Goal: Task Accomplishment & Management: Manage account settings

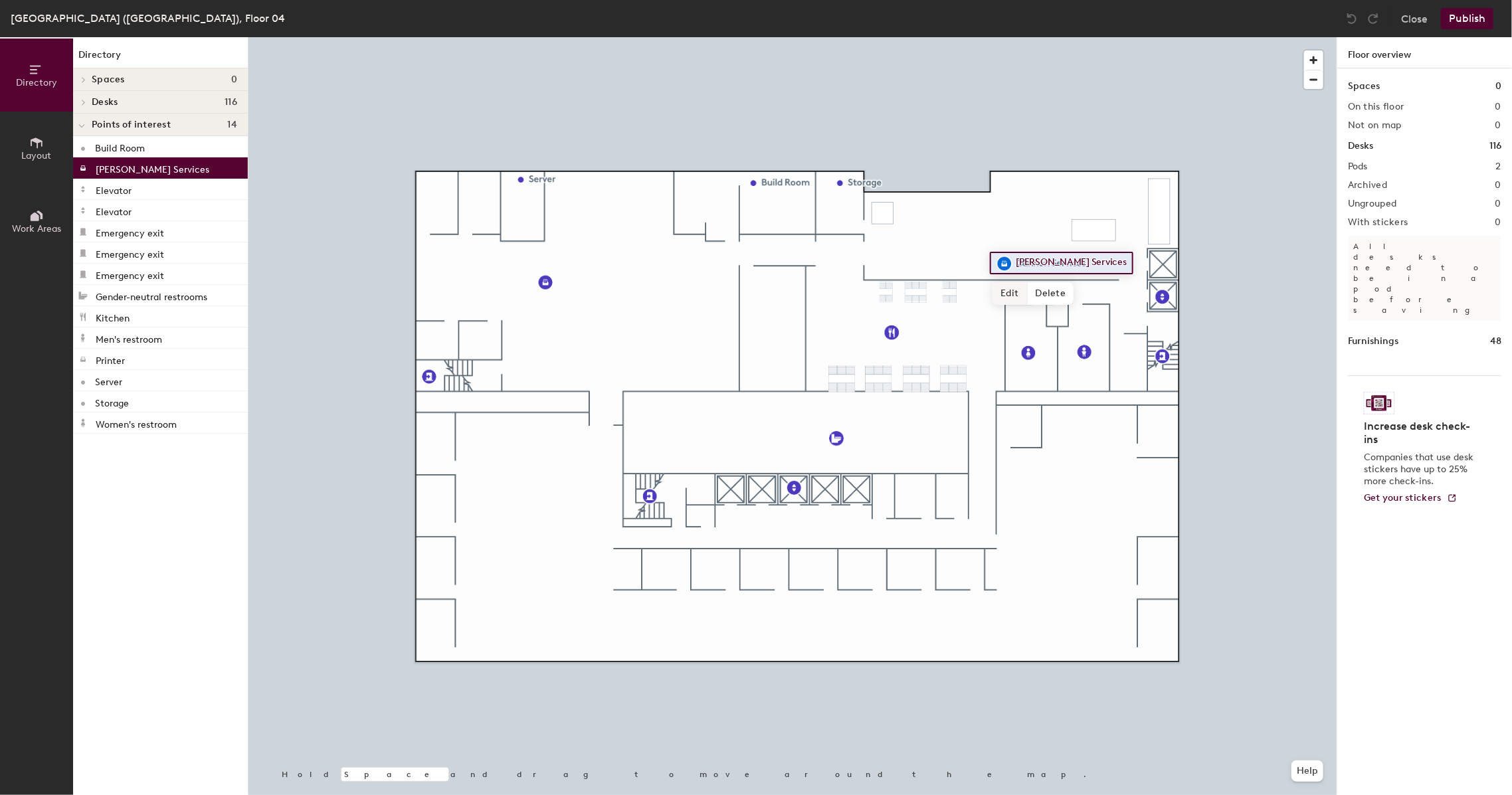
click at [1009, 295] on span "Edit" at bounding box center [1010, 293] width 34 height 23
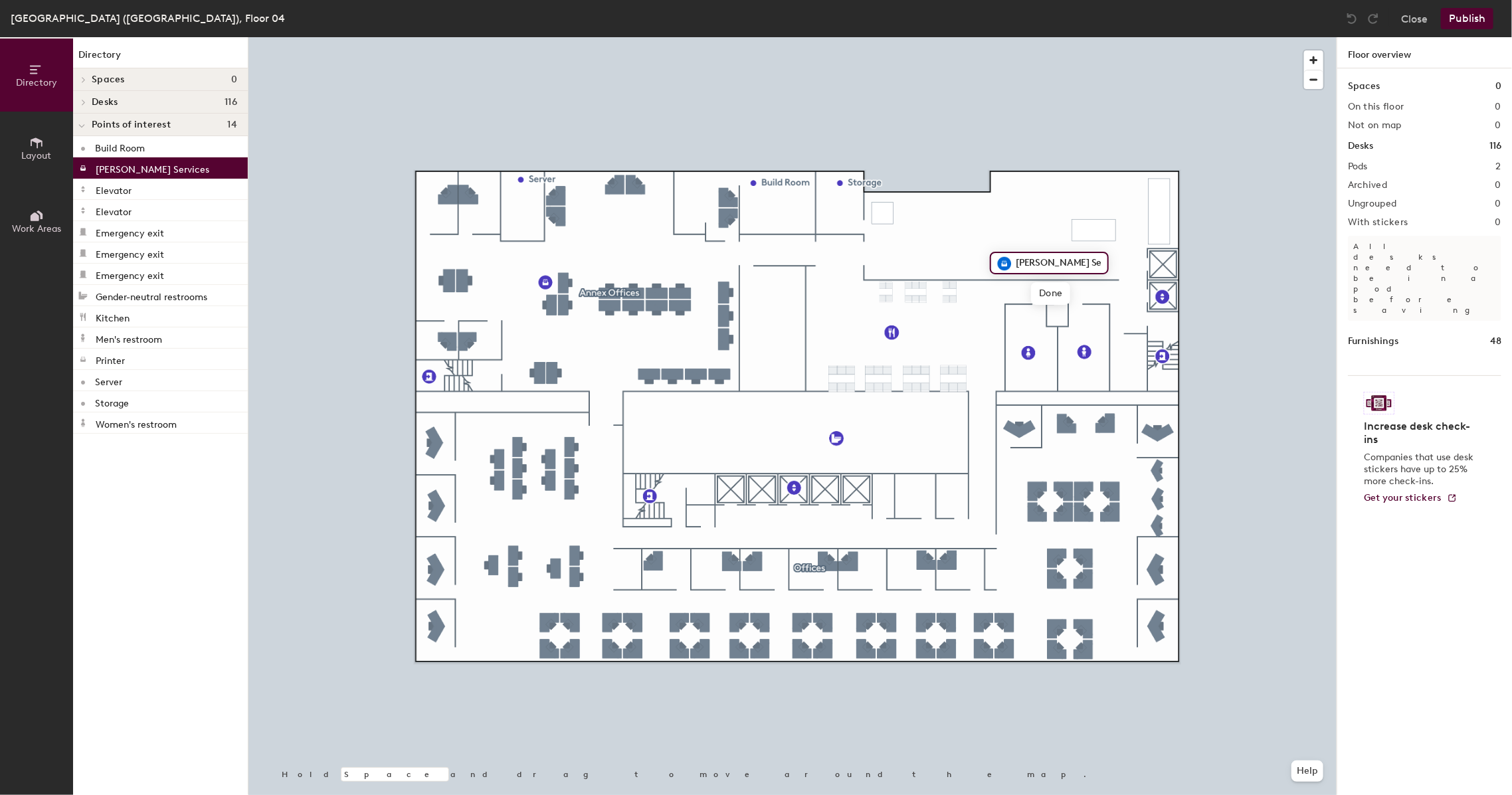
drag, startPoint x: 1040, startPoint y: 259, endPoint x: 1058, endPoint y: 272, distance: 22.2
click at [1041, 259] on input "Cannon Services" at bounding box center [1057, 263] width 90 height 19
click at [1033, 261] on input "Cannon Services" at bounding box center [1057, 263] width 90 height 19
type input "Canon Services"
click at [1045, 292] on span "Done" at bounding box center [1048, 293] width 39 height 23
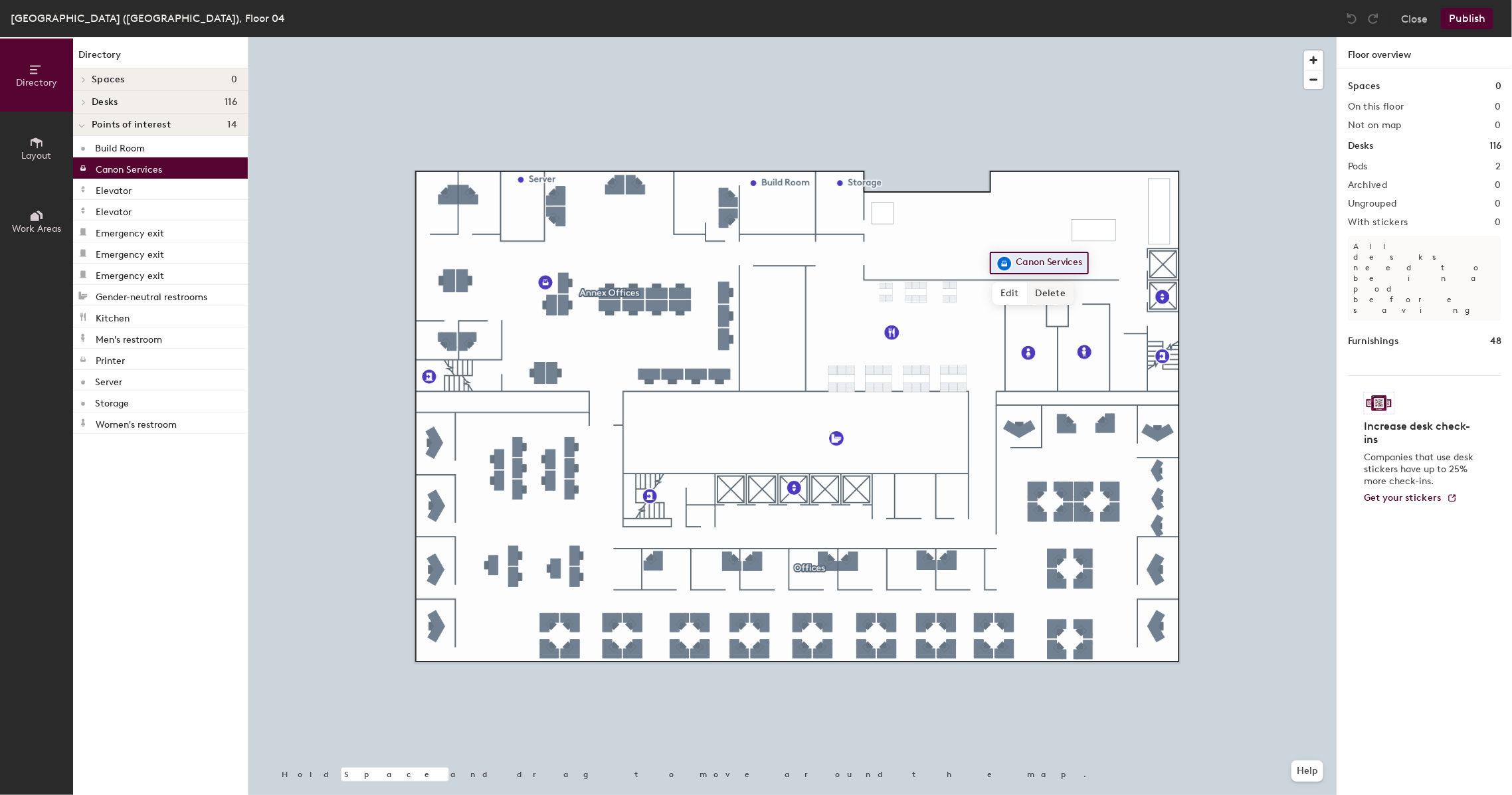
click at [1006, 37] on div at bounding box center [793, 37] width 1088 height 0
click at [1004, 37] on div at bounding box center [793, 37] width 1088 height 0
click at [1009, 294] on span "Edit" at bounding box center [1011, 293] width 34 height 23
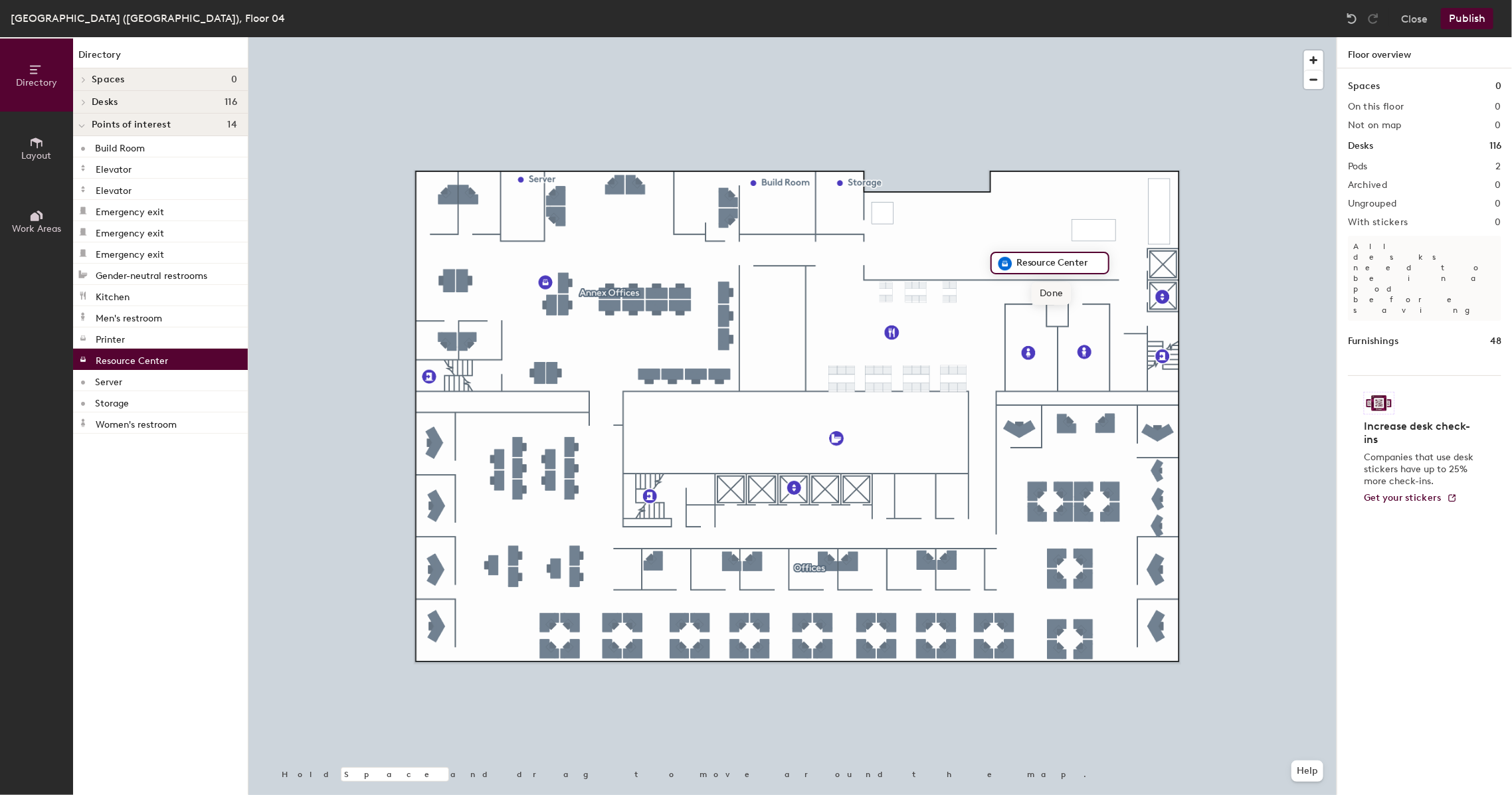
type input "Resource Center"
click at [1055, 283] on span "Done" at bounding box center [1051, 293] width 39 height 23
click at [950, 37] on div at bounding box center [793, 37] width 1088 height 0
click at [965, 37] on div at bounding box center [793, 37] width 1088 height 0
click at [888, 37] on div at bounding box center [793, 37] width 1088 height 0
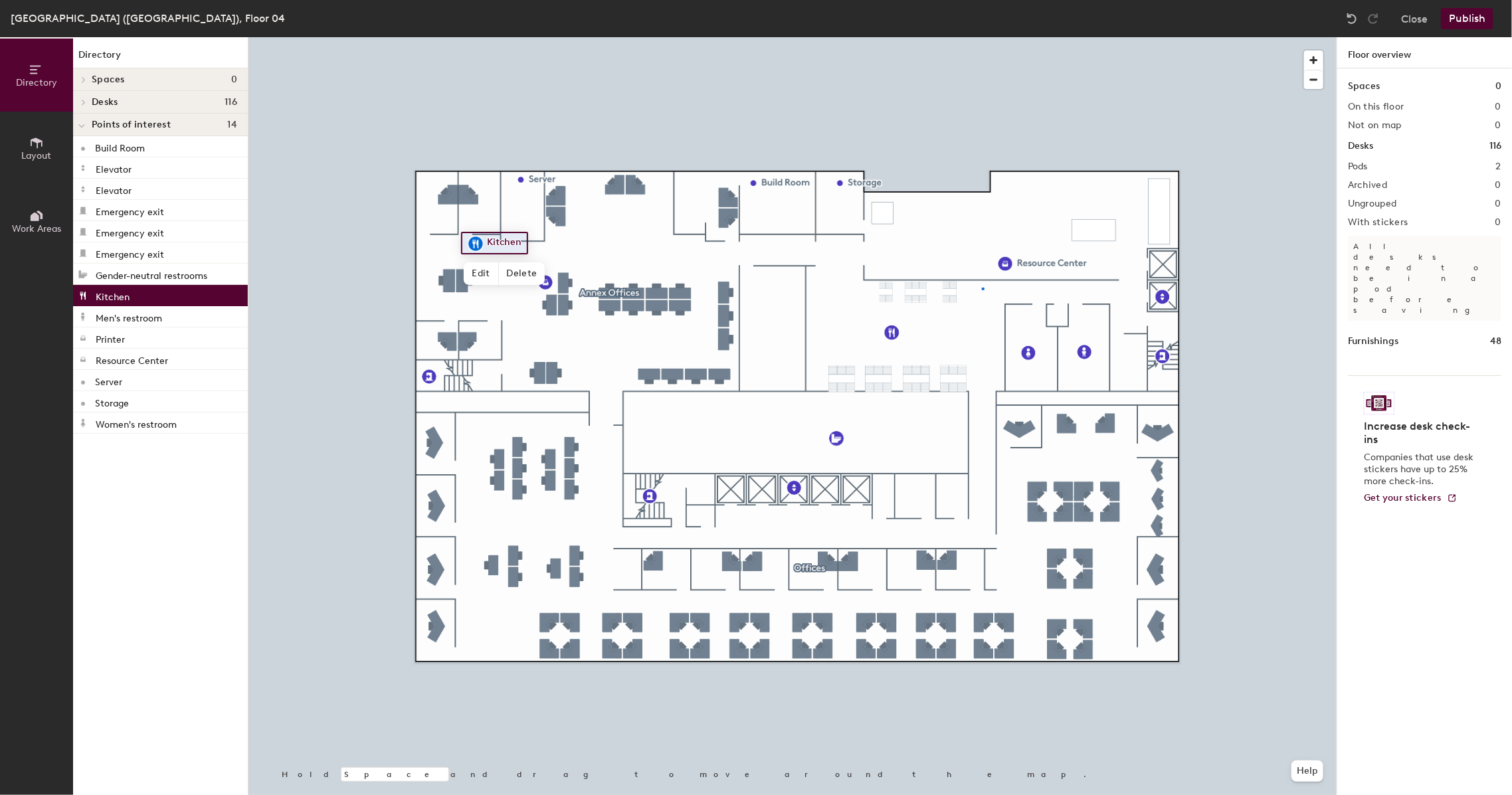
click at [983, 37] on div at bounding box center [793, 37] width 1088 height 0
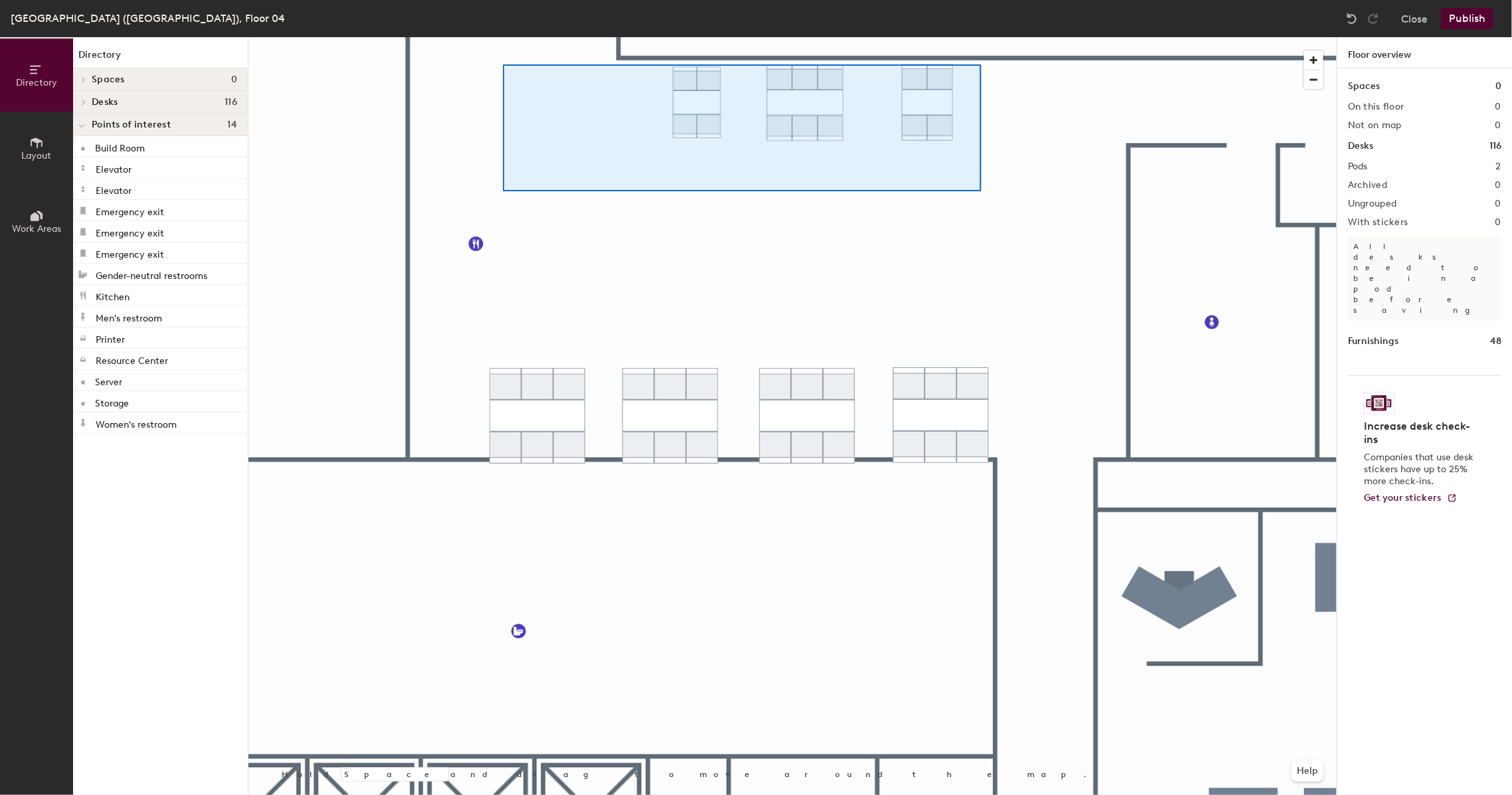
click at [521, 37] on div at bounding box center [793, 37] width 1088 height 0
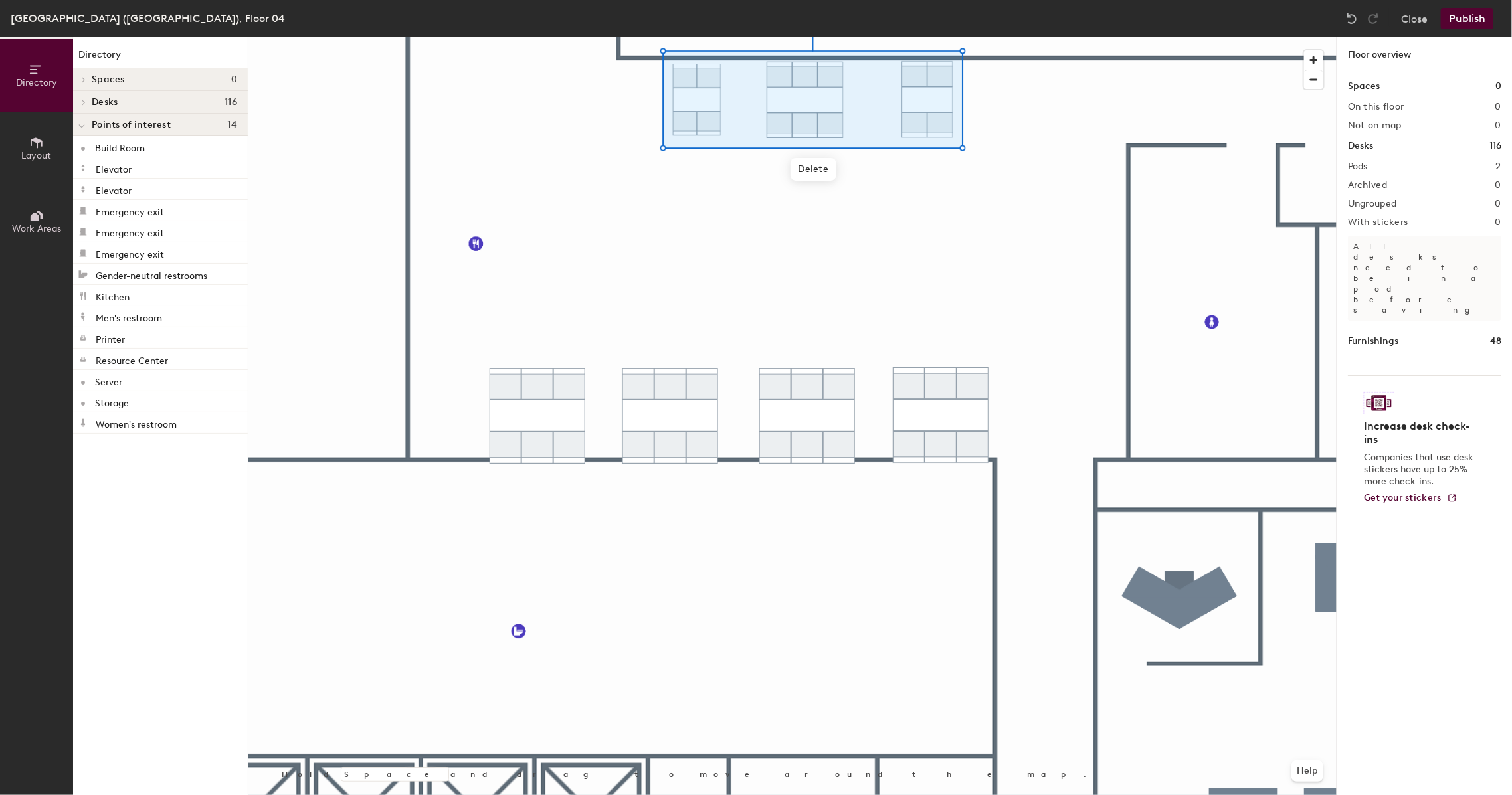
click at [991, 37] on div at bounding box center [793, 37] width 1088 height 0
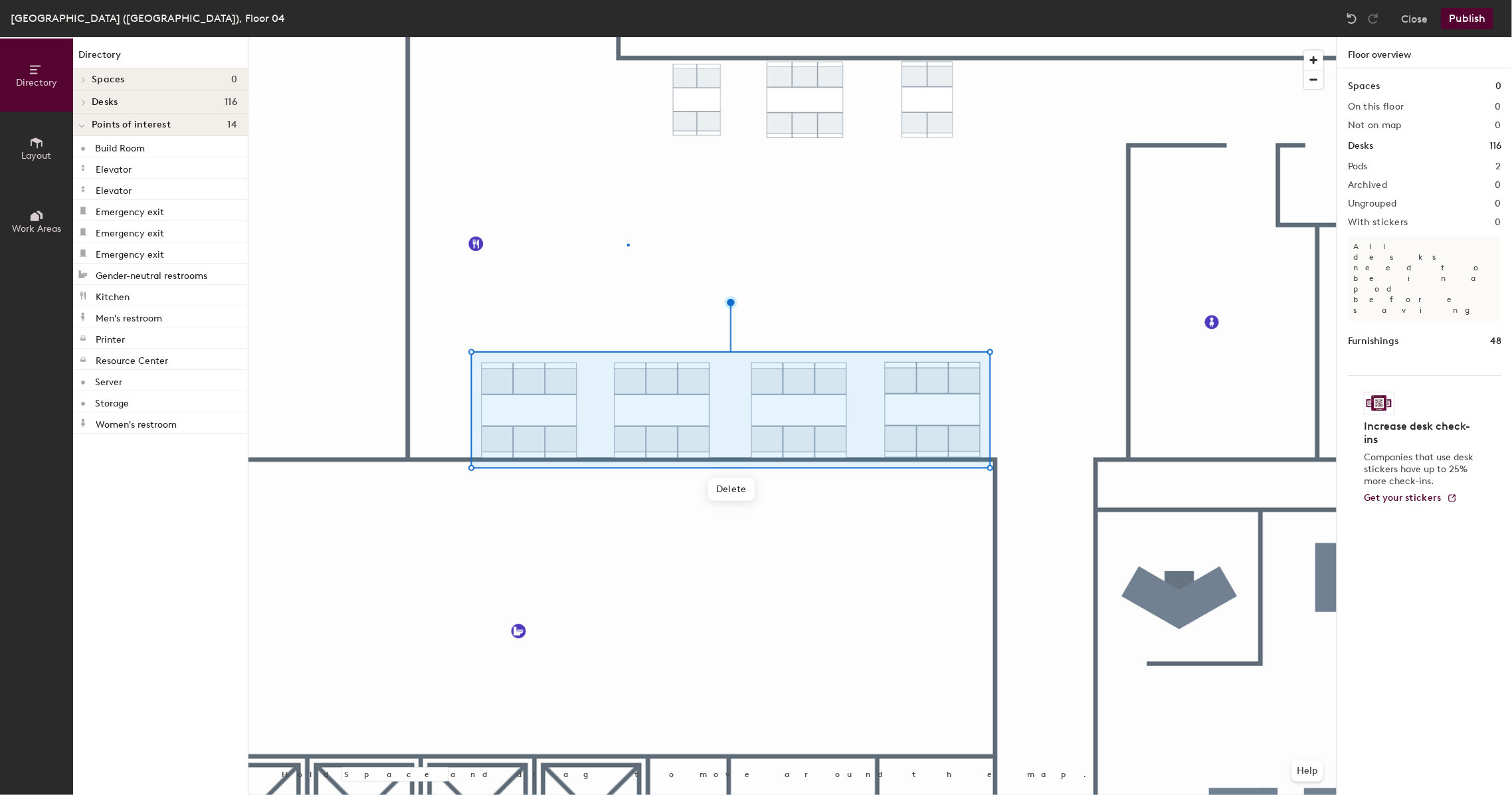
click at [627, 37] on div at bounding box center [793, 37] width 1088 height 0
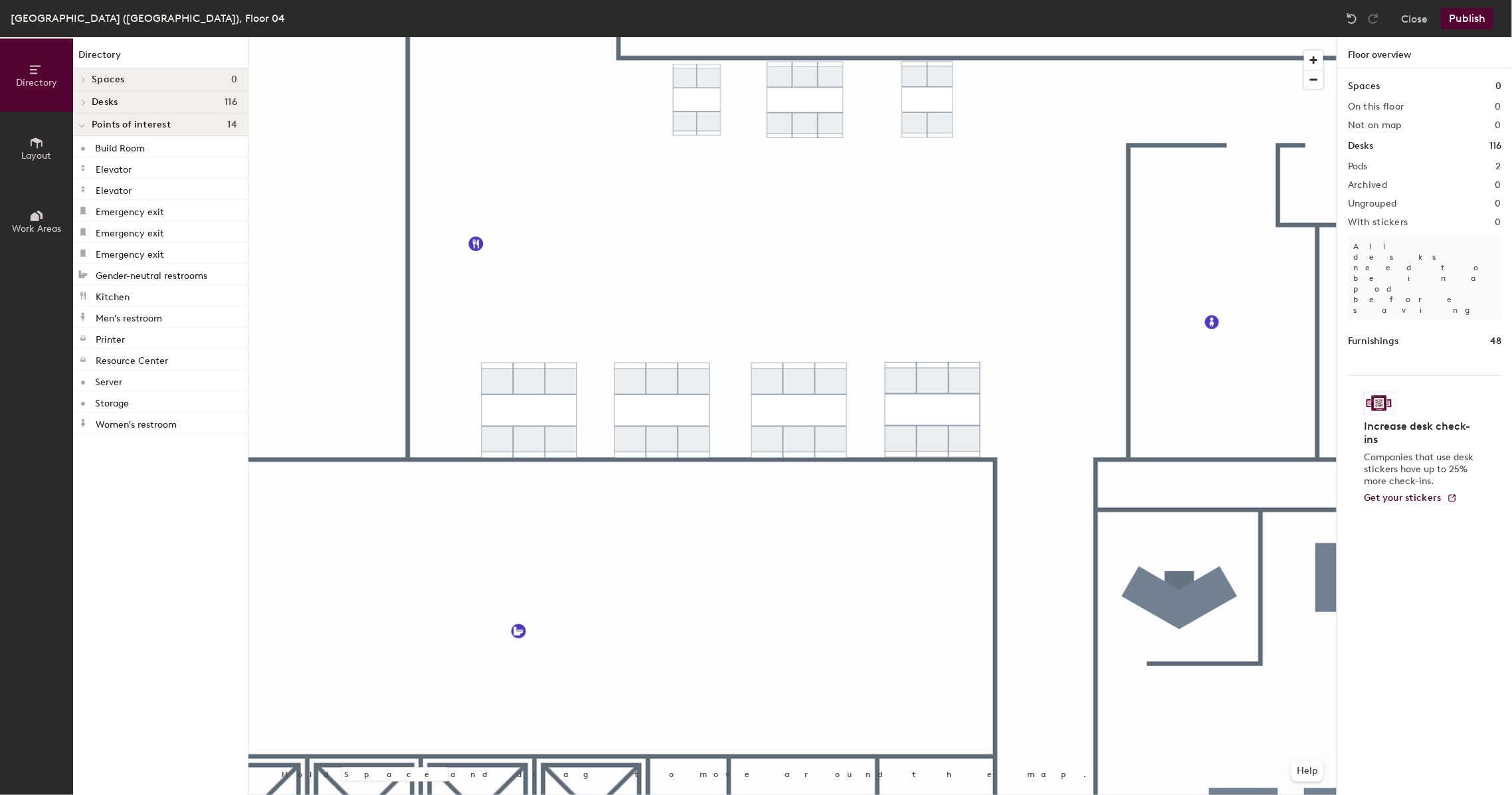
click at [30, 221] on icon at bounding box center [36, 215] width 14 height 14
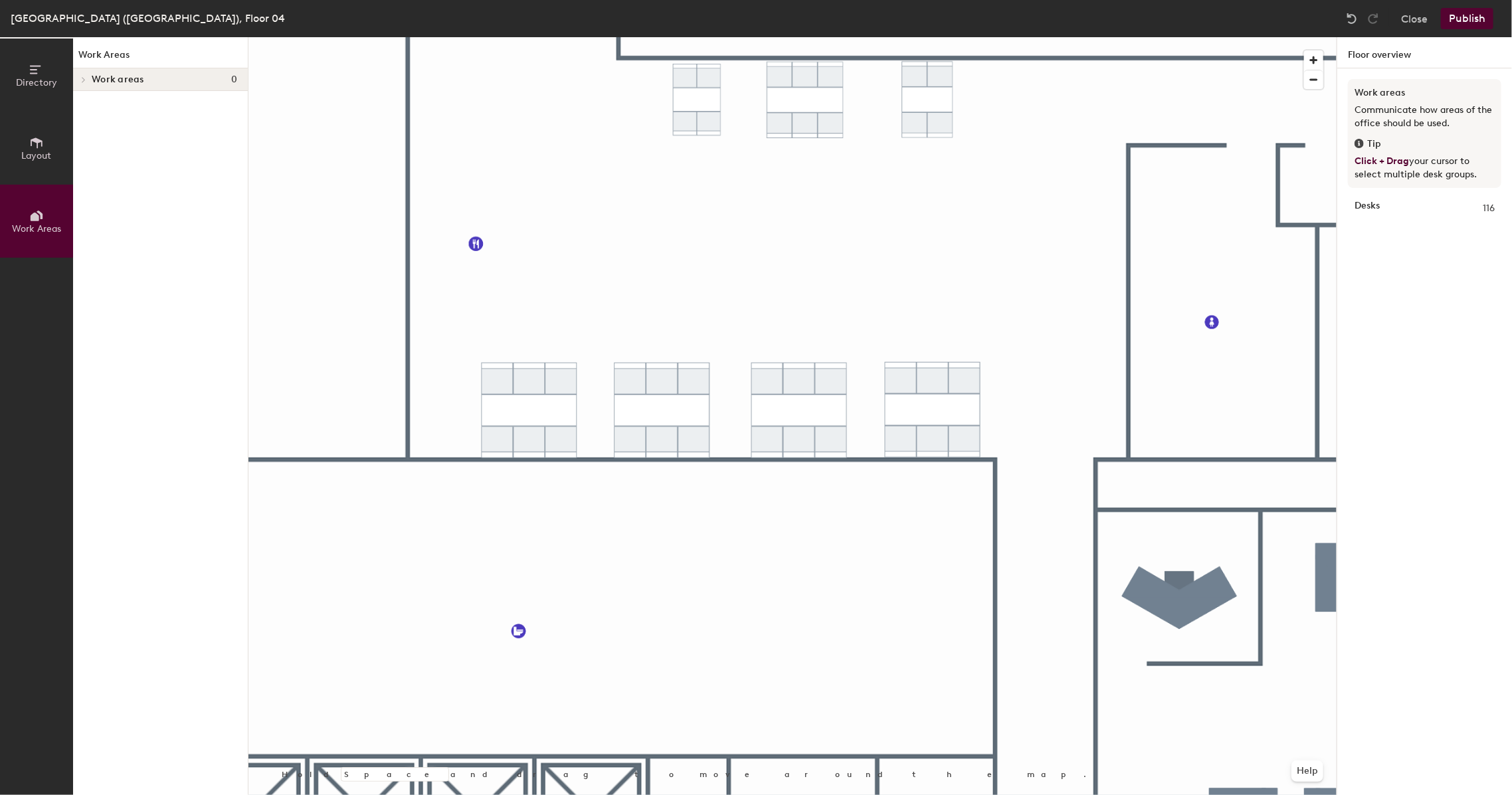
click at [27, 151] on span "Layout" at bounding box center [37, 156] width 30 height 11
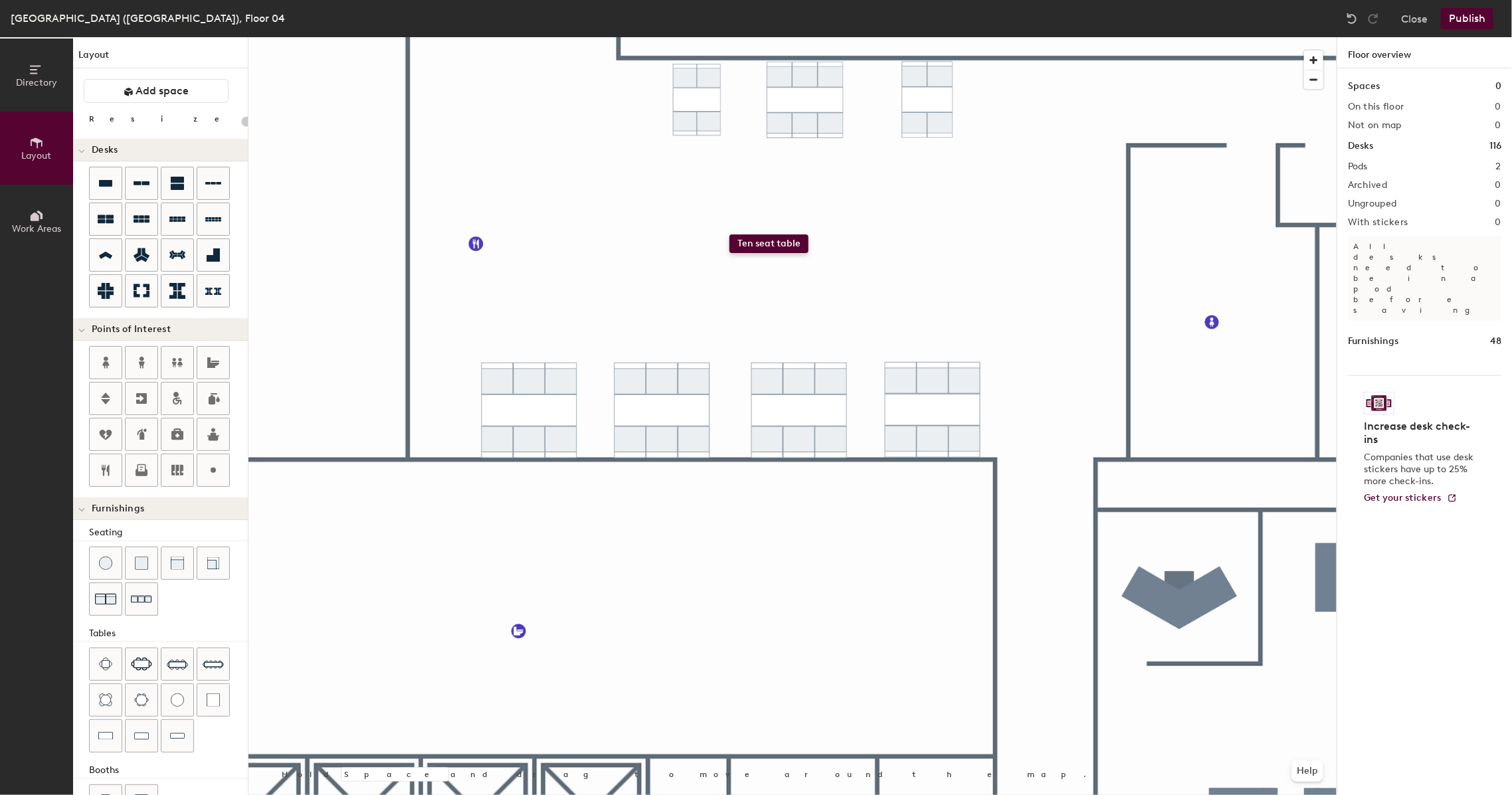
click at [726, 235] on div "Directory Layout Work Areas Layout Add space Resize Desks Points of Interest Fu…" at bounding box center [756, 416] width 1512 height 758
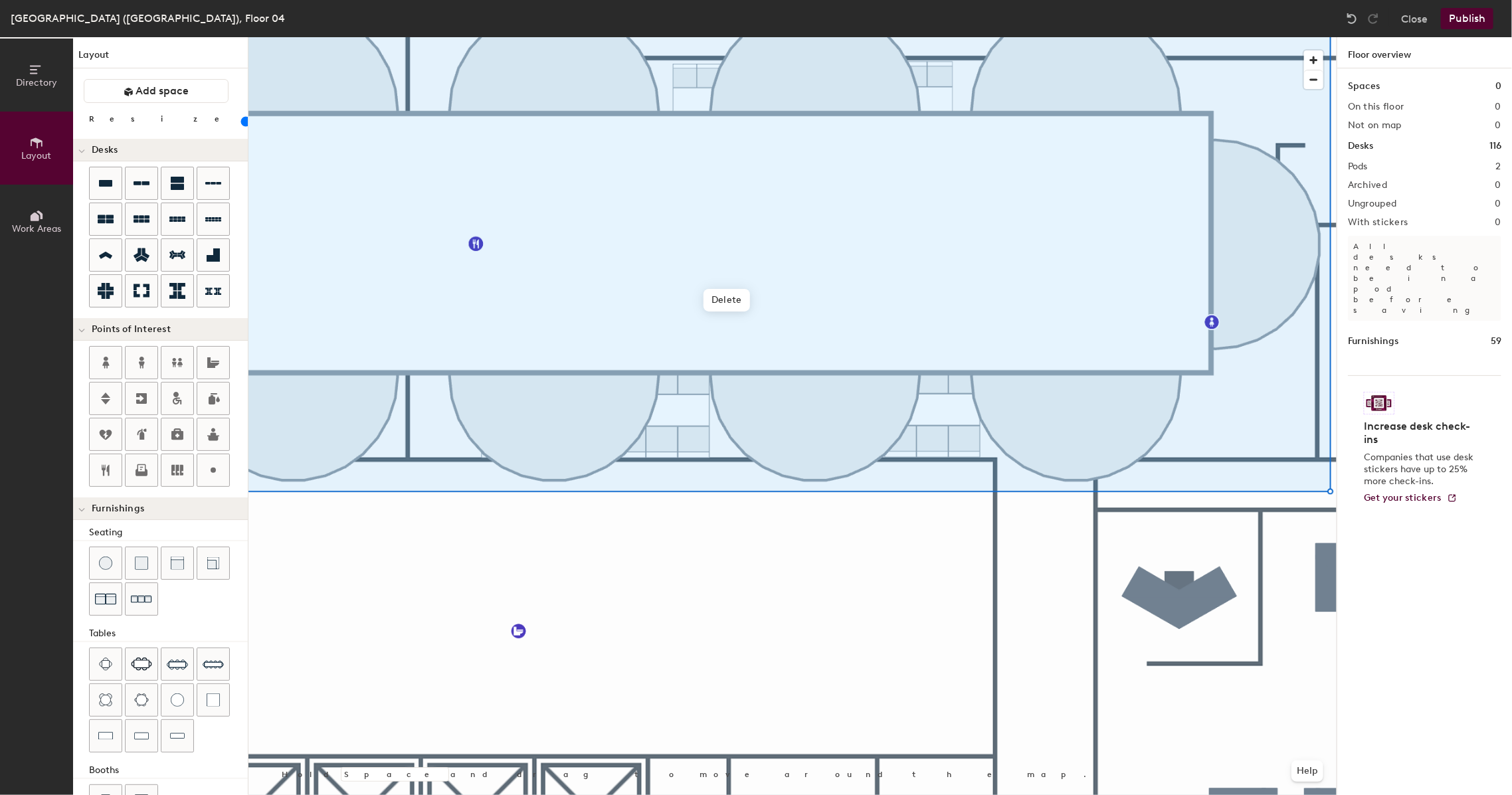
drag, startPoint x: 178, startPoint y: 119, endPoint x: 128, endPoint y: 114, distance: 50.2
click at [241, 117] on input "range" at bounding box center [241, 121] width 0 height 10
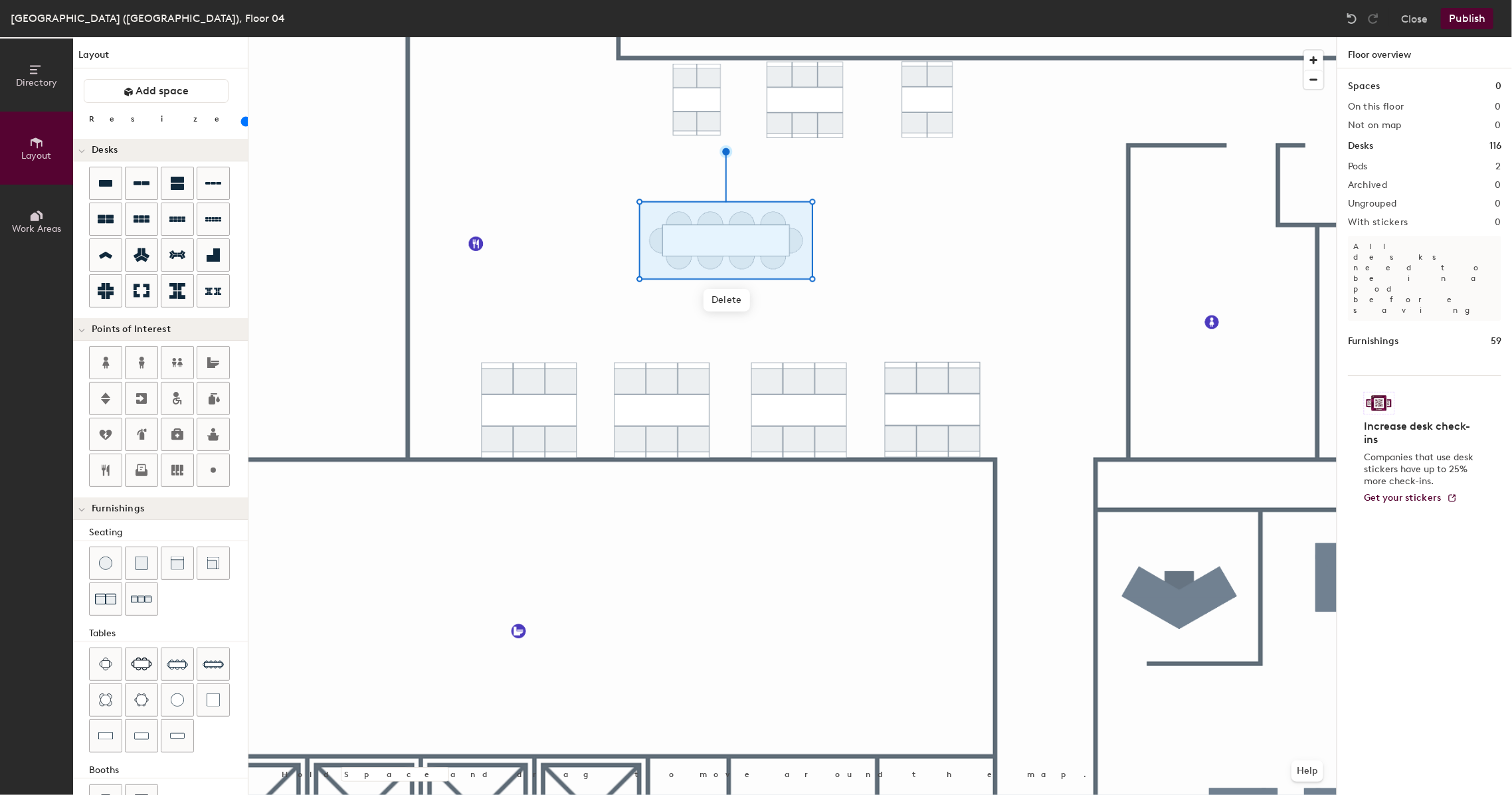
click at [877, 37] on div at bounding box center [793, 37] width 1088 height 0
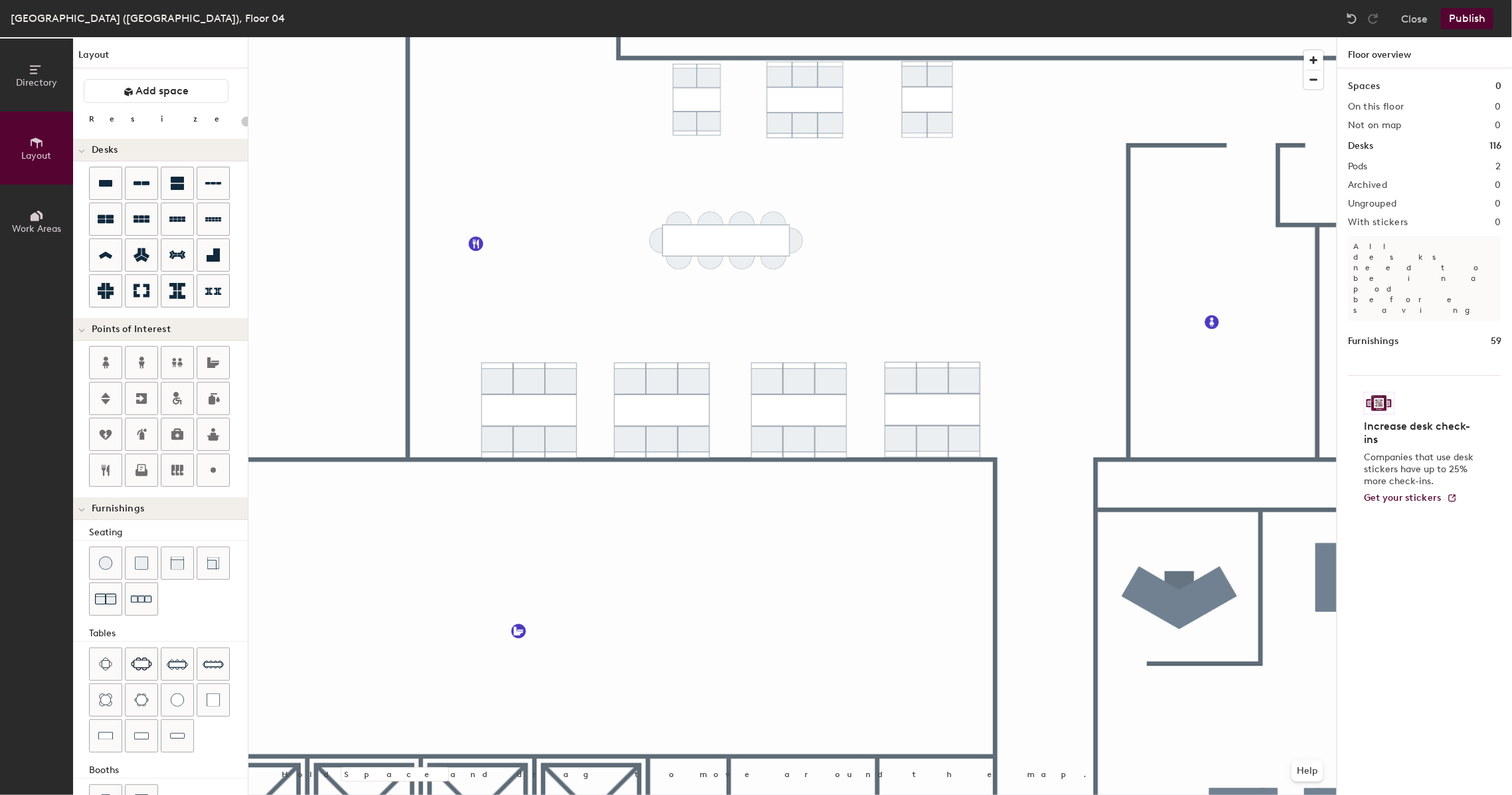
click at [50, 357] on div "Directory Layout Work Areas" at bounding box center [37, 416] width 73 height 758
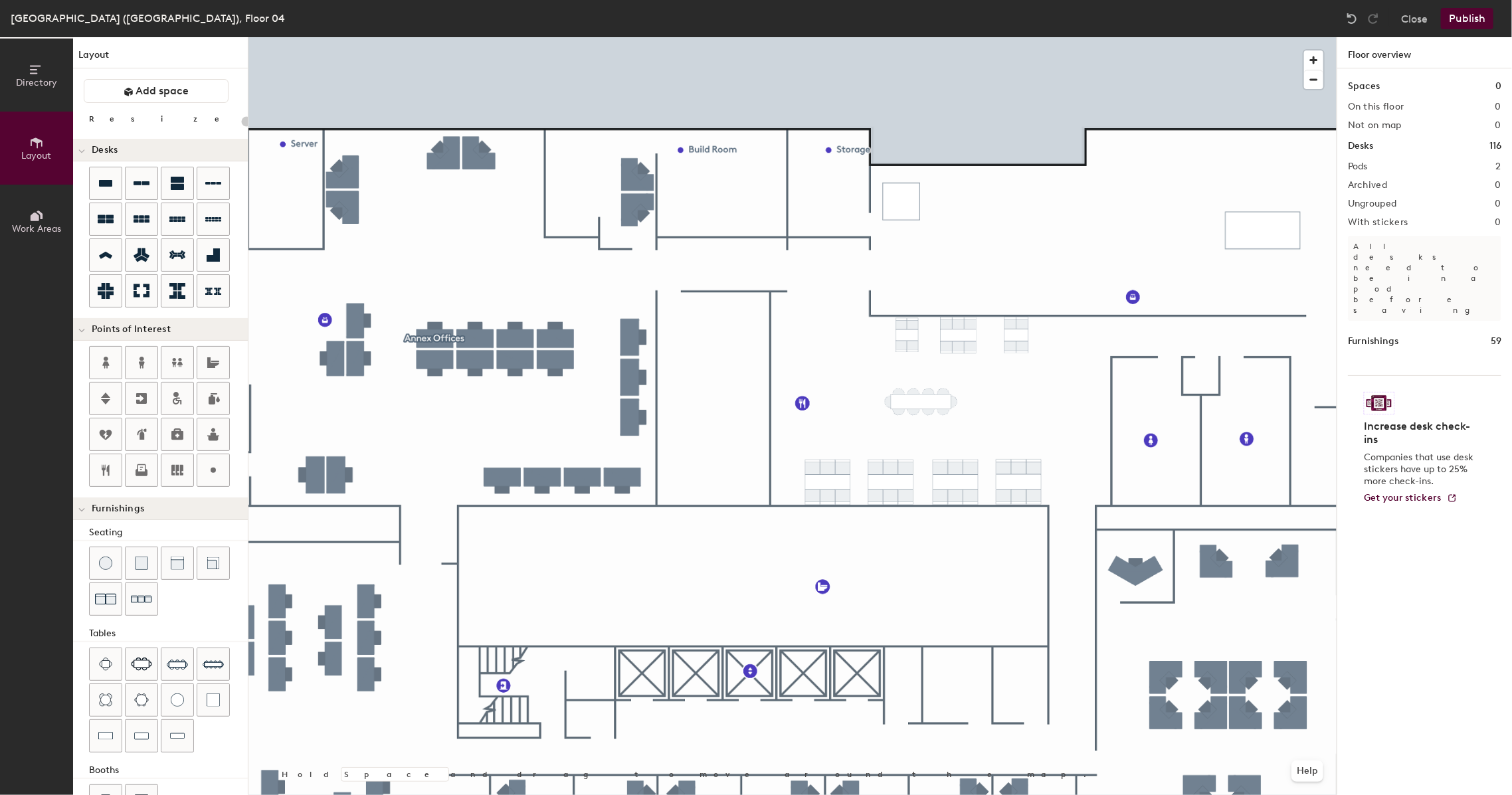
click at [1485, 17] on button "Publish" at bounding box center [1467, 19] width 52 height 21
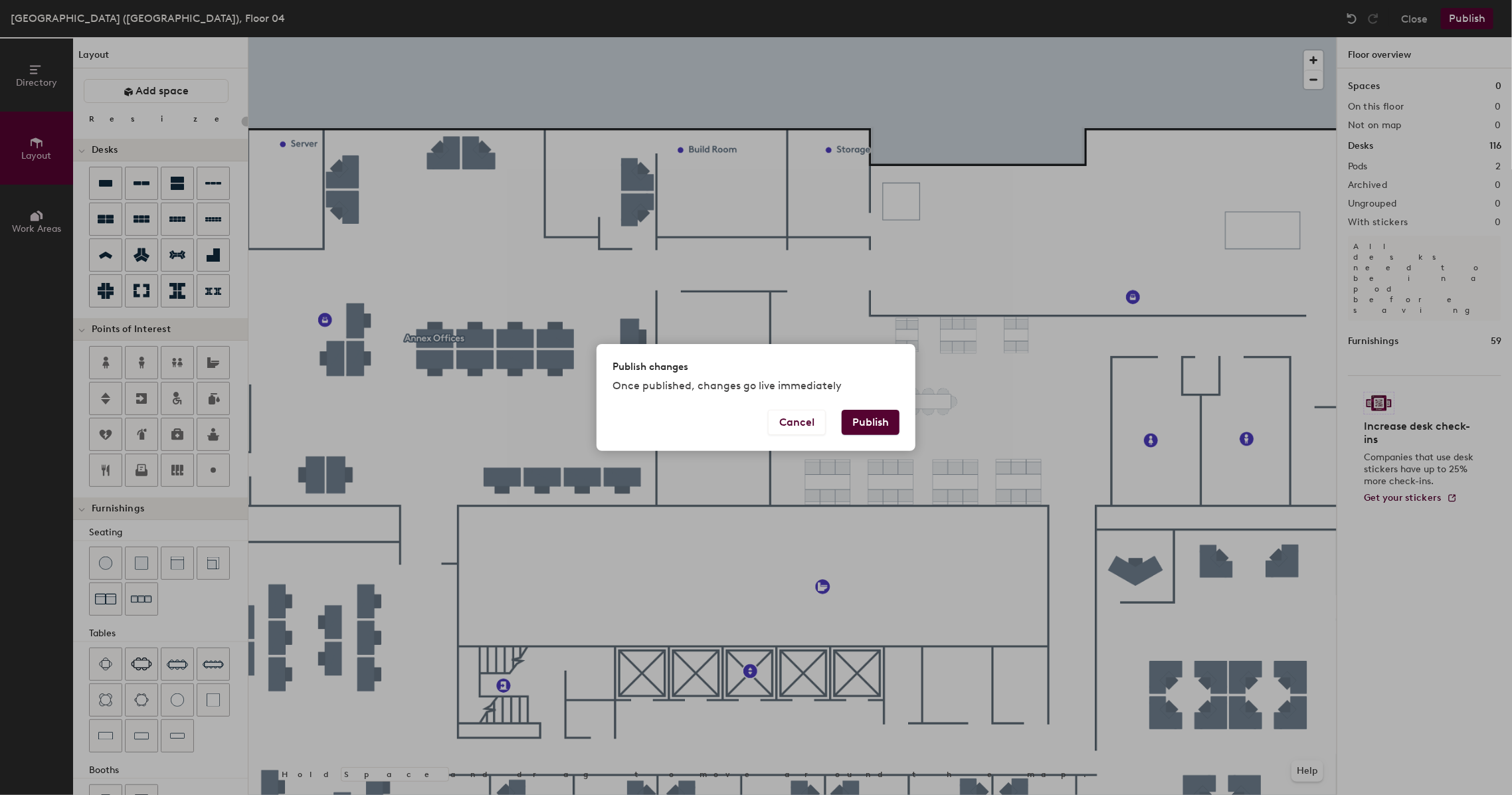
click at [859, 425] on button "Publish" at bounding box center [871, 422] width 58 height 26
type input "20"
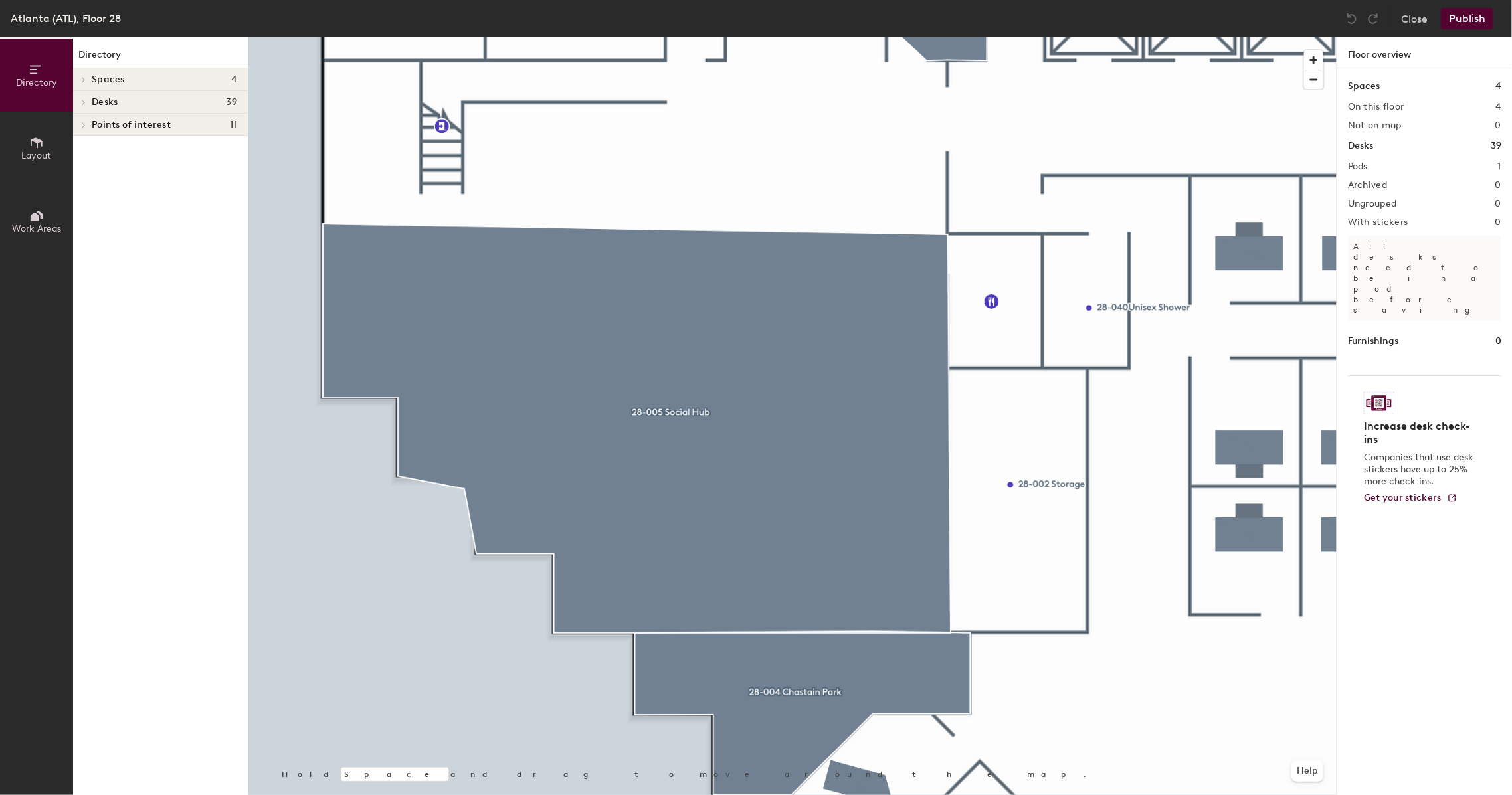
click at [545, 37] on div at bounding box center [793, 37] width 1088 height 0
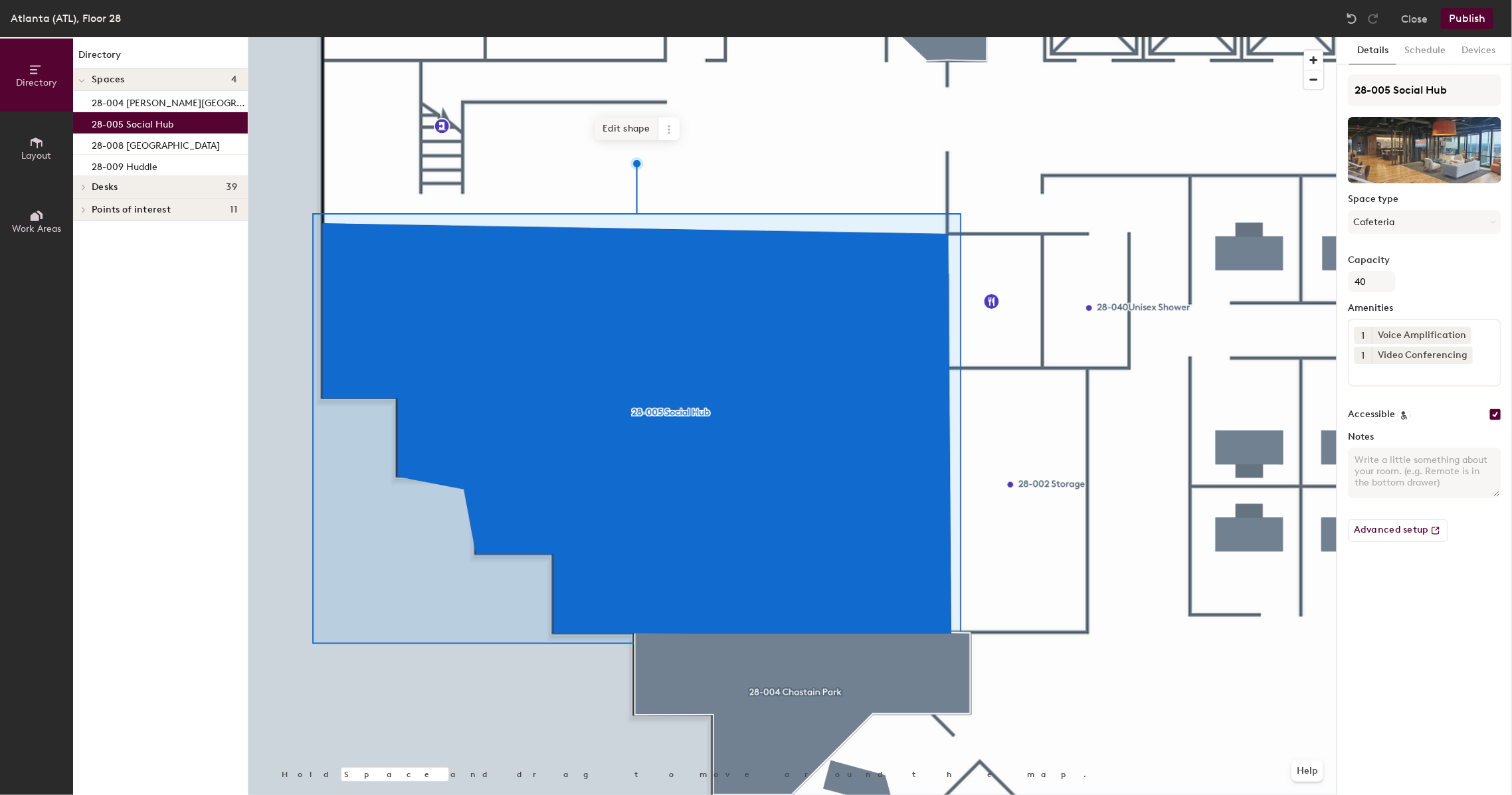
click at [635, 125] on span "Edit shape" at bounding box center [626, 128] width 63 height 23
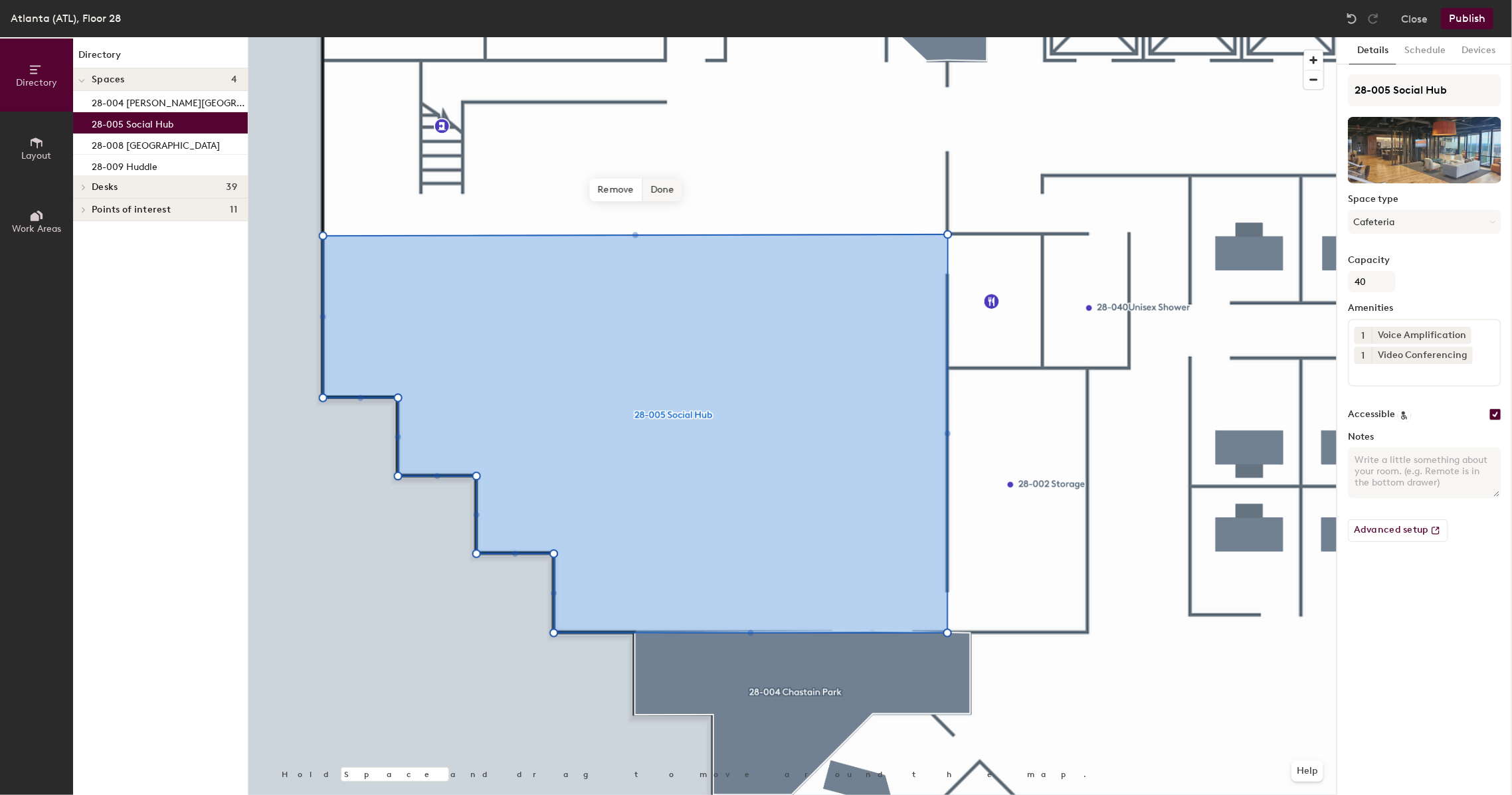
click at [665, 183] on span "Done" at bounding box center [662, 190] width 39 height 23
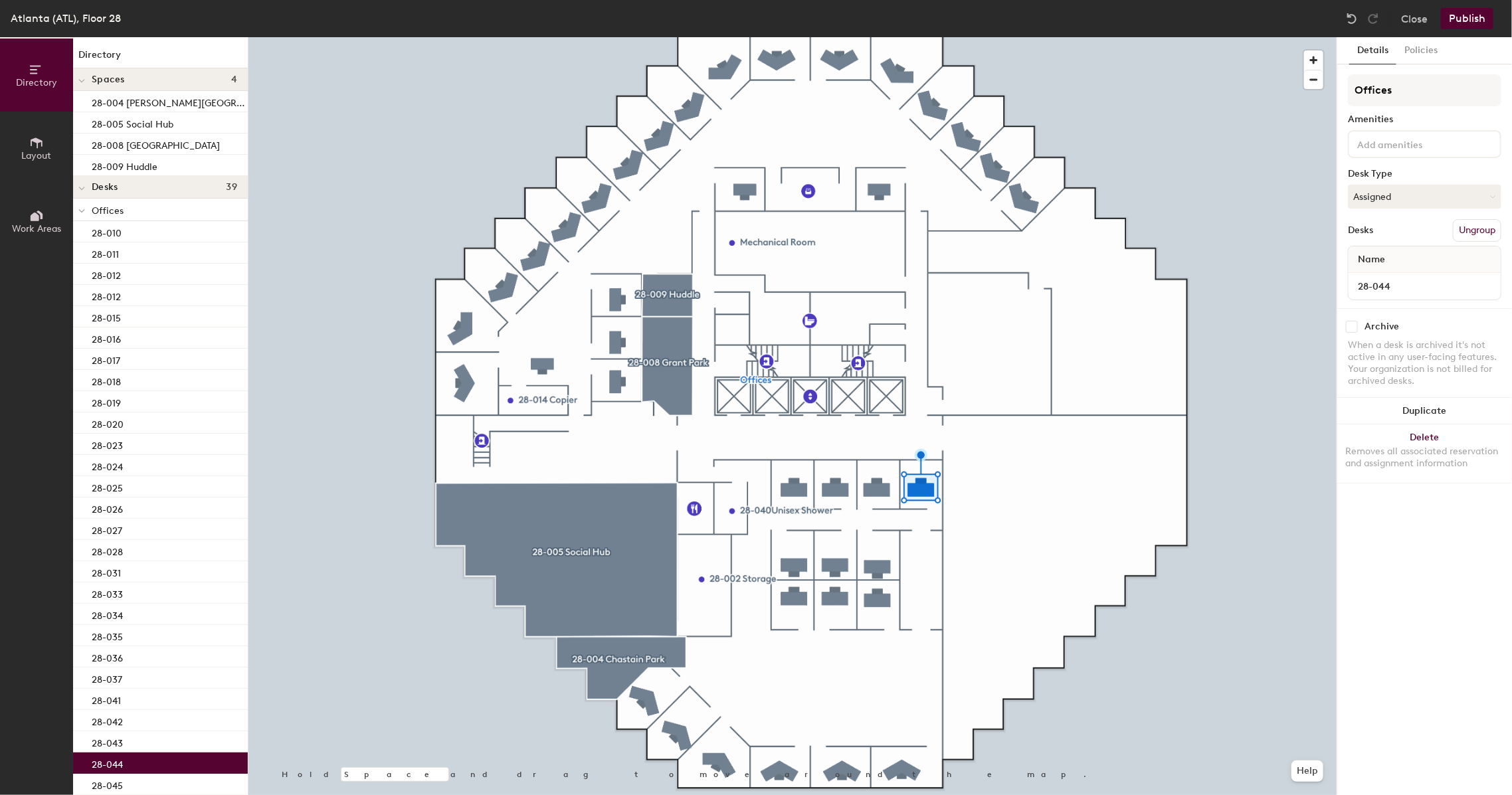
click at [773, 37] on div at bounding box center [793, 37] width 1088 height 0
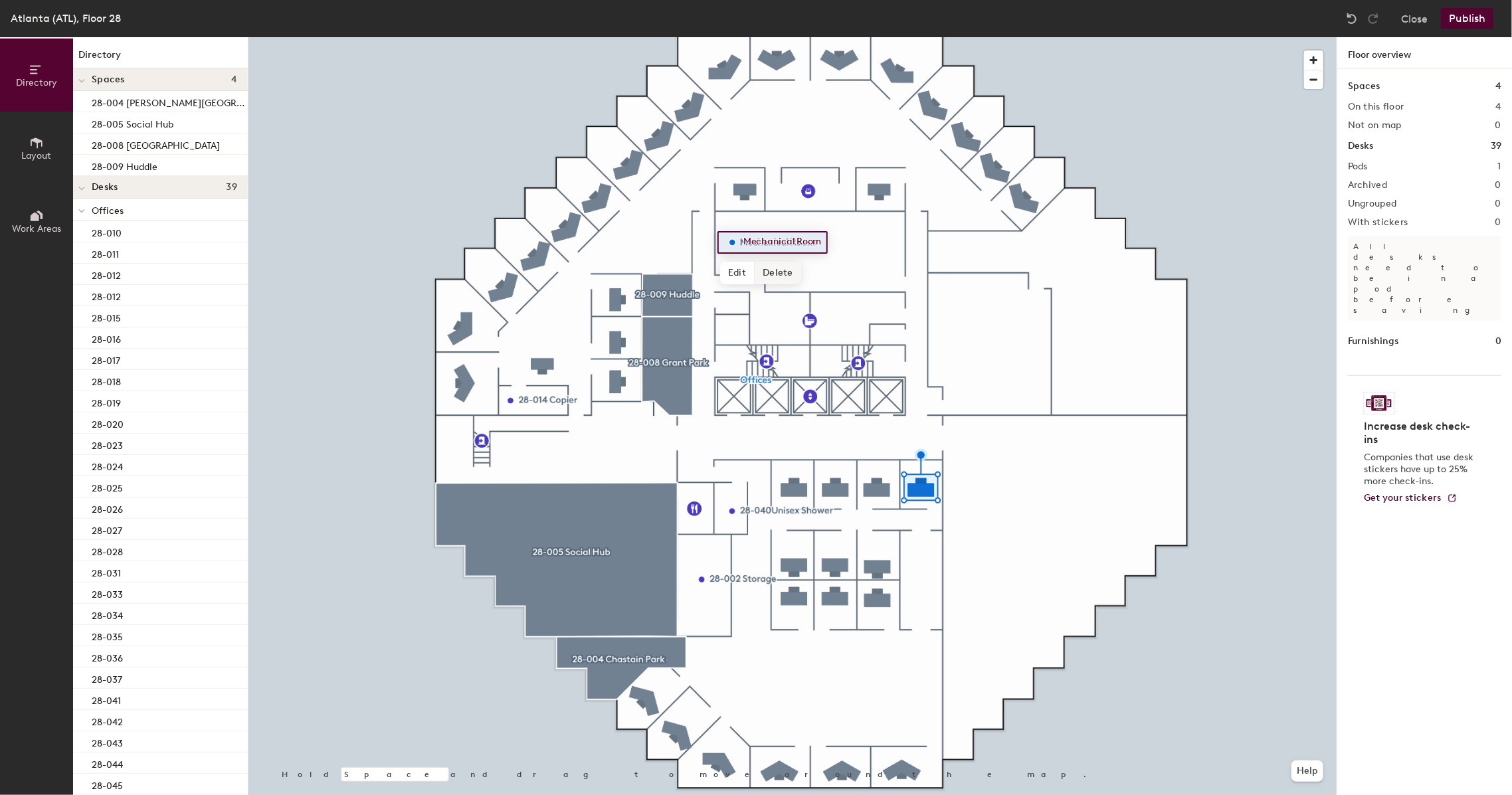
click at [777, 270] on span "Delete" at bounding box center [777, 272] width 46 height 23
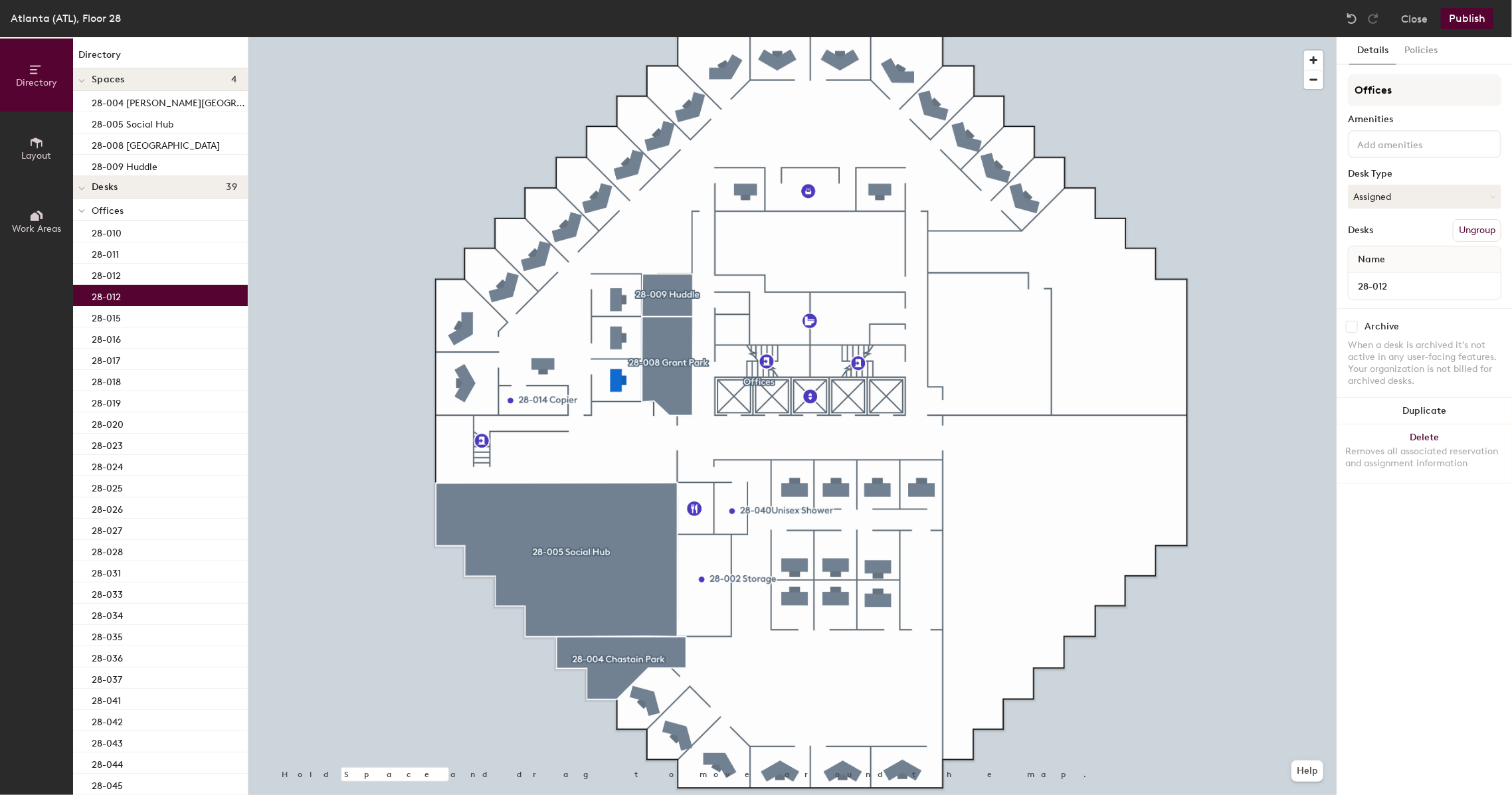
click at [465, 37] on div at bounding box center [793, 37] width 1088 height 0
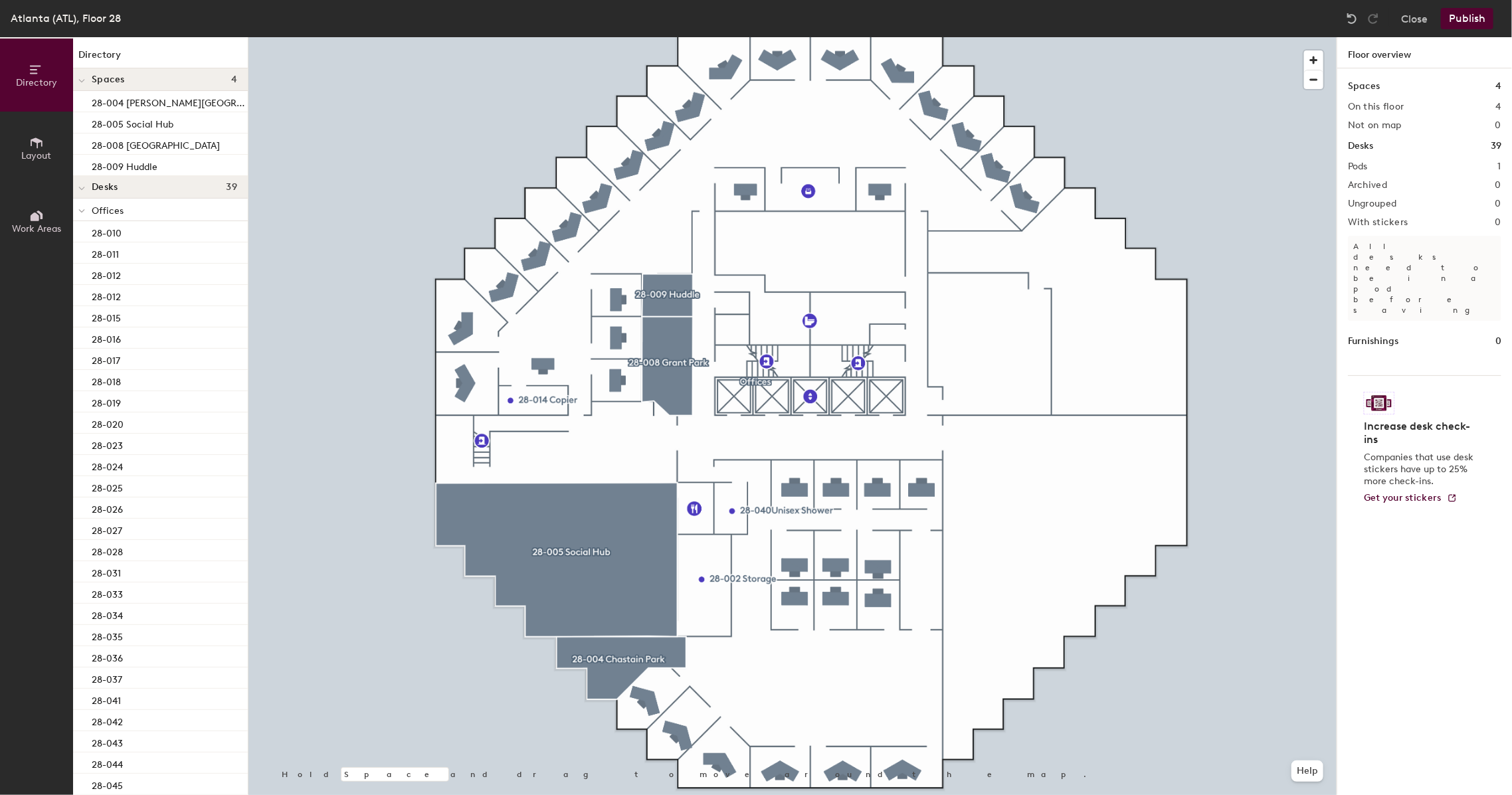
click at [1469, 19] on button "Publish" at bounding box center [1467, 19] width 52 height 21
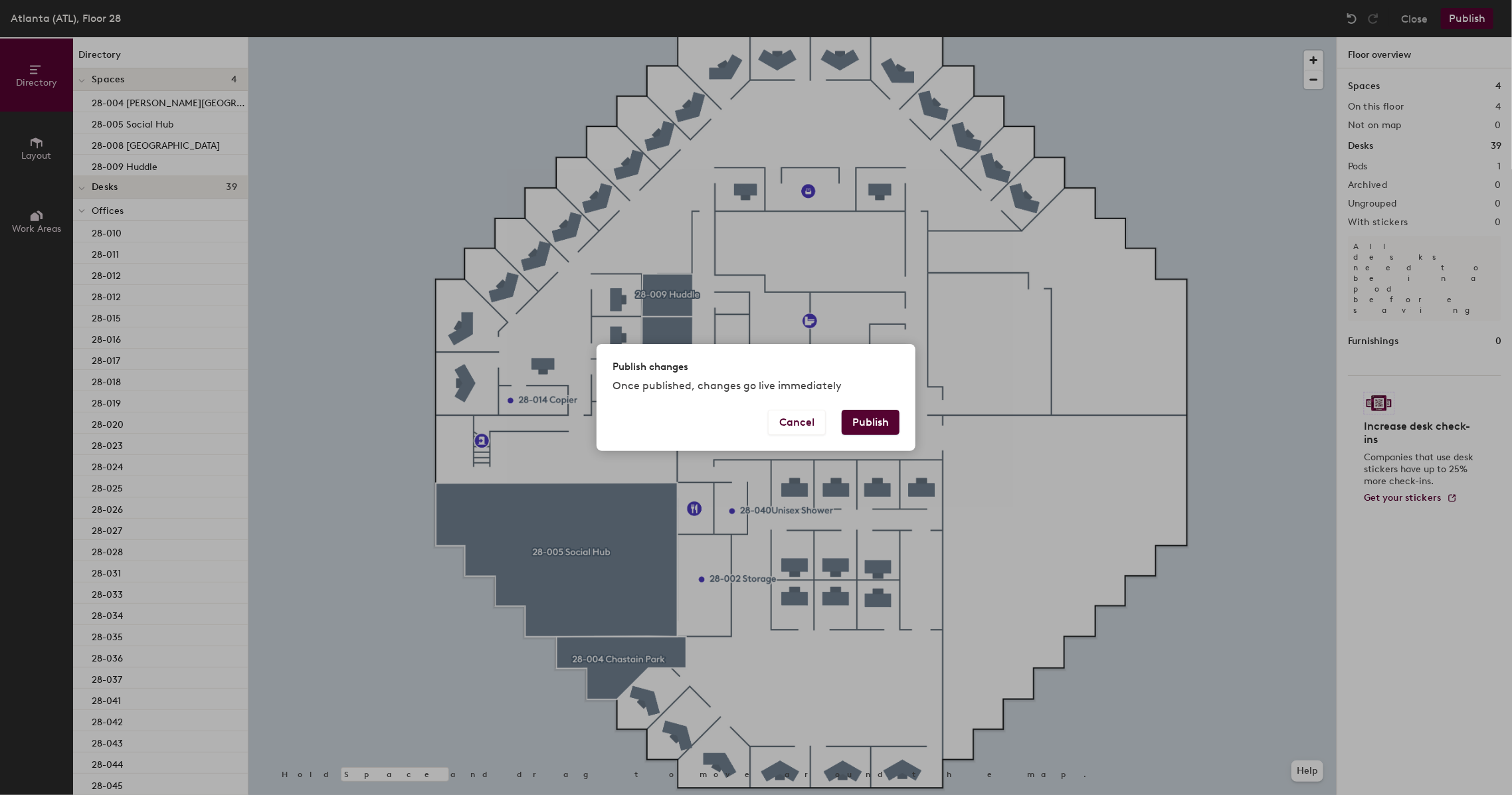
click at [857, 431] on button "Publish" at bounding box center [871, 422] width 58 height 26
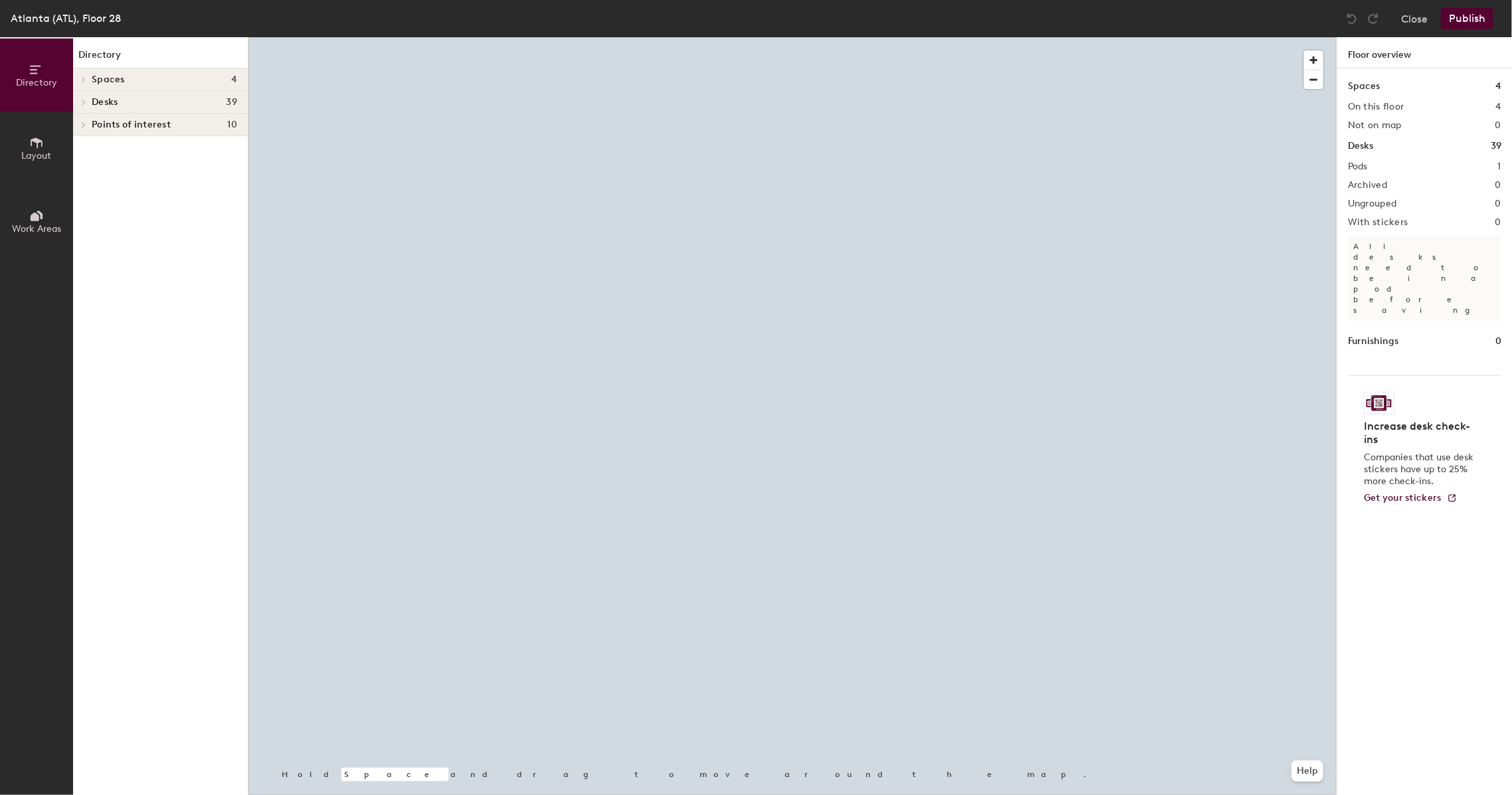
click at [523, 37] on div at bounding box center [793, 37] width 1088 height 0
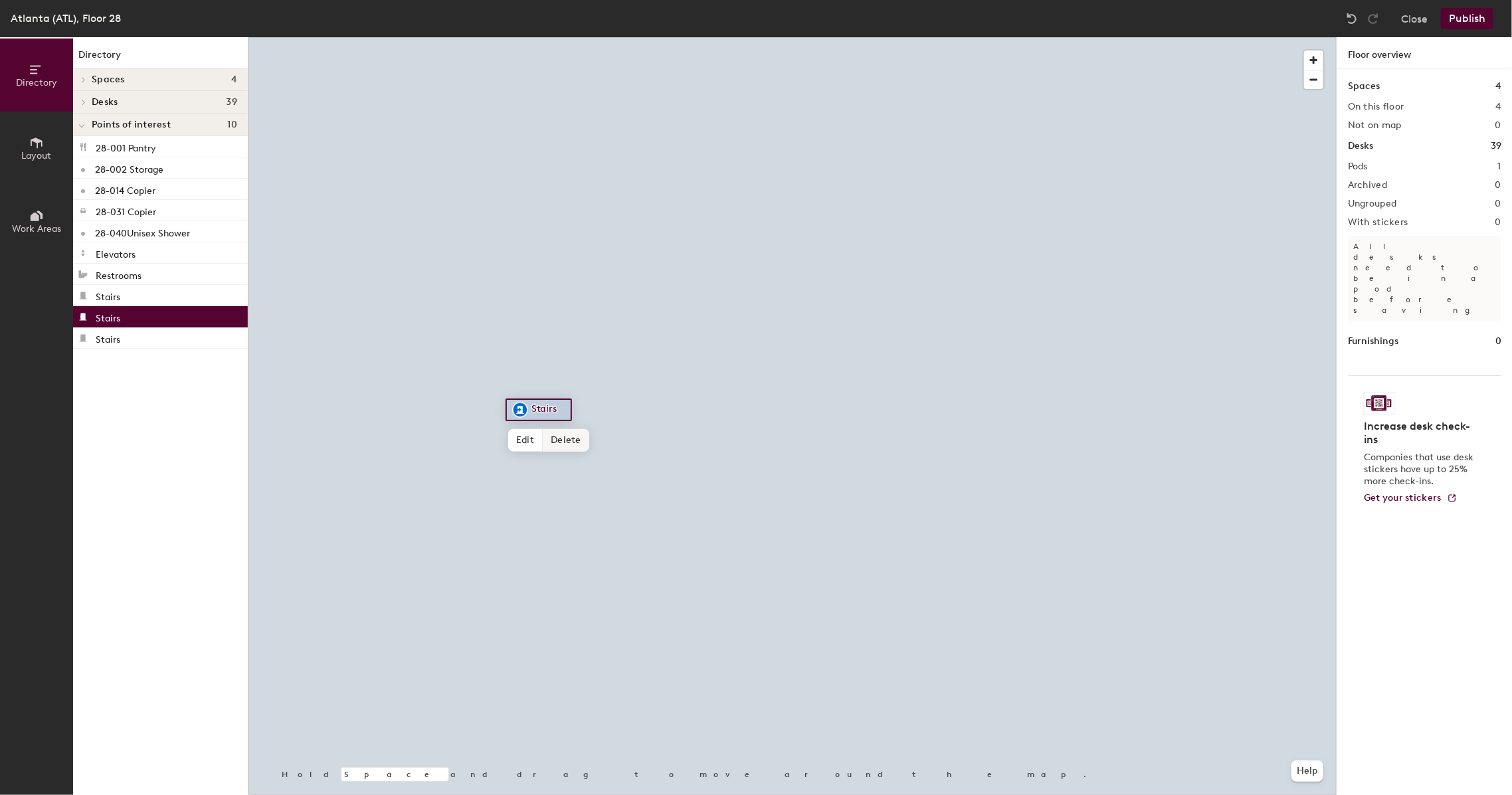
click at [558, 441] on span "Delete" at bounding box center [566, 440] width 46 height 23
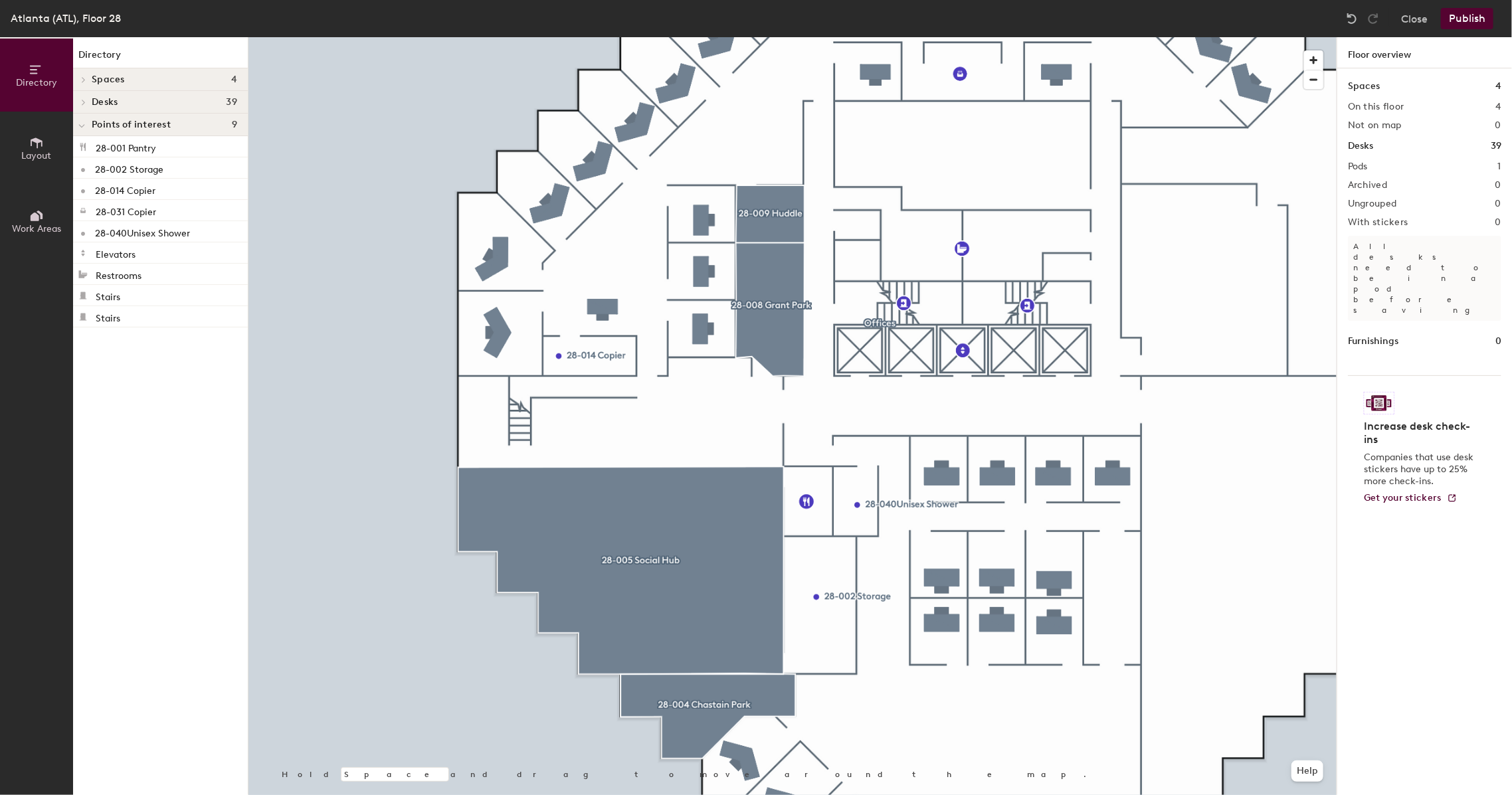
click at [1031, 37] on div at bounding box center [793, 37] width 1088 height 0
click at [1033, 337] on span "Edit" at bounding box center [1033, 335] width 34 height 23
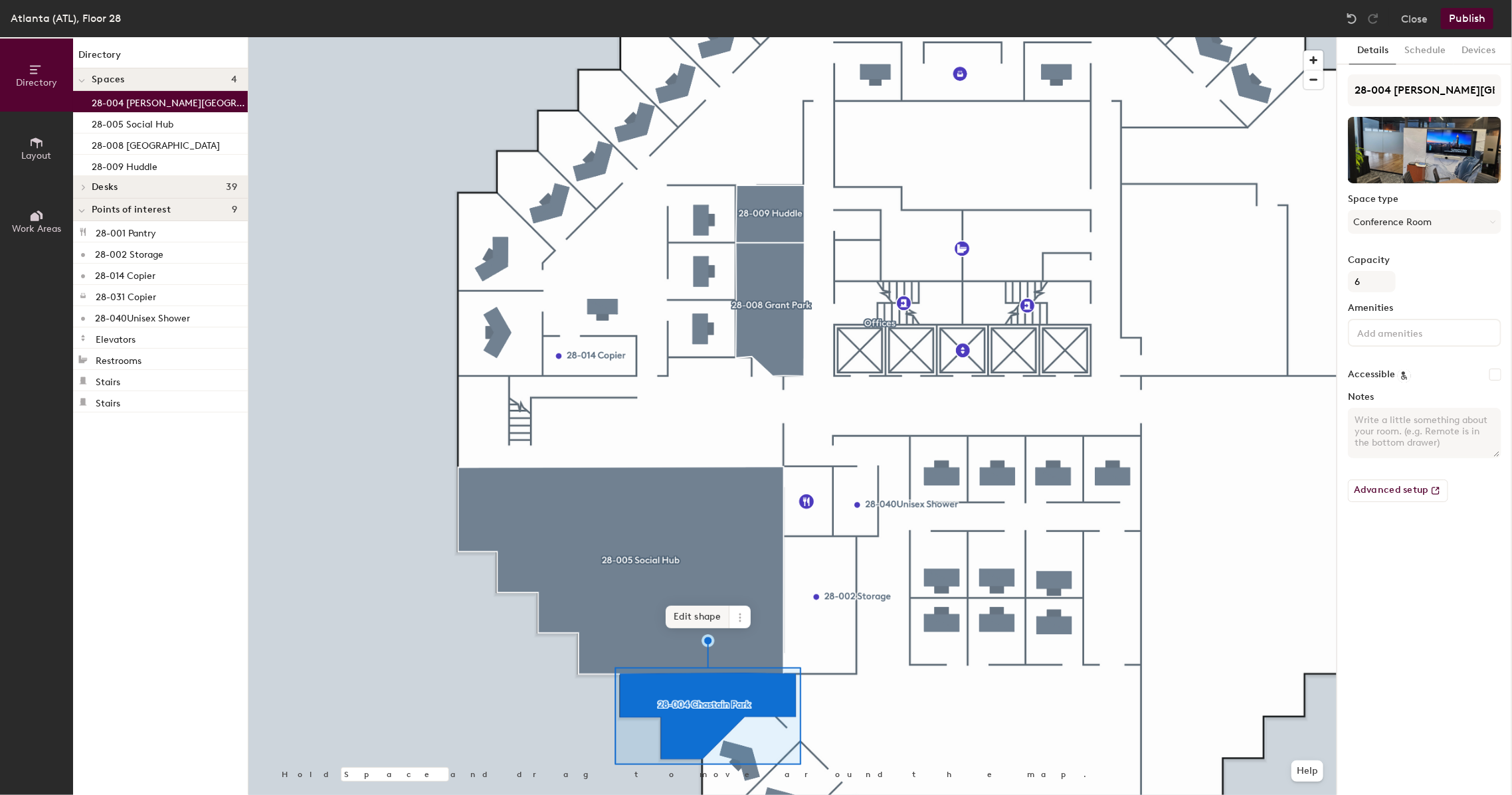
click at [706, 619] on span "Edit shape" at bounding box center [697, 616] width 63 height 23
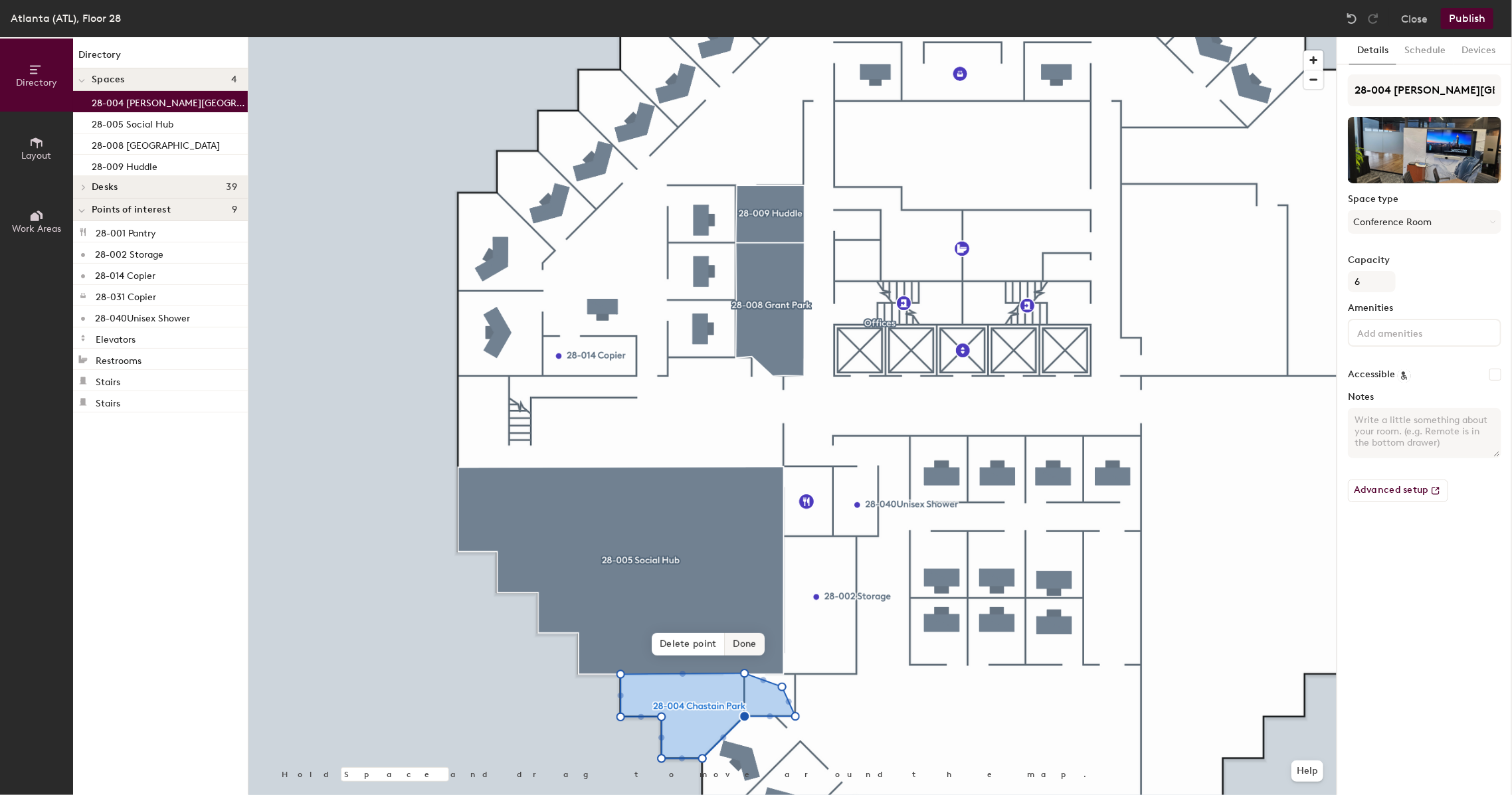
click at [704, 643] on span "Delete point" at bounding box center [688, 644] width 73 height 23
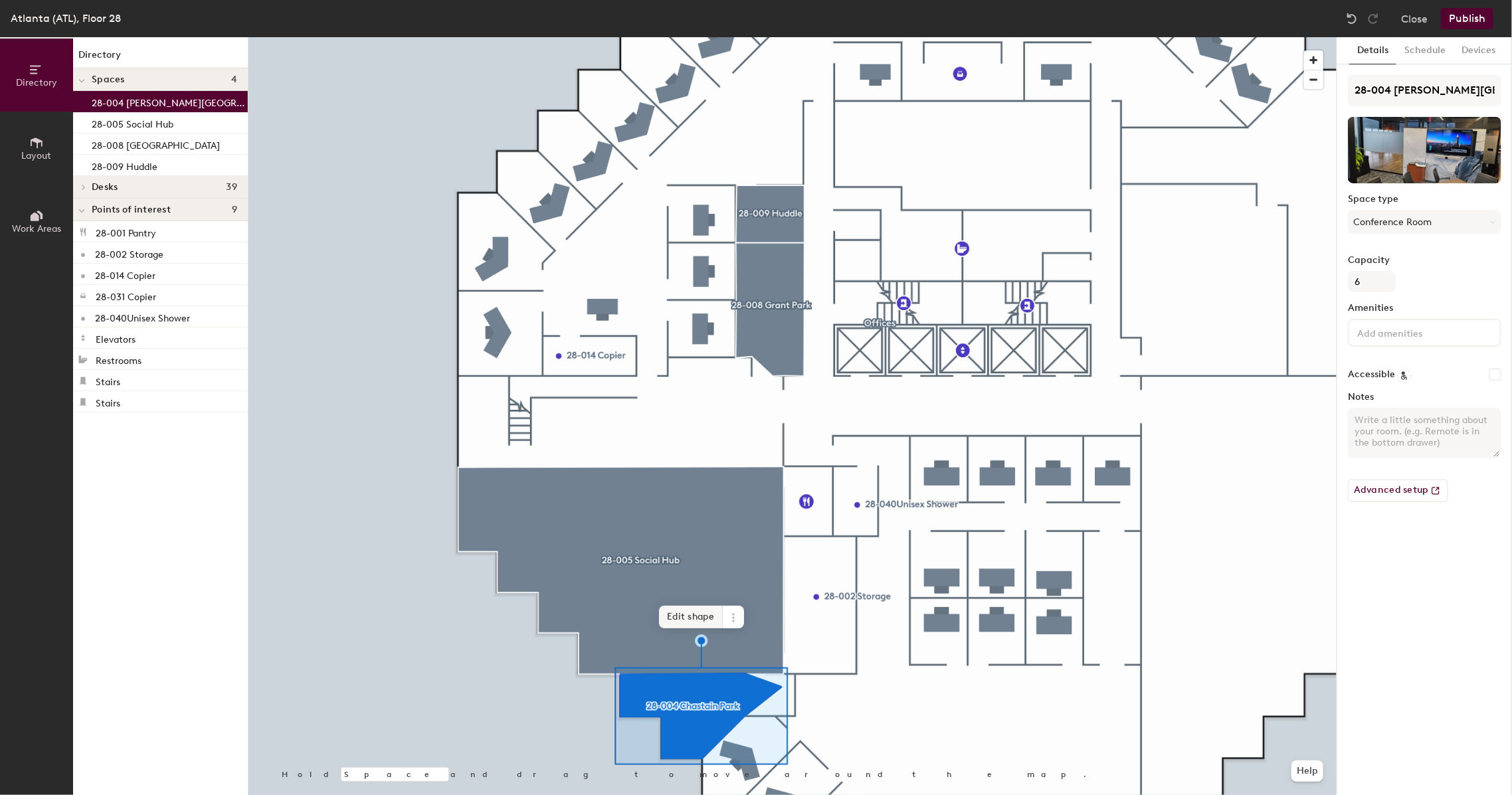
click at [697, 617] on span "Edit shape" at bounding box center [690, 616] width 63 height 23
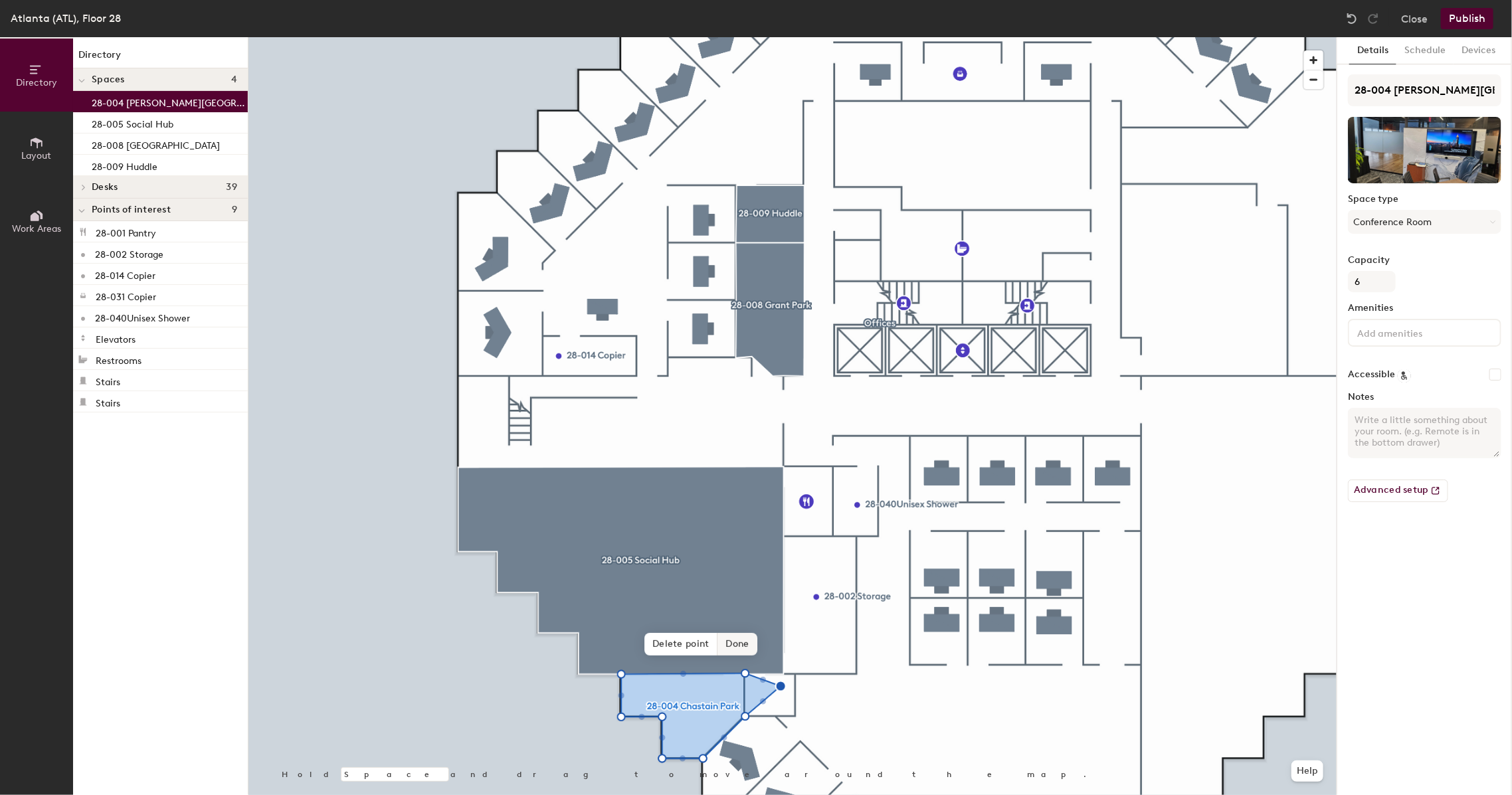
click at [688, 643] on span "Delete point" at bounding box center [681, 644] width 73 height 23
click at [719, 640] on span "Done" at bounding box center [710, 644] width 39 height 23
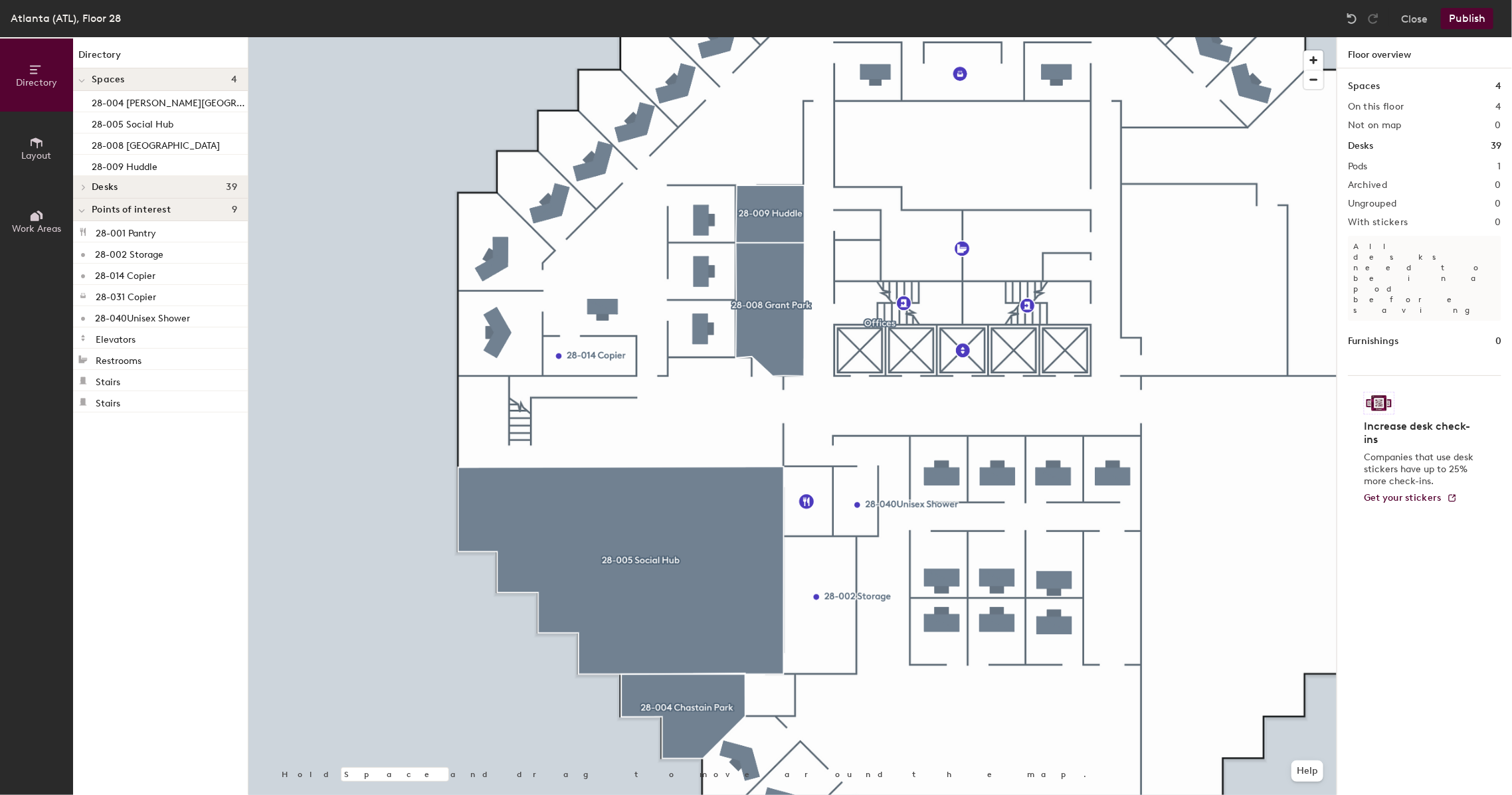
click at [1458, 20] on button "Publish" at bounding box center [1467, 19] width 52 height 21
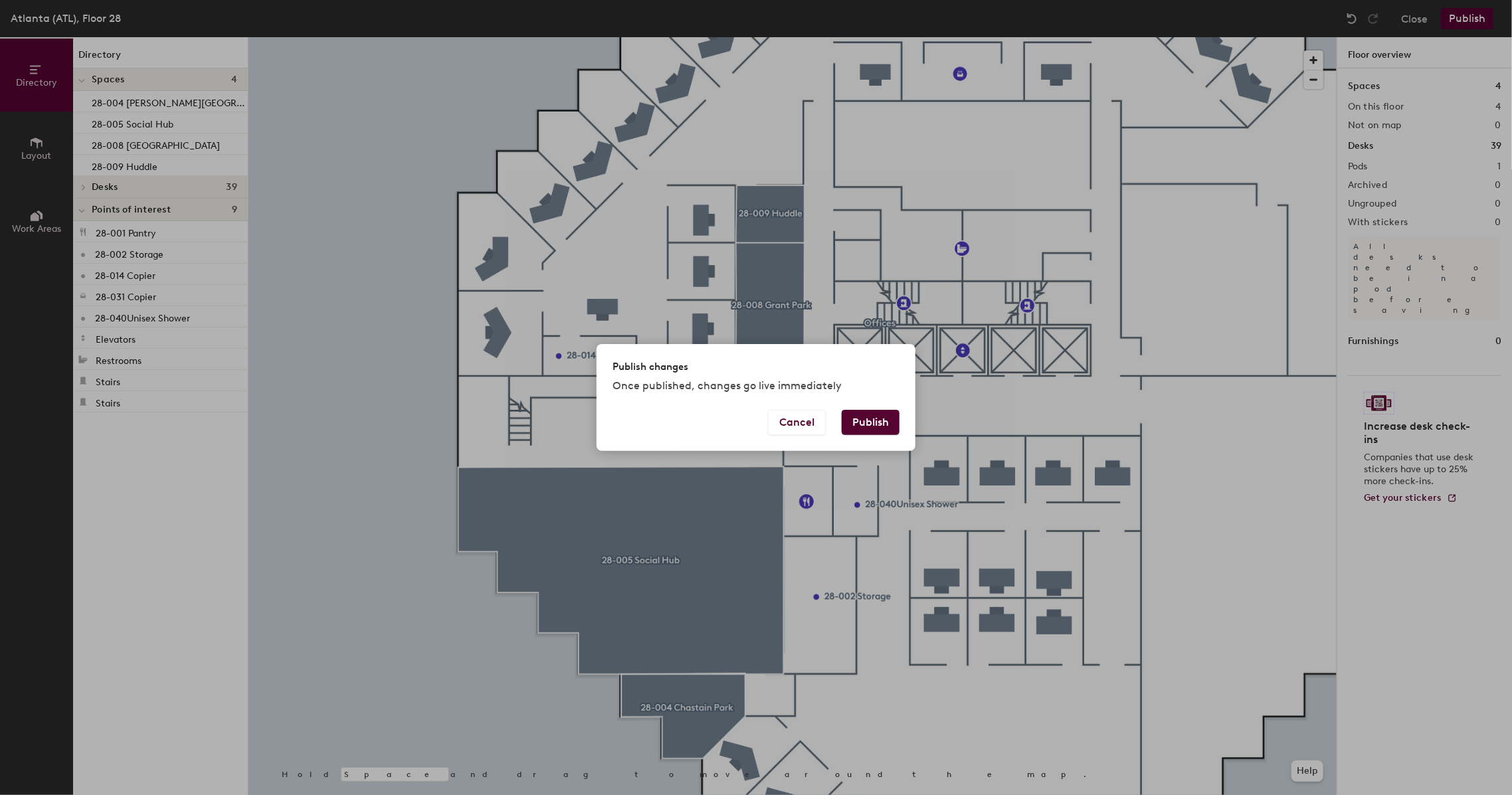
click at [855, 432] on button "Publish" at bounding box center [871, 422] width 58 height 26
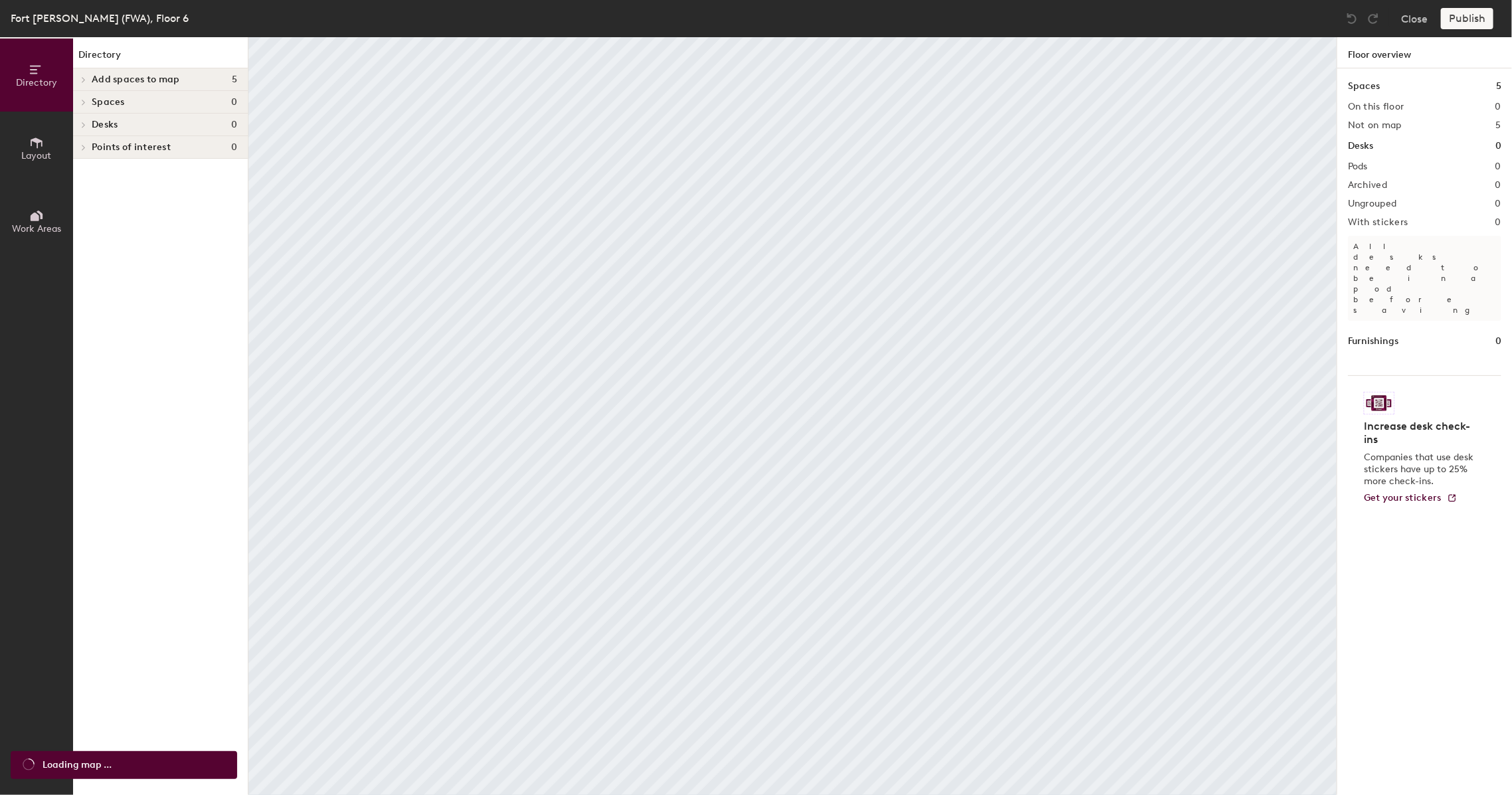
click at [122, 80] on span "Add spaces to map" at bounding box center [136, 79] width 88 height 10
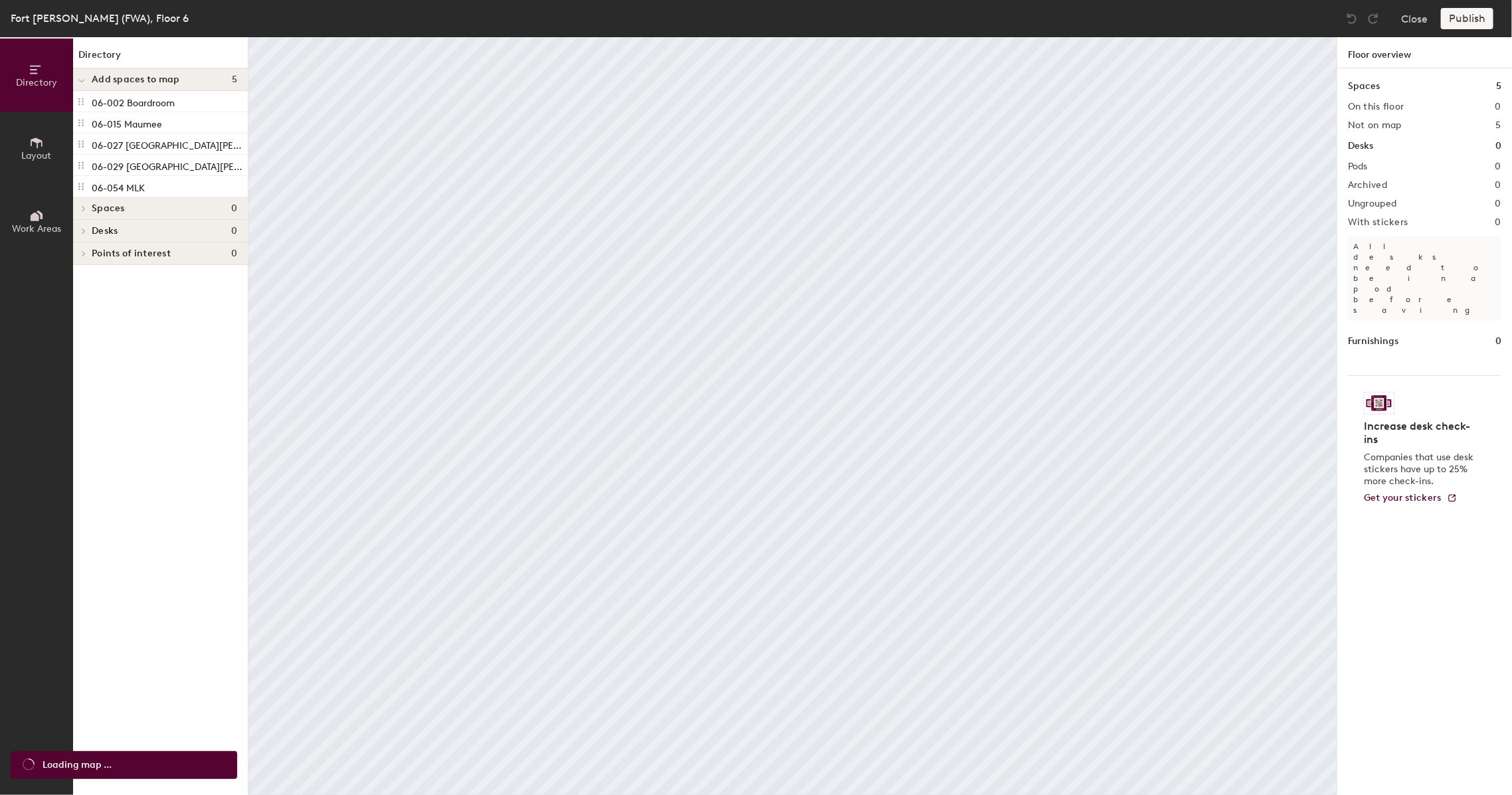
click at [106, 74] on span "Add spaces to map" at bounding box center [136, 79] width 88 height 10
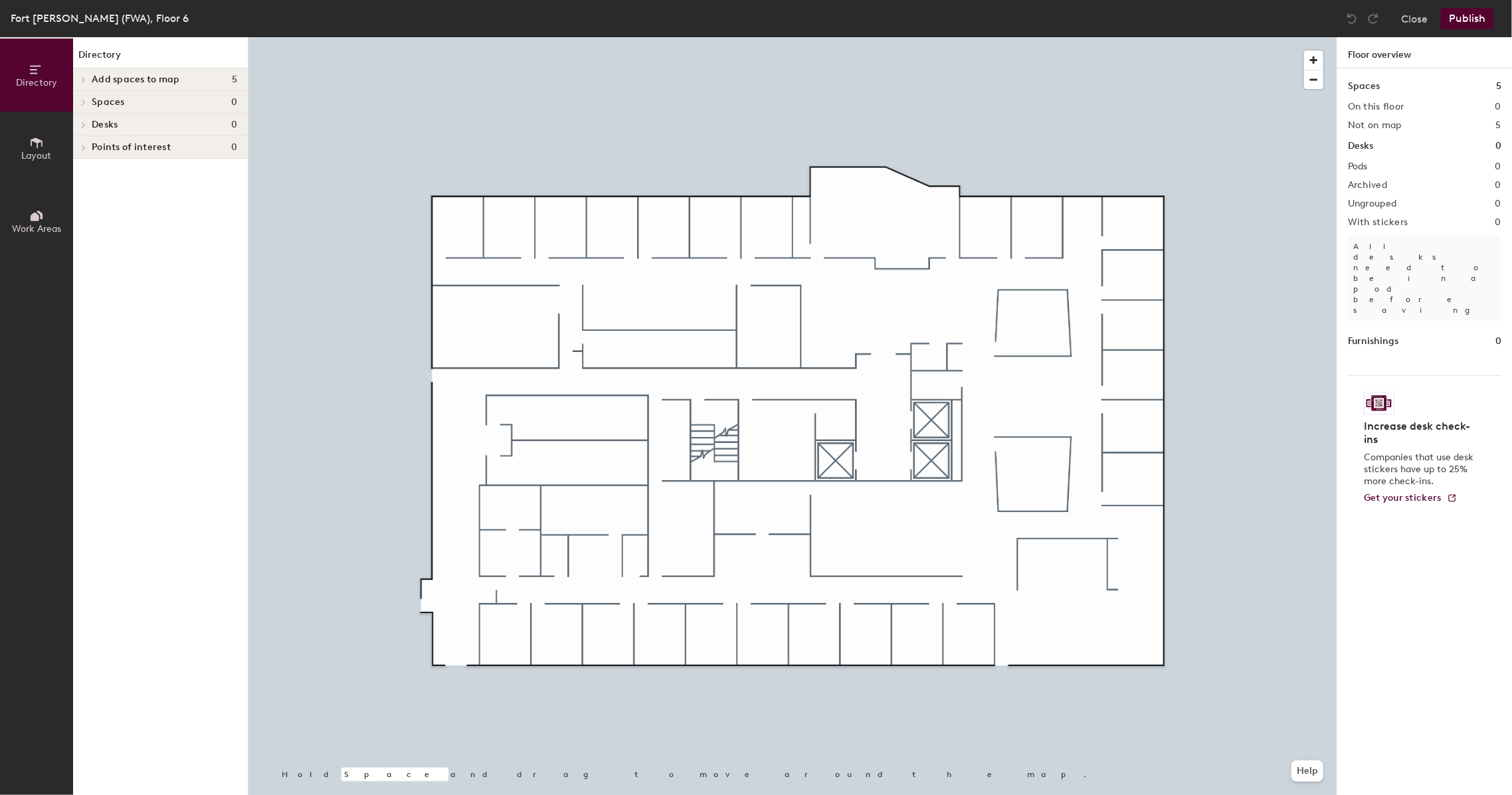
click at [113, 93] on div "Spaces 0" at bounding box center [160, 102] width 175 height 23
click at [105, 77] on span "Add spaces to map" at bounding box center [136, 79] width 88 height 10
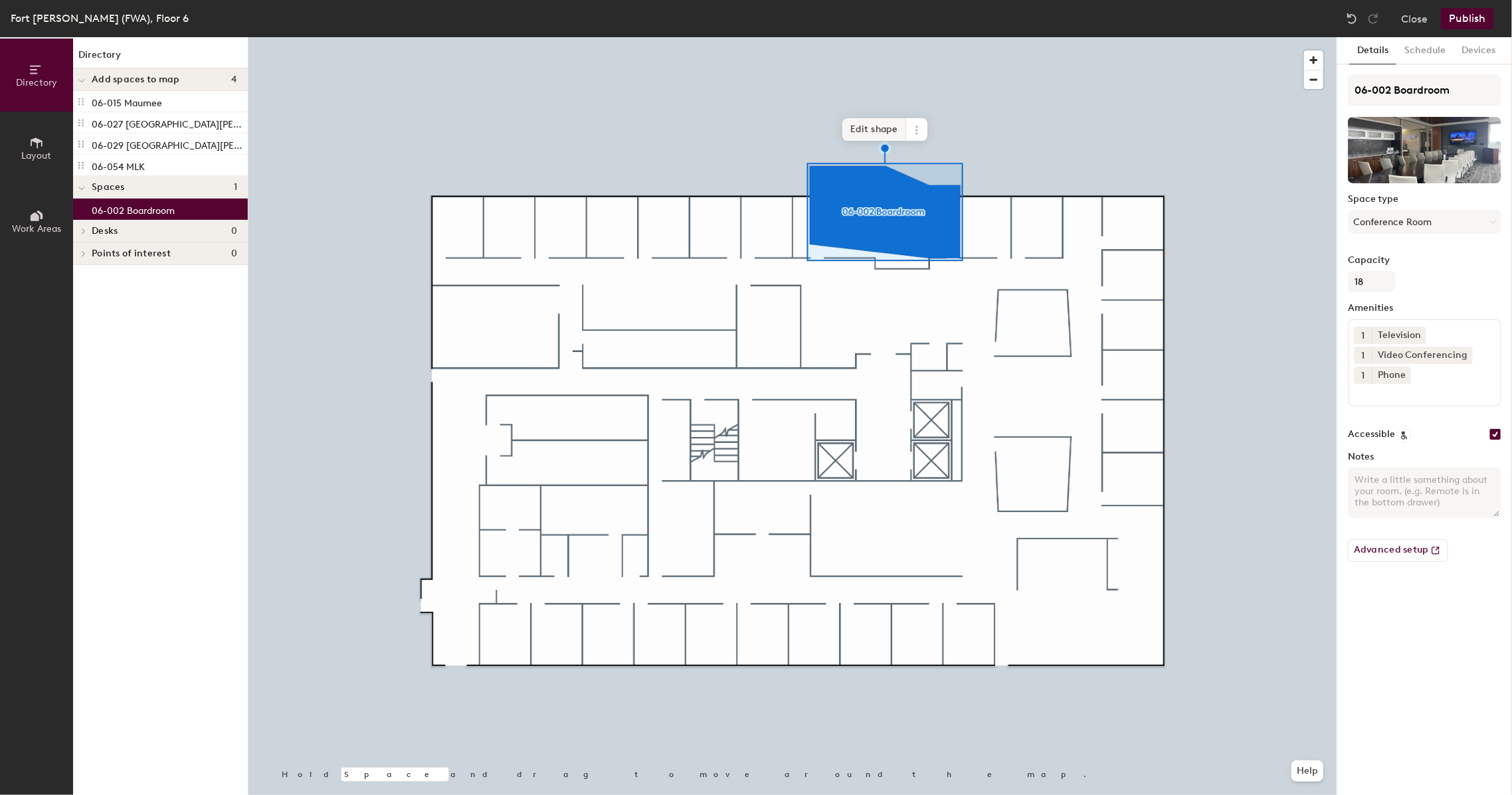
click at [857, 128] on span "Edit shape" at bounding box center [874, 129] width 63 height 23
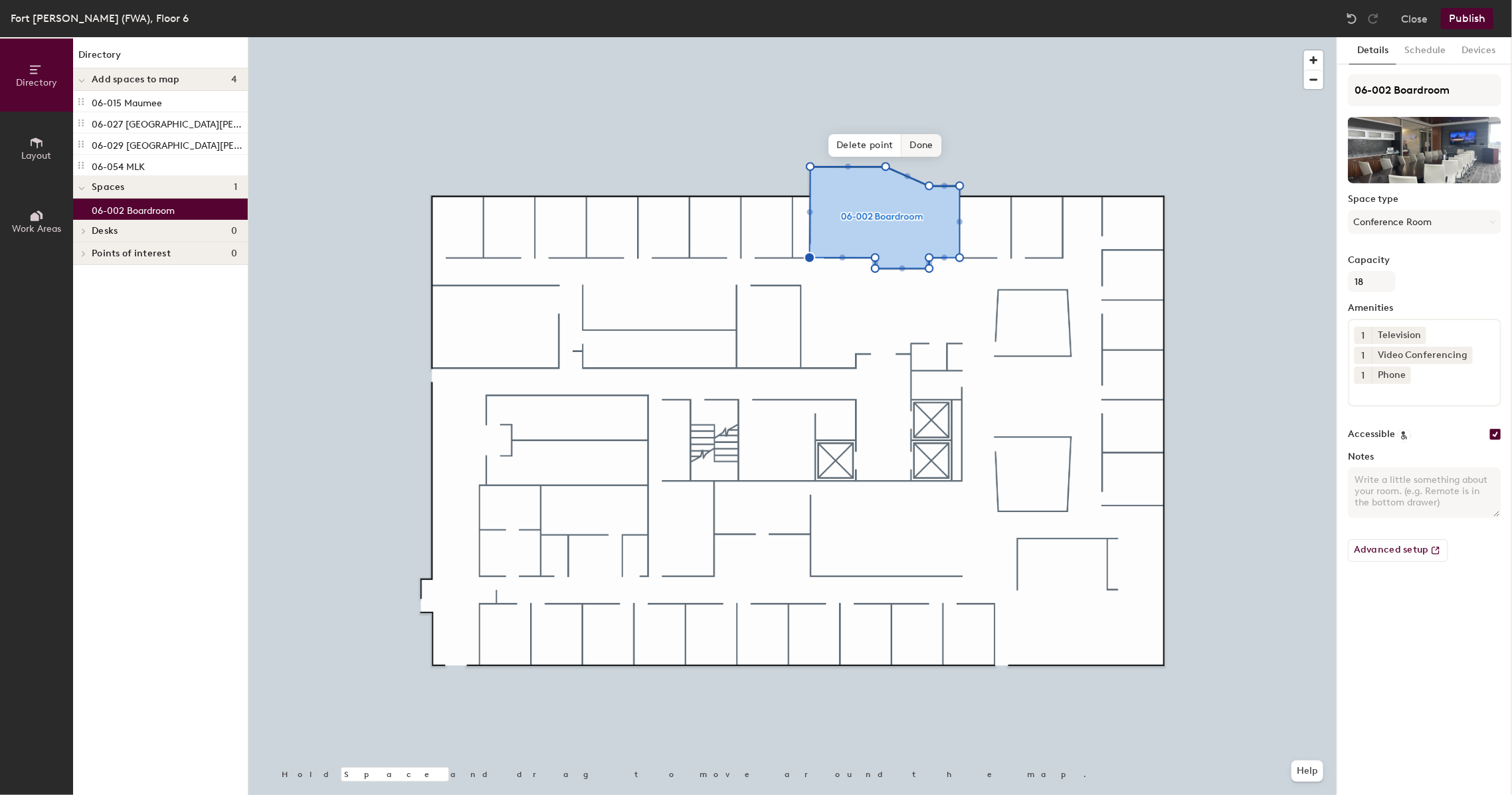
click at [925, 143] on span "Done" at bounding box center [922, 145] width 39 height 23
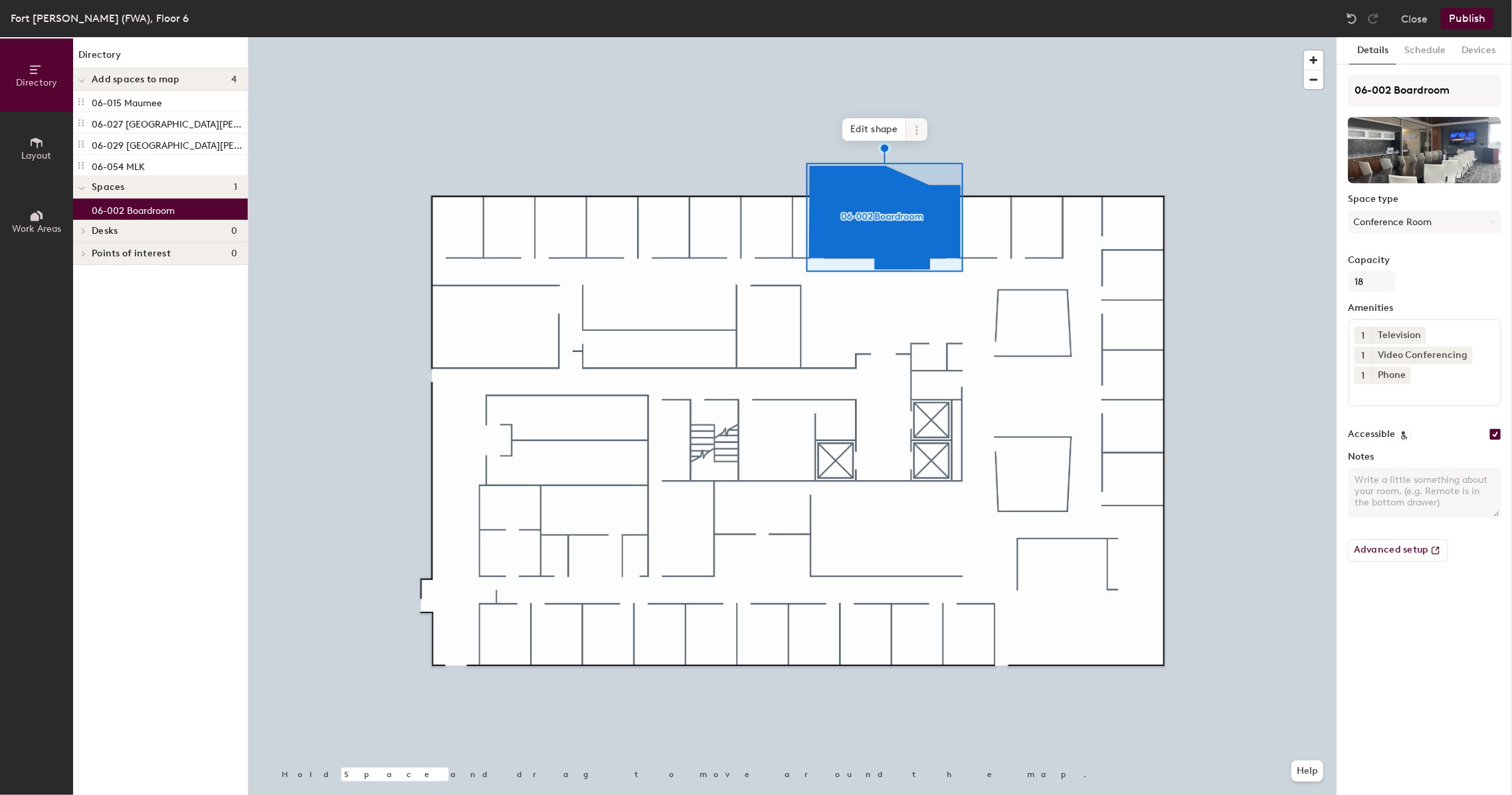
click at [766, 37] on div at bounding box center [793, 37] width 1088 height 0
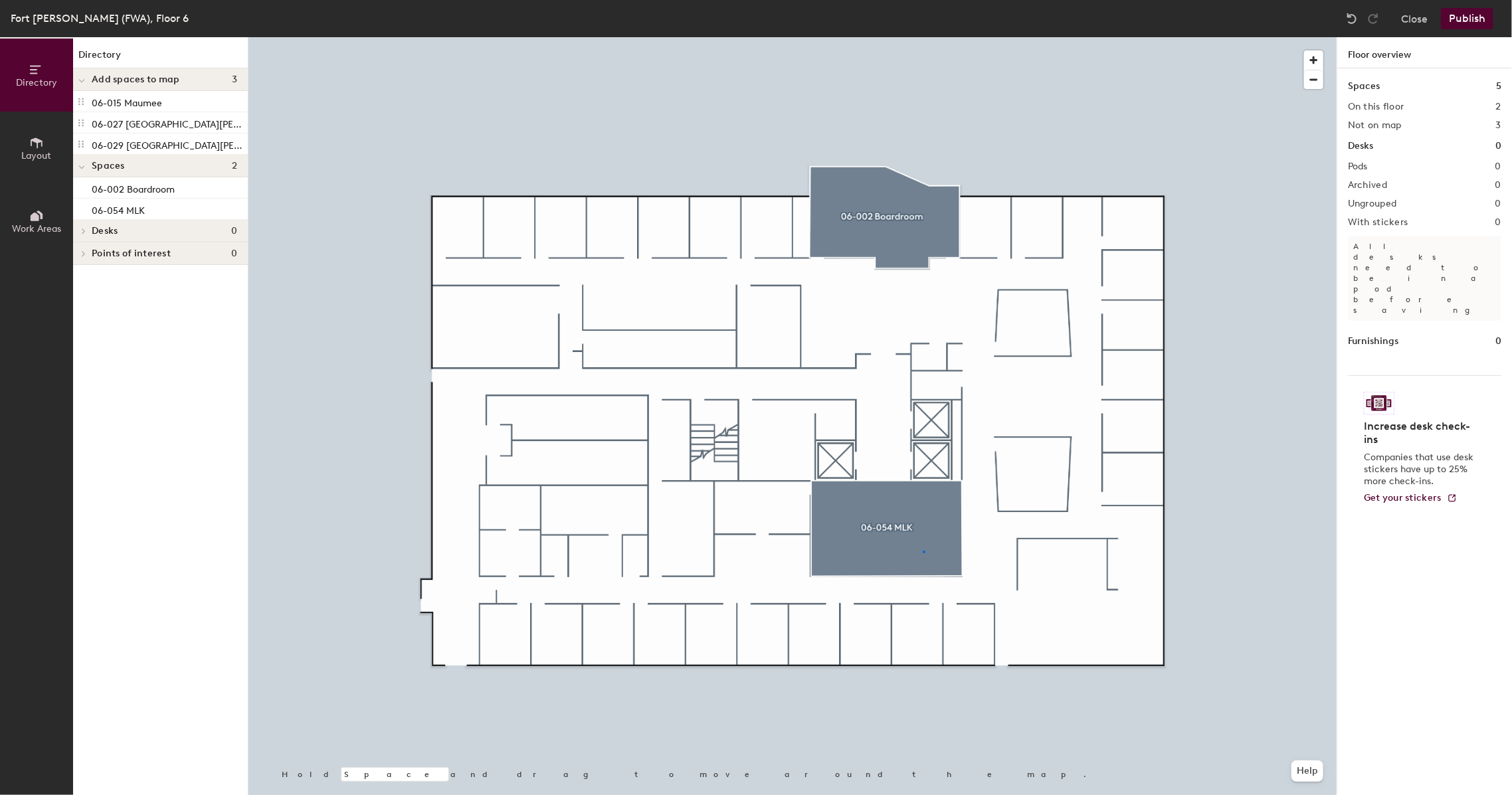
drag, startPoint x: 129, startPoint y: 162, endPoint x: 844, endPoint y: 536, distance: 806.9
click at [923, 37] on div at bounding box center [793, 37] width 1088 height 0
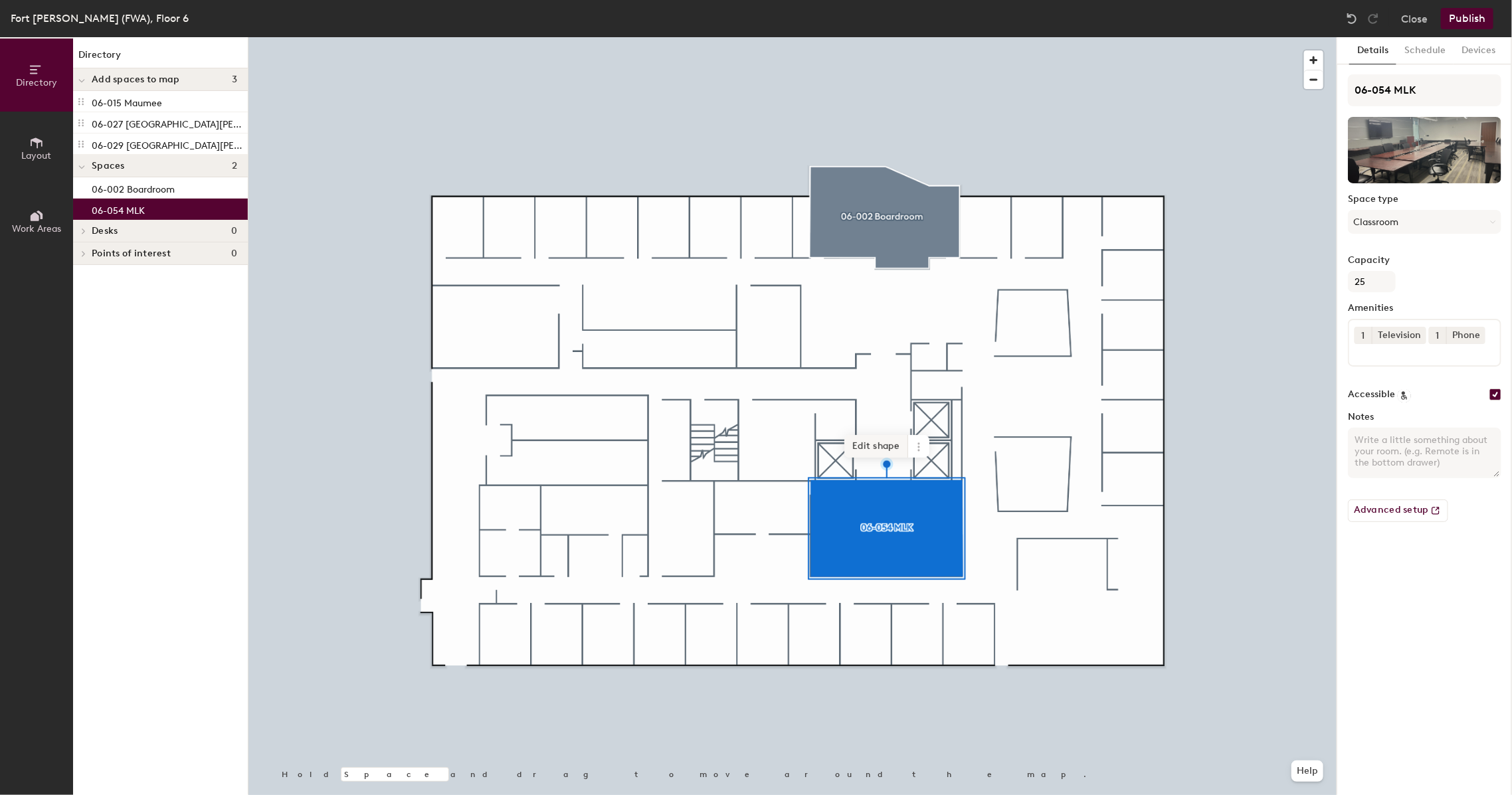
click at [887, 449] on span "Edit shape" at bounding box center [876, 446] width 63 height 23
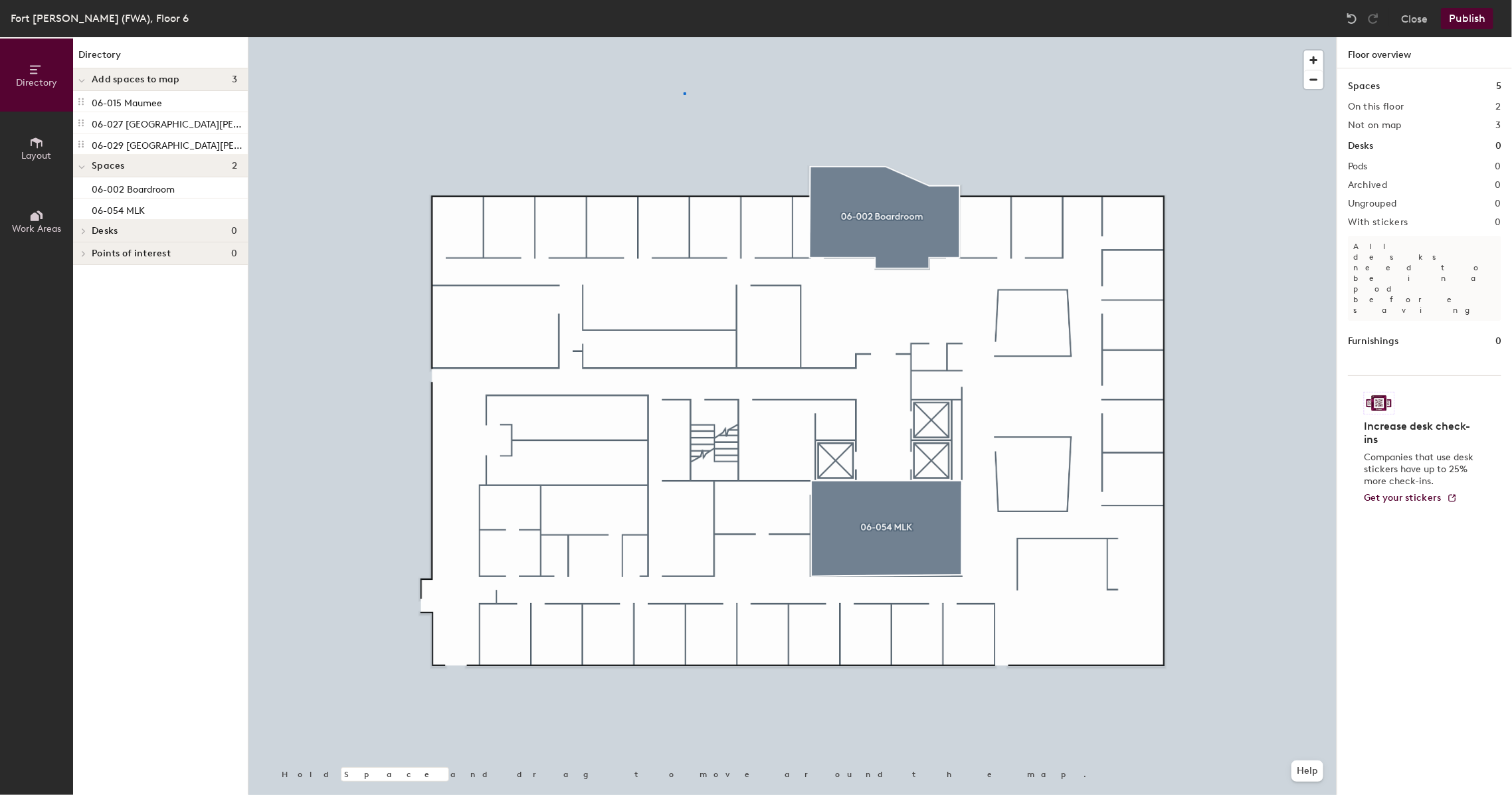
click at [684, 37] on div at bounding box center [793, 37] width 1088 height 0
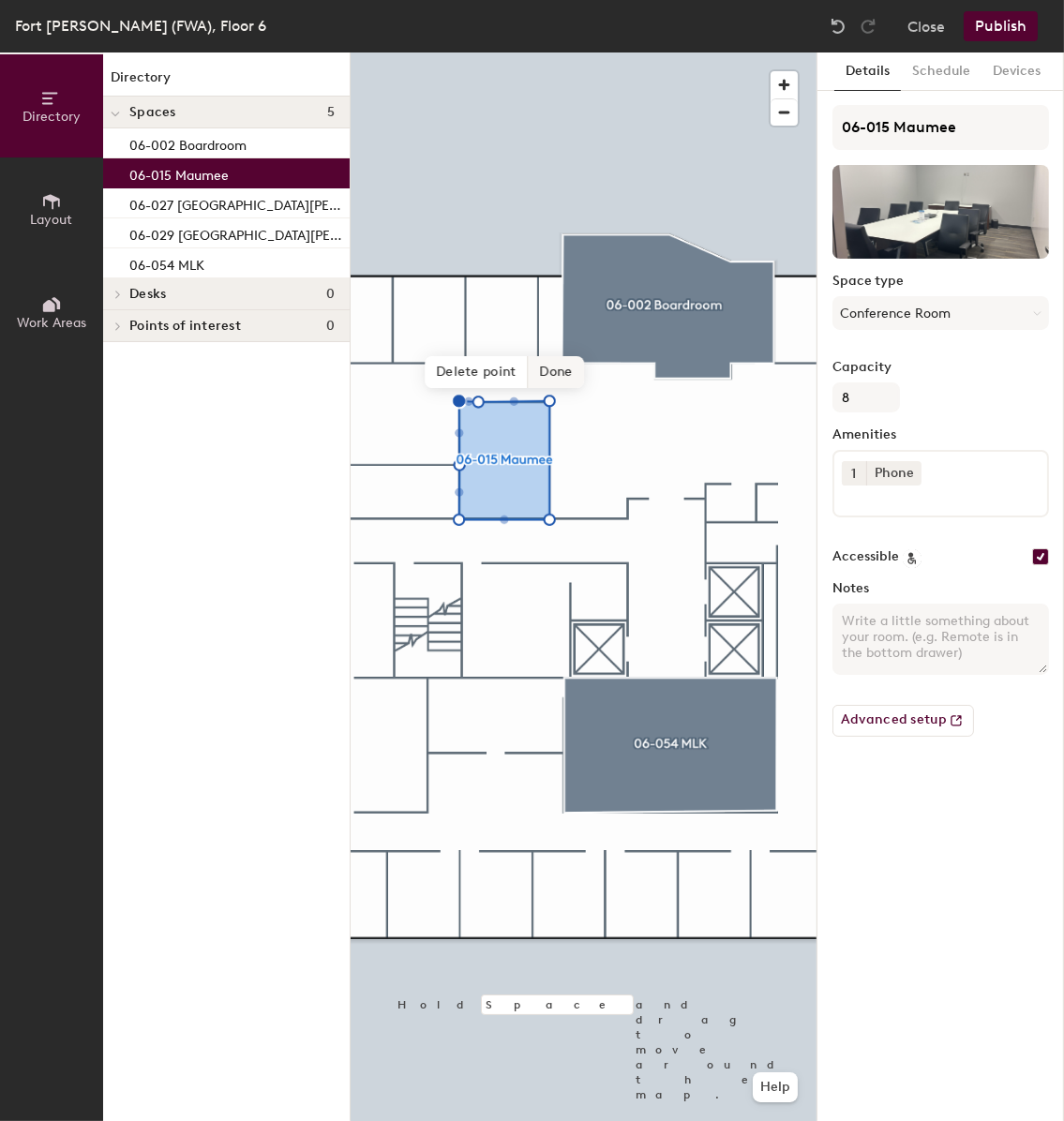
click at [498, 367] on span "Delete point" at bounding box center [476, 372] width 103 height 32
click at [531, 369] on span "Done" at bounding box center [541, 372] width 55 height 32
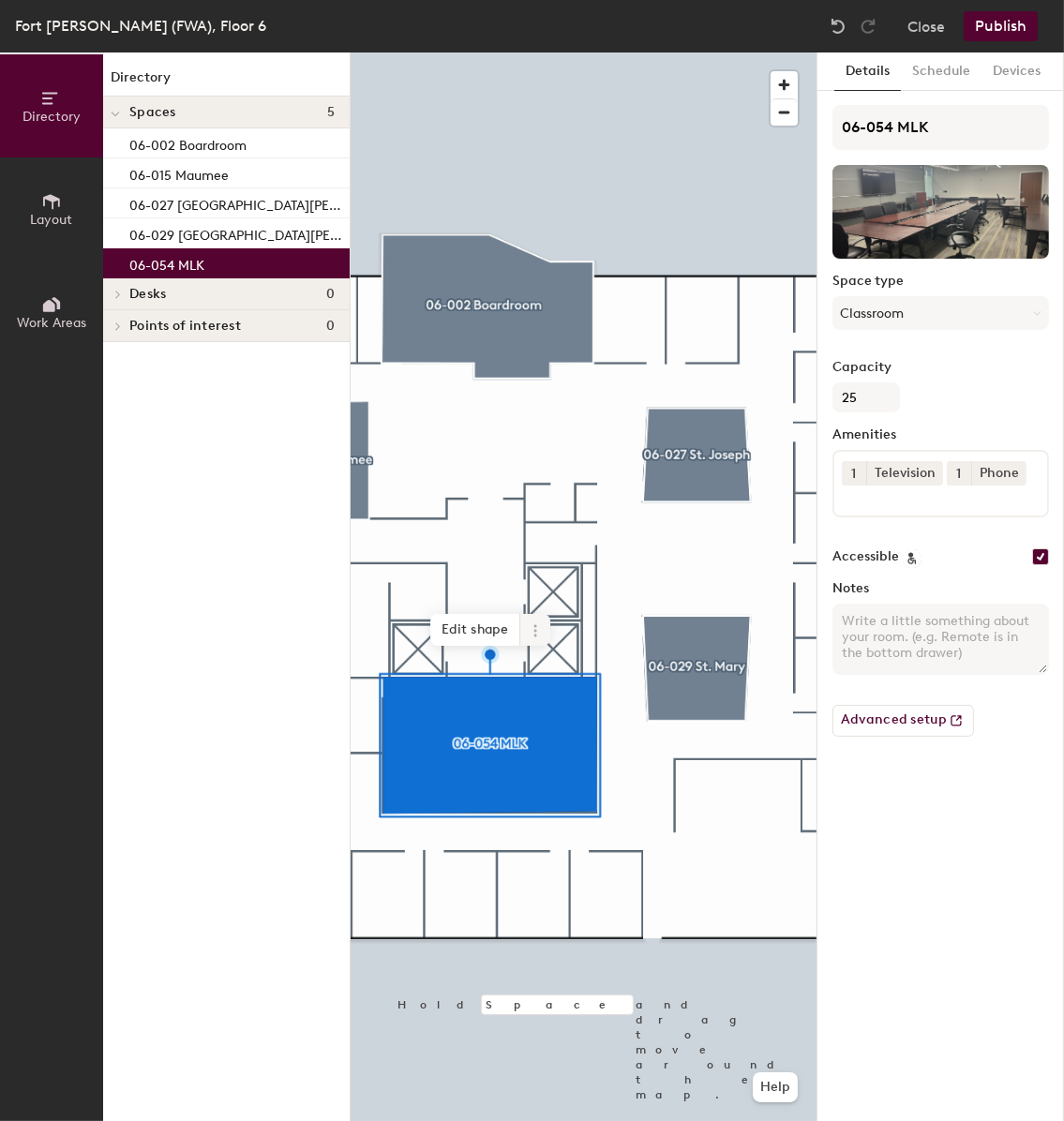
click at [490, 631] on span "Edit shape" at bounding box center [475, 630] width 90 height 32
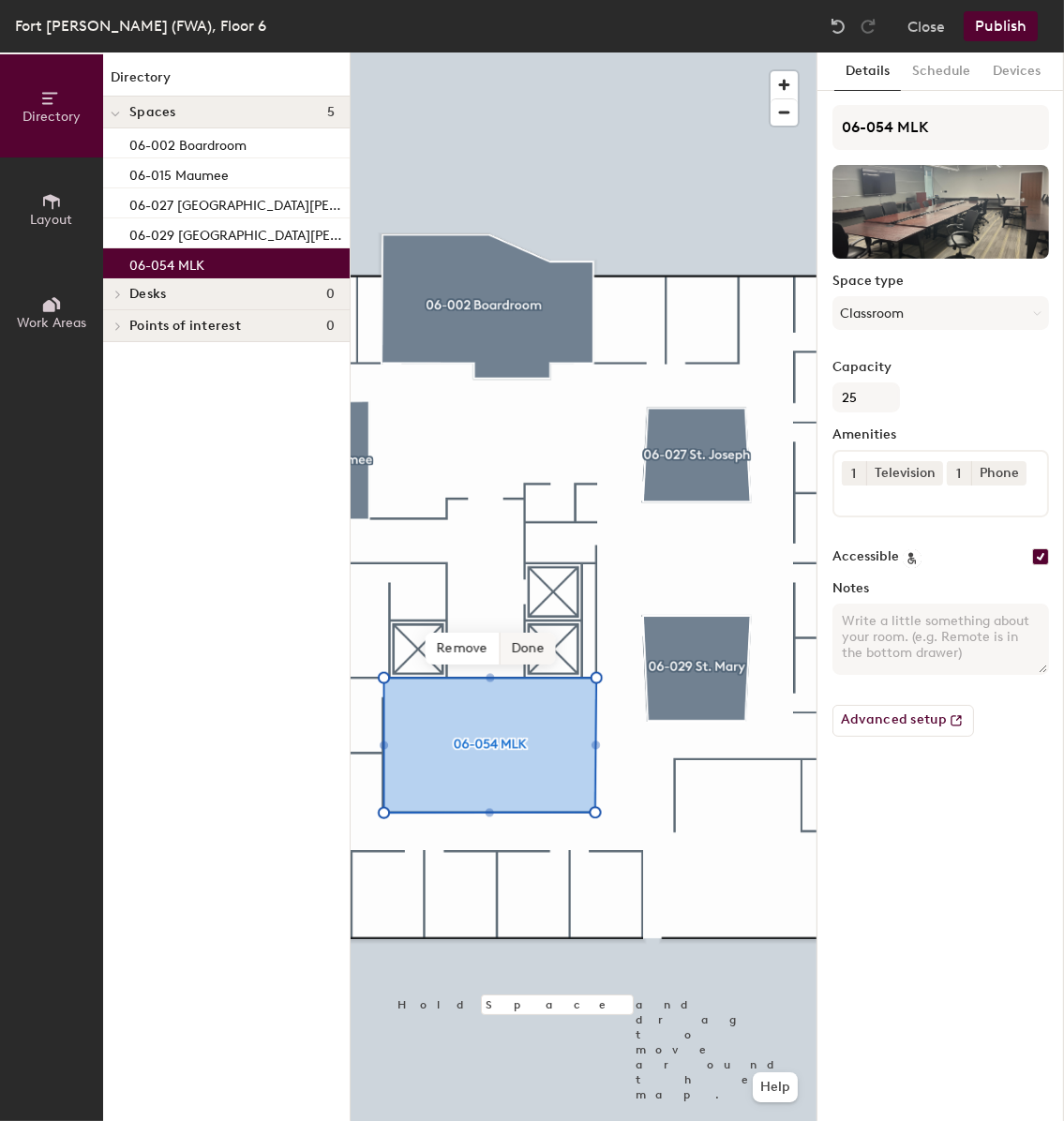
click at [535, 644] on span "Done" at bounding box center [527, 648] width 55 height 32
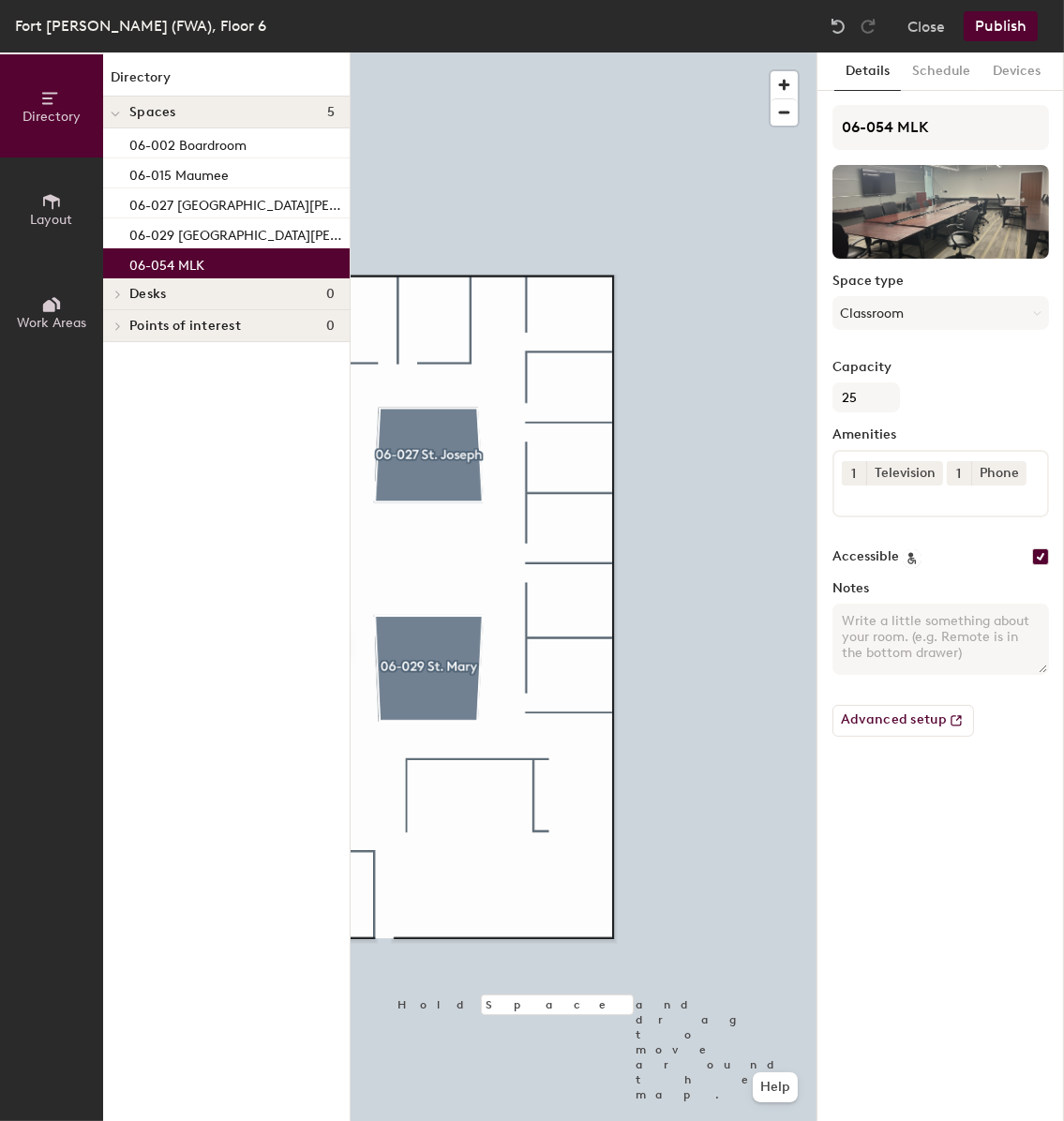
click at [53, 198] on icon at bounding box center [51, 200] width 17 height 15
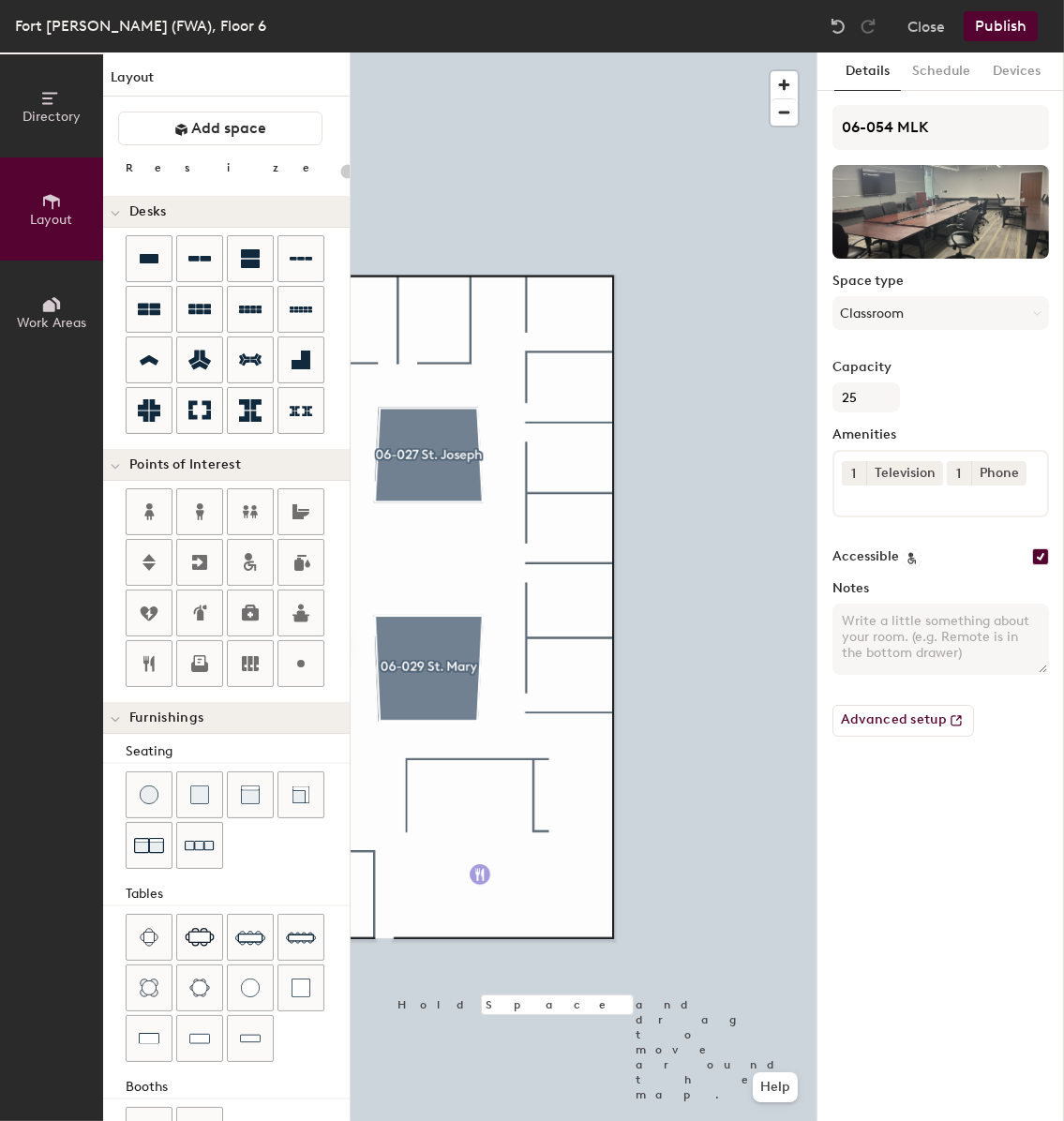
click at [483, 876] on div "Directory Layout Work Areas Layout Add space Resize Desks Points of Interest Fu…" at bounding box center [532, 587] width 1064 height 1068
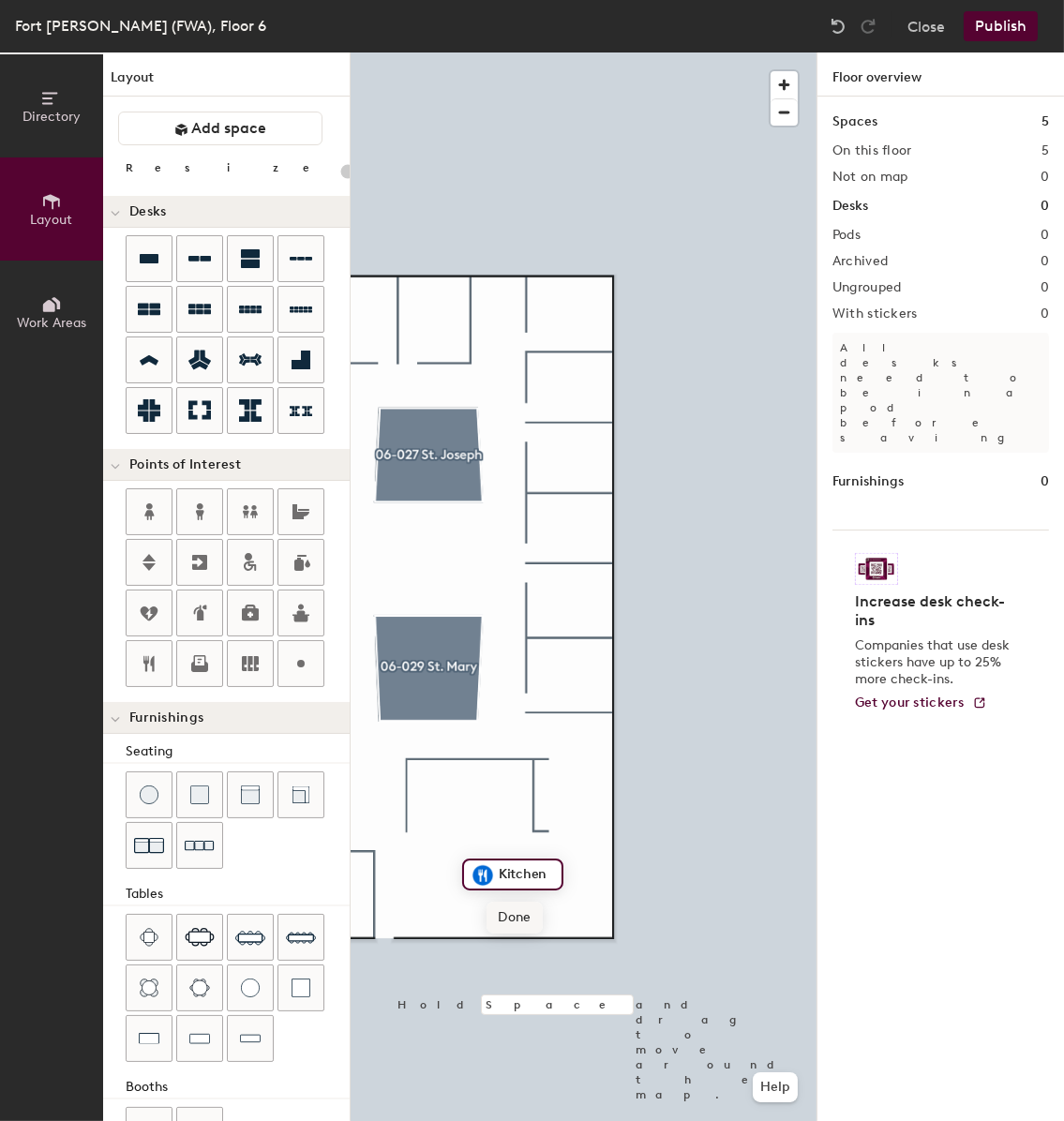
click at [495, 919] on span "Done" at bounding box center [514, 918] width 55 height 32
click at [427, 560] on div "Directory Layout Work Areas Layout Add space Resize Desks Points of Interest Fu…" at bounding box center [532, 587] width 1064 height 1068
click at [569, 678] on div "Directory Layout Work Areas Layout Add space Resize Desks Points of Interest Fu…" at bounding box center [532, 587] width 1064 height 1068
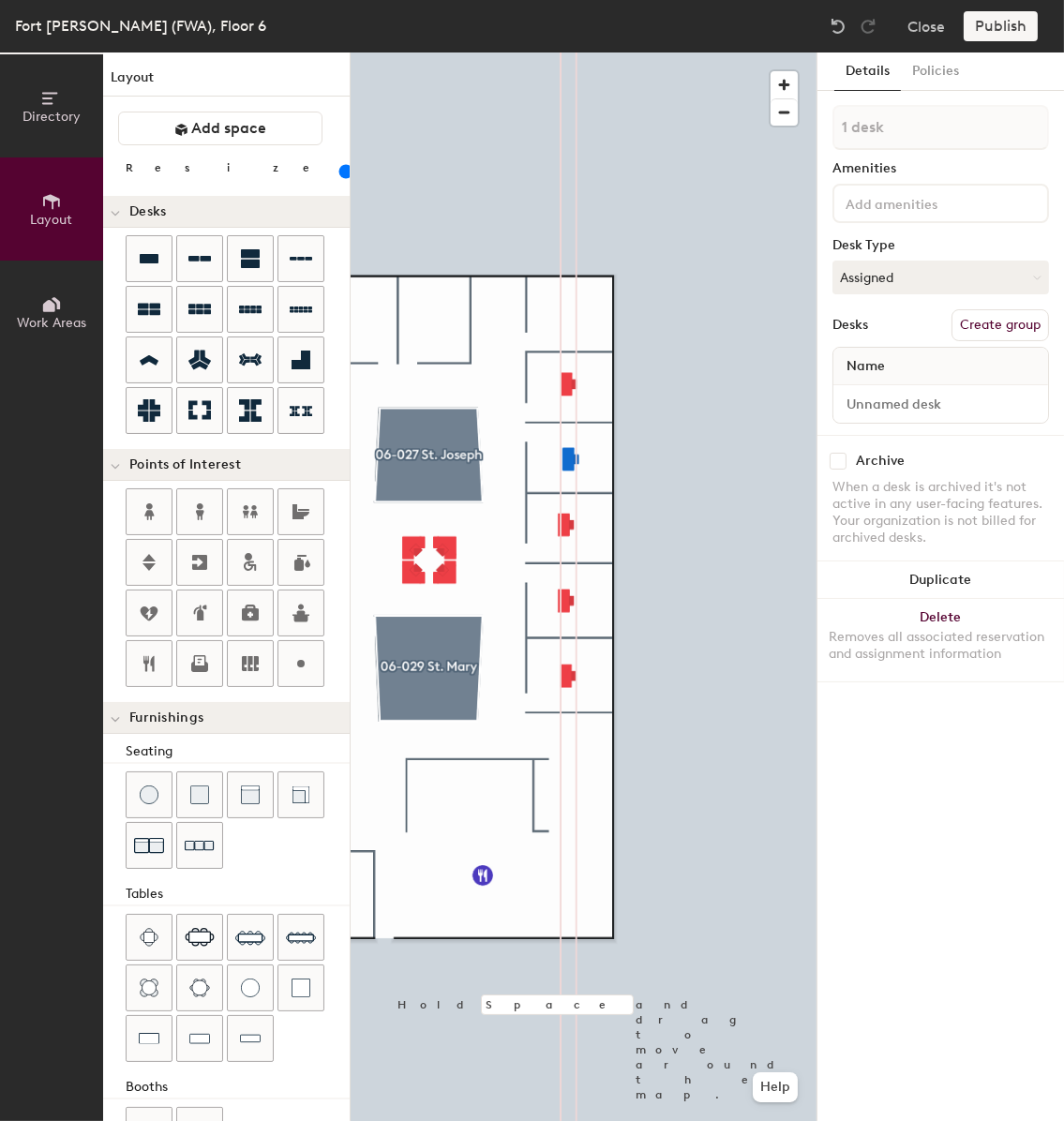
click at [567, 53] on div at bounding box center [583, 53] width 466 height 0
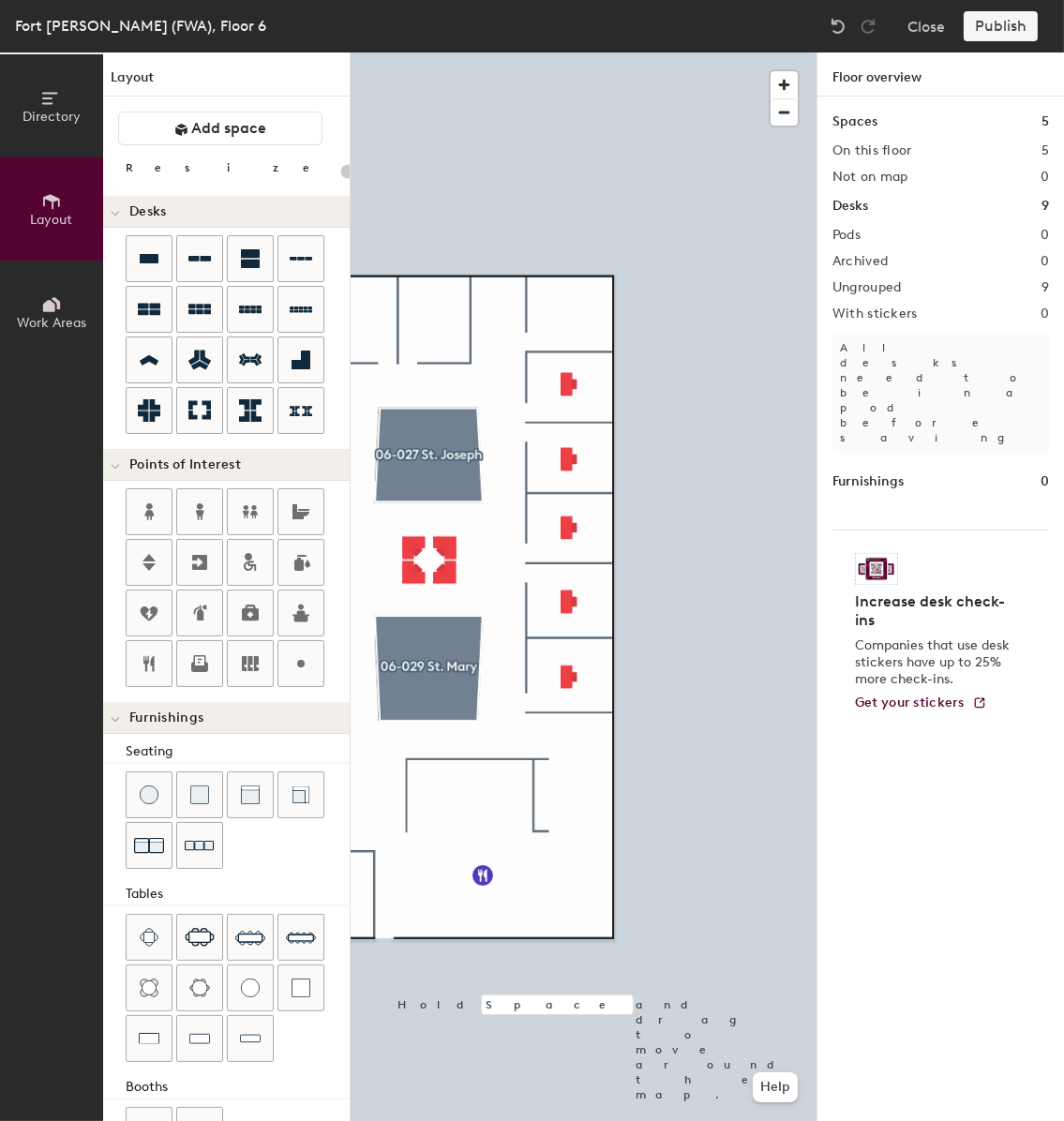
click at [570, 320] on div "Directory Layout Work Areas Layout Add space Resize Desks Points of Interest Fu…" at bounding box center [532, 587] width 1064 height 1068
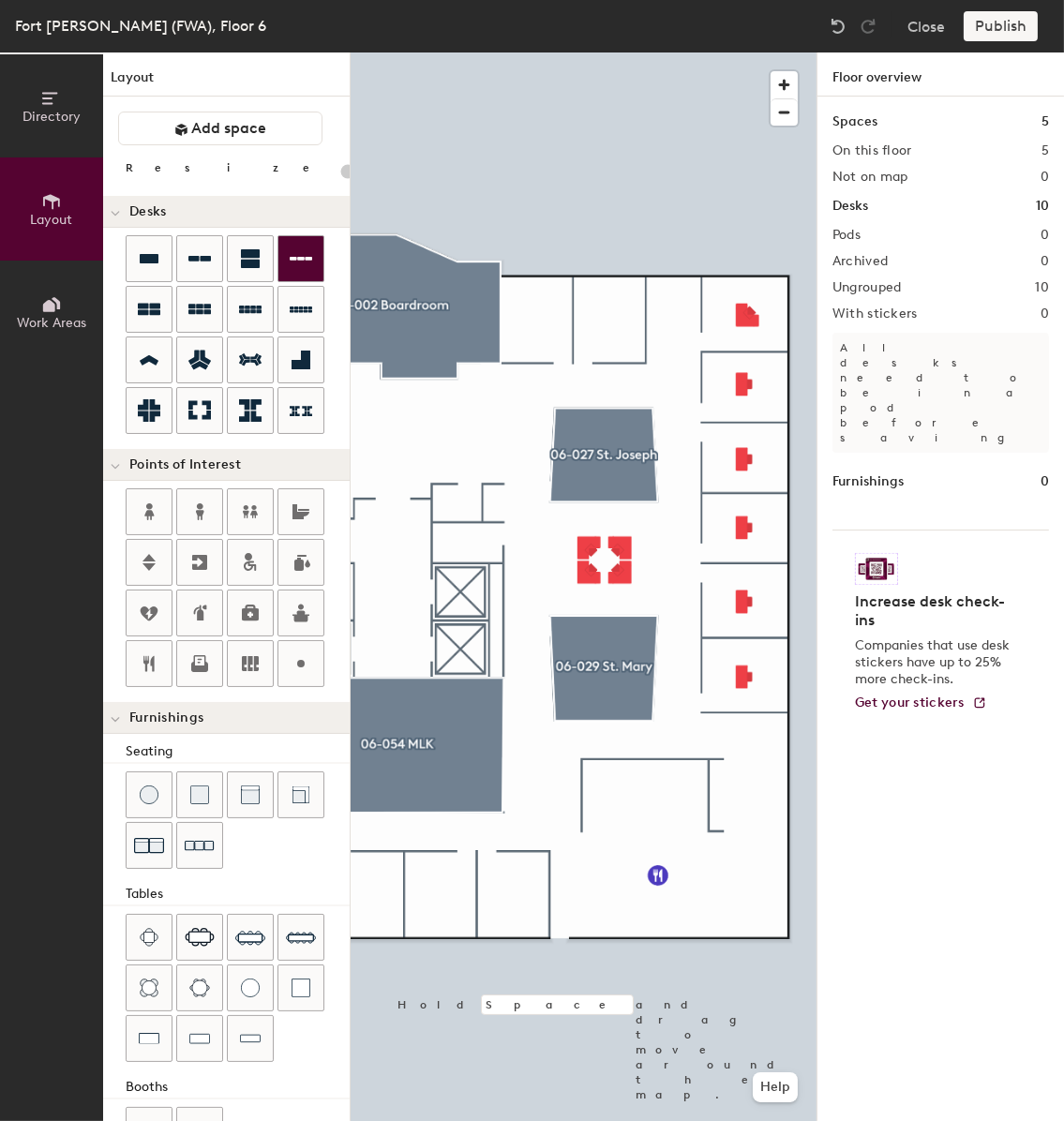
click at [612, 323] on div "Directory Layout Work Areas Layout Add space Resize Desks Points of Interest Fu…" at bounding box center [532, 587] width 1064 height 1068
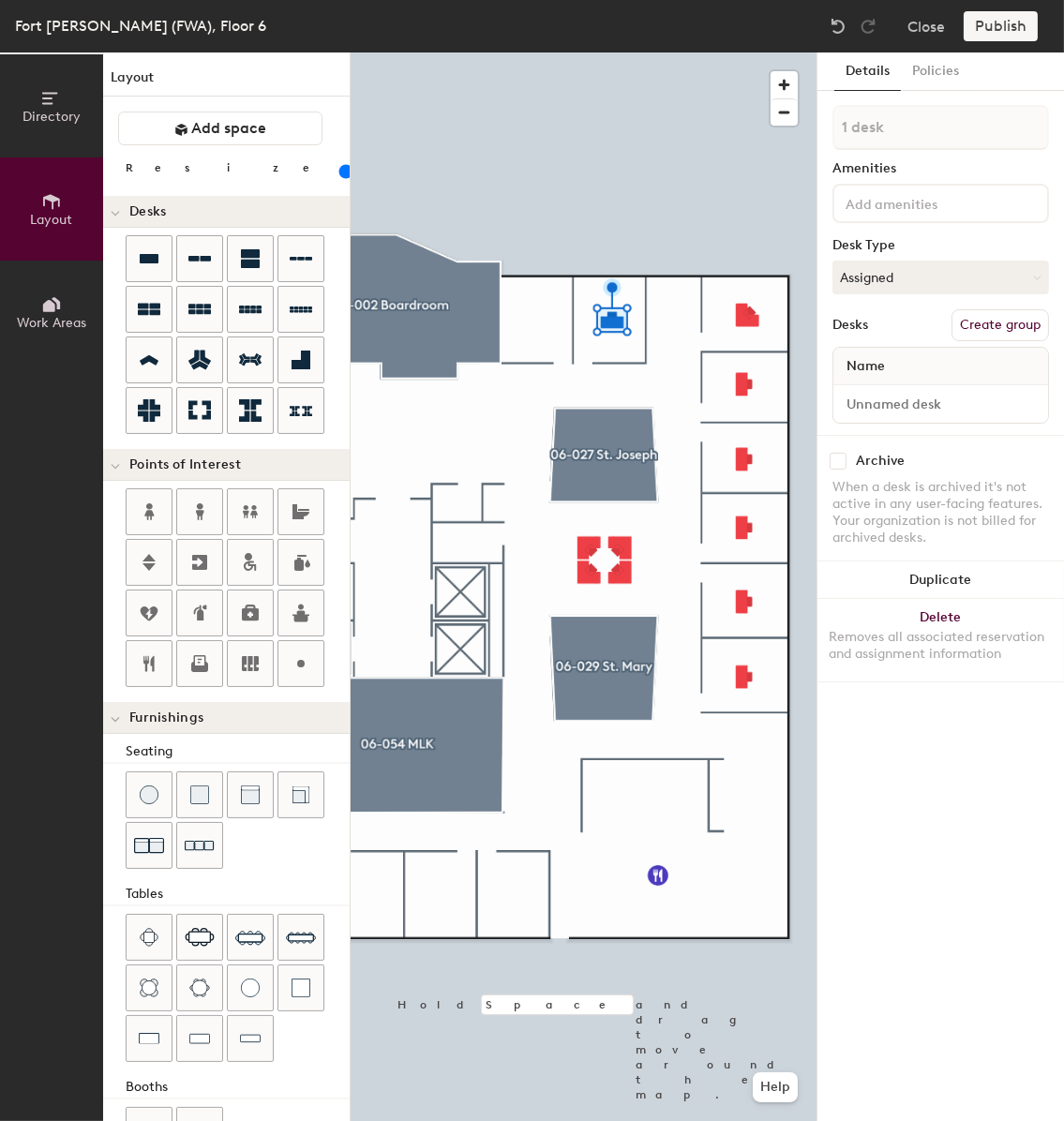
click at [540, 320] on div "Directory Layout Work Areas Layout Add space Resize Desks Points of Interest Fu…" at bounding box center [532, 587] width 1064 height 1068
drag, startPoint x: 165, startPoint y: 245, endPoint x: 328, endPoint y: 273, distance: 165.4
click at [547, 53] on div at bounding box center [583, 53] width 466 height 0
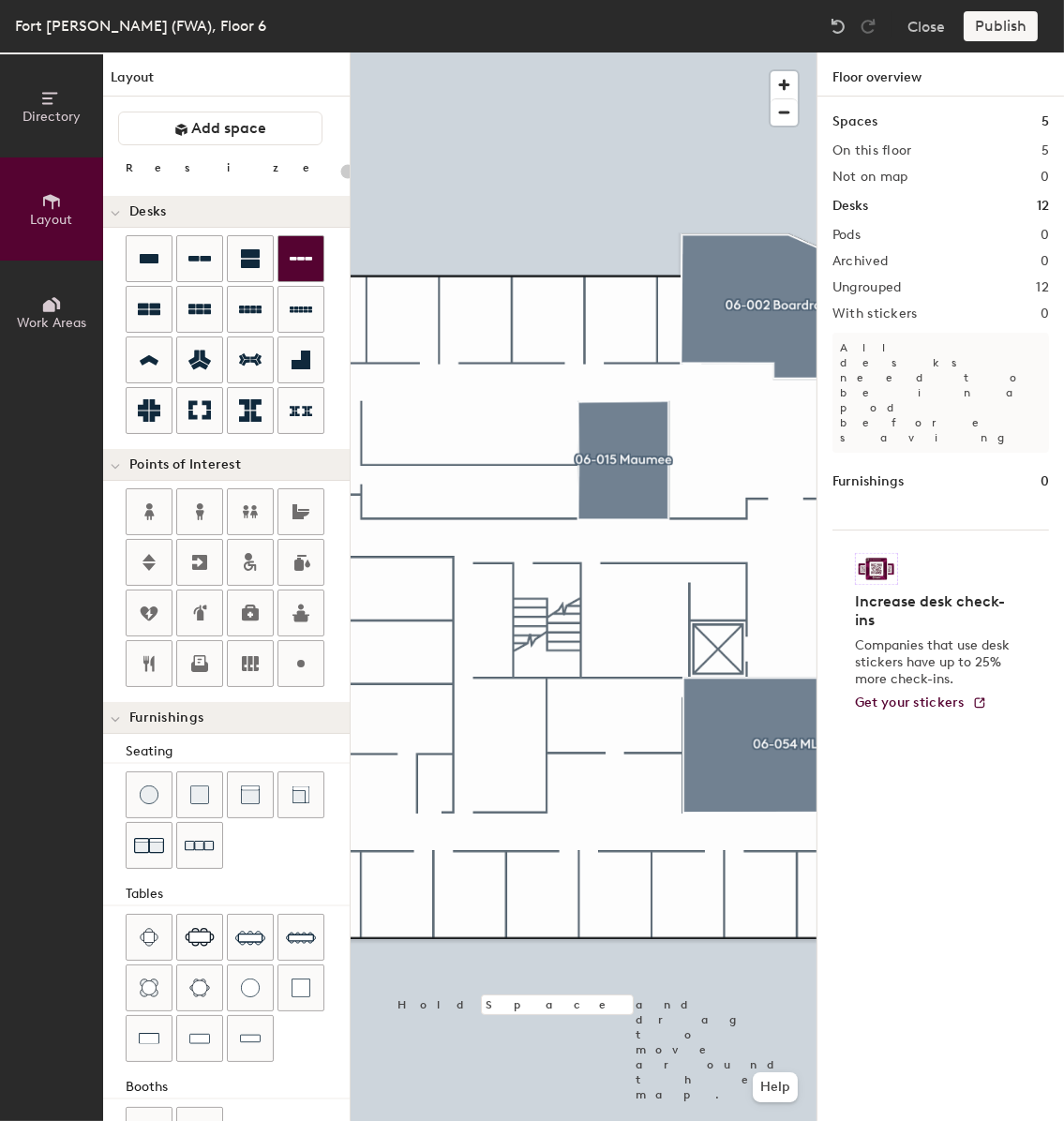
click at [620, 323] on div "Directory Layout Work Areas Layout Add space Resize Desks Points of Interest Fu…" at bounding box center [532, 587] width 1064 height 1068
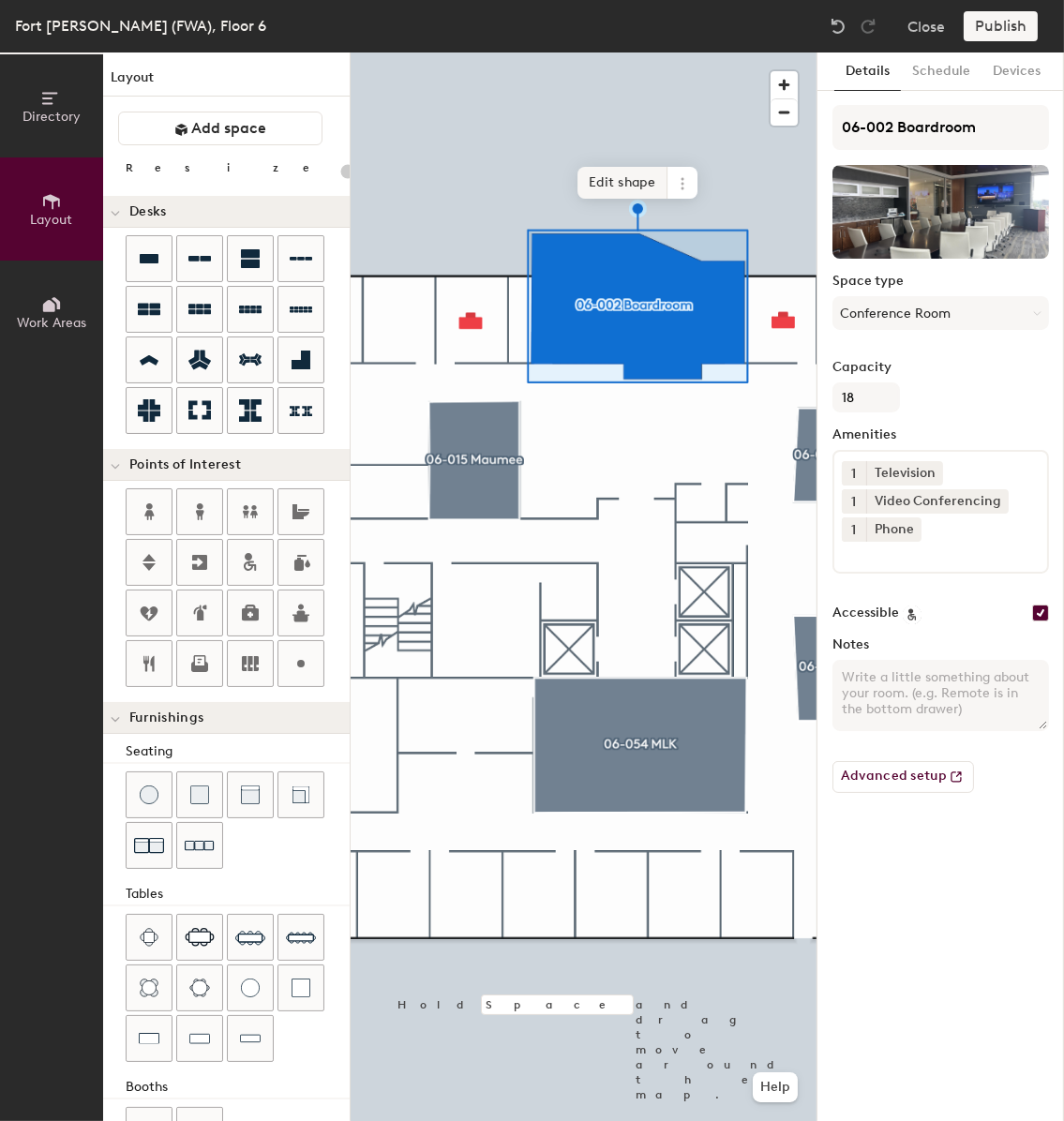
click at [620, 183] on span "Edit shape" at bounding box center [622, 182] width 90 height 32
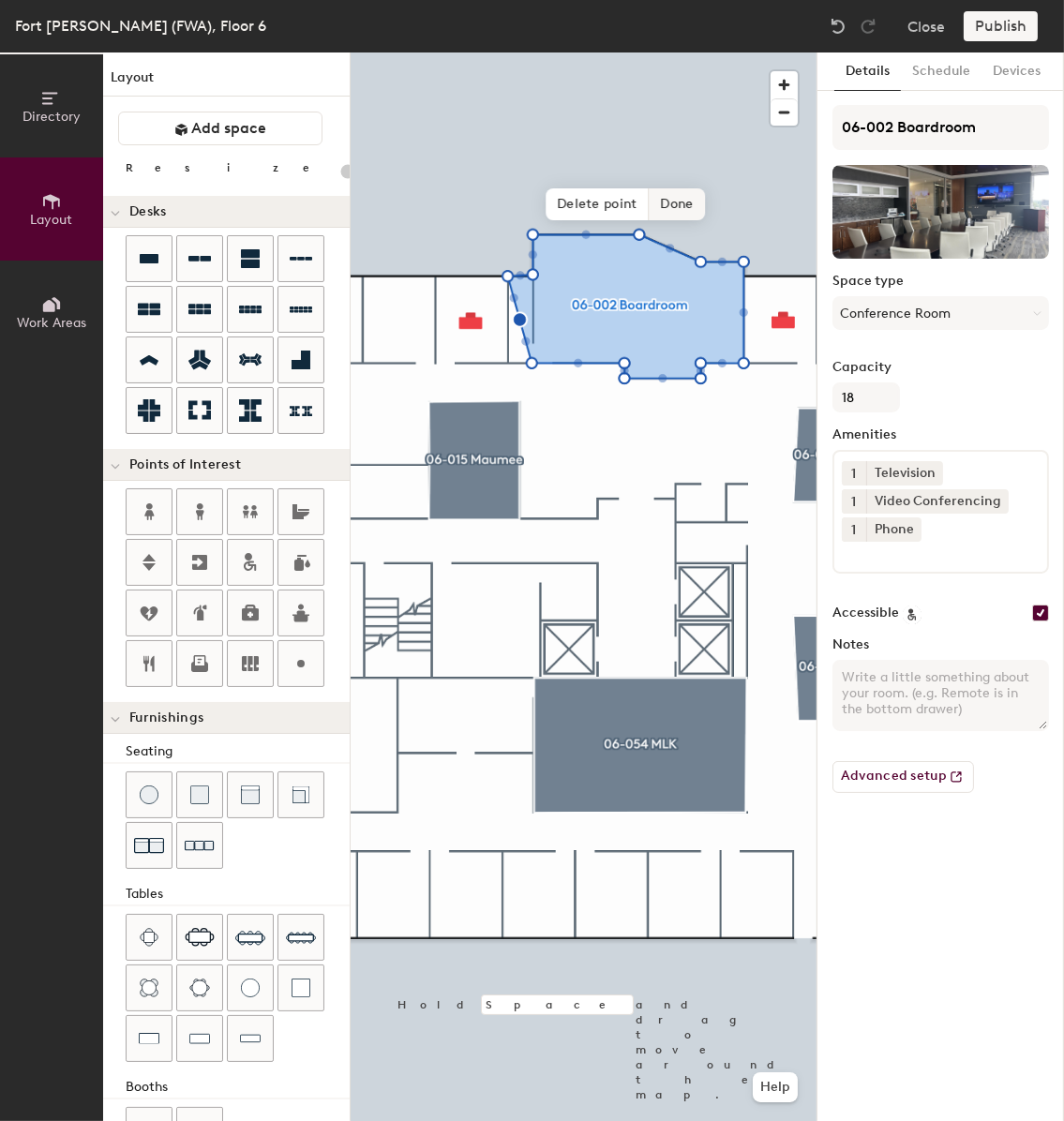
click at [574, 205] on span "Delete point" at bounding box center [598, 204] width 103 height 32
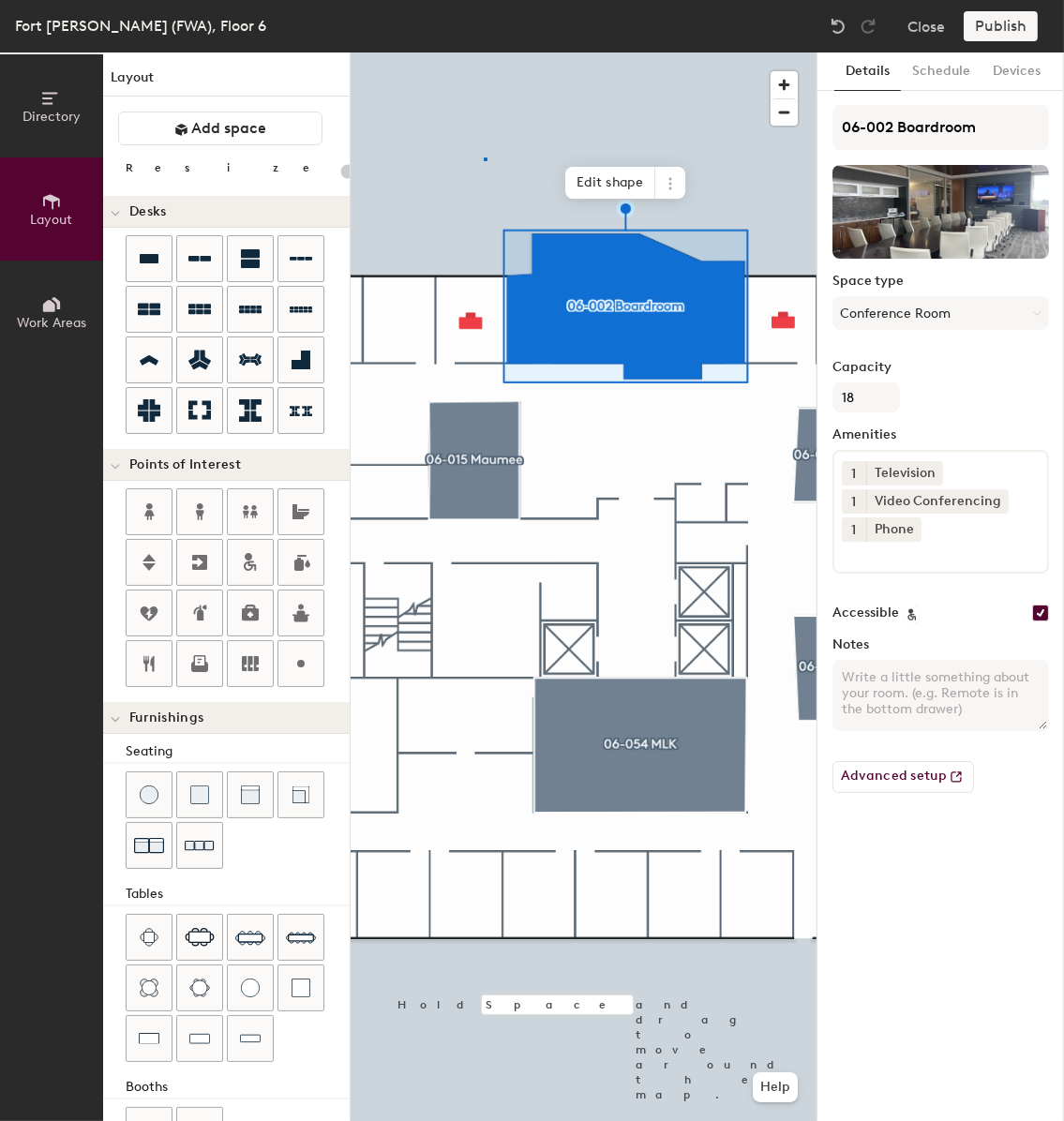
click at [484, 53] on div at bounding box center [583, 53] width 466 height 0
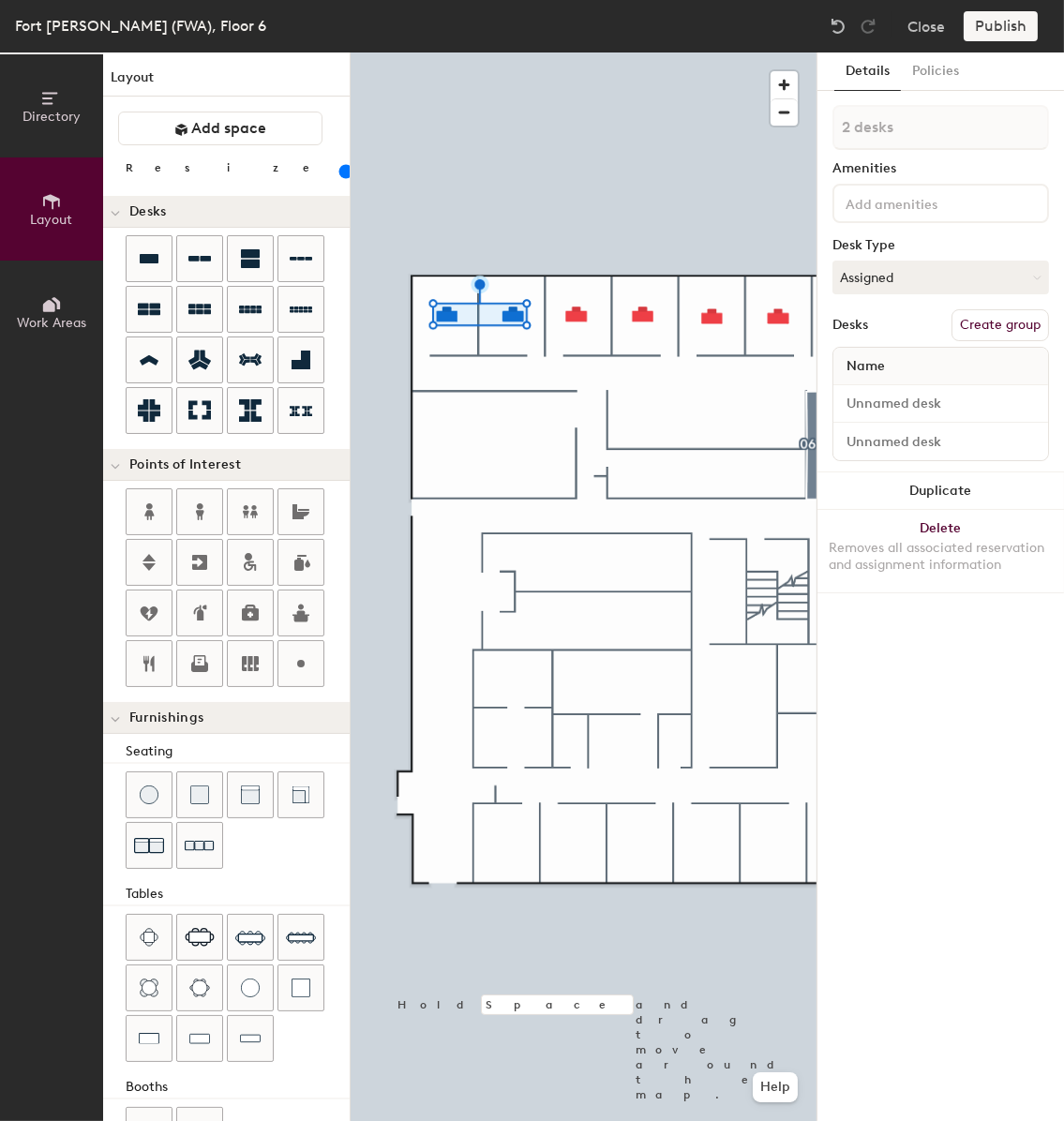
click at [488, 53] on div at bounding box center [583, 53] width 466 height 0
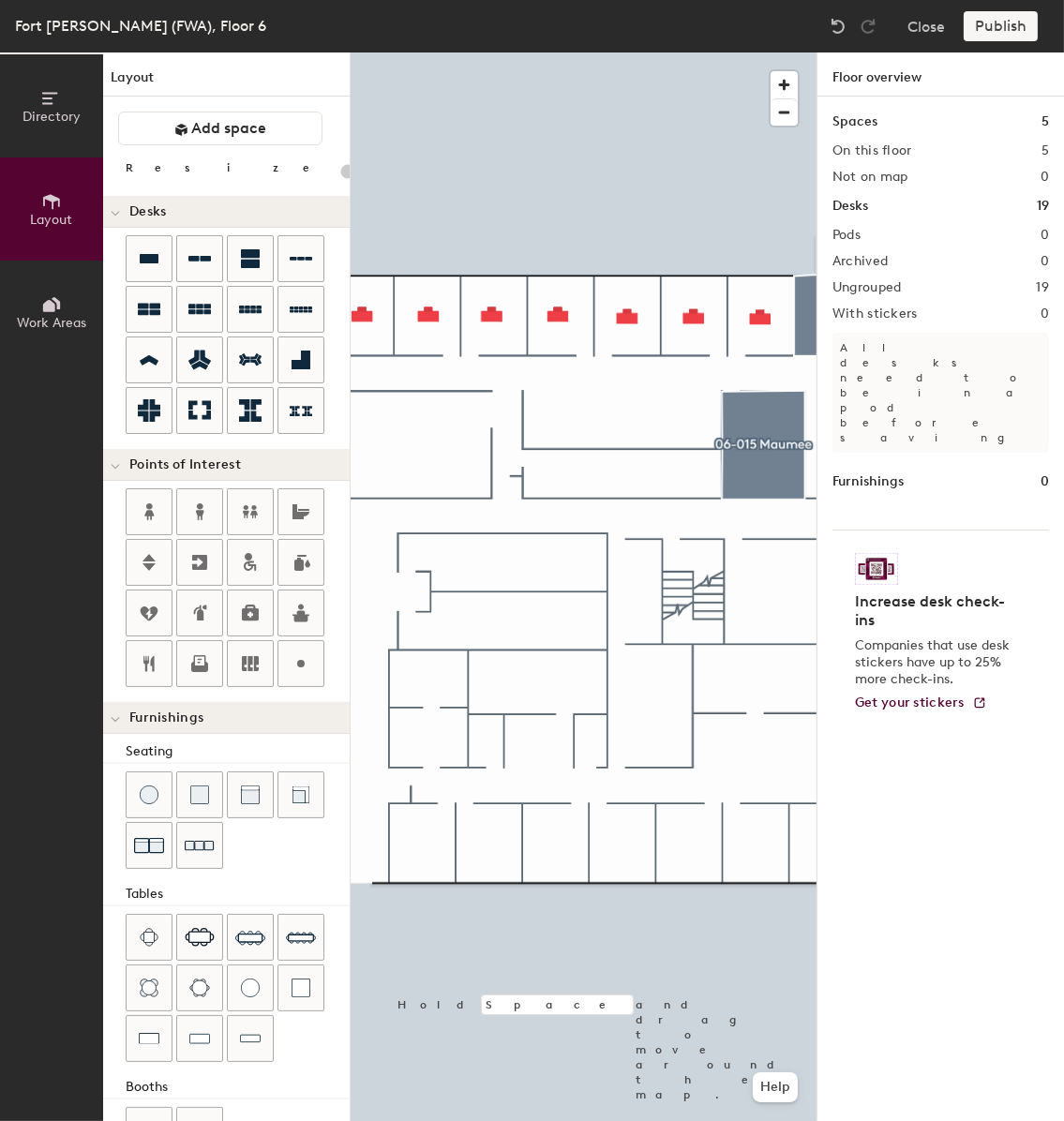
click at [559, 53] on div at bounding box center [583, 53] width 466 height 0
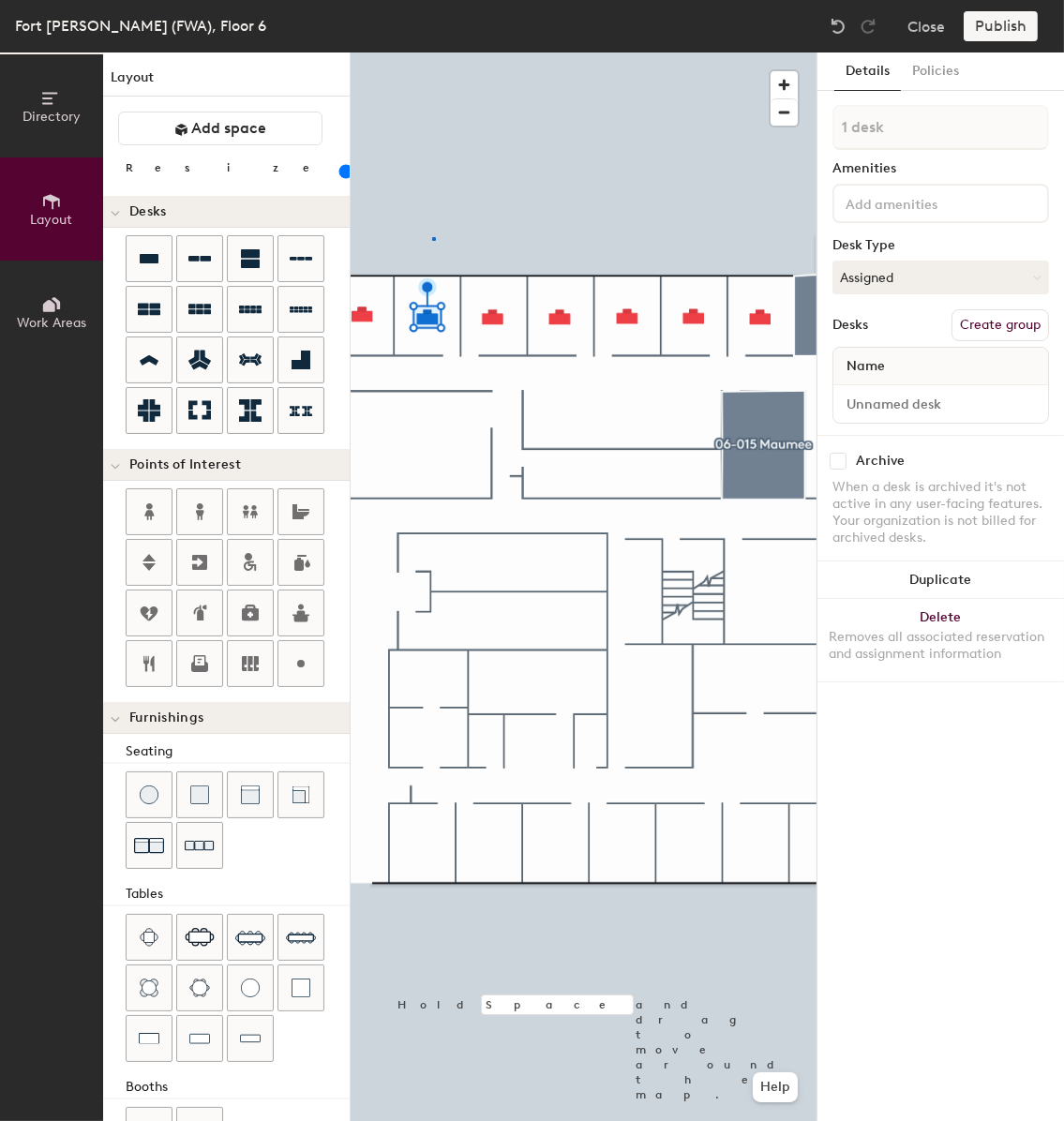
click at [435, 53] on div at bounding box center [583, 53] width 466 height 0
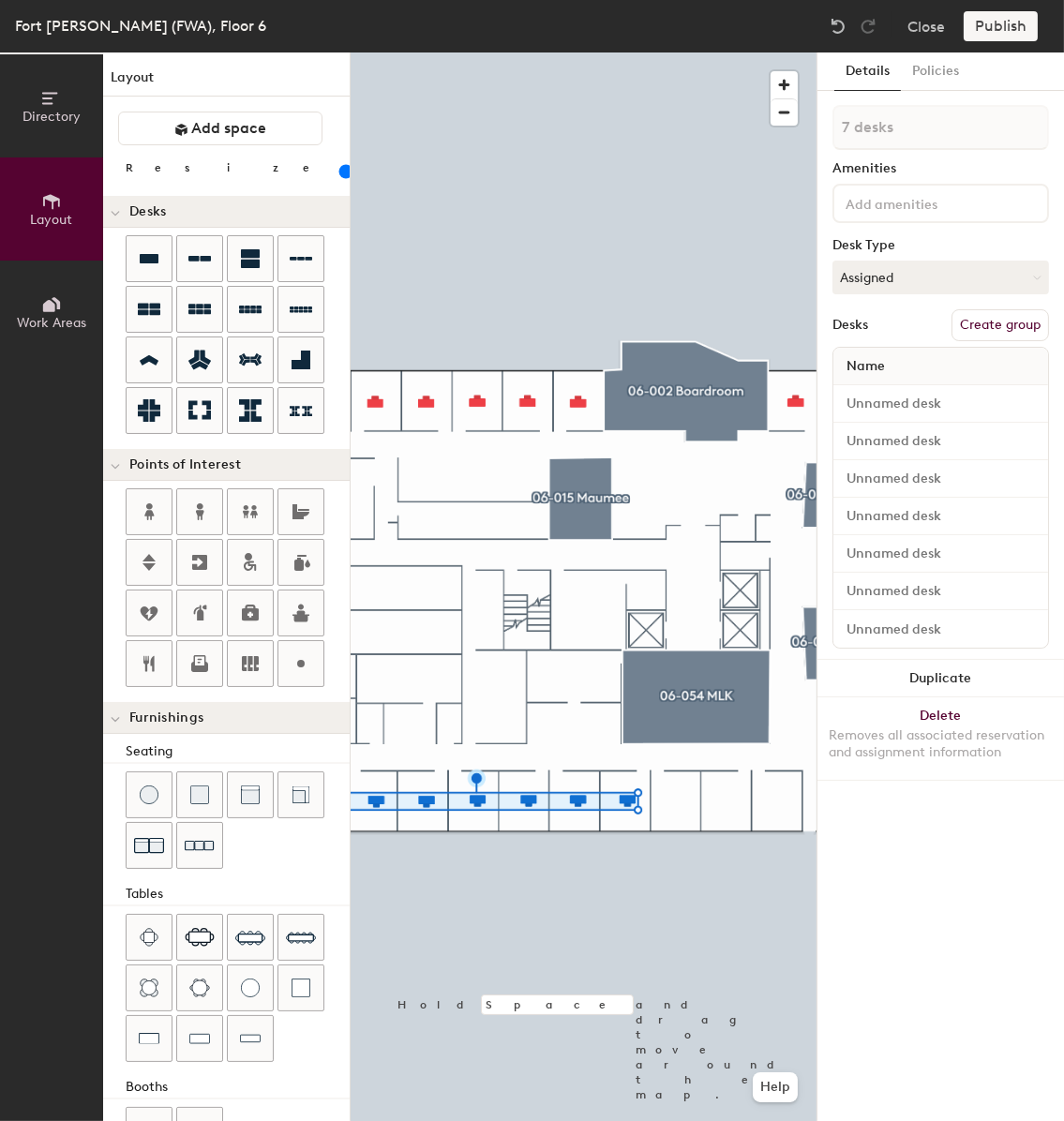
click at [557, 53] on div at bounding box center [583, 53] width 466 height 0
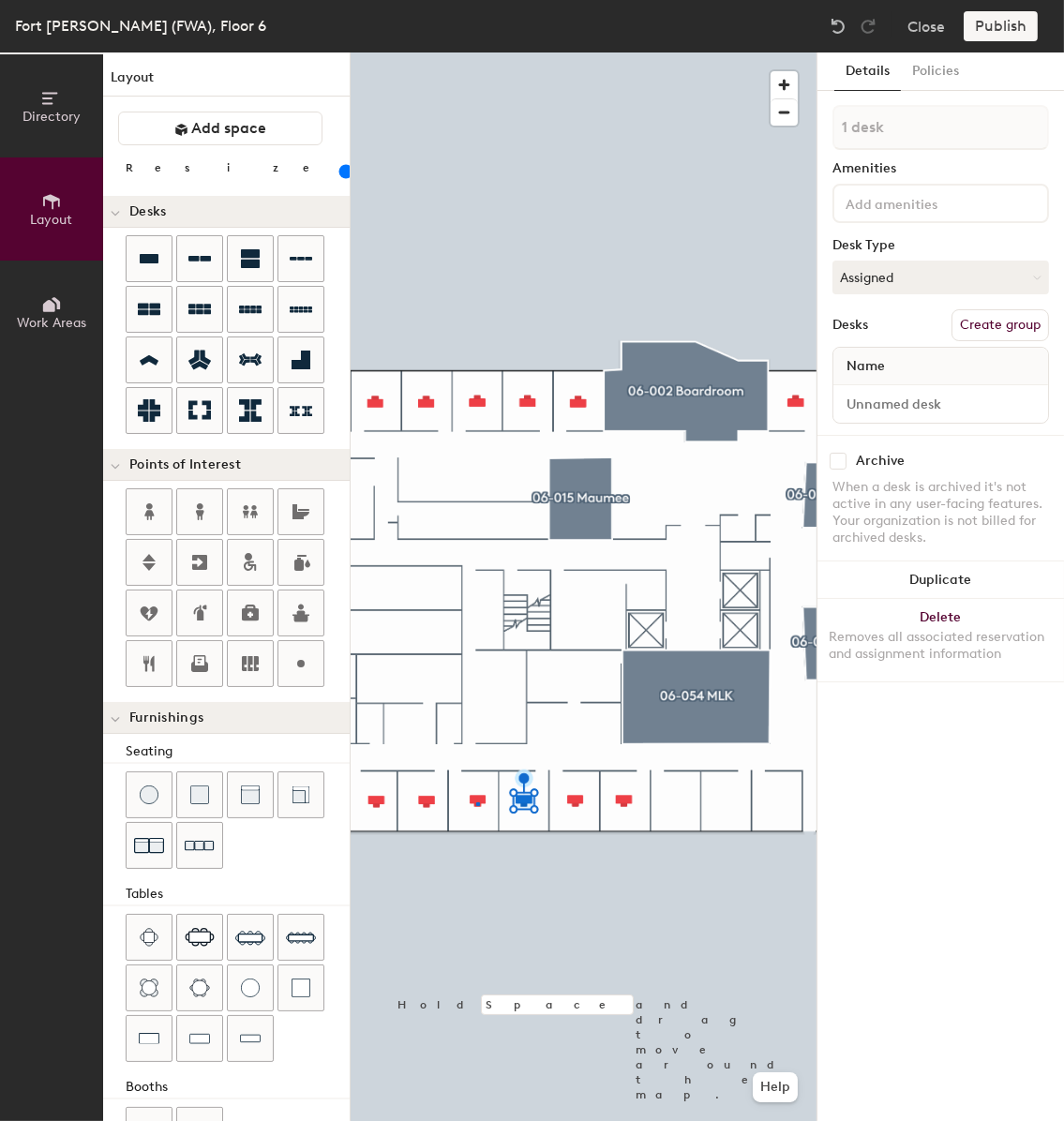
click at [476, 53] on div at bounding box center [583, 53] width 466 height 0
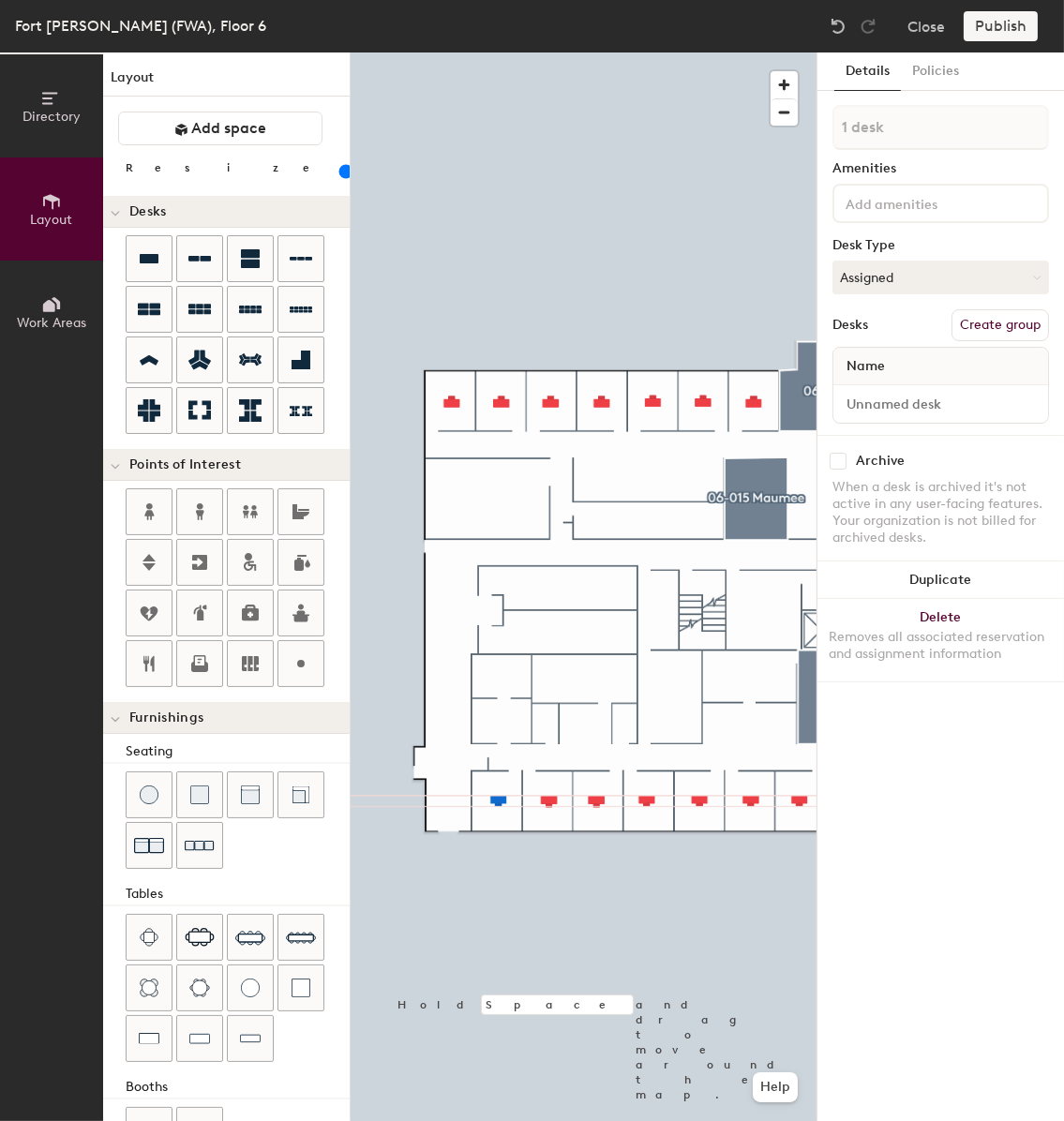
click at [412, 53] on div at bounding box center [583, 53] width 466 height 0
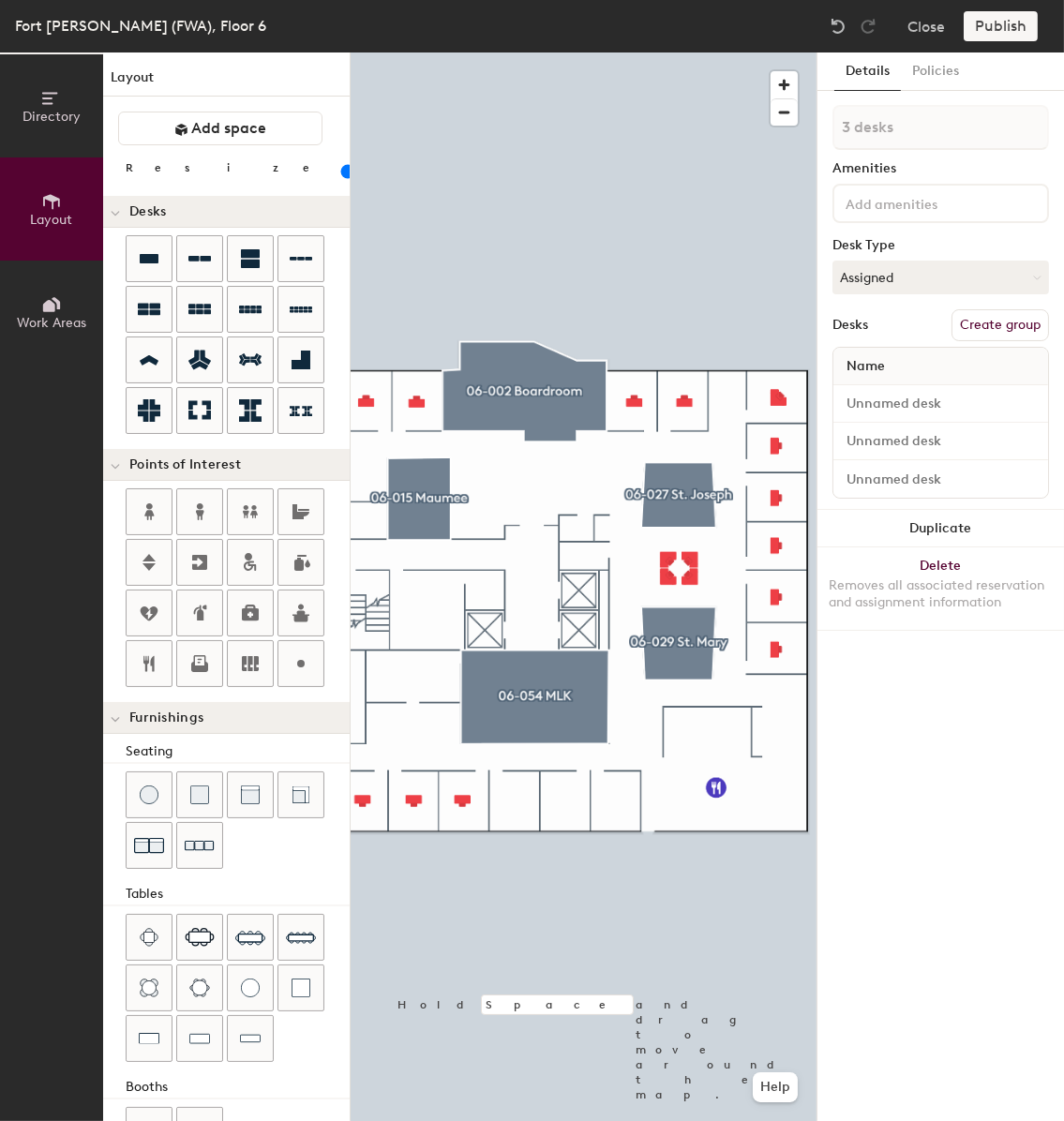
type input "100"
type input "1 desk"
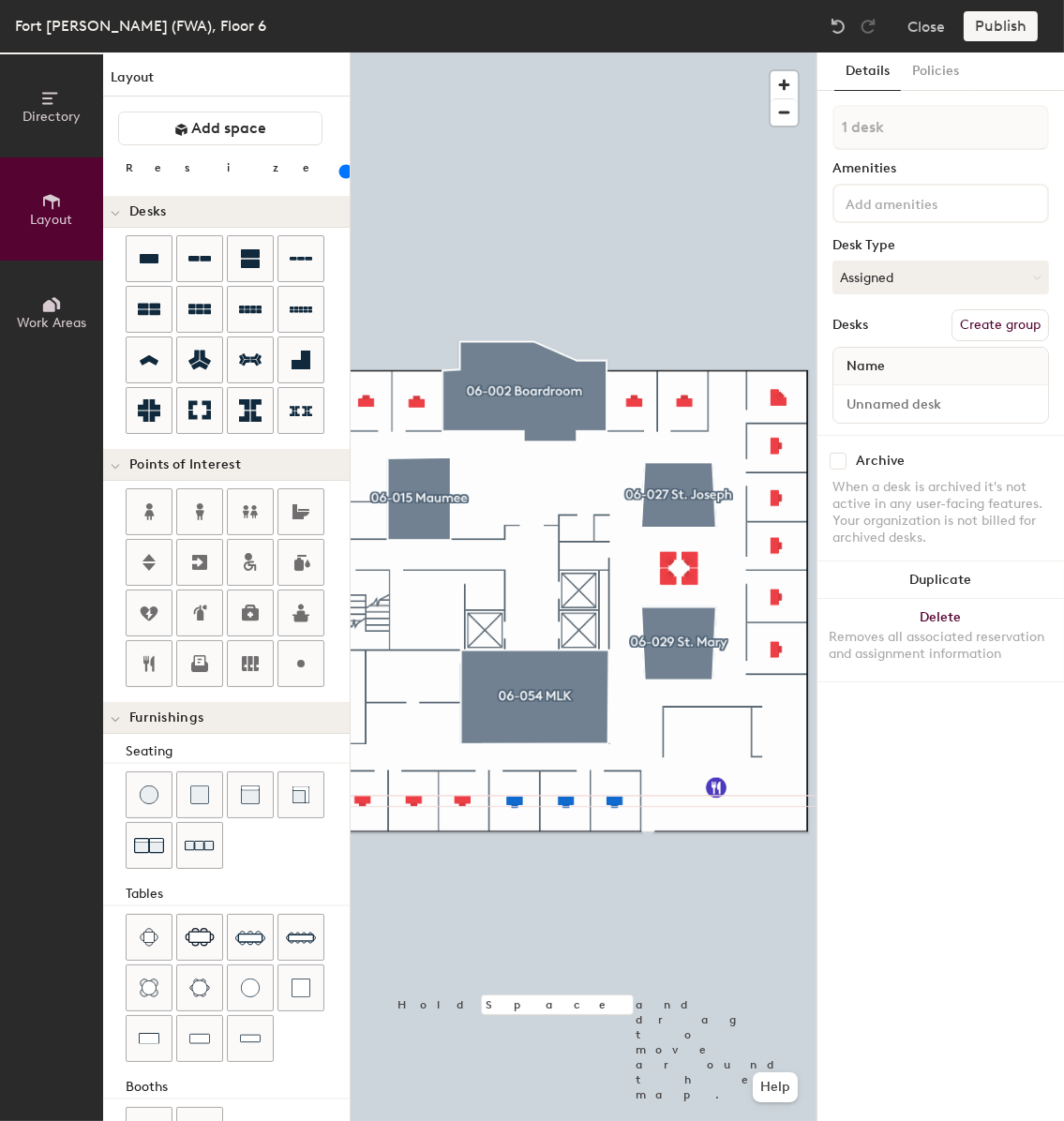
click at [516, 53] on div at bounding box center [583, 53] width 466 height 0
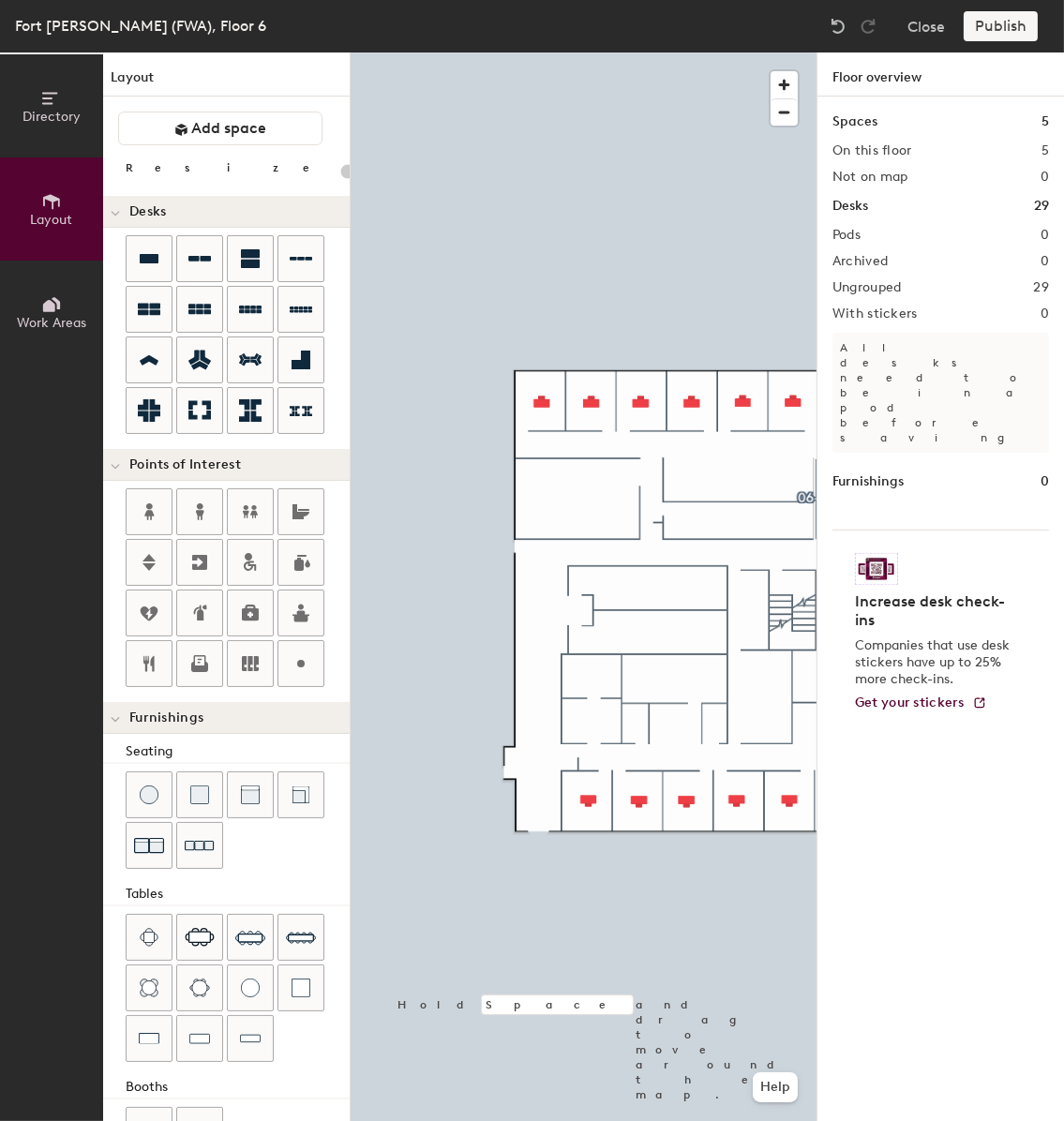
click at [65, 844] on div "Directory Layout Work Areas" at bounding box center [52, 587] width 103 height 1068
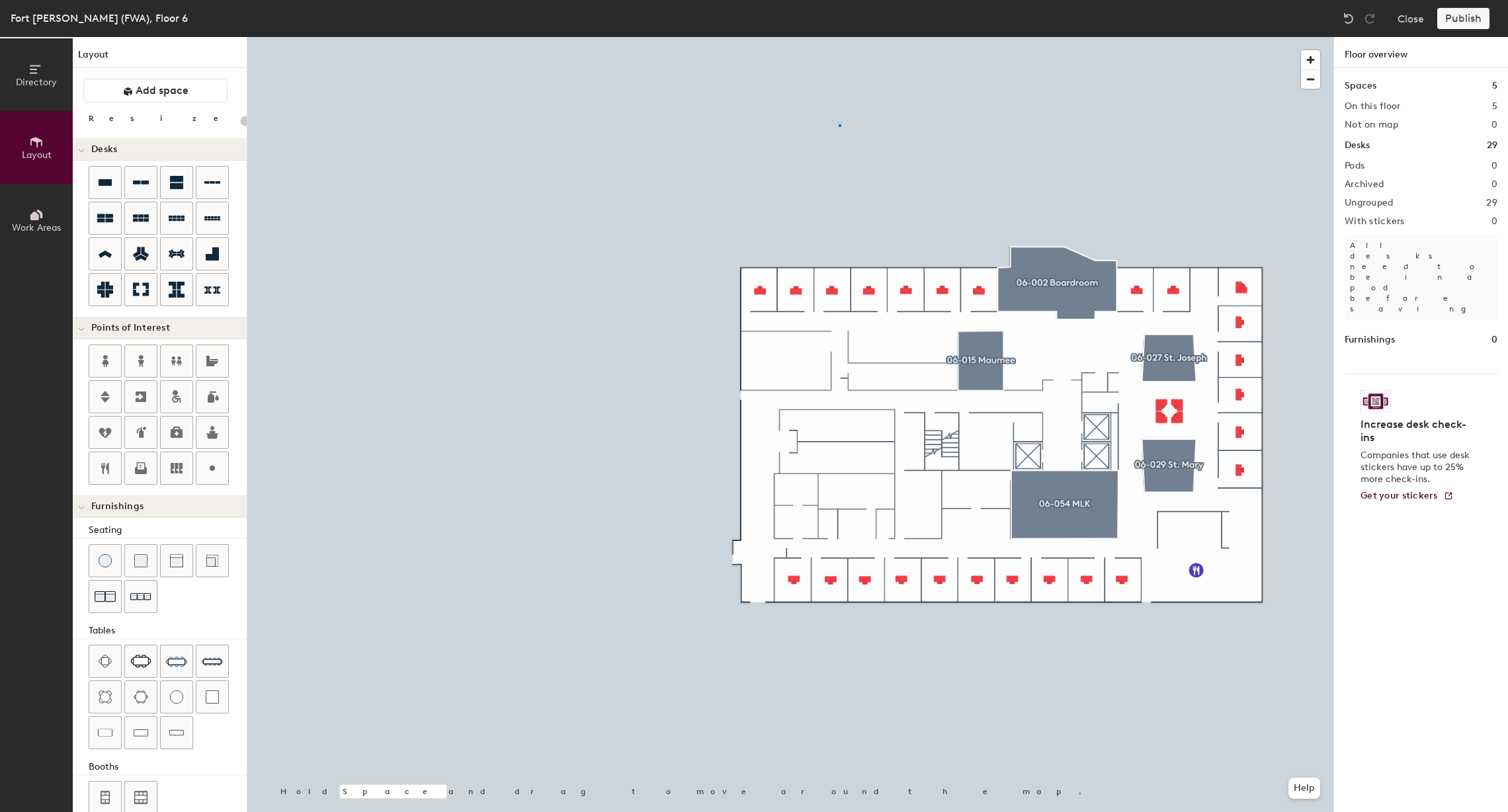
click at [838, 37] on div at bounding box center [790, 37] width 1086 height 0
click at [1123, 37] on div at bounding box center [790, 37] width 1086 height 0
type input "100"
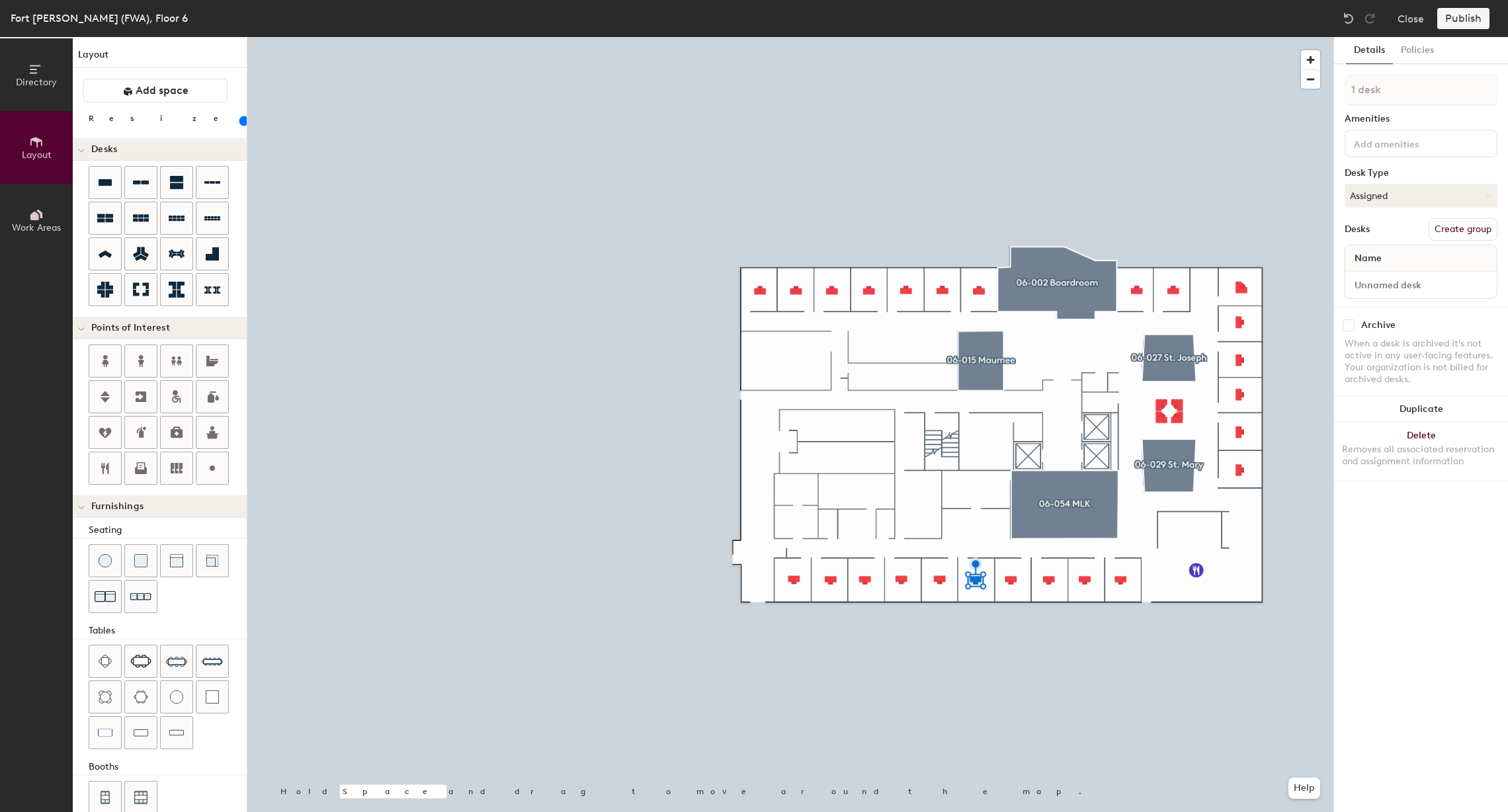
click at [680, 37] on div at bounding box center [790, 37] width 1086 height 0
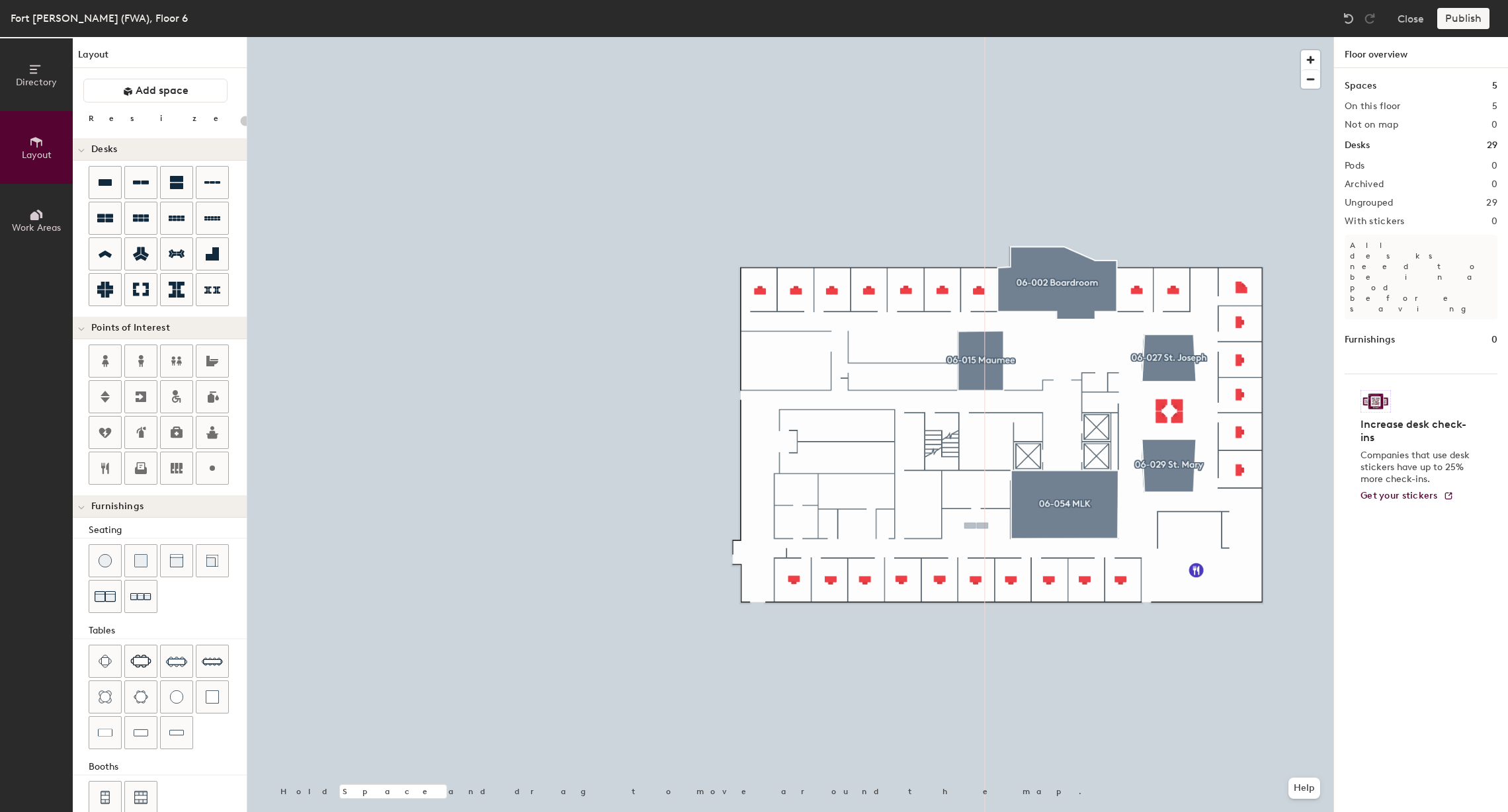
click at [976, 526] on div "Directory Layout Work Areas Layout Add space Resize Desks Points of Interest Fu…" at bounding box center [754, 424] width 1508 height 775
click at [251, 37] on div at bounding box center [790, 37] width 1086 height 0
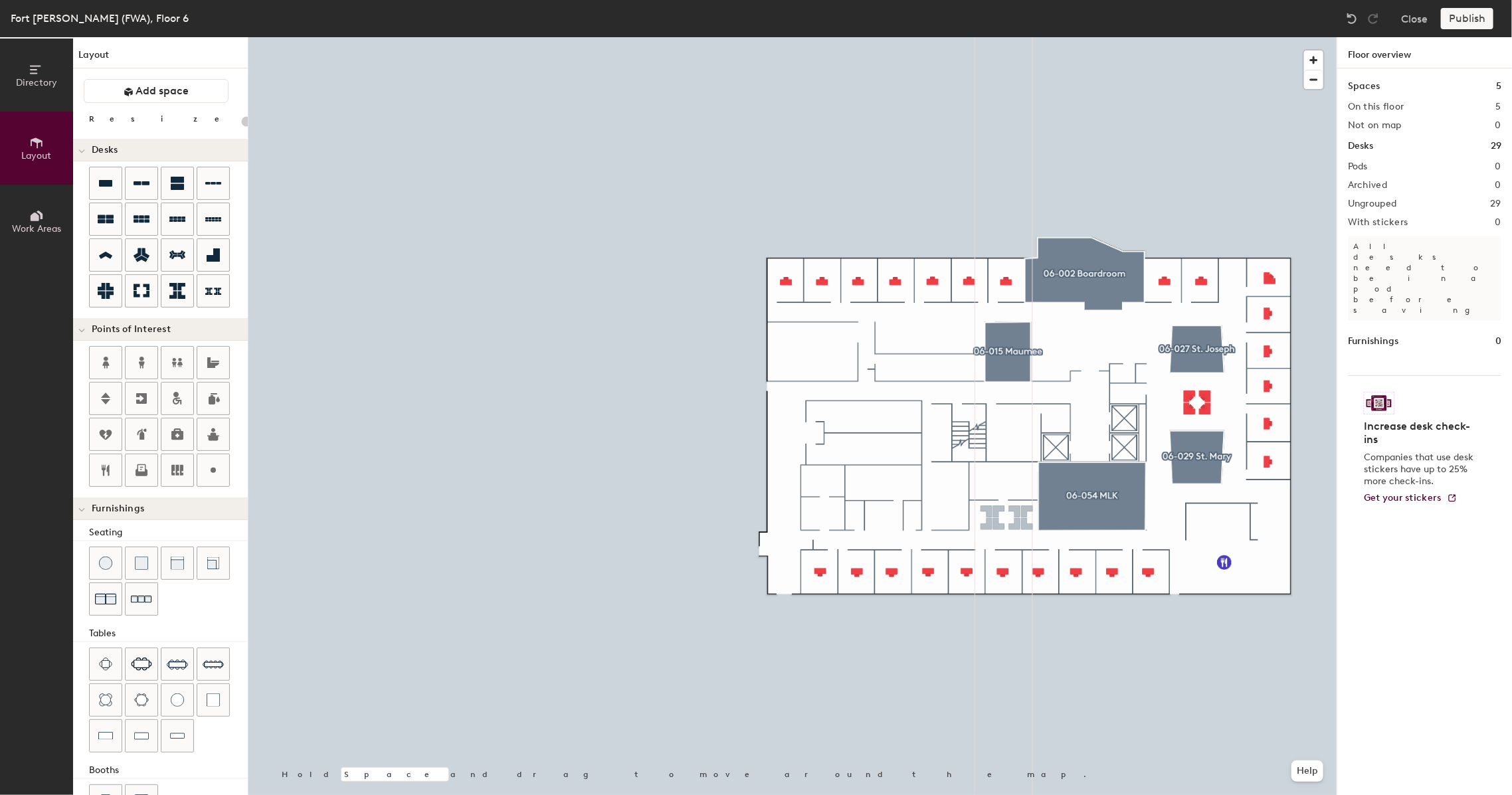
click at [1009, 517] on div "Directory Layout Work Areas Layout Add space Resize Desks Points of Interest Fu…" at bounding box center [756, 416] width 1512 height 758
click at [1022, 37] on div at bounding box center [793, 37] width 1088 height 0
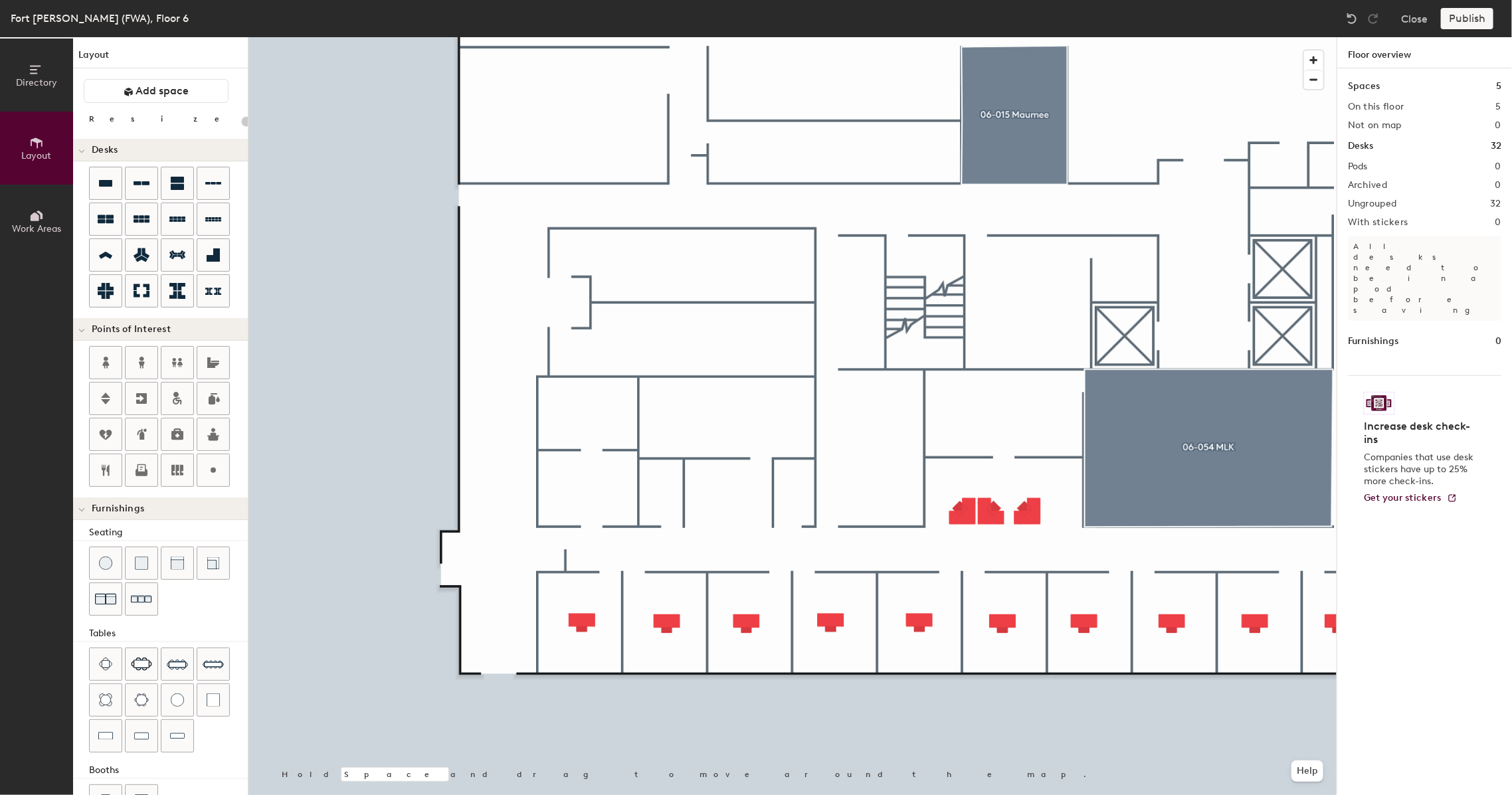
type input "100"
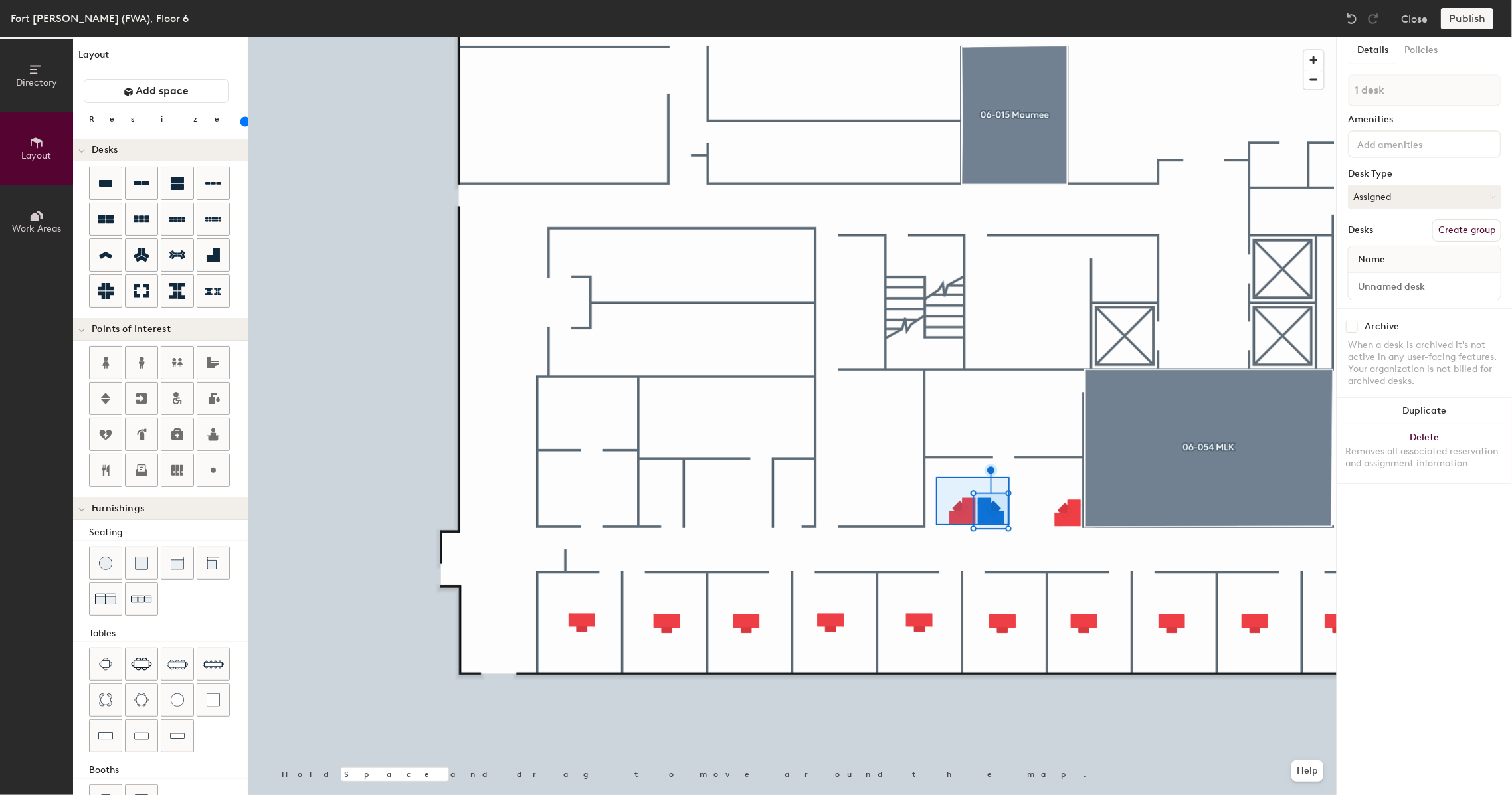
type input "2 desks"
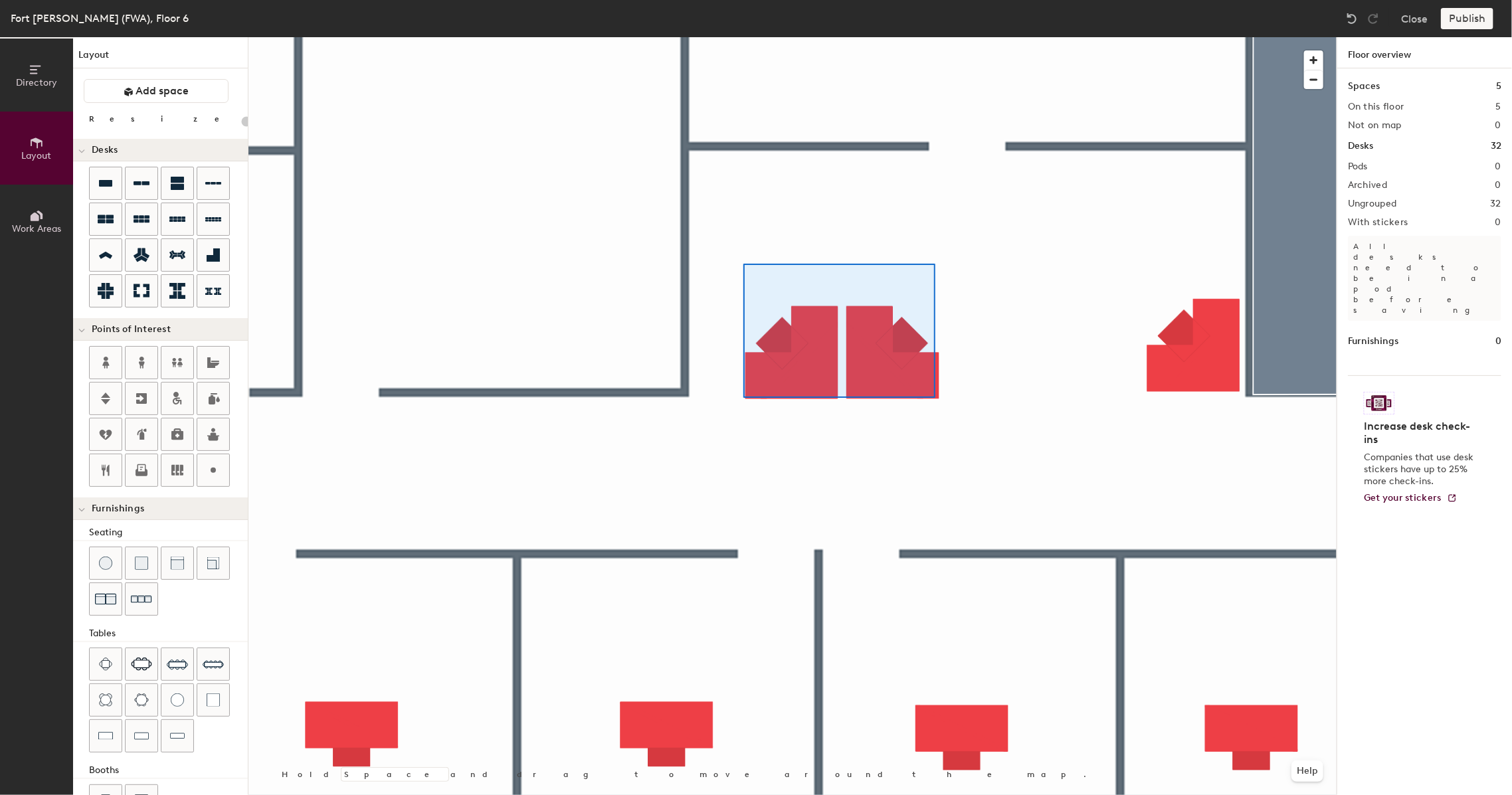
type input "100"
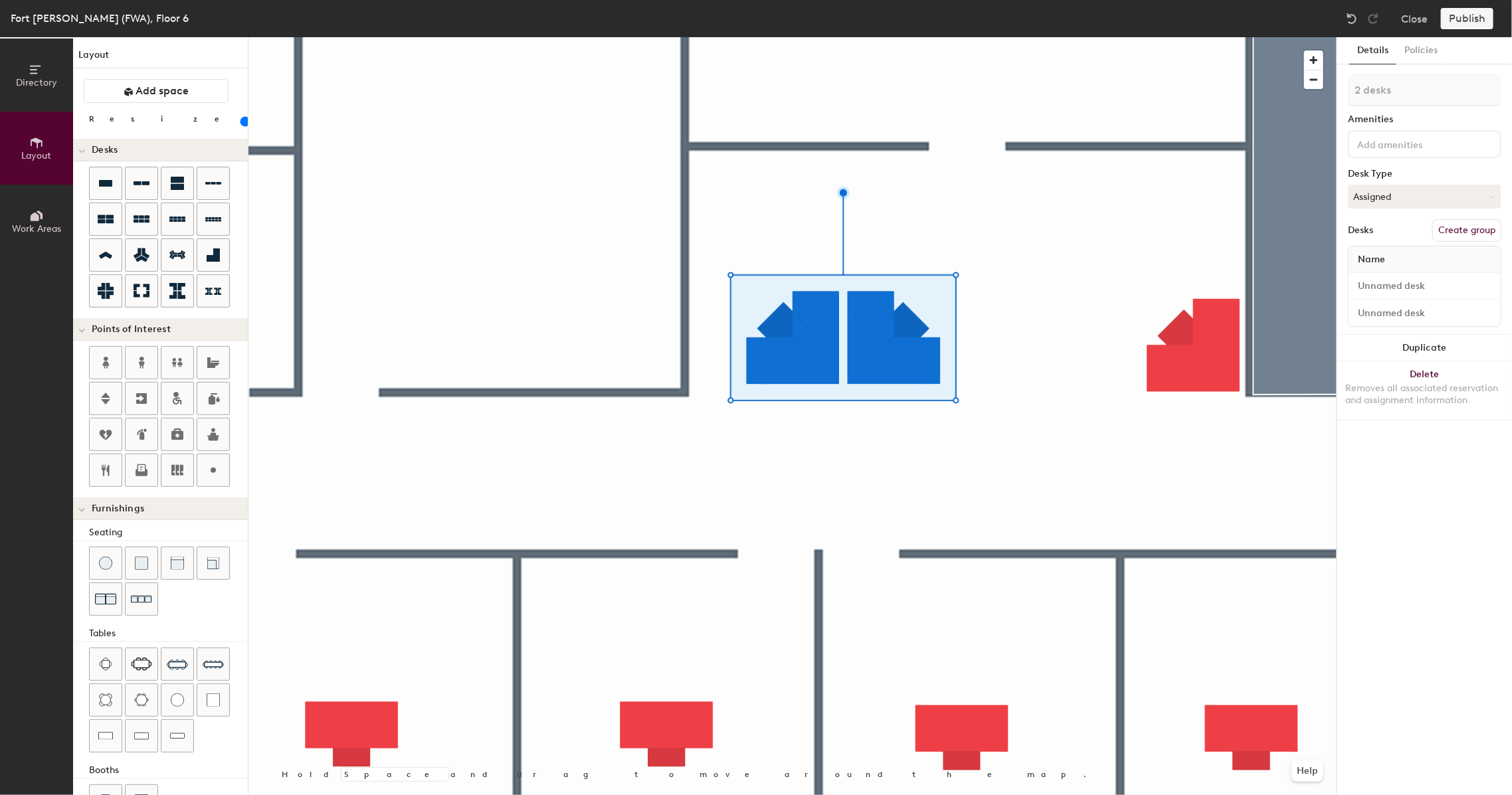
type input "1 desk"
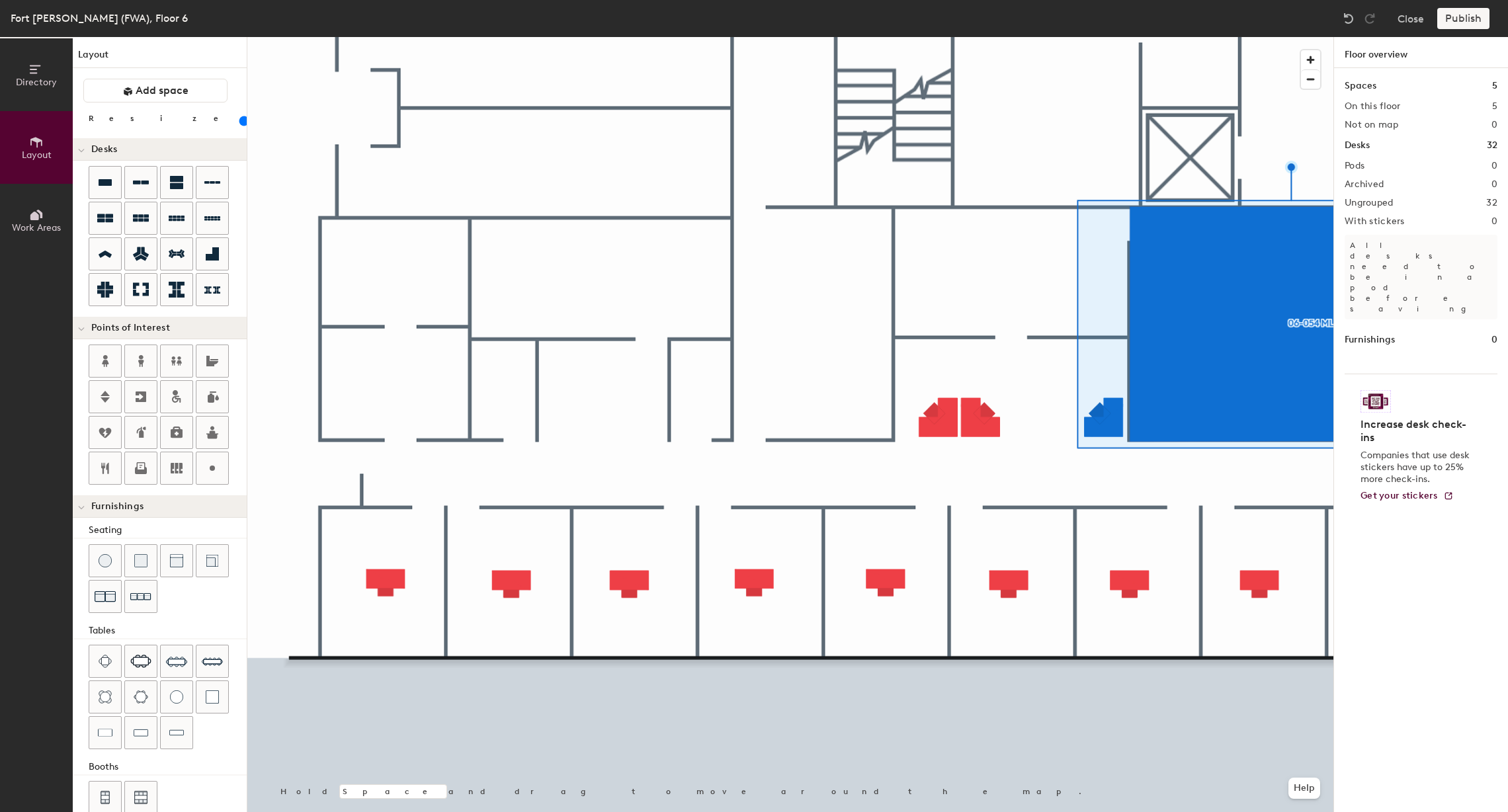
click at [1040, 37] on div at bounding box center [790, 37] width 1086 height 0
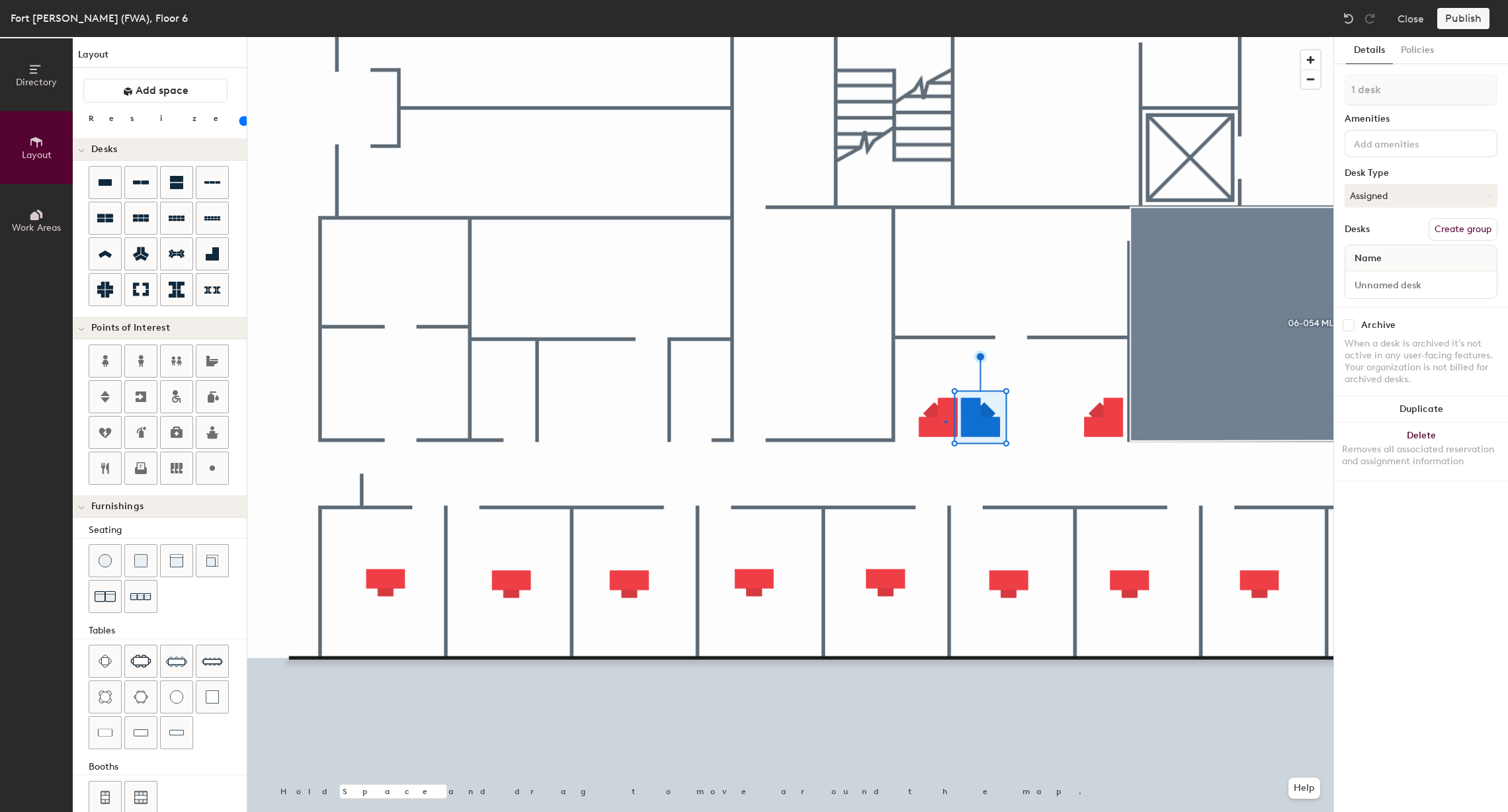
drag, startPoint x: 212, startPoint y: 294, endPoint x: 944, endPoint y: 421, distance: 742.9
click at [946, 37] on div at bounding box center [790, 37] width 1086 height 0
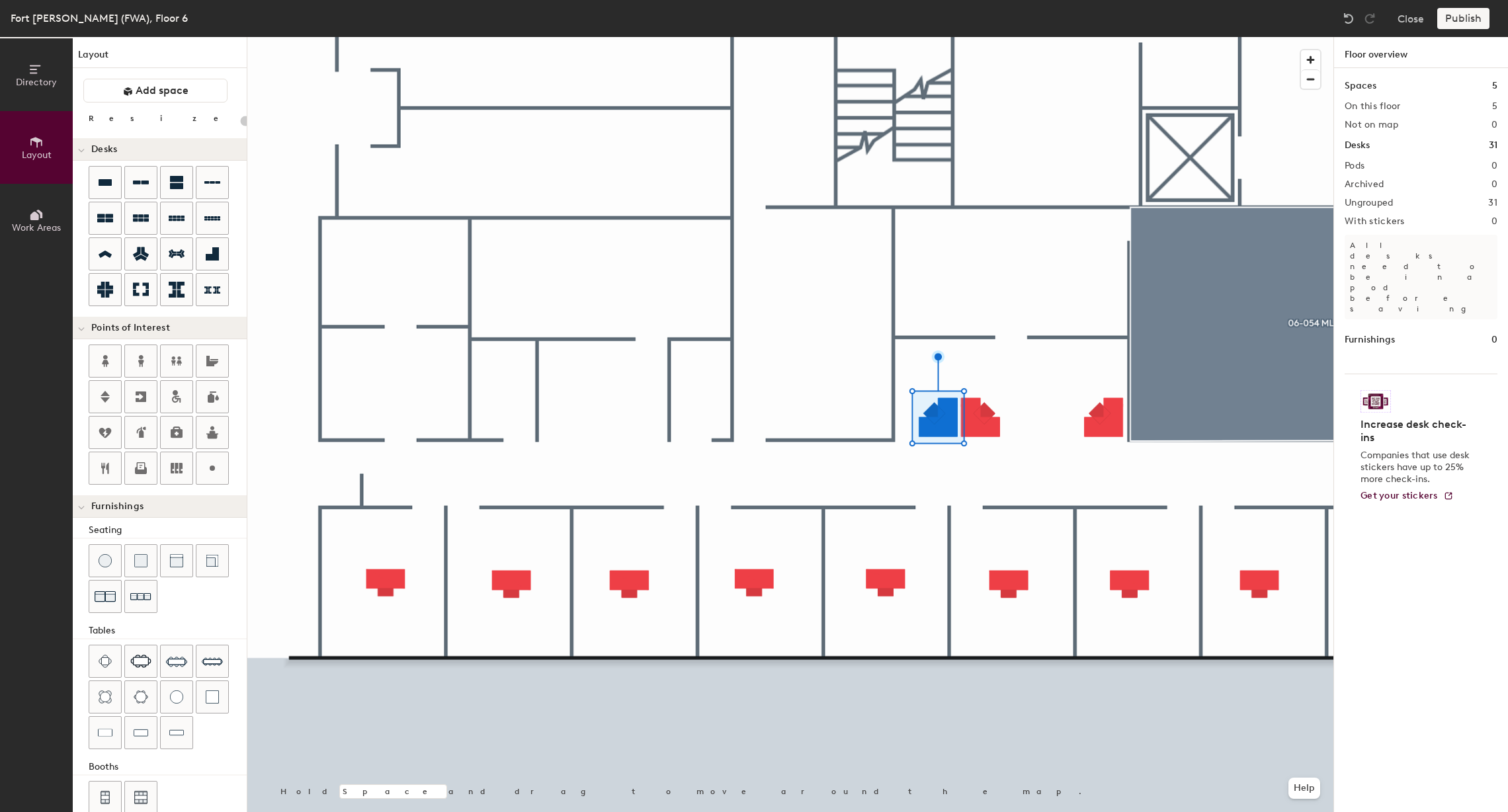
click at [979, 37] on div at bounding box center [790, 37] width 1086 height 0
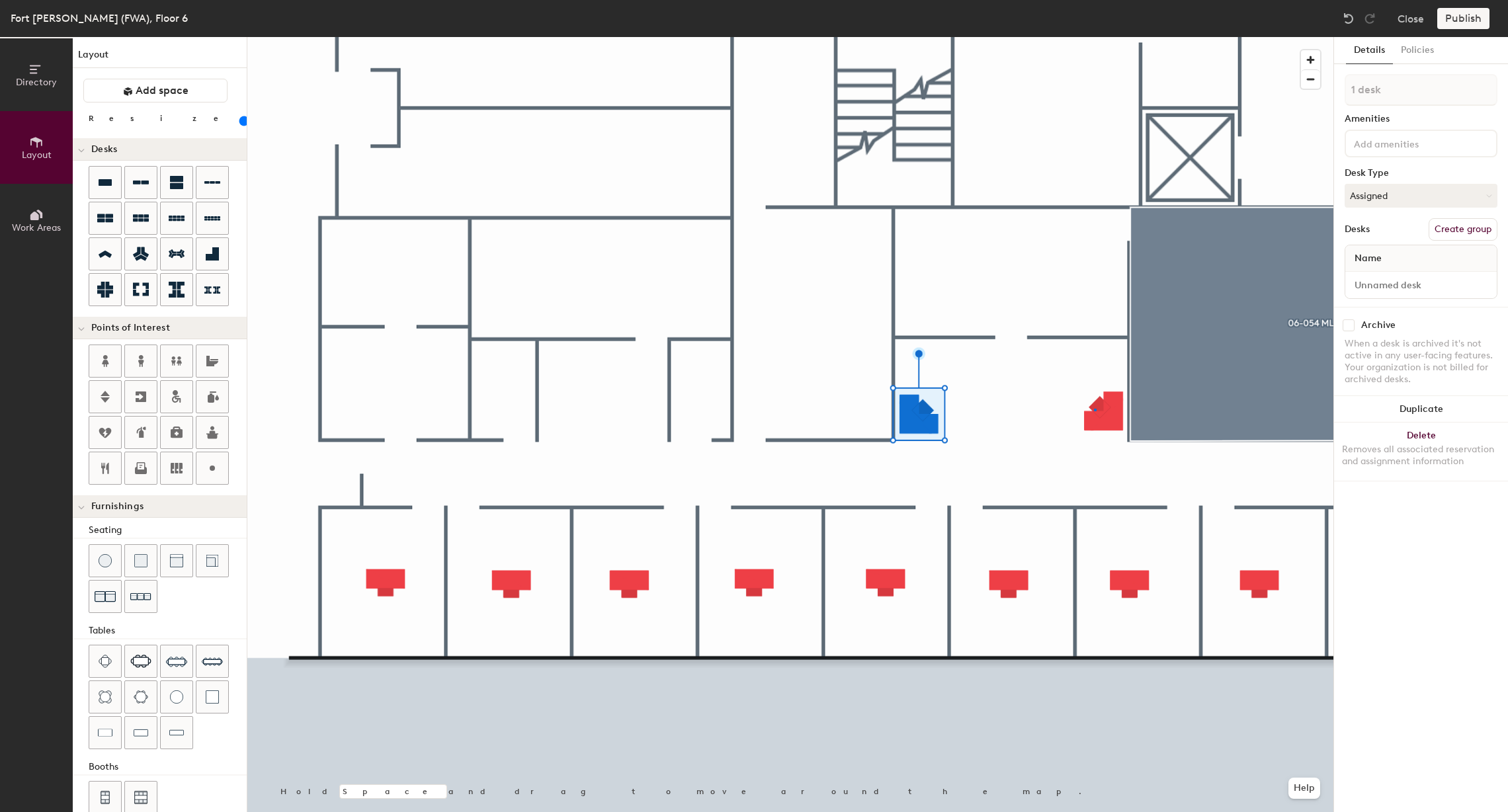
click at [1095, 37] on div at bounding box center [790, 37] width 1086 height 0
click at [1113, 37] on div at bounding box center [790, 37] width 1086 height 0
click at [854, 37] on div at bounding box center [790, 37] width 1086 height 0
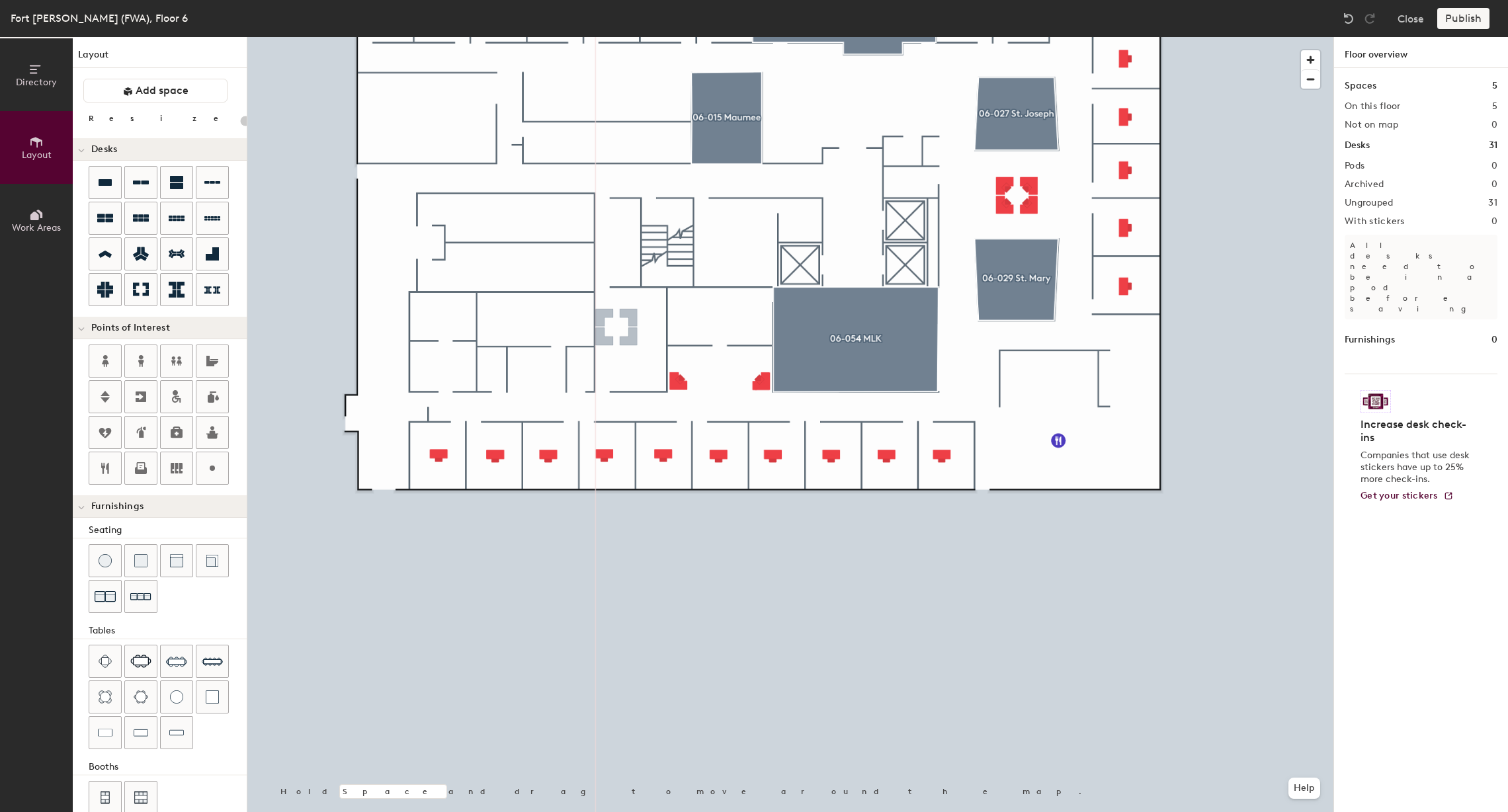
click at [617, 328] on div "Directory Layout Work Areas Layout Add space Resize Desks Points of Interest Fu…" at bounding box center [754, 424] width 1508 height 775
click at [628, 37] on div at bounding box center [790, 37] width 1086 height 0
type input "100"
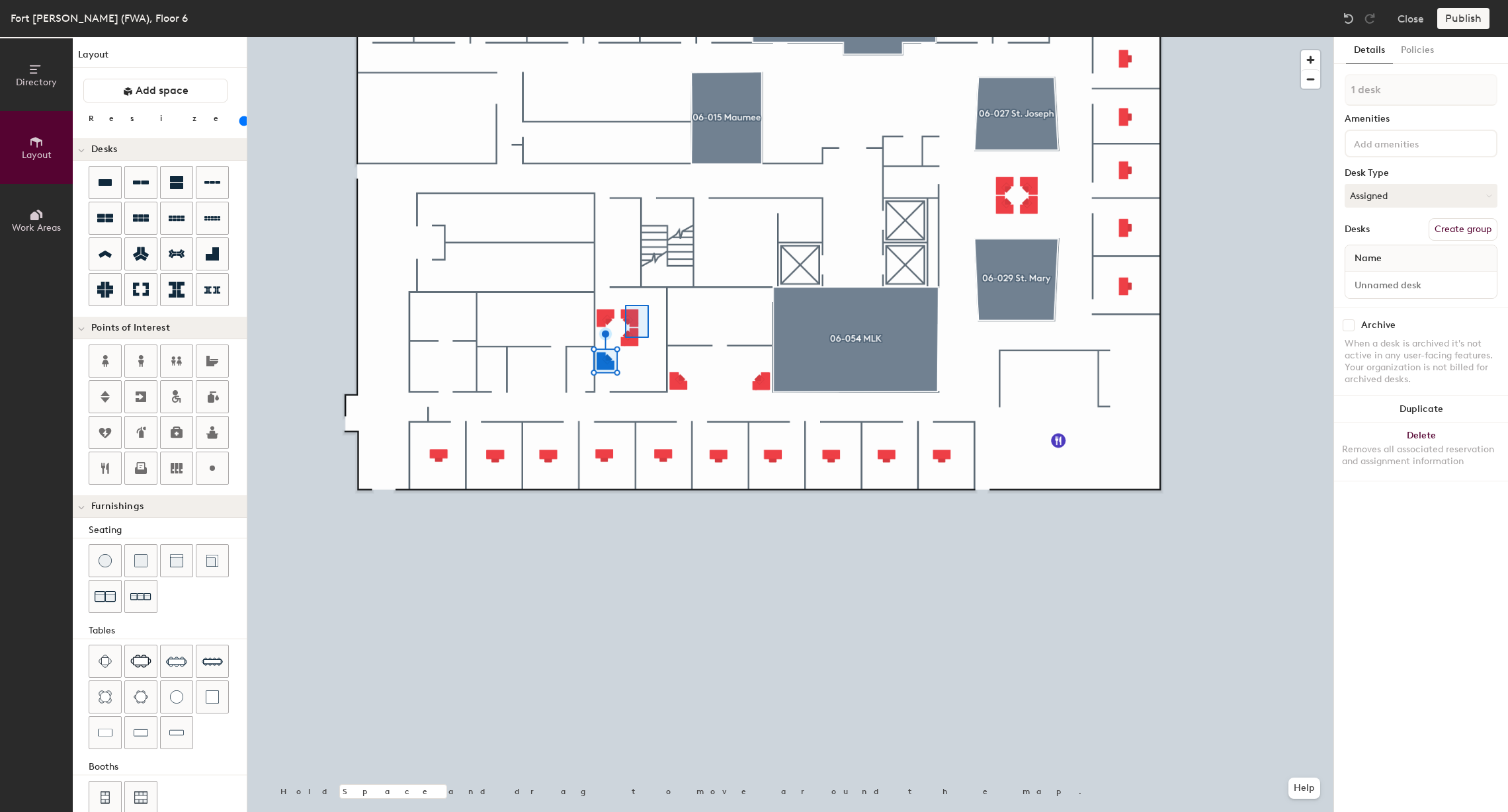
type input "2 desks"
drag, startPoint x: 152, startPoint y: 292, endPoint x: 646, endPoint y: 343, distance: 496.6
click at [646, 37] on div at bounding box center [790, 37] width 1086 height 0
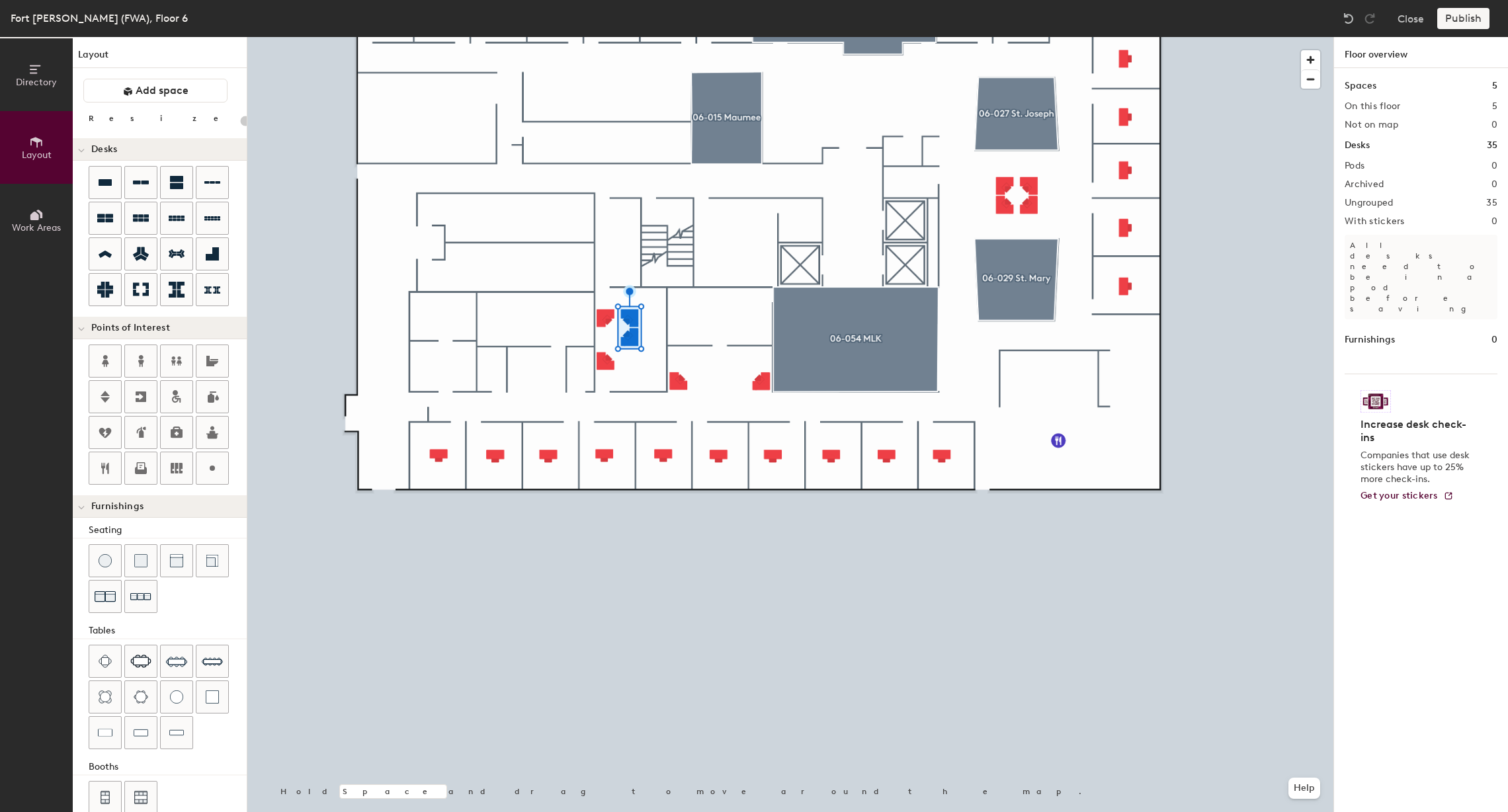
click at [647, 37] on div at bounding box center [790, 37] width 1086 height 0
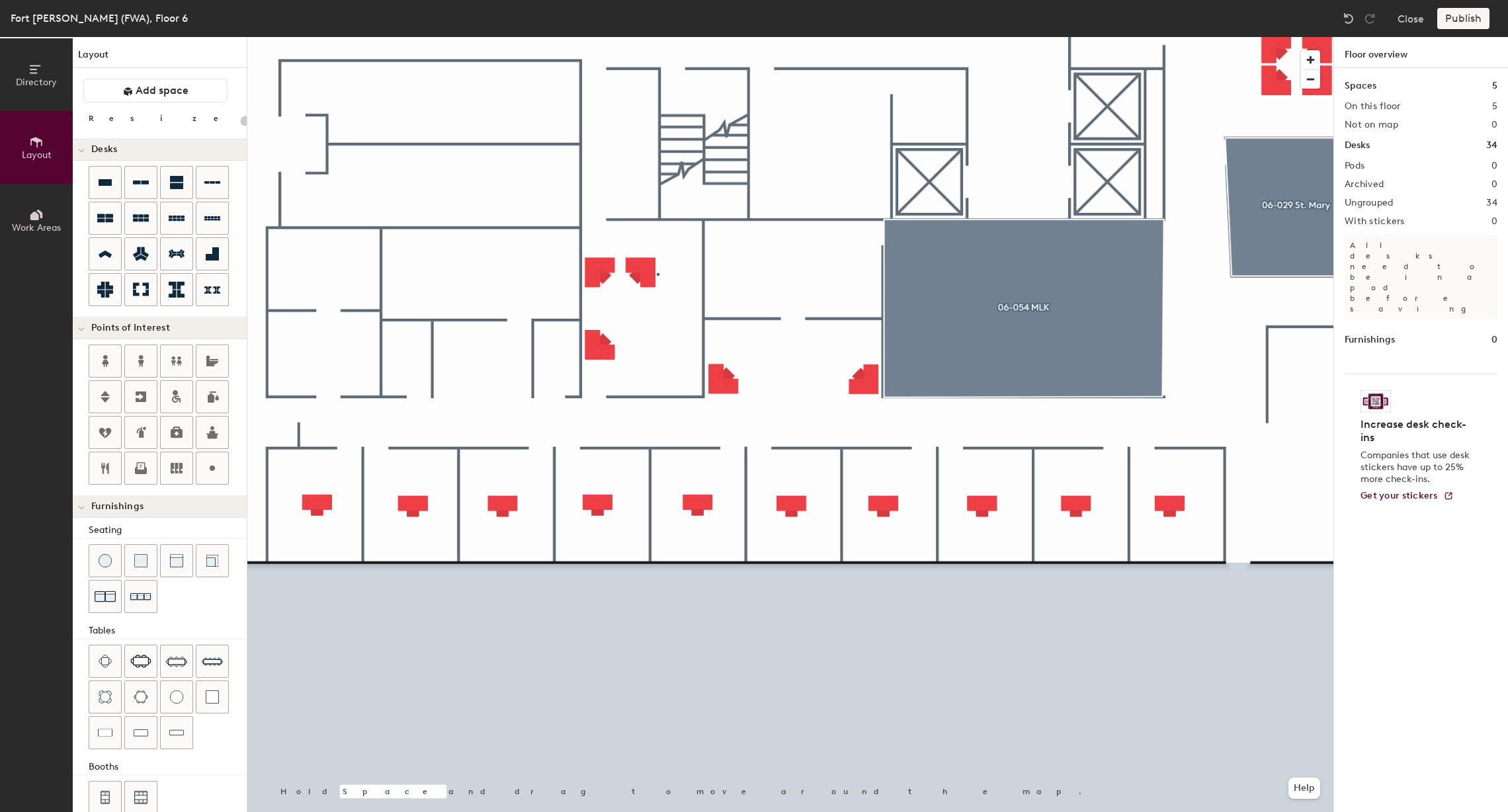
click at [657, 37] on div at bounding box center [790, 37] width 1086 height 0
click at [651, 37] on div at bounding box center [790, 37] width 1086 height 0
click at [670, 311] on div "Directory Layout Work Areas Layout Add space Resize Desks Points of Interest Fu…" at bounding box center [754, 424] width 1508 height 775
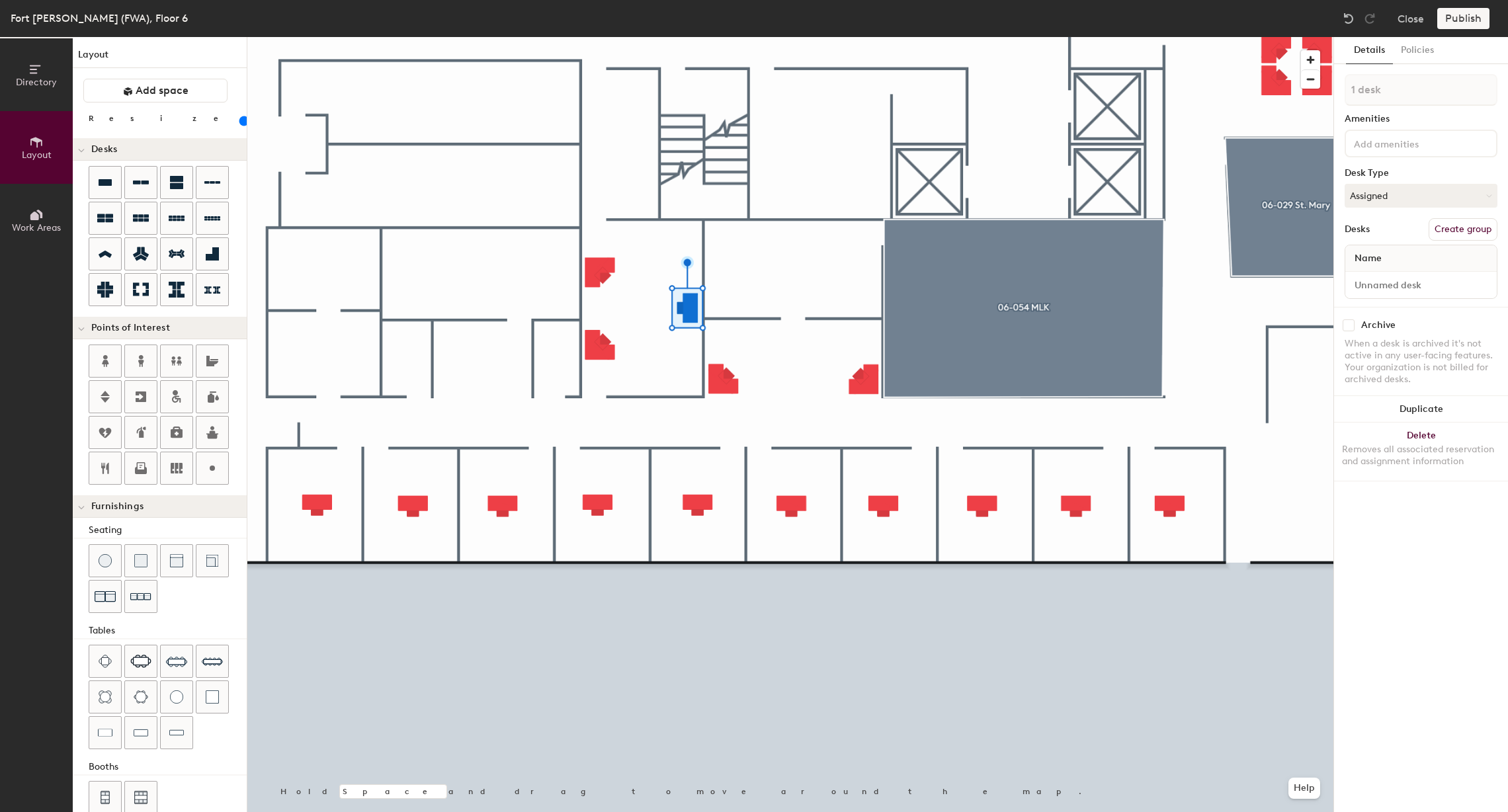
click at [603, 37] on div at bounding box center [790, 37] width 1086 height 0
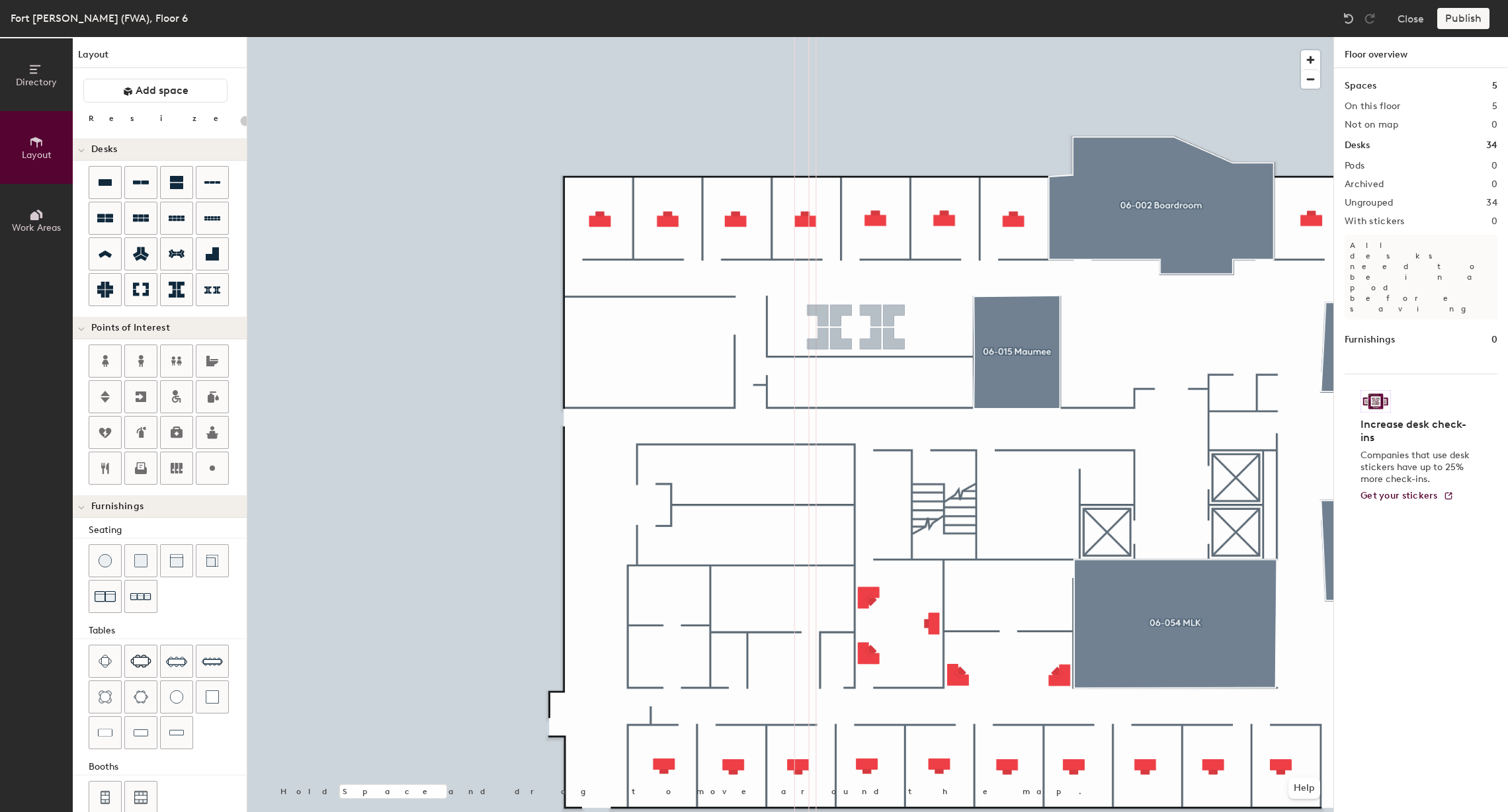
click at [858, 329] on div "Directory Layout Work Areas Layout Add space Resize Desks Points of Interest Fu…" at bounding box center [754, 424] width 1508 height 775
drag, startPoint x: 209, startPoint y: 294, endPoint x: 905, endPoint y: 306, distance: 696.1
click at [905, 37] on div at bounding box center [790, 37] width 1086 height 0
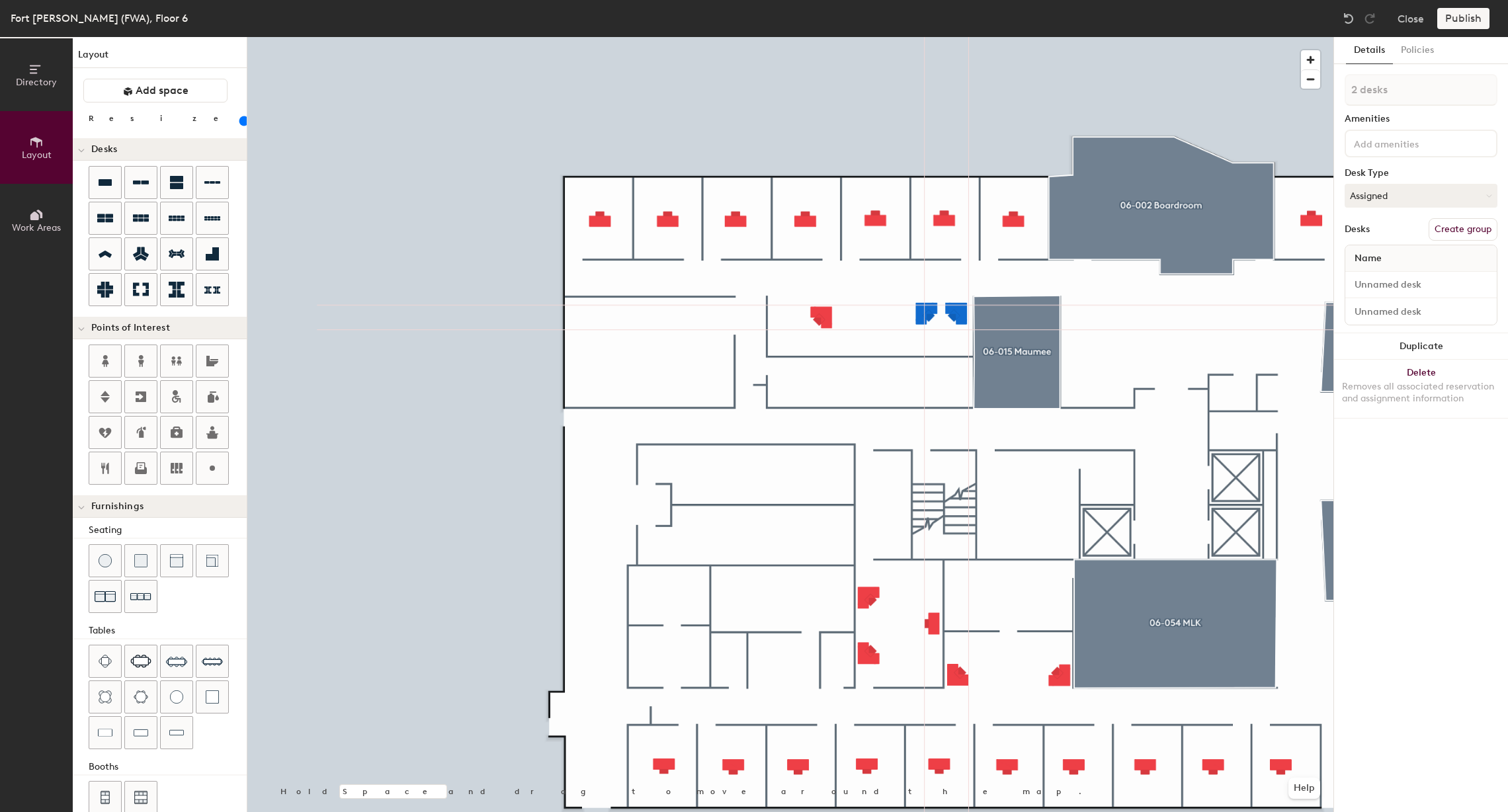
click at [882, 37] on div at bounding box center [790, 37] width 1086 height 0
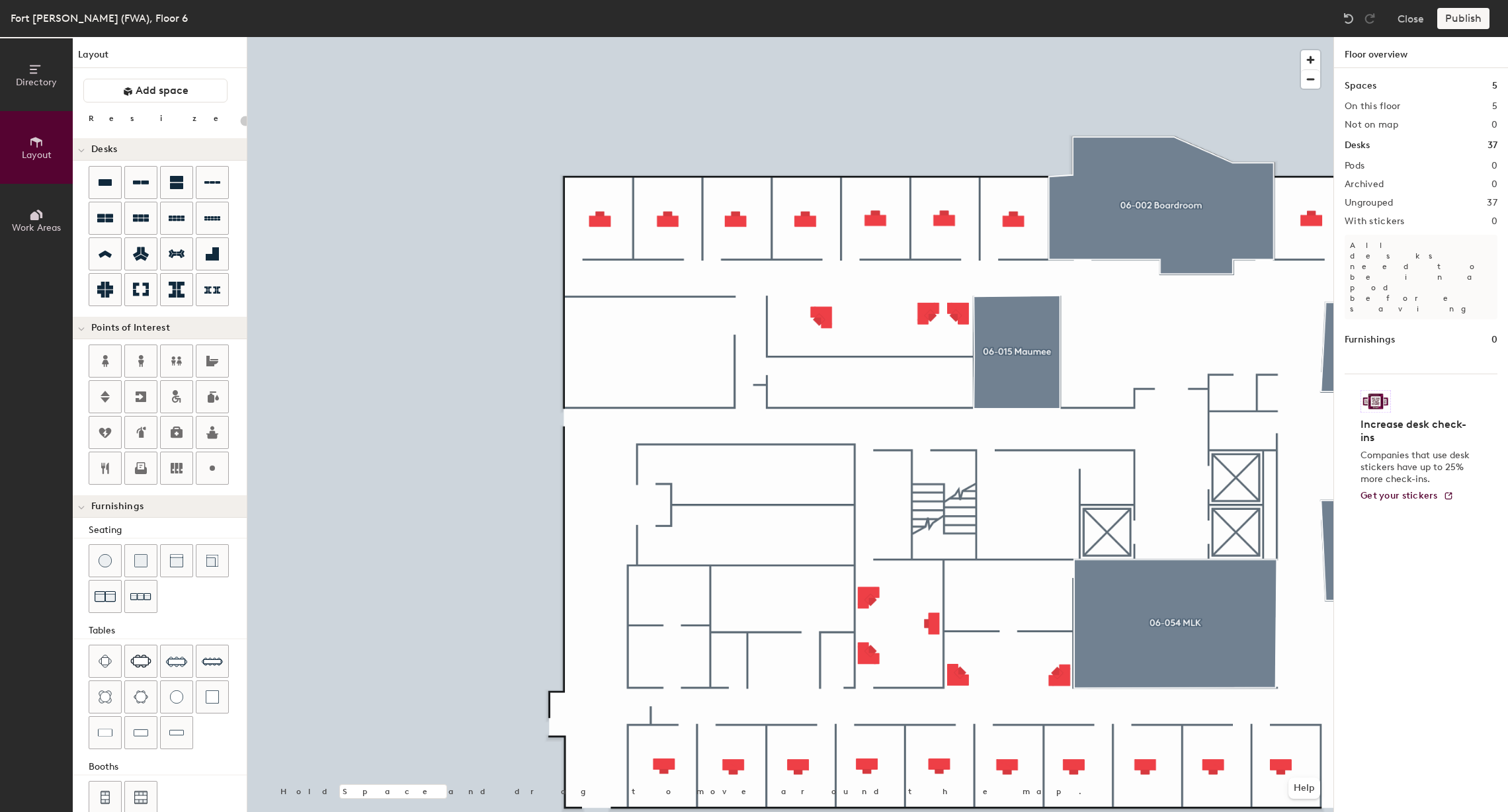
click at [926, 37] on div at bounding box center [790, 37] width 1086 height 0
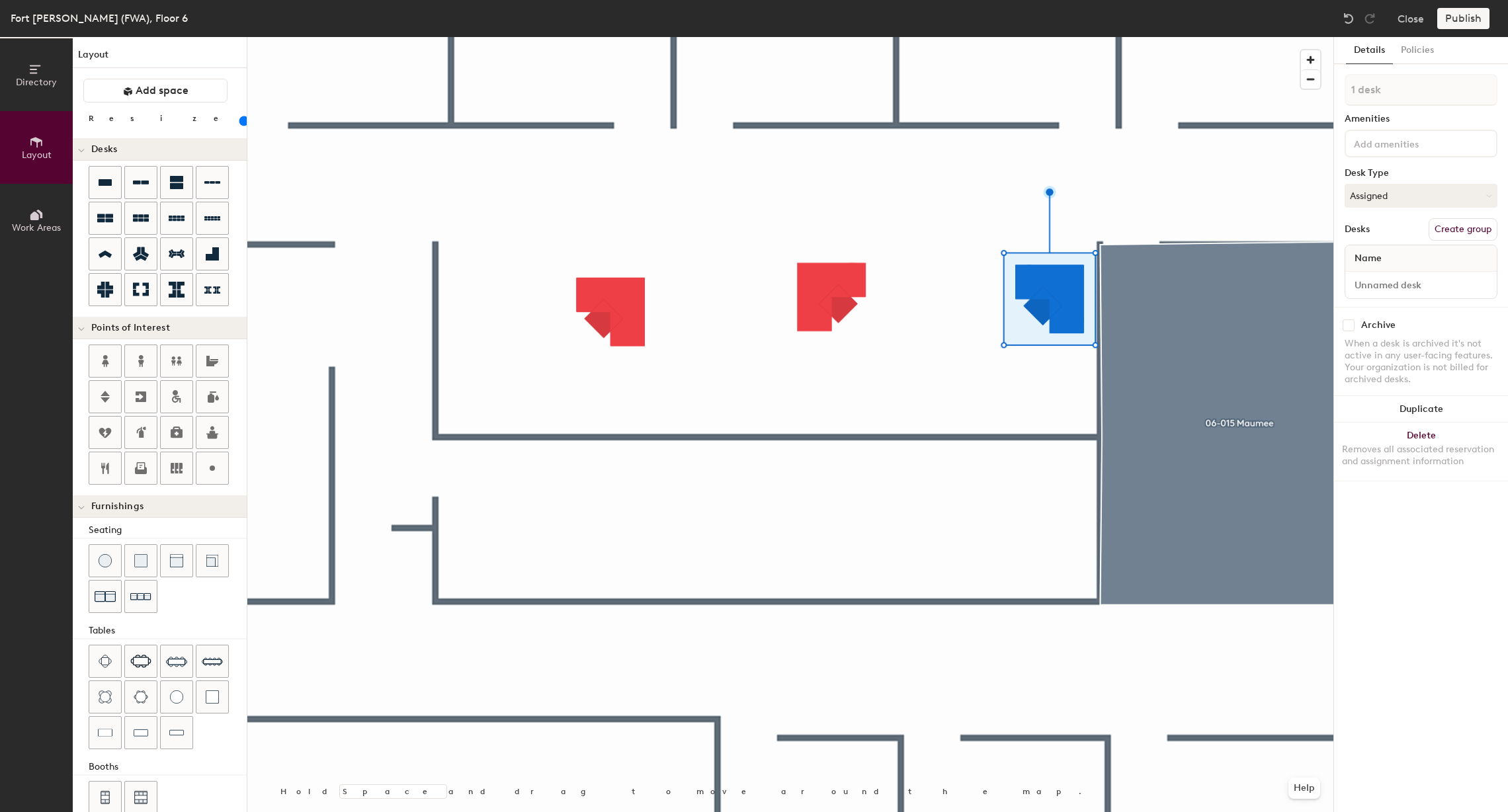
click at [651, 37] on div at bounding box center [790, 37] width 1086 height 0
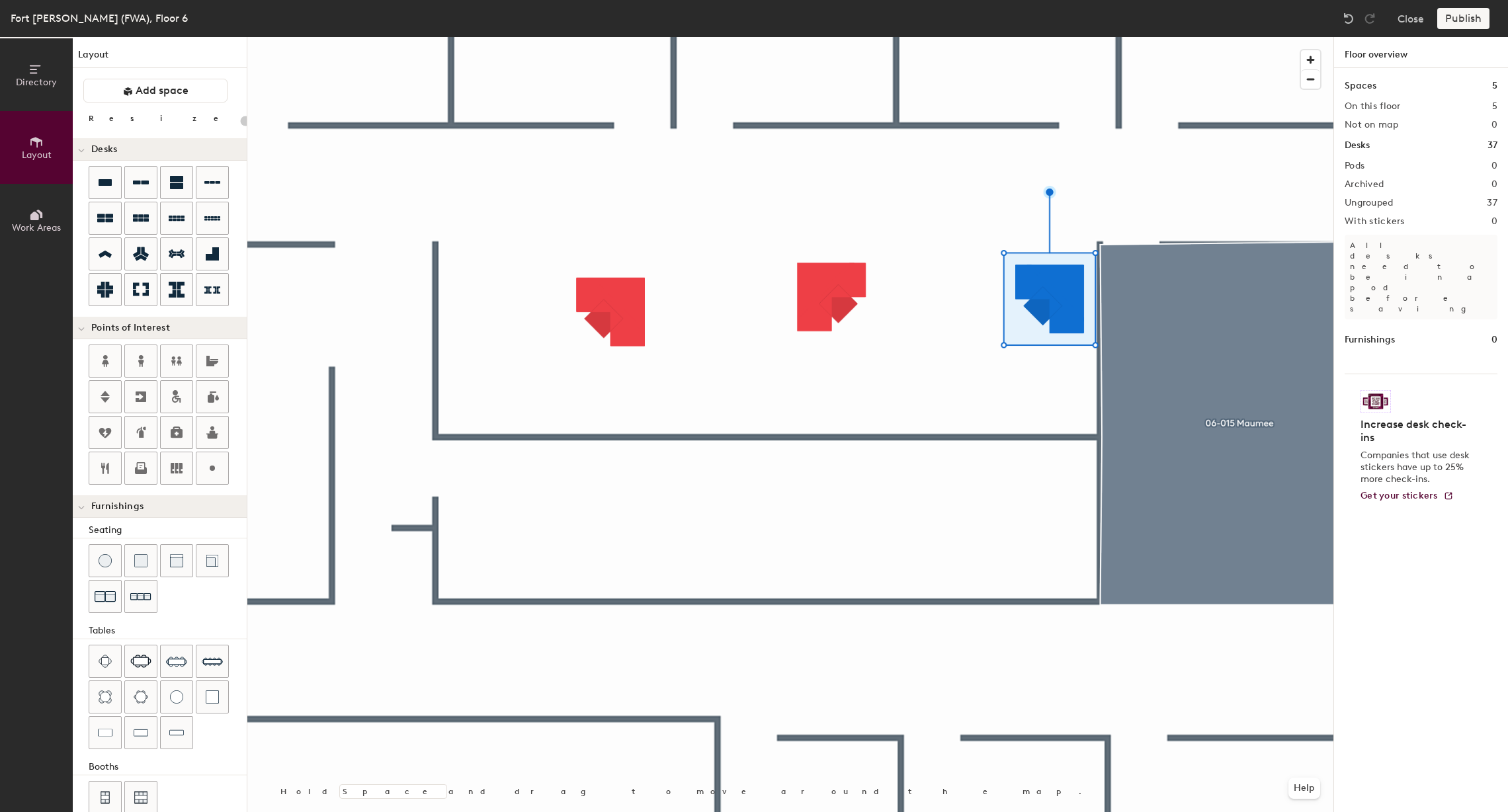
click at [626, 37] on div at bounding box center [790, 37] width 1086 height 0
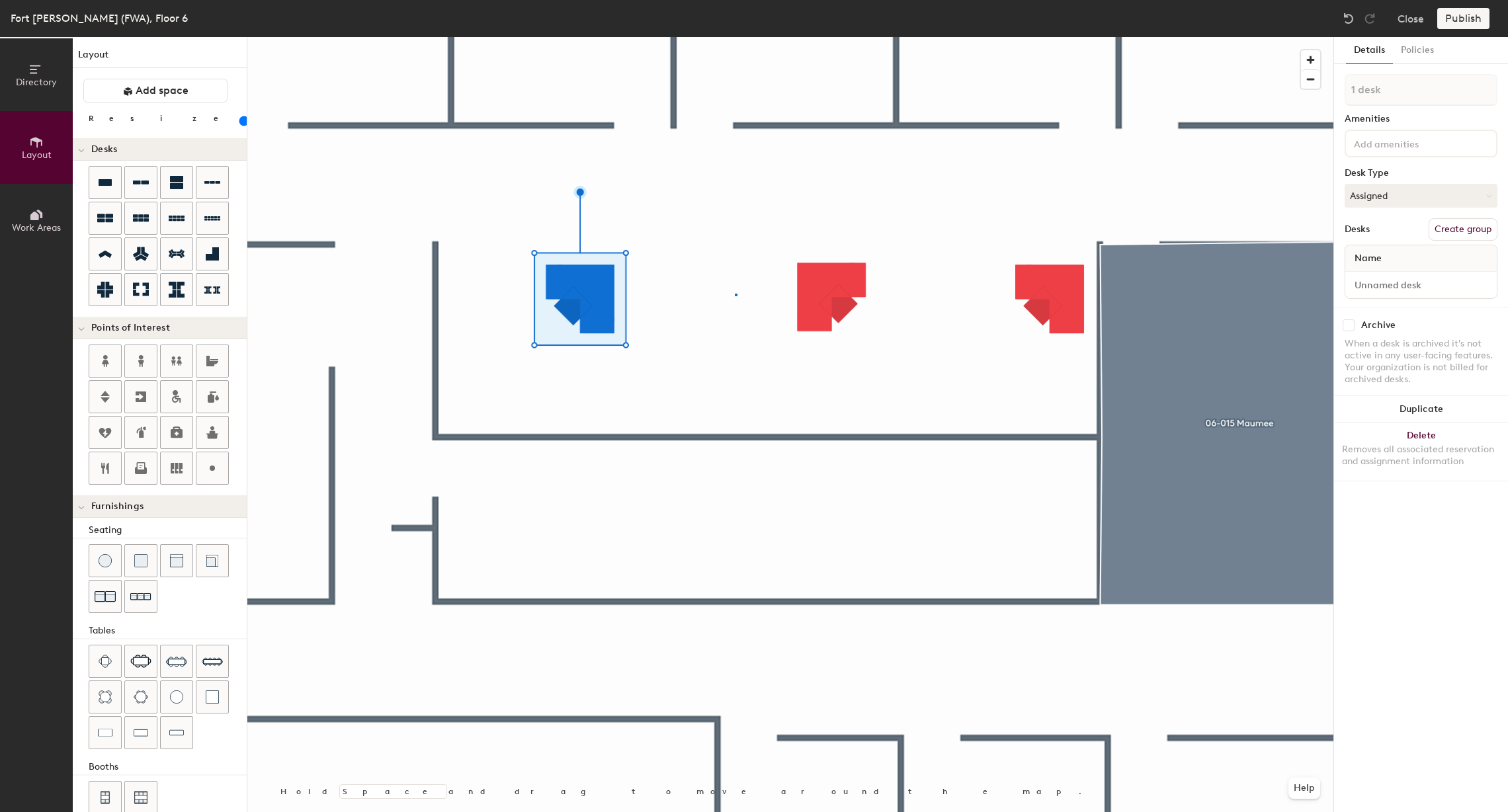
click at [735, 37] on div at bounding box center [790, 37] width 1086 height 0
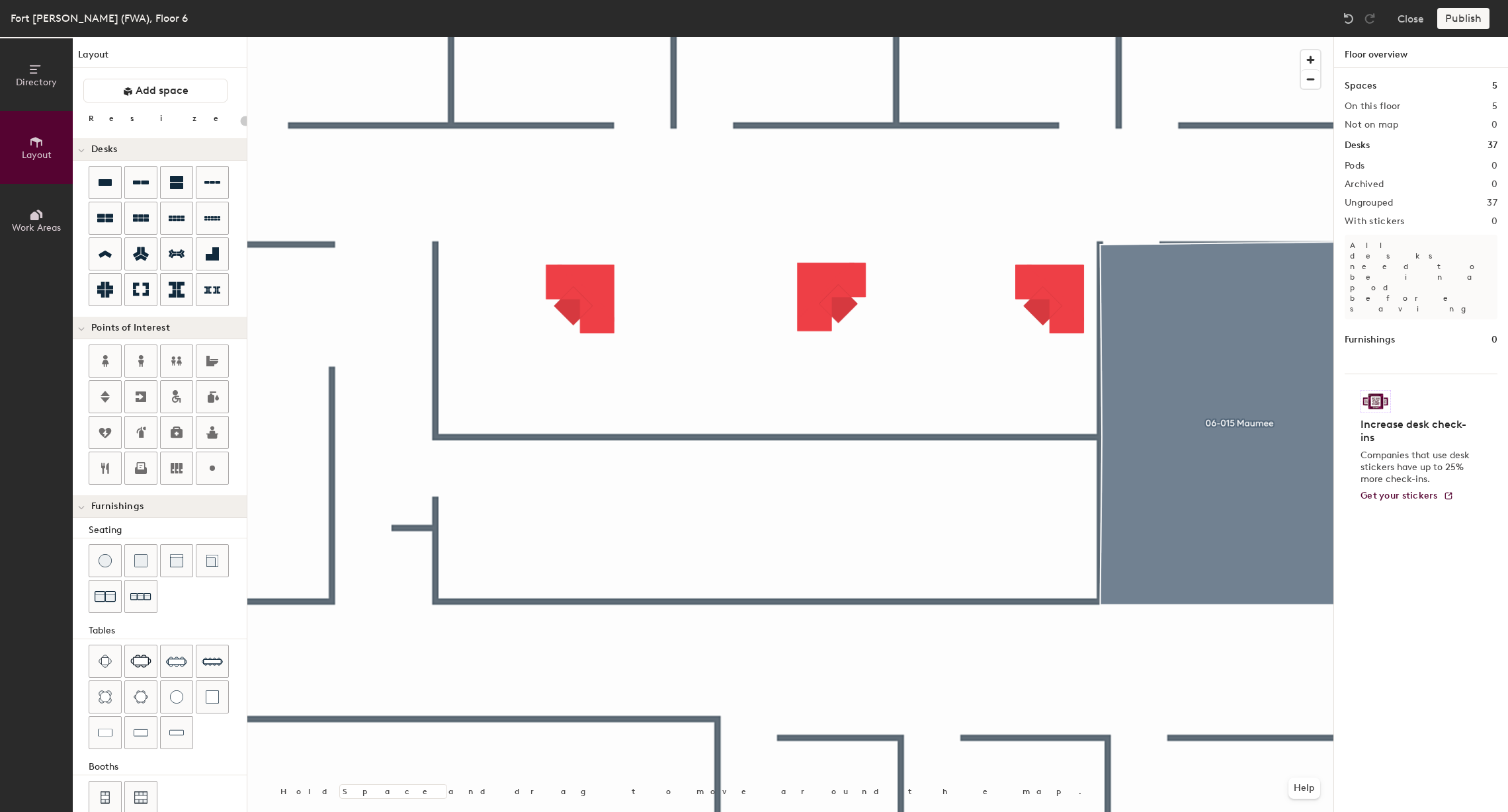
type input "20"
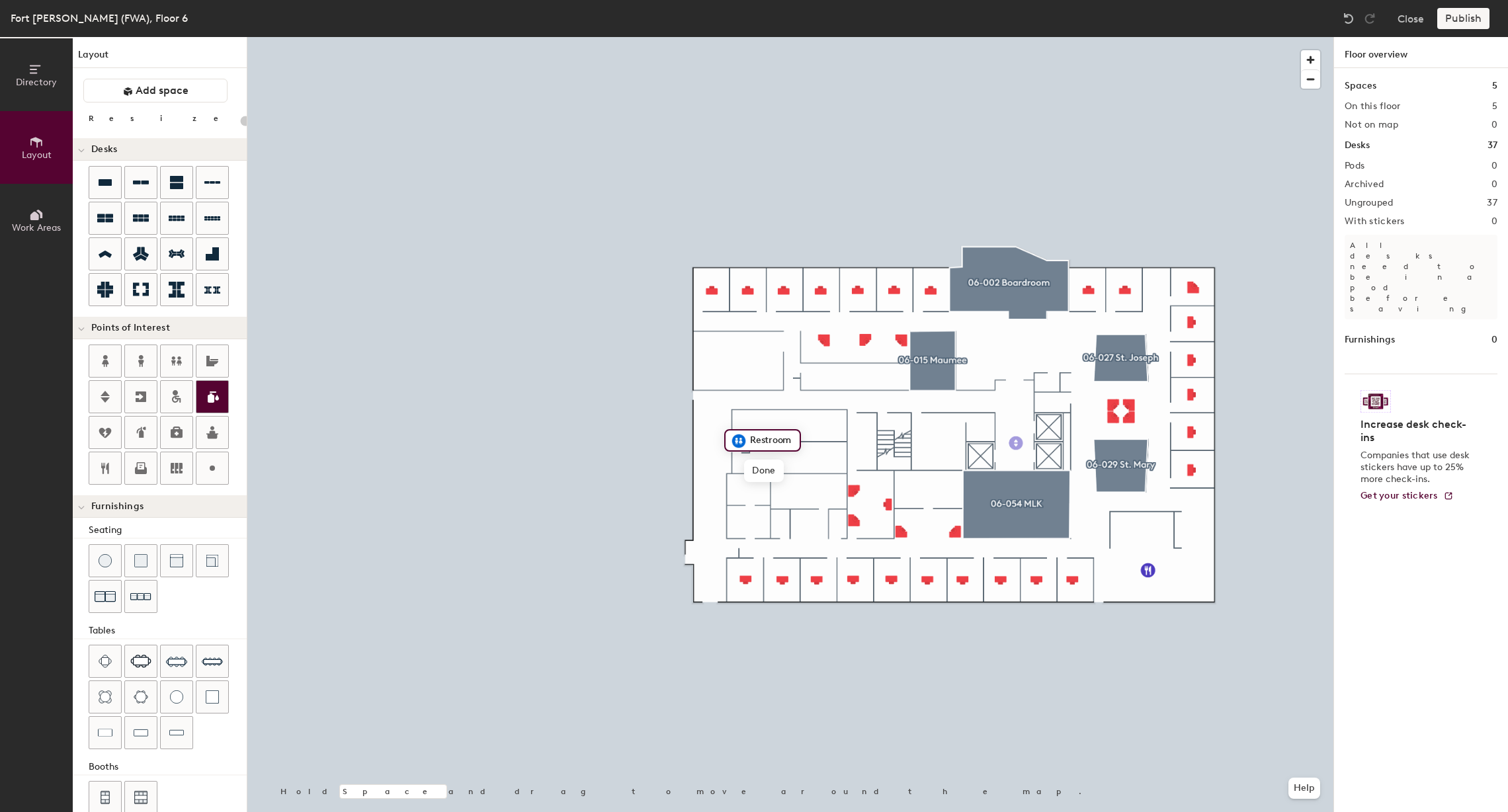
click at [1015, 443] on div "Directory Layout Work Areas Layout Add space Resize Desks Points of Interest Fu…" at bounding box center [754, 424] width 1508 height 775
drag, startPoint x: 98, startPoint y: 399, endPoint x: 1009, endPoint y: 441, distance: 912.0
click at [744, 37] on div at bounding box center [790, 37] width 1086 height 0
drag, startPoint x: 106, startPoint y: 463, endPoint x: 97, endPoint y: 467, distance: 9.8
click at [98, 468] on icon at bounding box center [105, 467] width 16 height 16
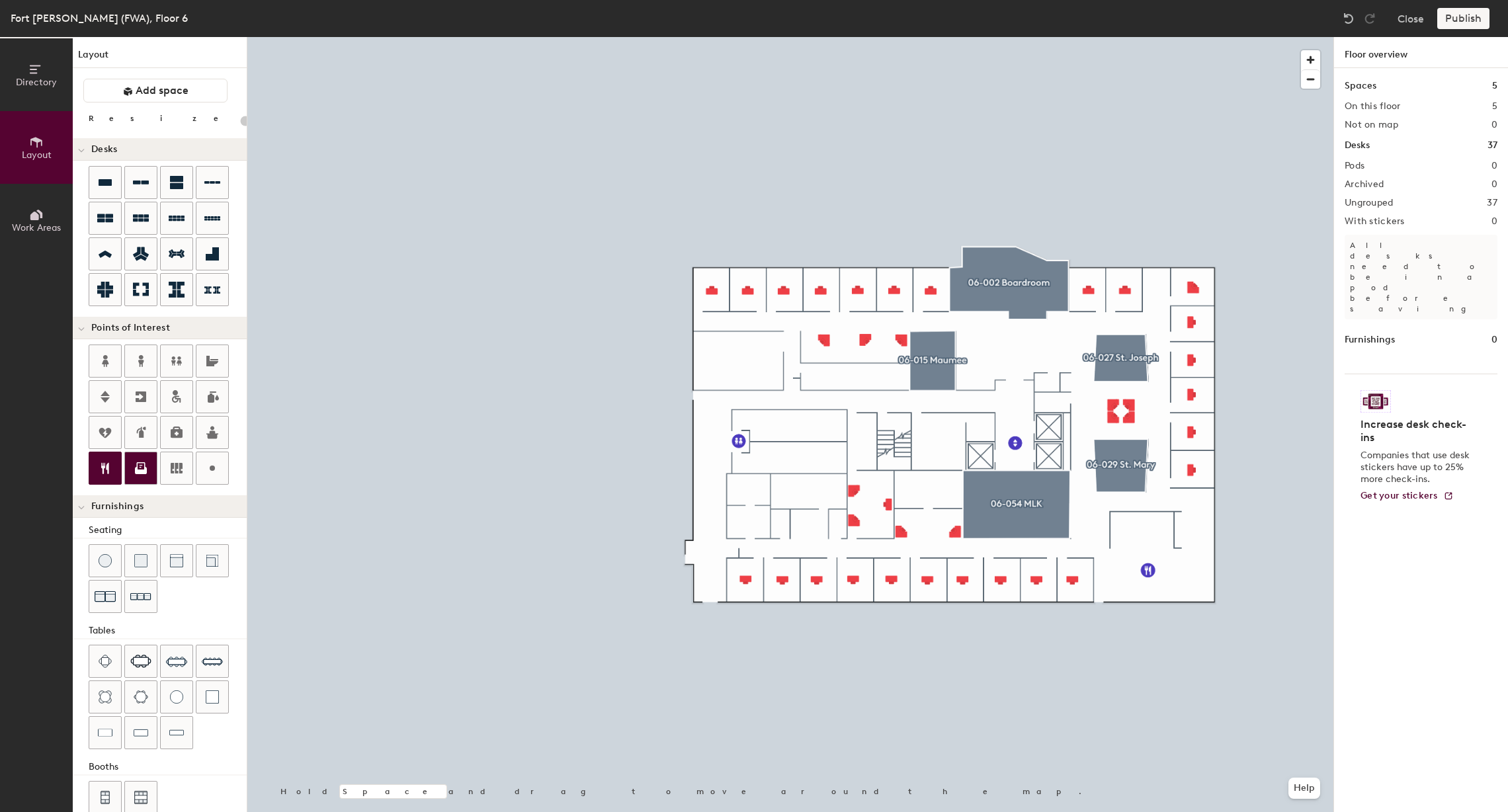
click at [739, 360] on div "Directory Layout Work Areas Layout Add space Resize Desks Points of Interest Fu…" at bounding box center [754, 424] width 1508 height 775
click at [1025, 336] on div "Directory Layout Work Areas Layout Add space Resize Desks Points of Interest Fu…" at bounding box center [754, 424] width 1508 height 775
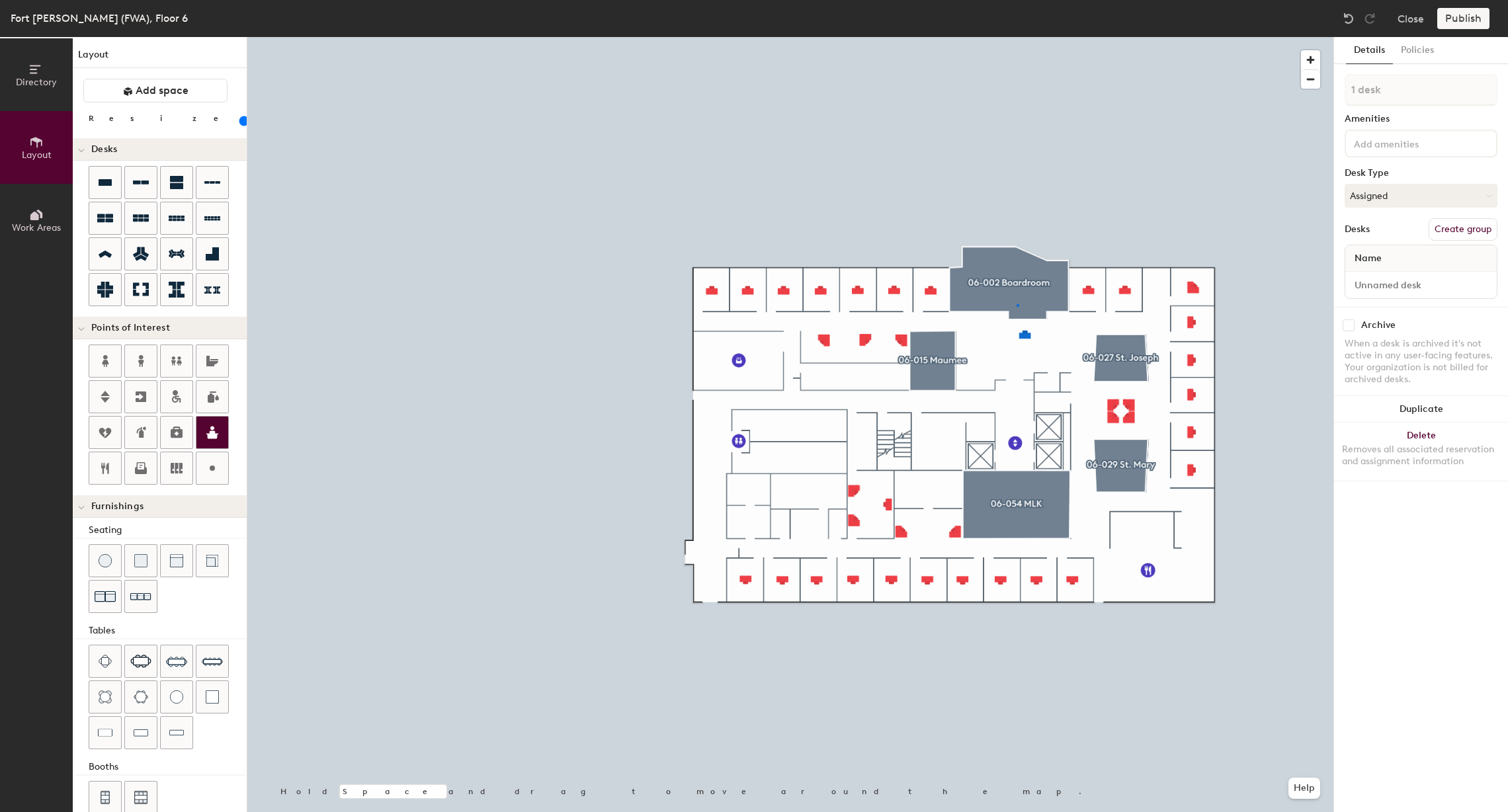
drag, startPoint x: 103, startPoint y: 186, endPoint x: 203, endPoint y: 416, distance: 250.8
click at [1018, 37] on div at bounding box center [790, 37] width 1086 height 0
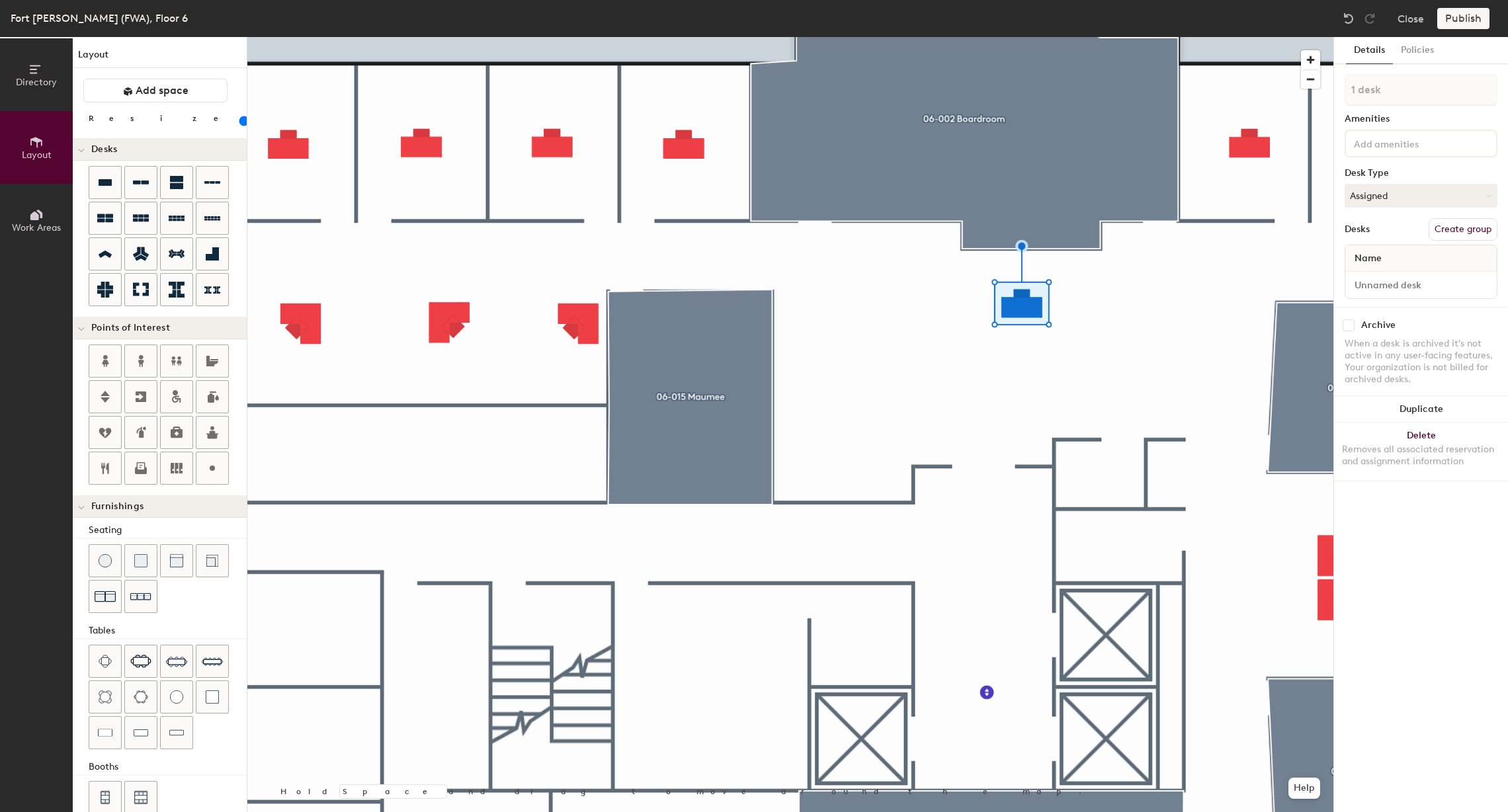
click at [984, 308] on div "Directory Layout Work Areas Layout Add space Resize Desks Points of Interest Fu…" at bounding box center [754, 424] width 1508 height 775
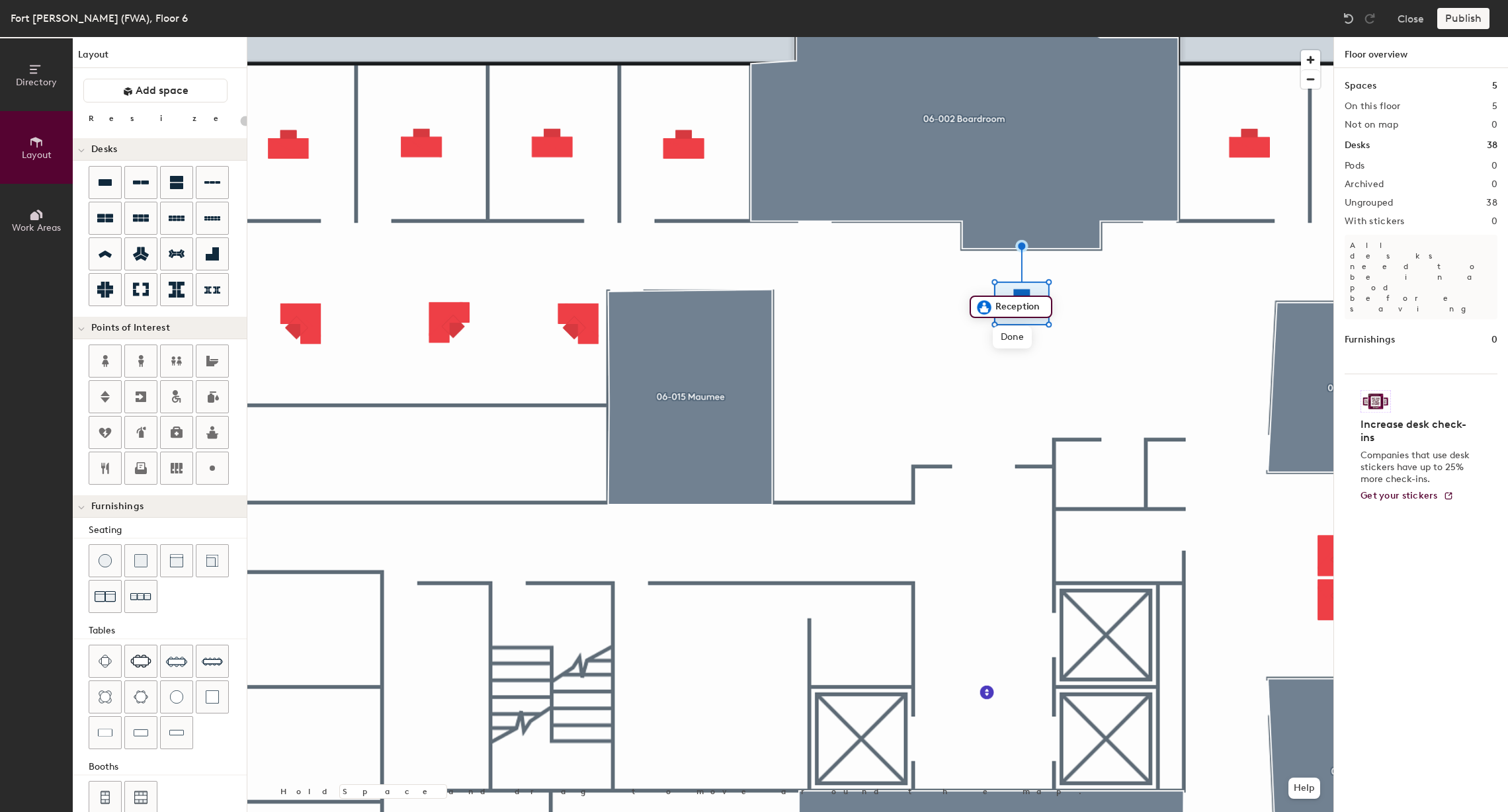
drag, startPoint x: 209, startPoint y: 432, endPoint x: 979, endPoint y: 315, distance: 778.8
click at [959, 37] on div at bounding box center [790, 37] width 1086 height 0
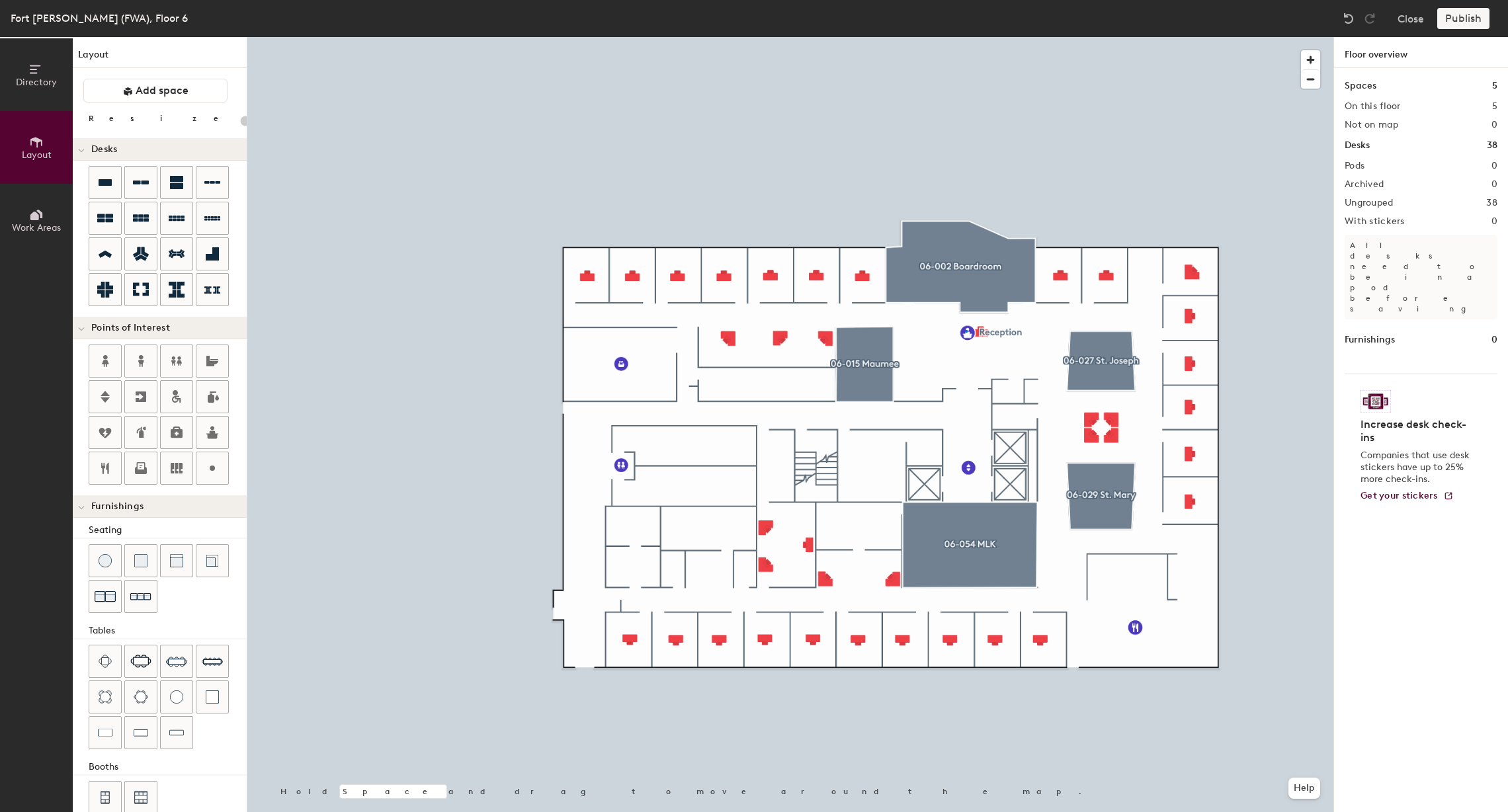
click at [965, 37] on div at bounding box center [790, 37] width 1086 height 0
click at [1044, 37] on div at bounding box center [790, 37] width 1086 height 0
click at [593, 37] on div at bounding box center [790, 37] width 1086 height 0
type input "100"
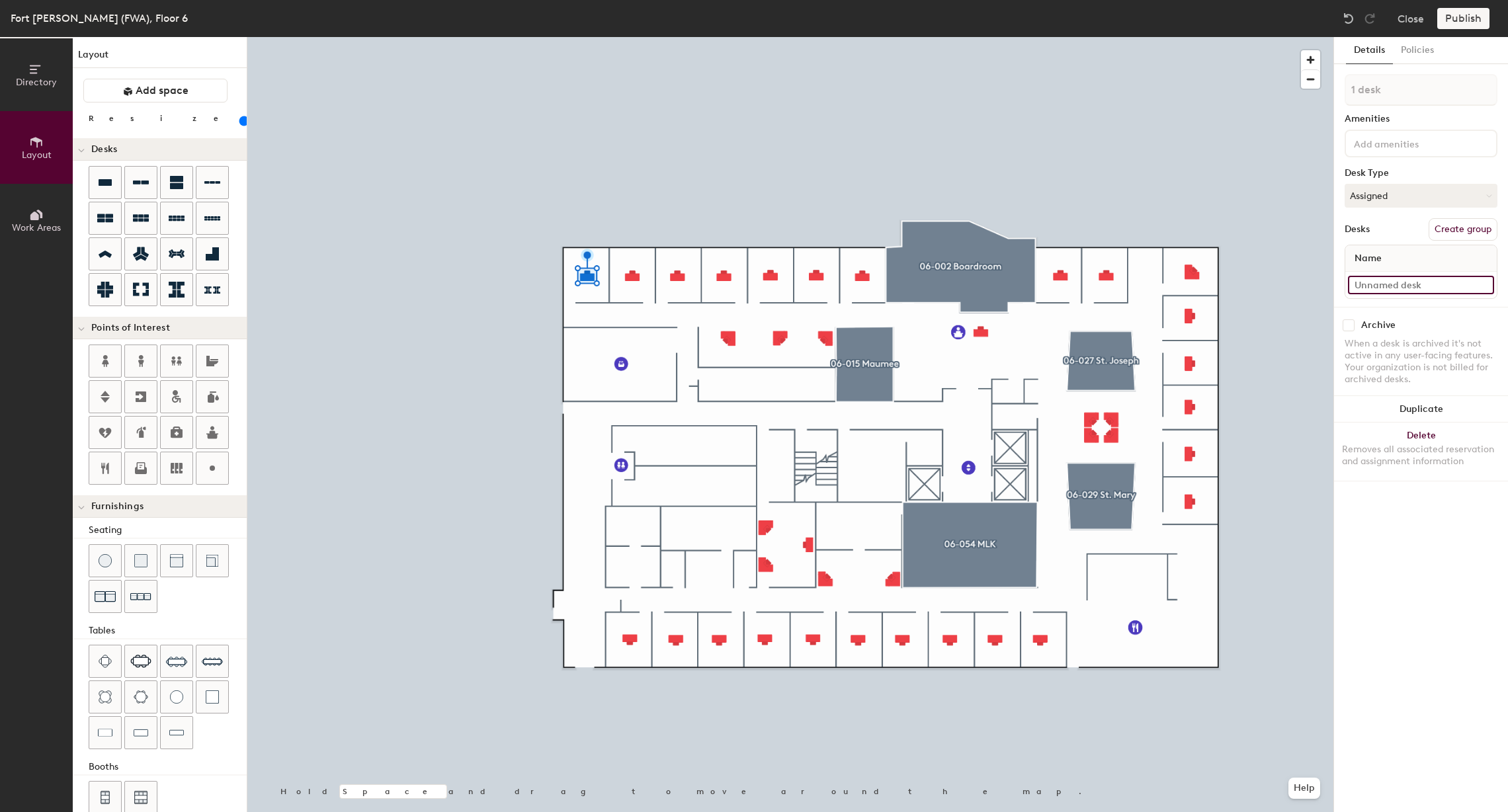
click at [1375, 282] on input at bounding box center [1421, 285] width 146 height 19
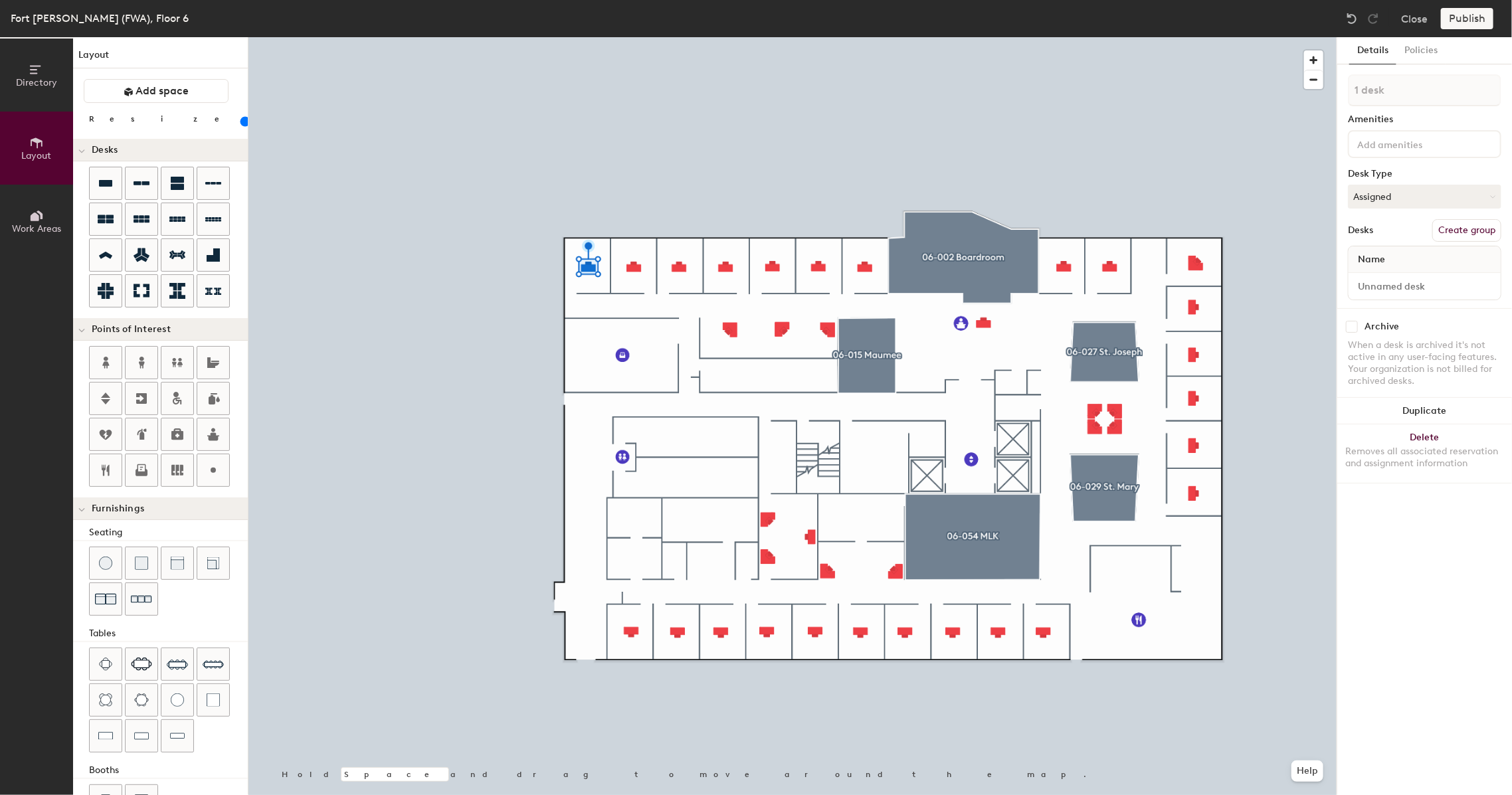
click at [41, 77] on span "Directory" at bounding box center [37, 83] width 41 height 11
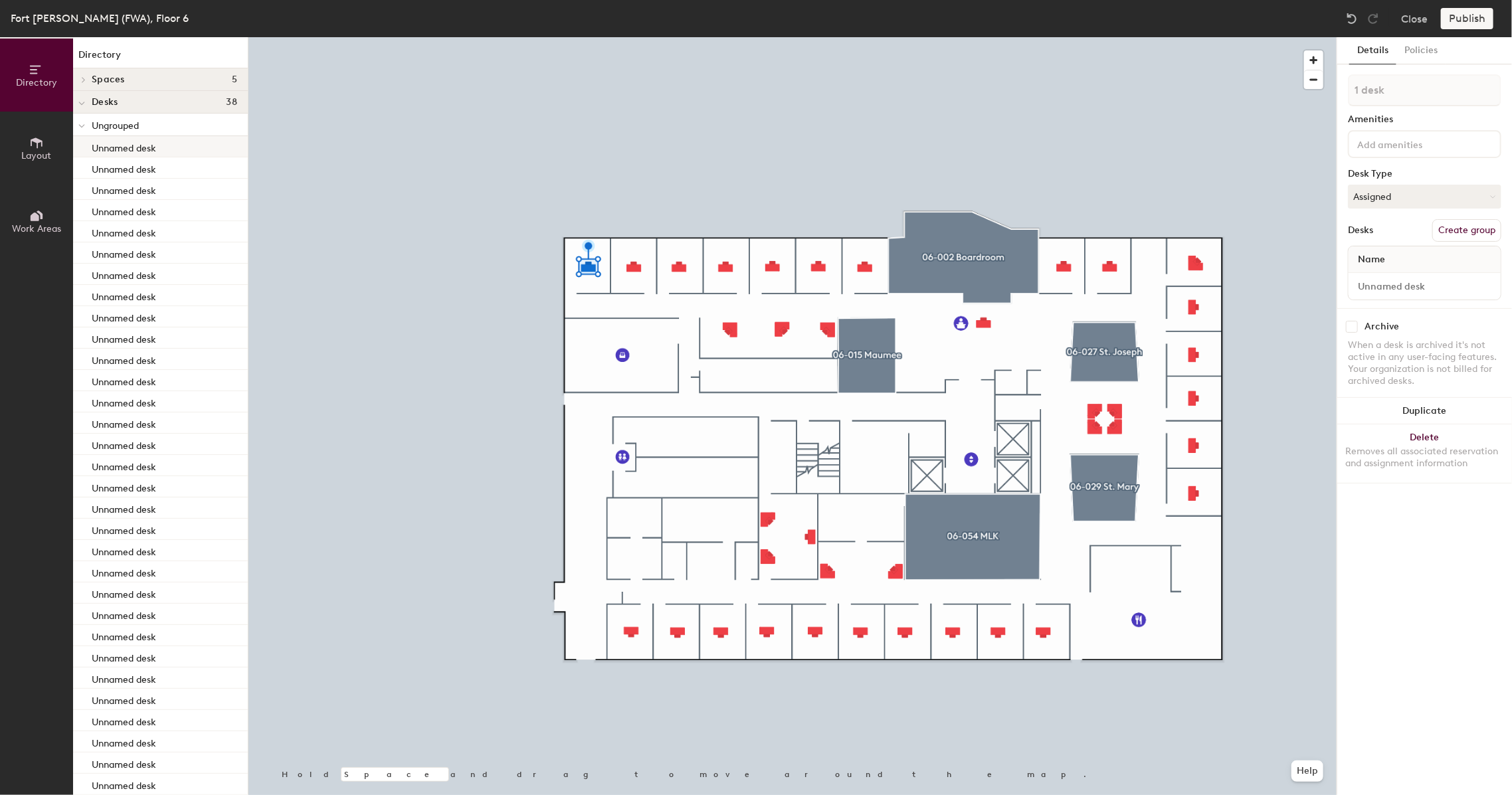
click at [130, 135] on div "Ungrouped" at bounding box center [160, 125] width 175 height 23
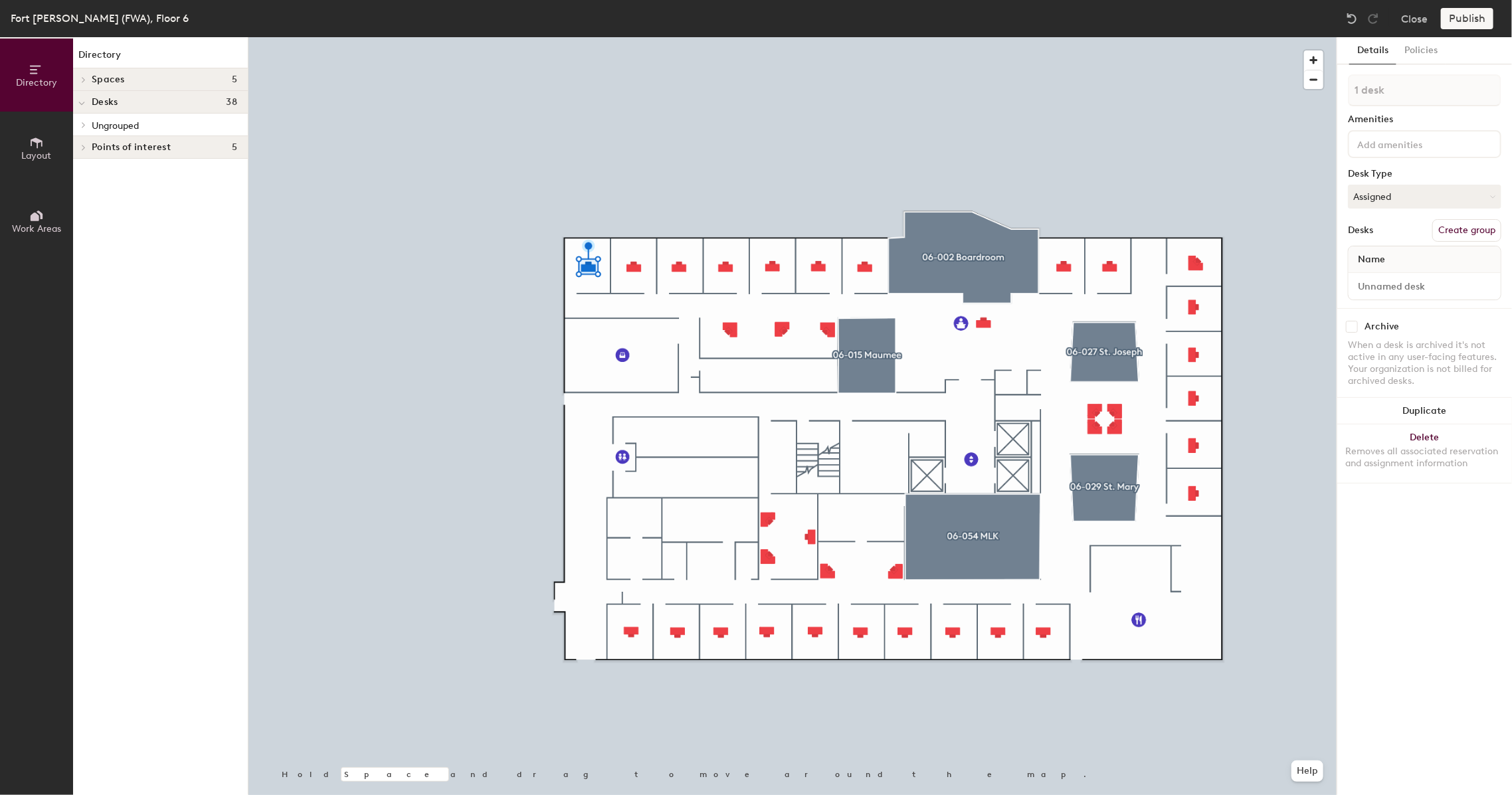
click at [128, 123] on span "Ungrouped" at bounding box center [115, 125] width 47 height 11
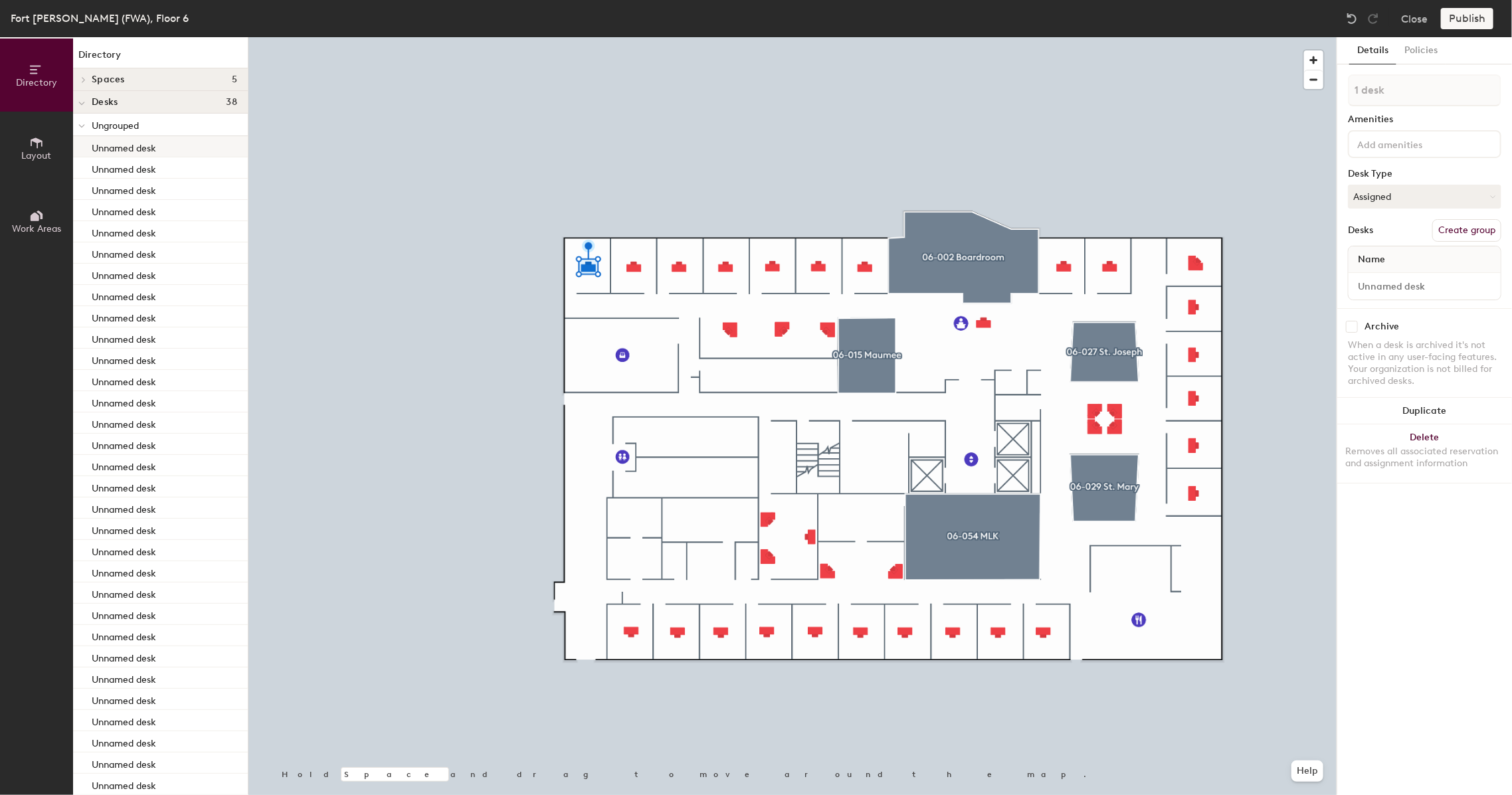
click at [106, 144] on p "Unnamed desk" at bounding box center [123, 146] width 64 height 15
click at [112, 145] on p "Unnamed desk" at bounding box center [123, 146] width 64 height 15
drag, startPoint x: 112, startPoint y: 152, endPoint x: 117, endPoint y: 145, distance: 8.6
click at [111, 145] on p "Unnamed desk" at bounding box center [123, 146] width 64 height 15
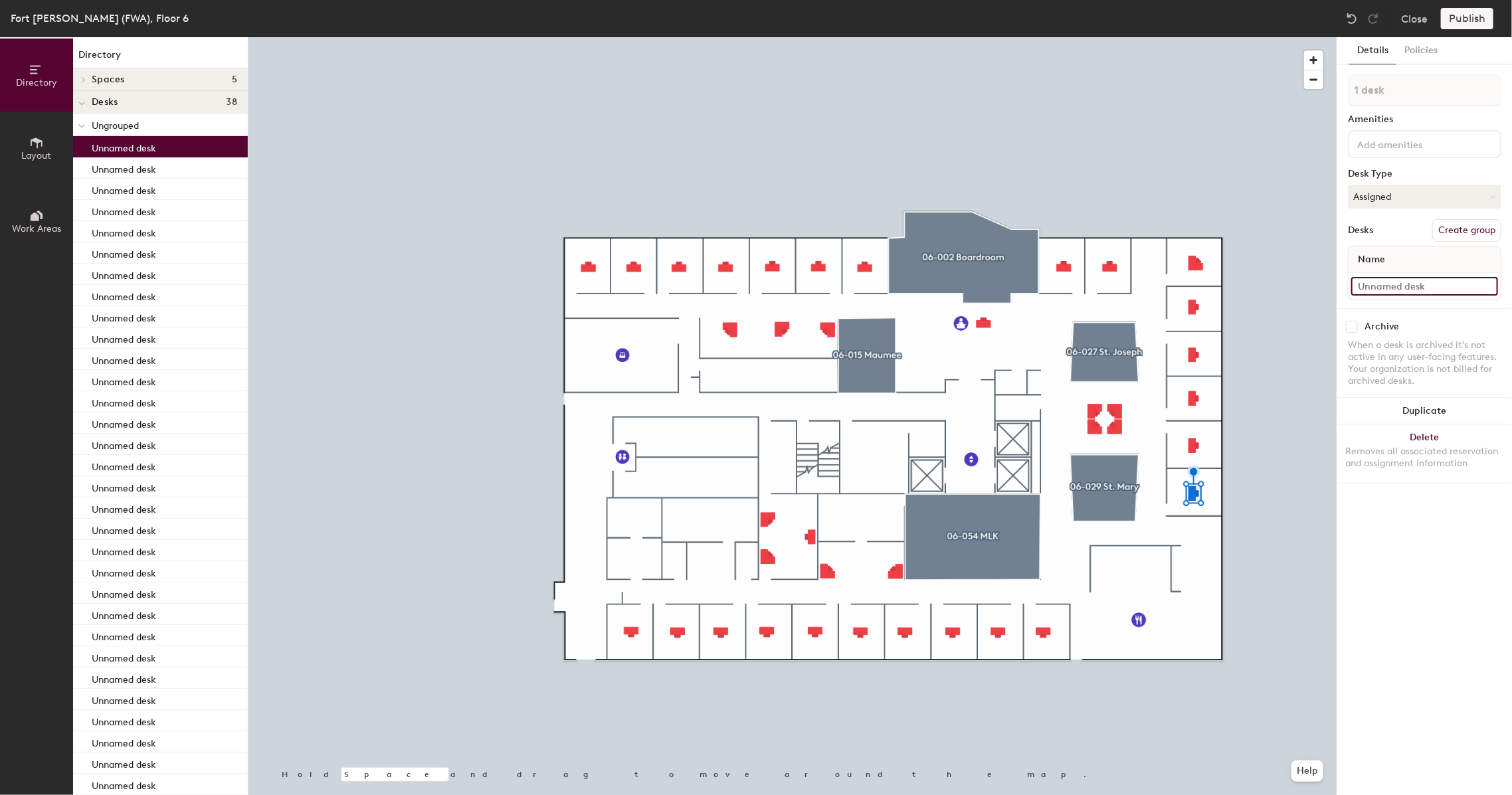
click at [1373, 288] on input at bounding box center [1424, 286] width 147 height 19
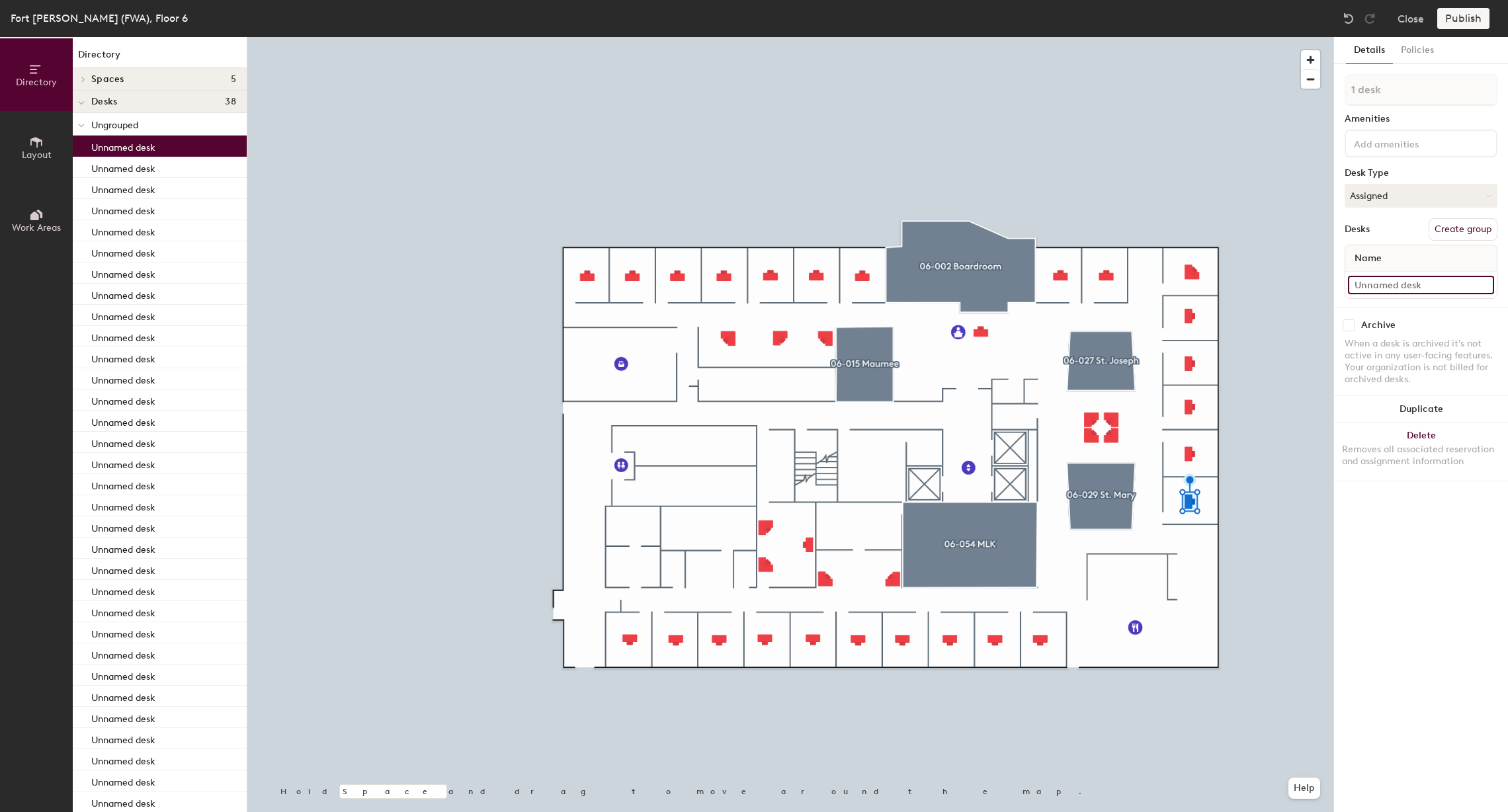
click at [1417, 279] on input at bounding box center [1421, 285] width 146 height 19
type input "06-026"
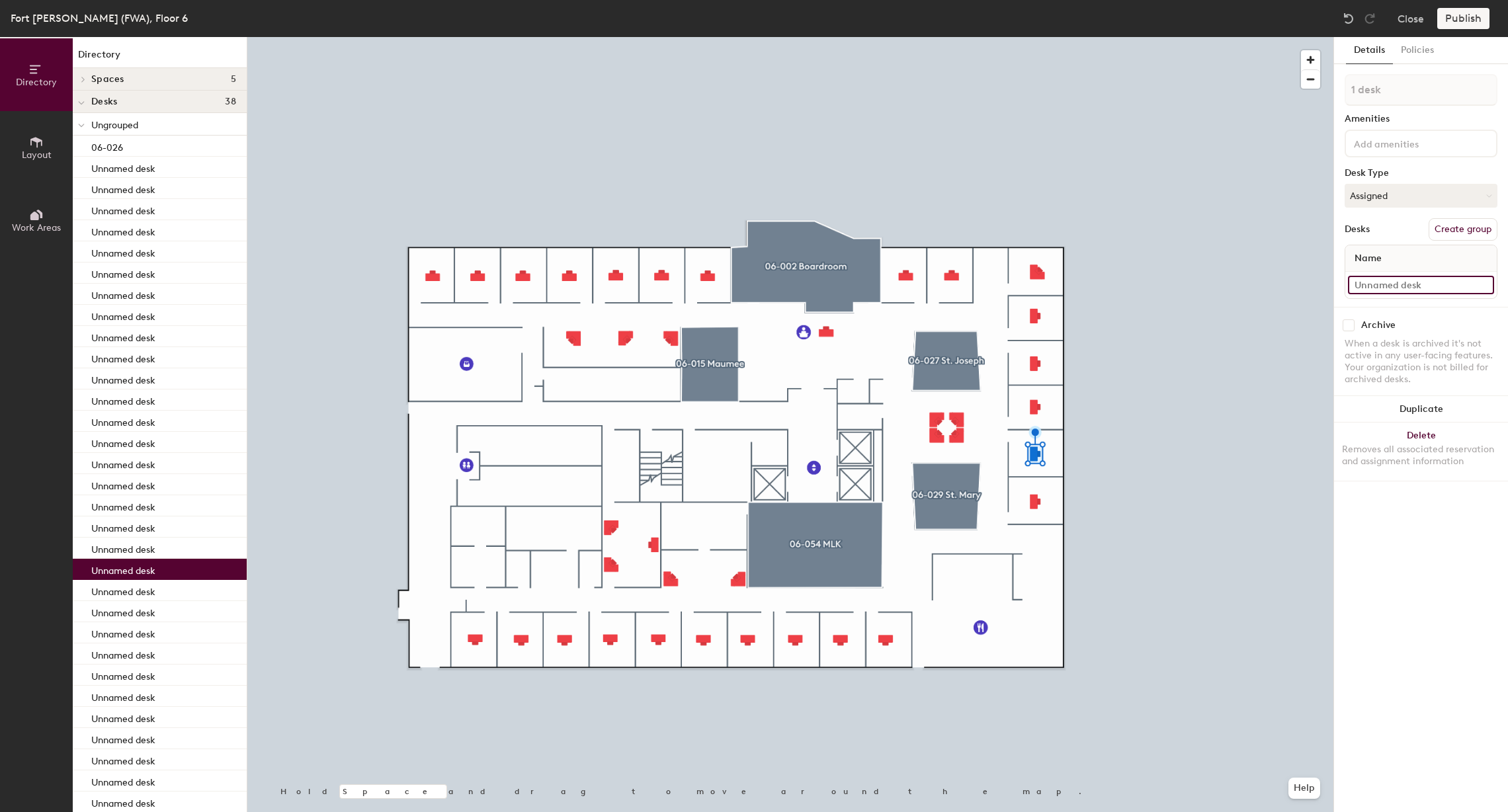
click at [1419, 278] on input at bounding box center [1421, 285] width 146 height 19
type input "06-025"
click at [1364, 276] on input at bounding box center [1421, 285] width 146 height 19
type input "06-024"
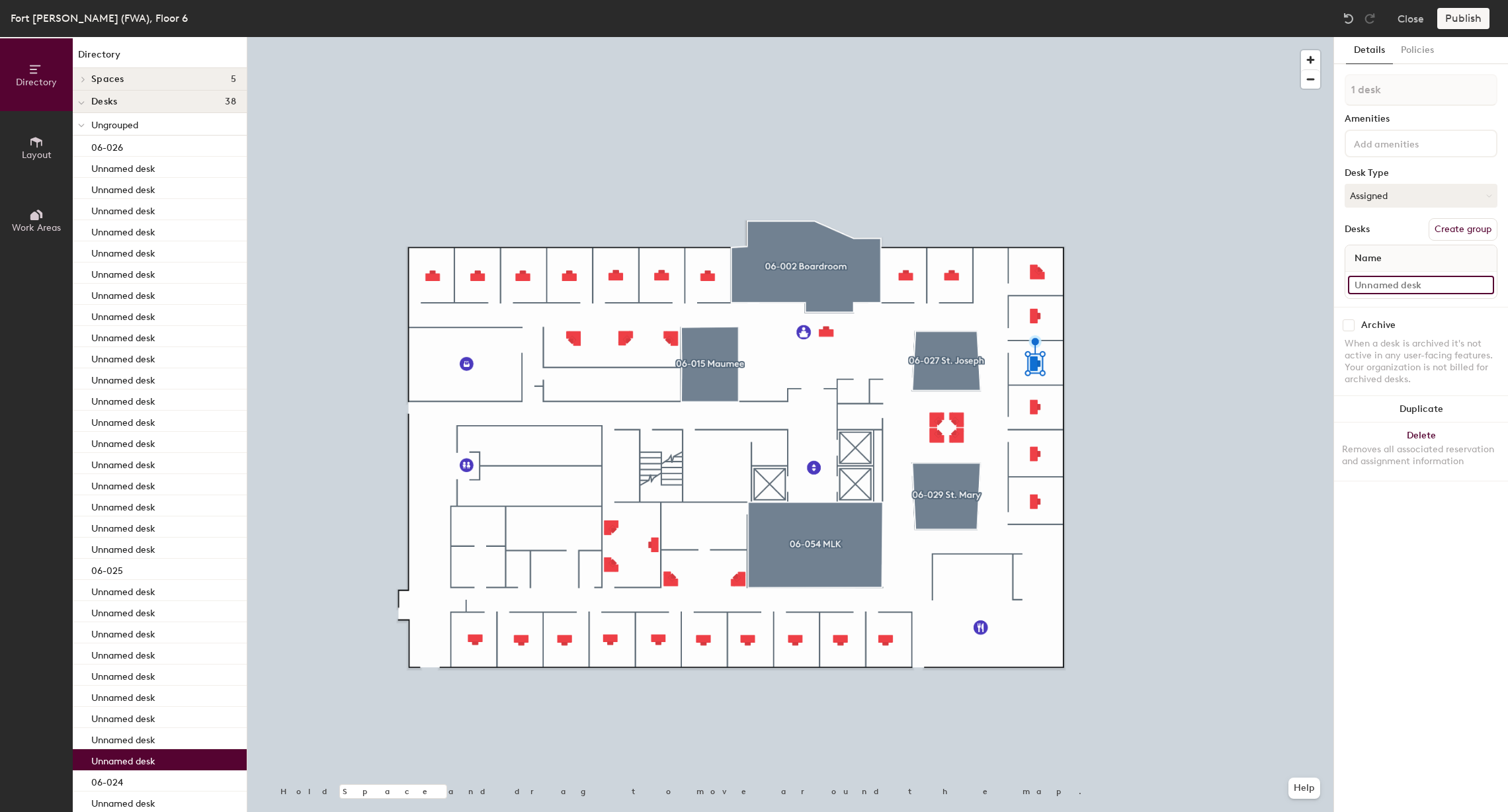
click at [1364, 286] on input at bounding box center [1421, 285] width 146 height 19
type input "06-023"
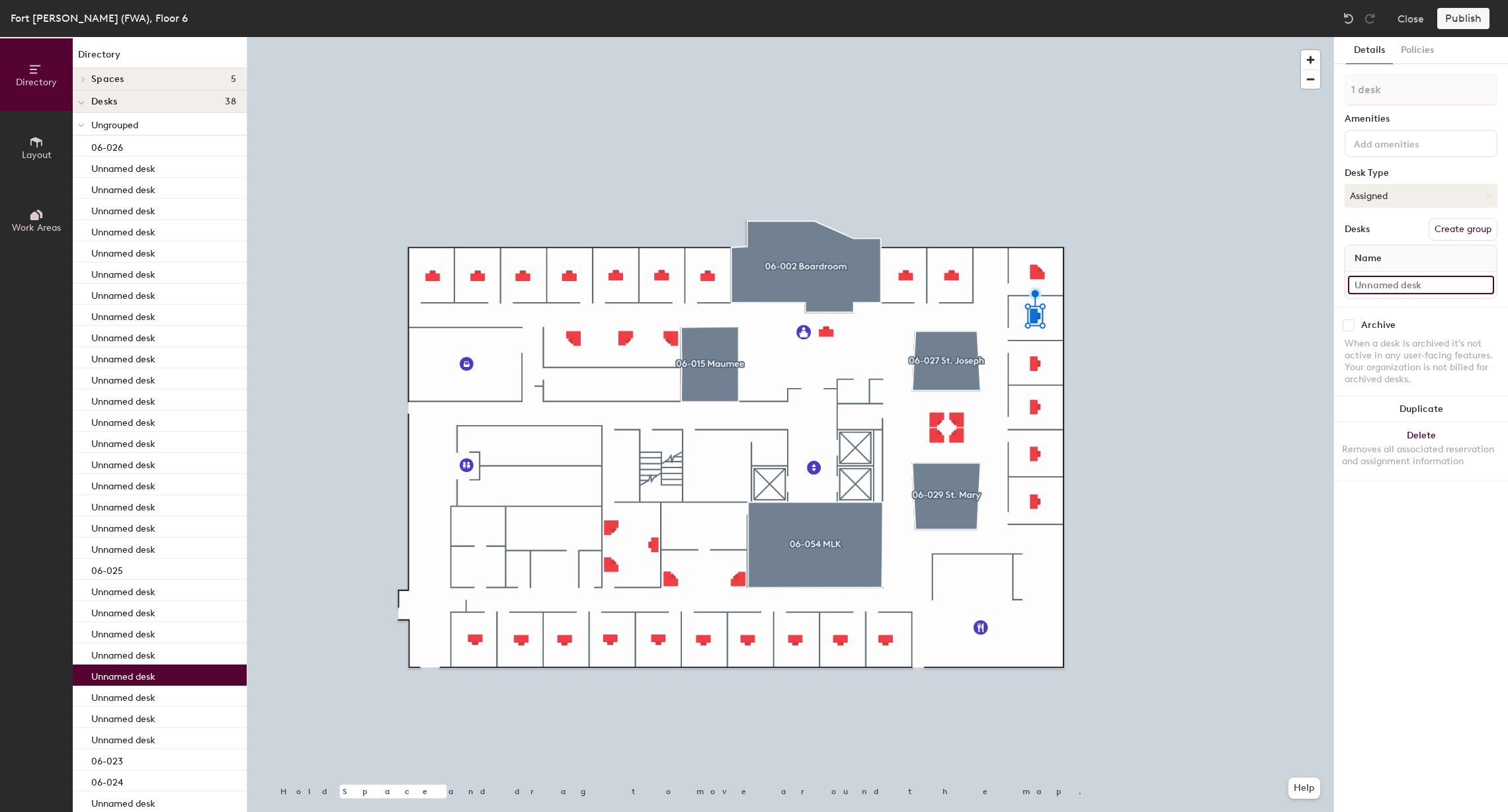
click at [1411, 284] on input at bounding box center [1421, 285] width 146 height 19
type input "06-022"
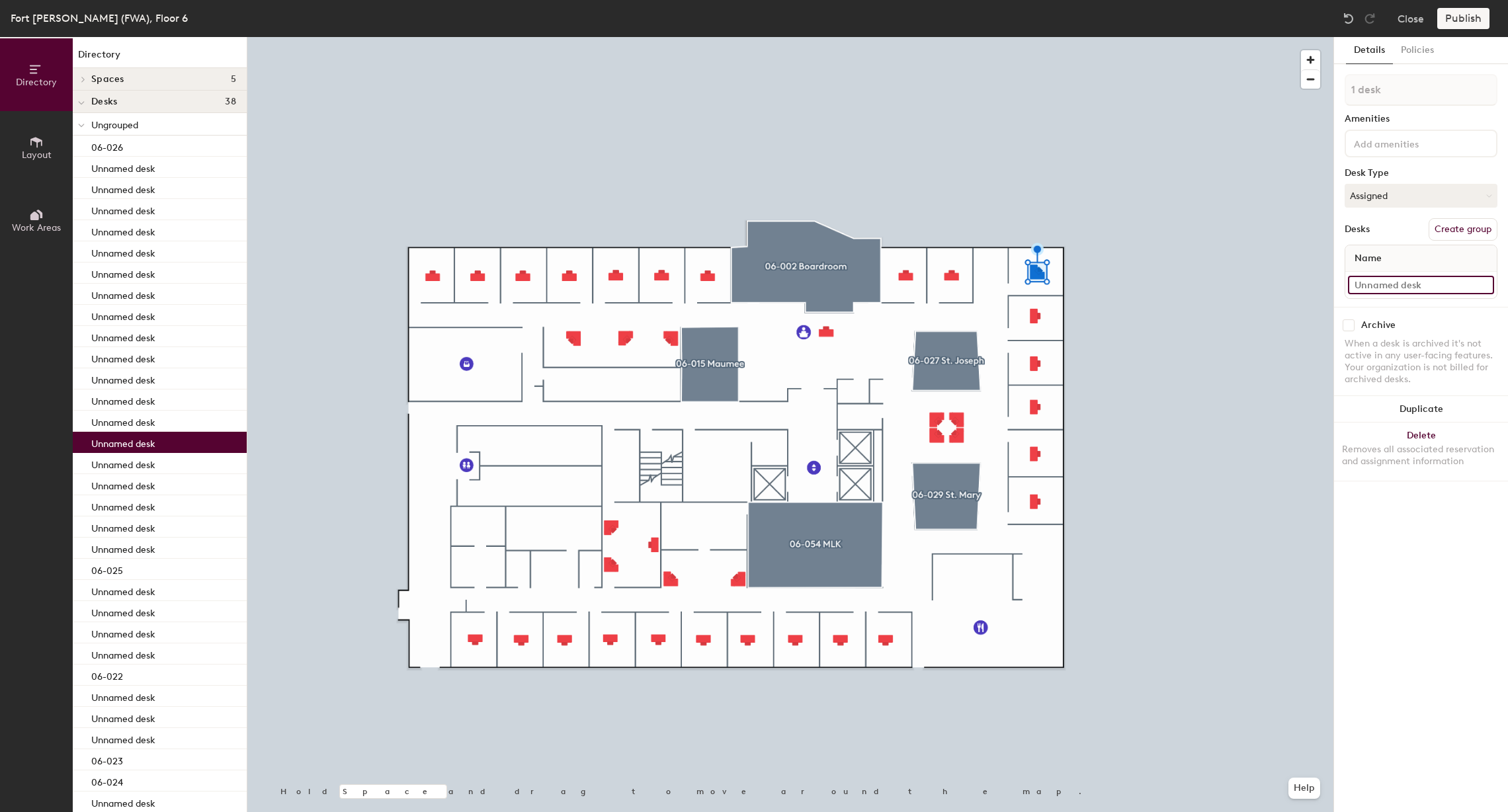
click at [1379, 286] on input at bounding box center [1421, 285] width 146 height 19
type input "06-021"
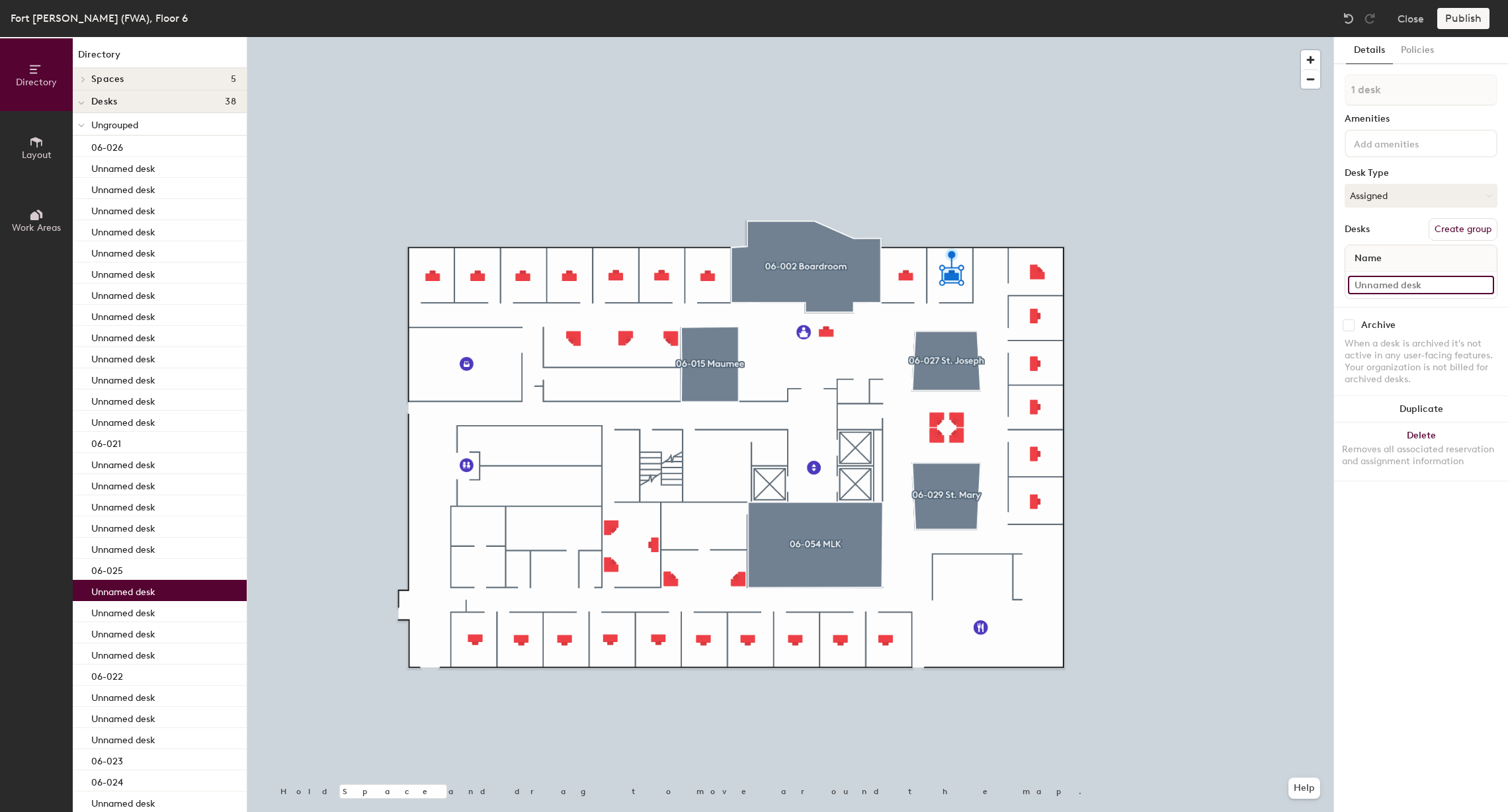
click at [1409, 281] on input at bounding box center [1421, 285] width 146 height 19
type input "06-020"
click at [1378, 282] on input at bounding box center [1421, 285] width 146 height 19
type input "06-019"
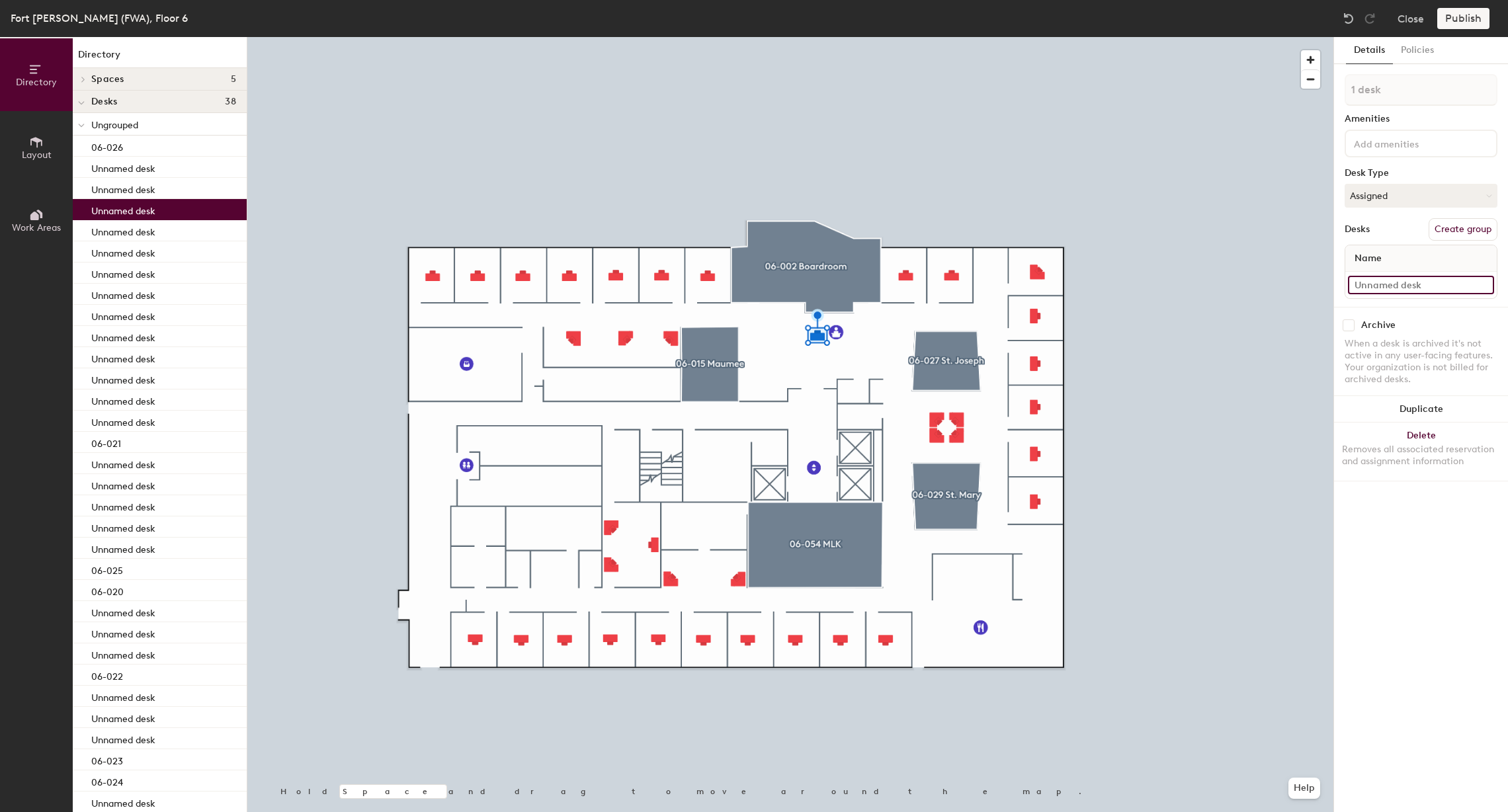
click at [1413, 283] on input at bounding box center [1421, 285] width 146 height 19
type input "06-001"
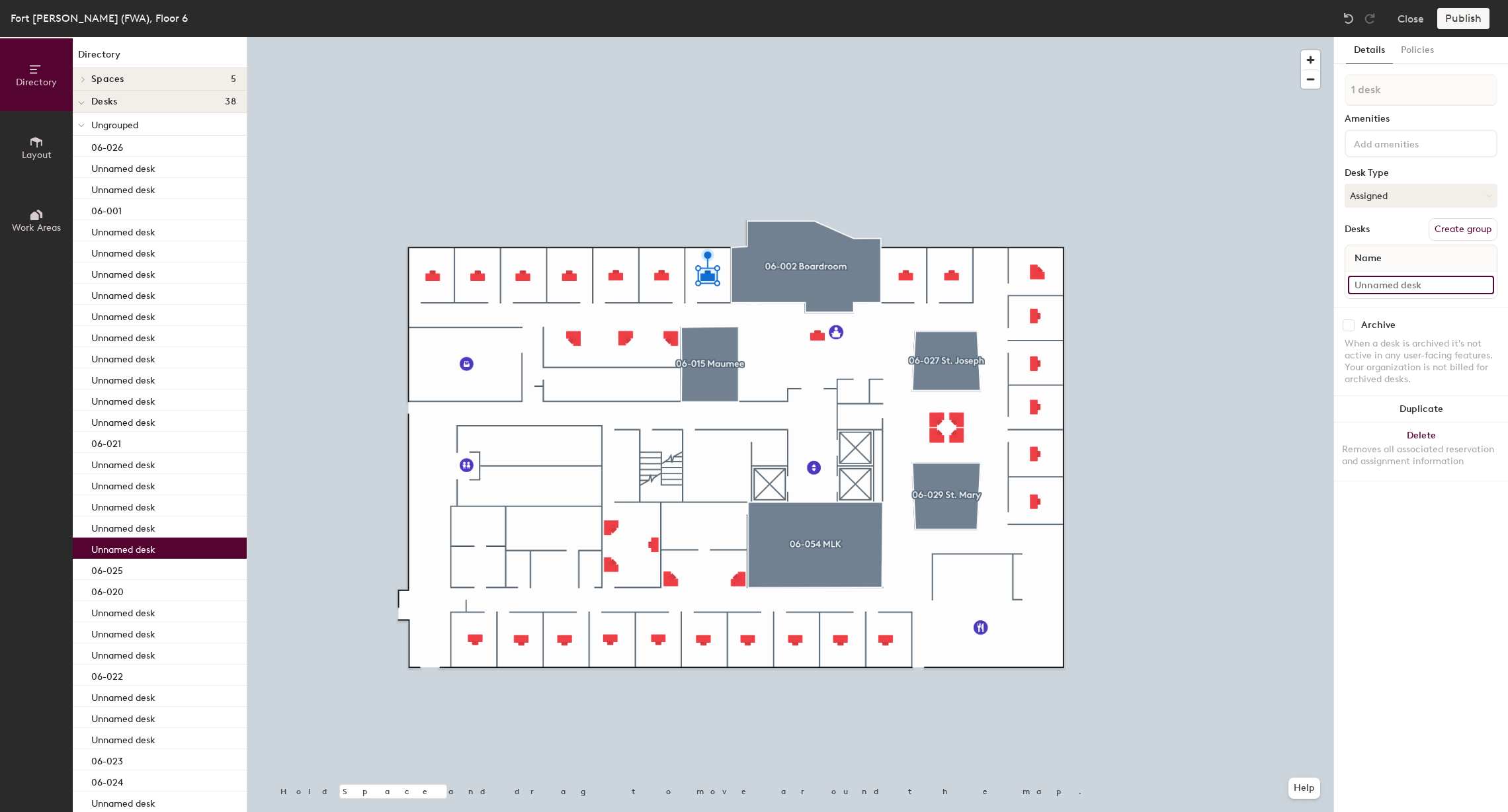
click at [1413, 283] on input at bounding box center [1421, 285] width 146 height 19
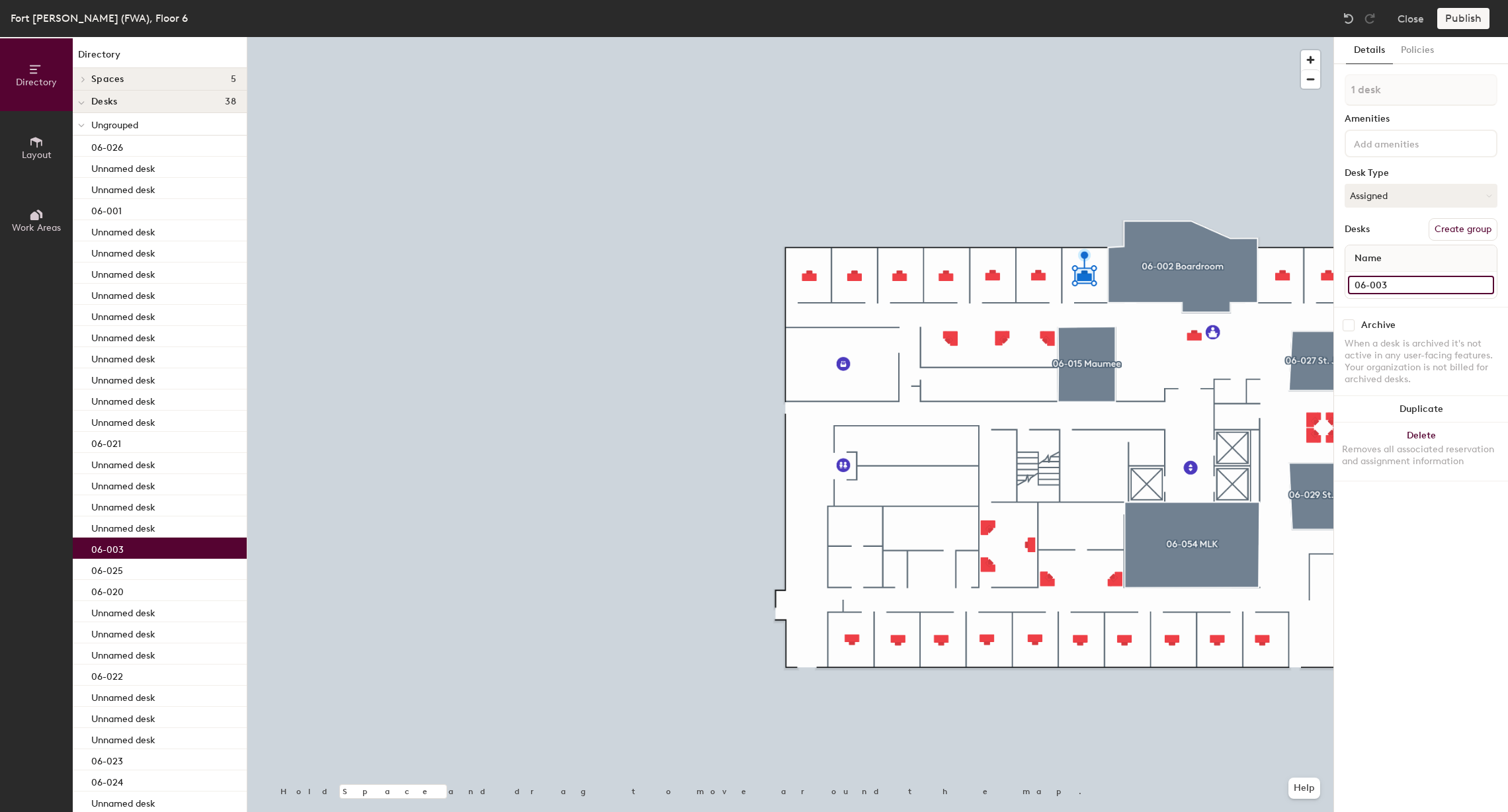
type input "06-003"
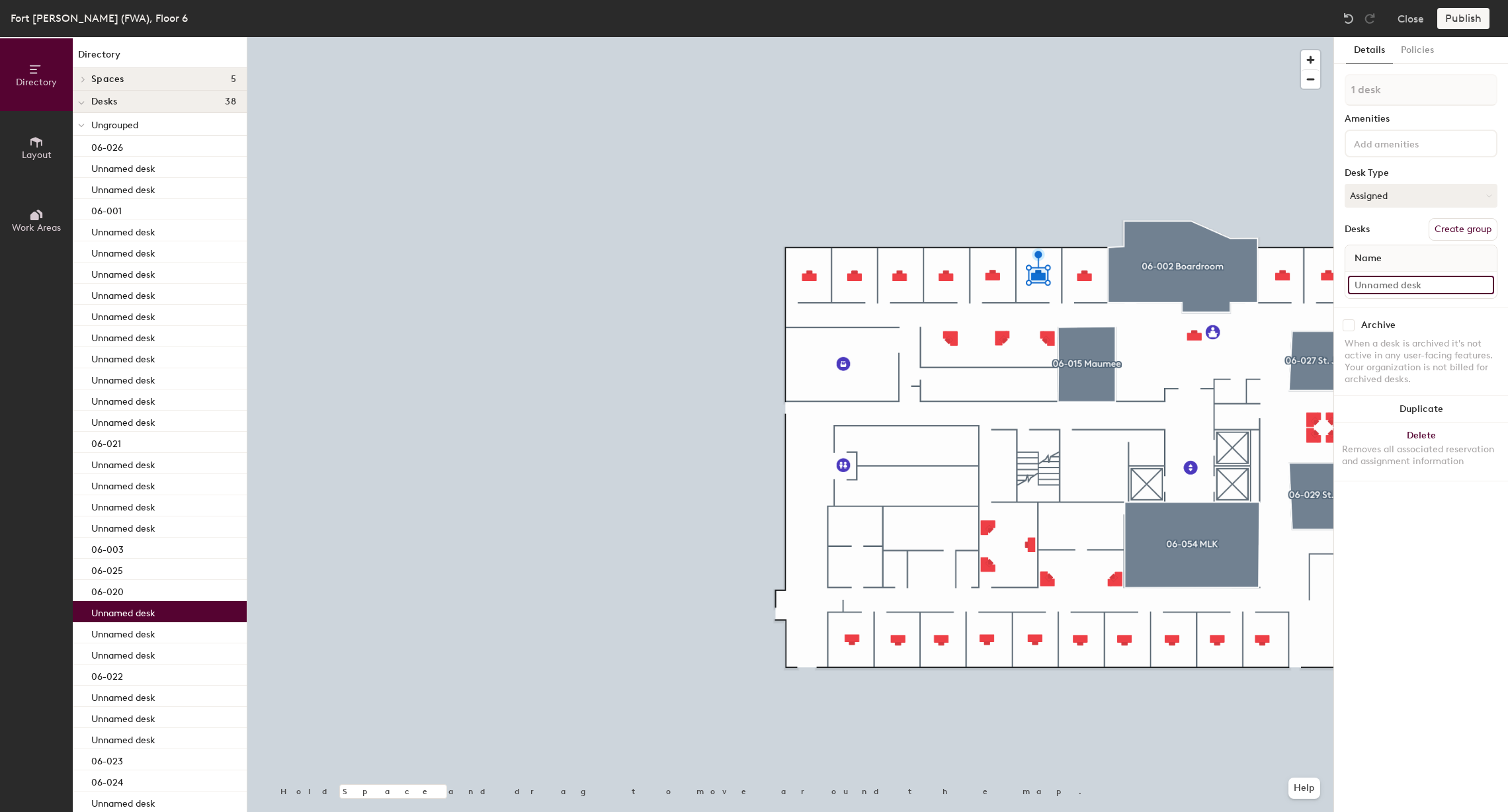
click at [1373, 278] on input at bounding box center [1421, 285] width 146 height 19
click at [1175, 37] on div at bounding box center [790, 37] width 1086 height 0
click at [1384, 281] on input at bounding box center [1421, 285] width 146 height 19
type input "06-004"
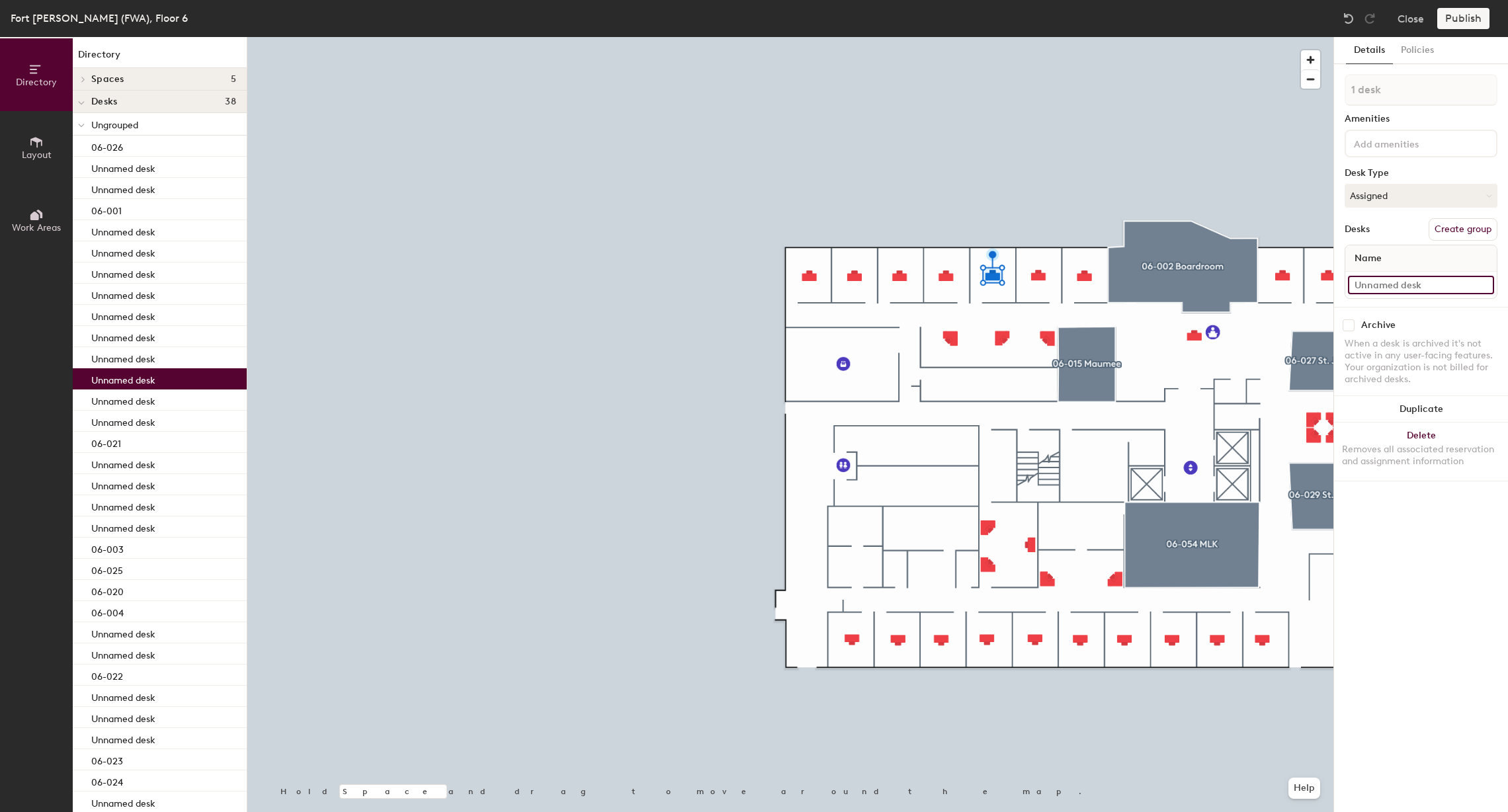
click at [1397, 279] on input at bounding box center [1421, 285] width 146 height 19
type input "06-005"
click at [1461, 286] on input at bounding box center [1421, 285] width 146 height 19
type input "06-006"
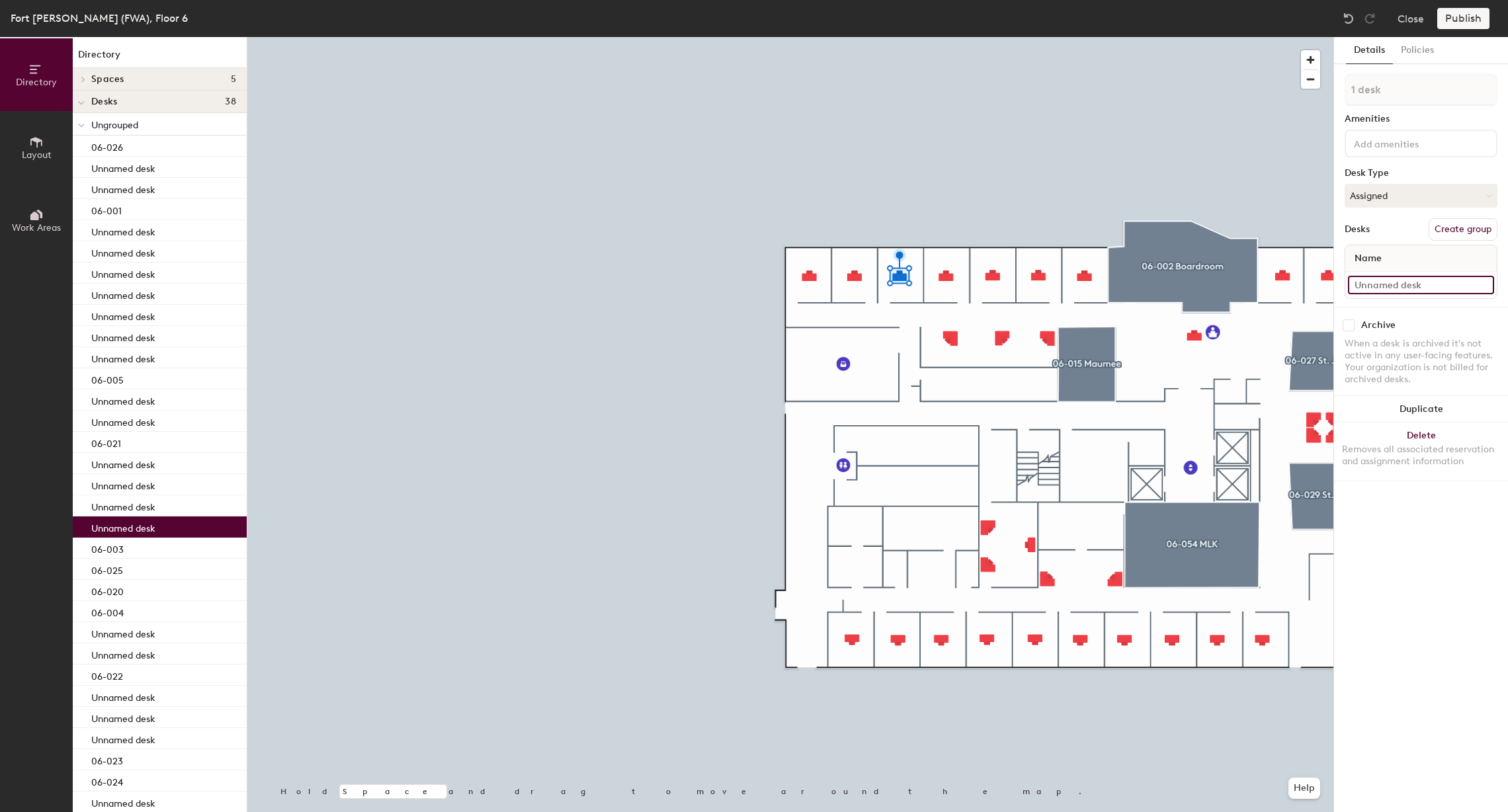
click at [1393, 280] on input at bounding box center [1421, 285] width 146 height 19
type input "06-007"
click at [1393, 278] on input at bounding box center [1421, 285] width 146 height 19
type input "06-008"
click at [900, 37] on div at bounding box center [790, 37] width 1086 height 0
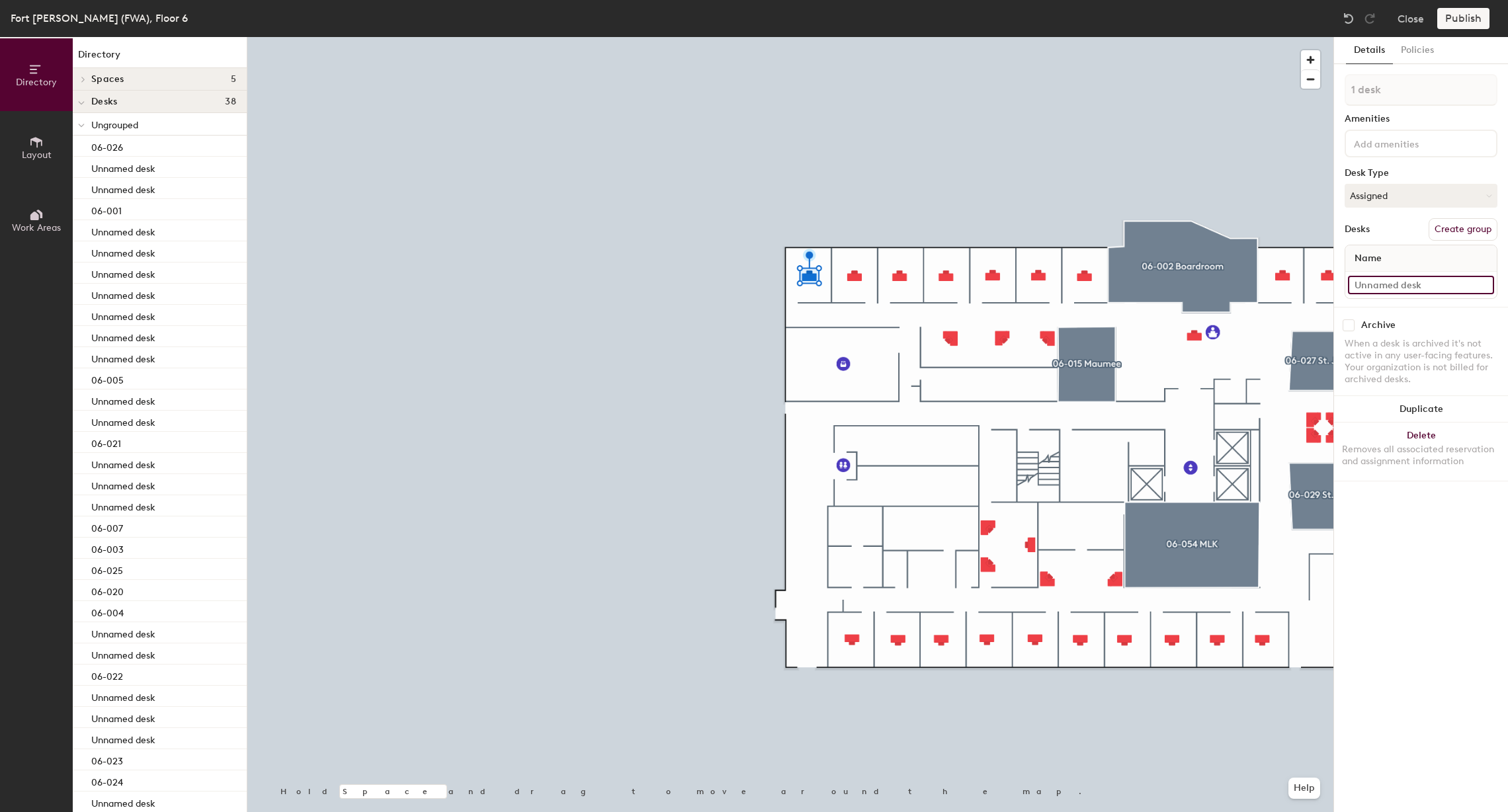
click at [1360, 288] on input at bounding box center [1421, 285] width 146 height 19
type input "06-009"
click at [946, 37] on div at bounding box center [790, 37] width 1086 height 0
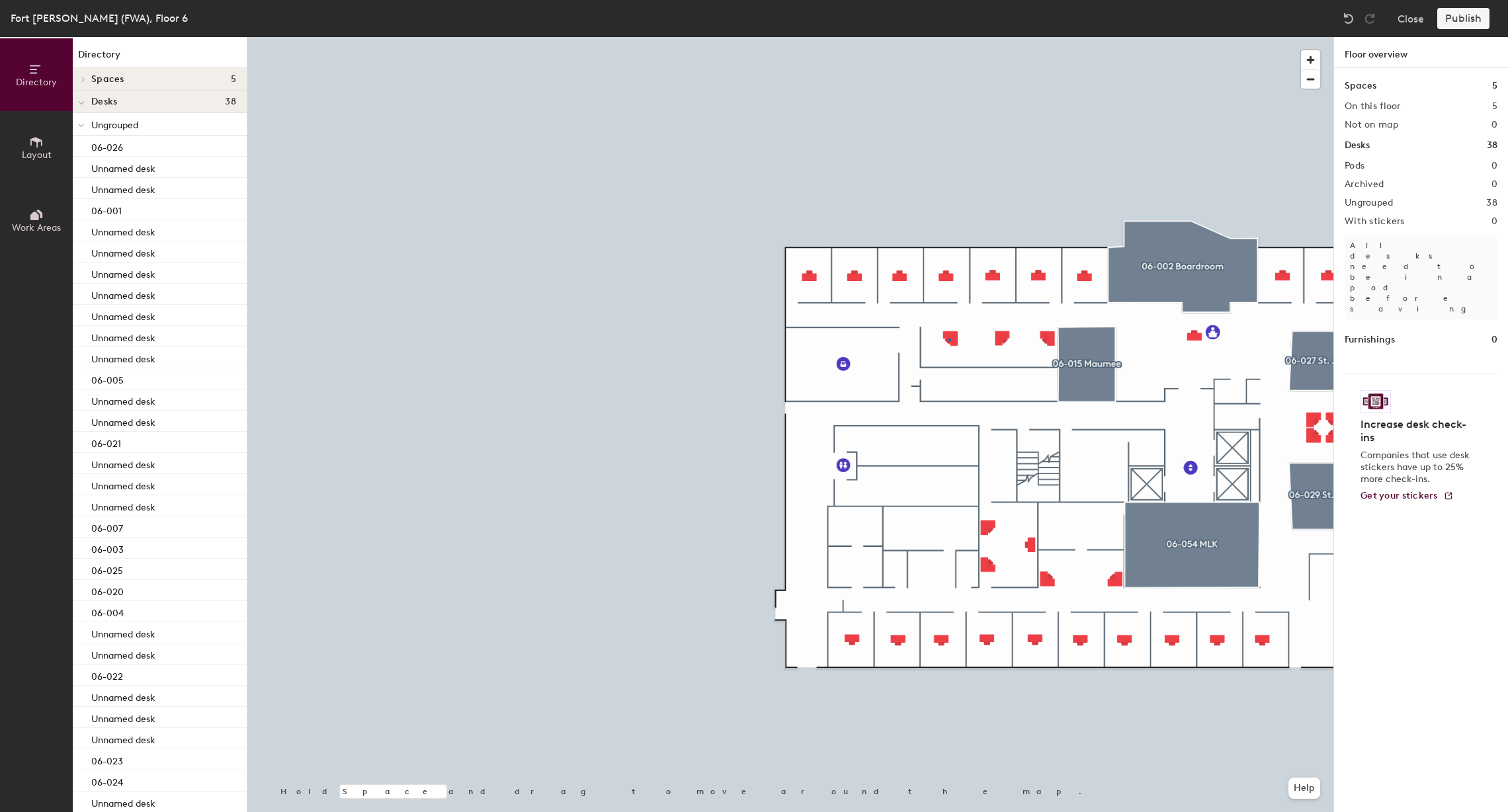
click at [950, 37] on div at bounding box center [790, 37] width 1086 height 0
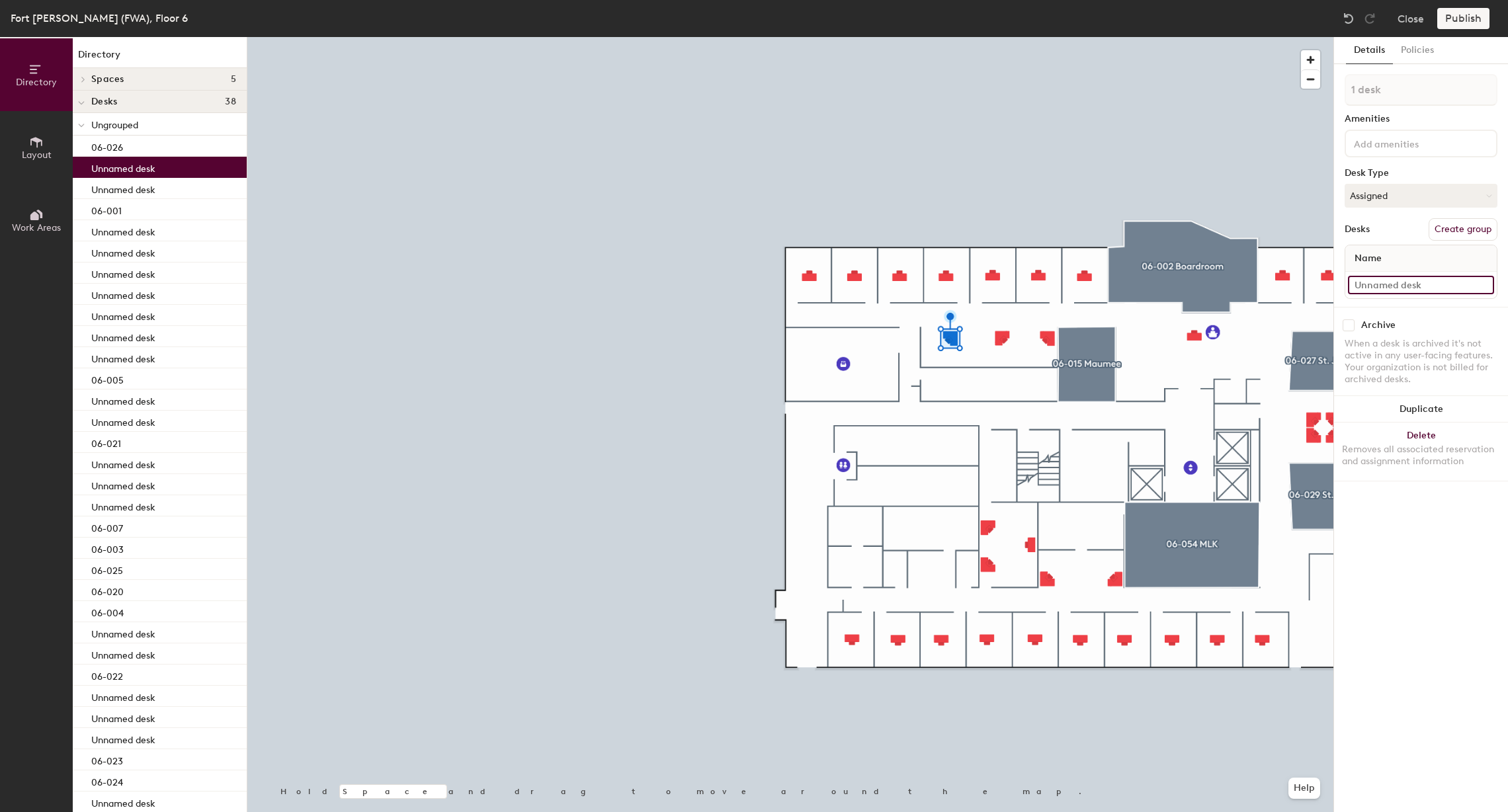
click at [1377, 283] on input at bounding box center [1421, 285] width 146 height 19
type input "06-014A"
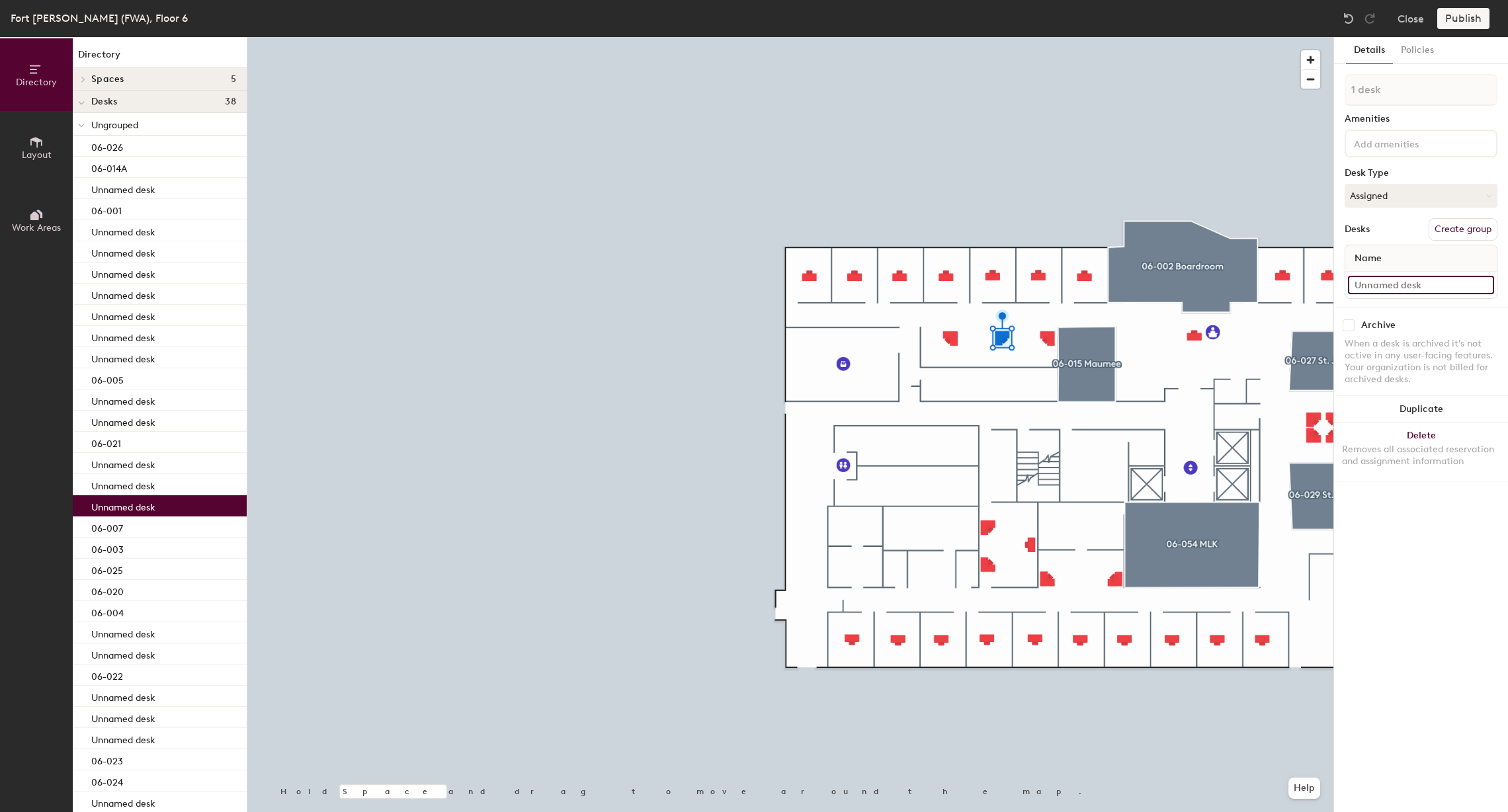
click at [1375, 288] on input at bounding box center [1421, 285] width 146 height 19
type input "06-014B"
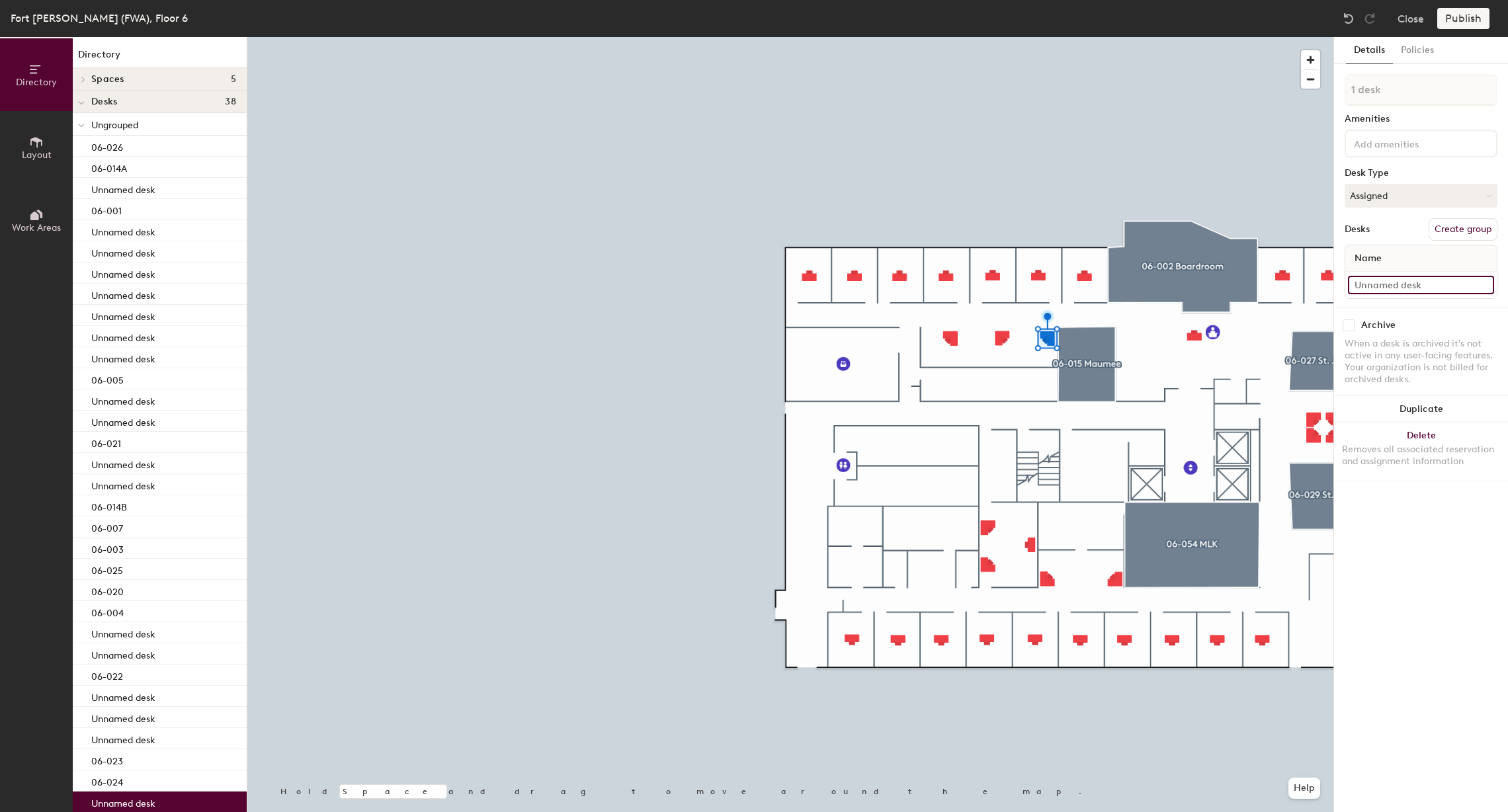
click at [1426, 288] on input at bounding box center [1421, 285] width 146 height 19
type input "06-014C"
click at [853, 37] on div at bounding box center [790, 37] width 1086 height 0
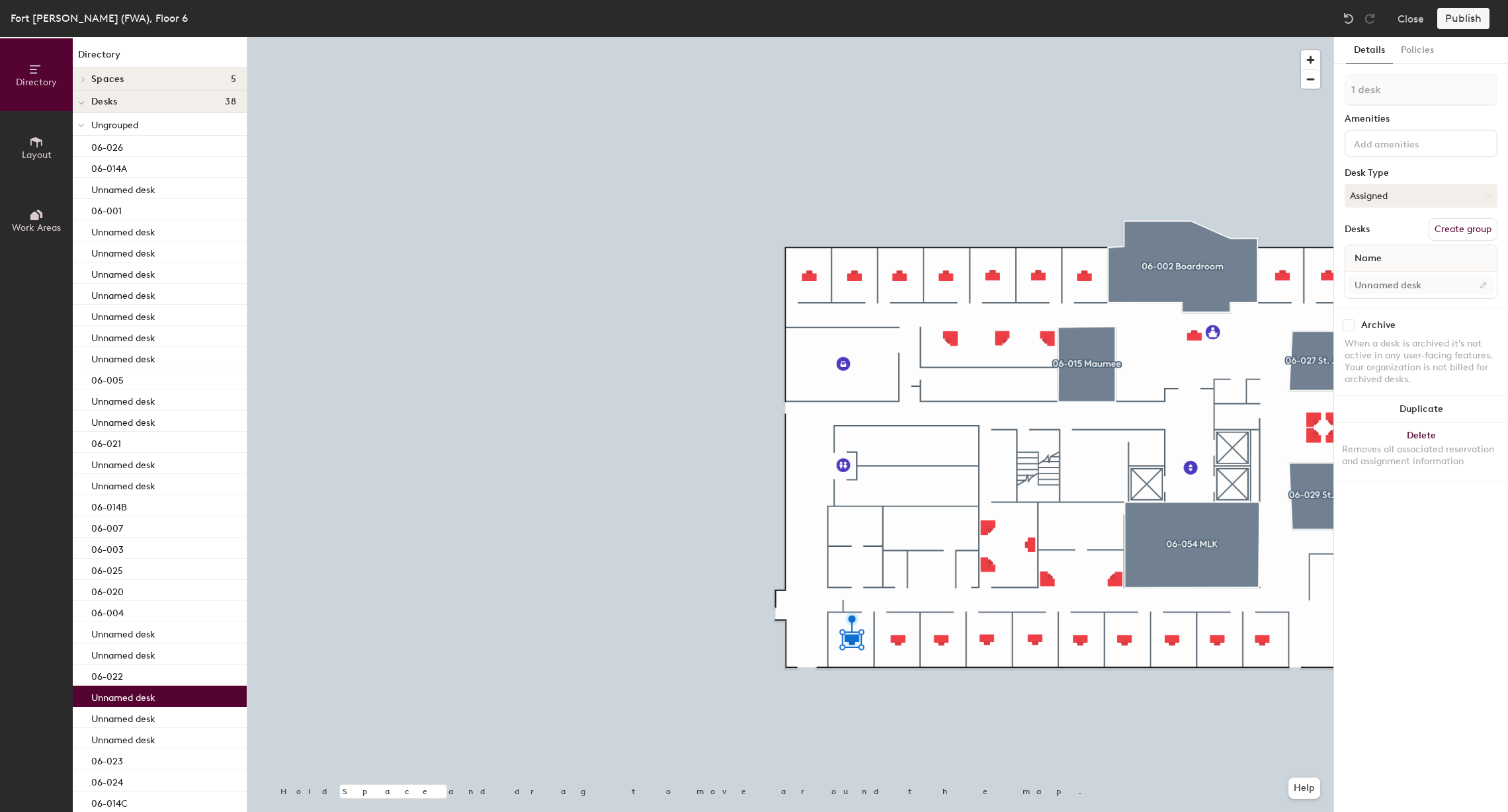
click at [1378, 275] on div at bounding box center [1421, 285] width 152 height 27
click at [1376, 281] on input at bounding box center [1421, 285] width 146 height 19
type input "06-042"
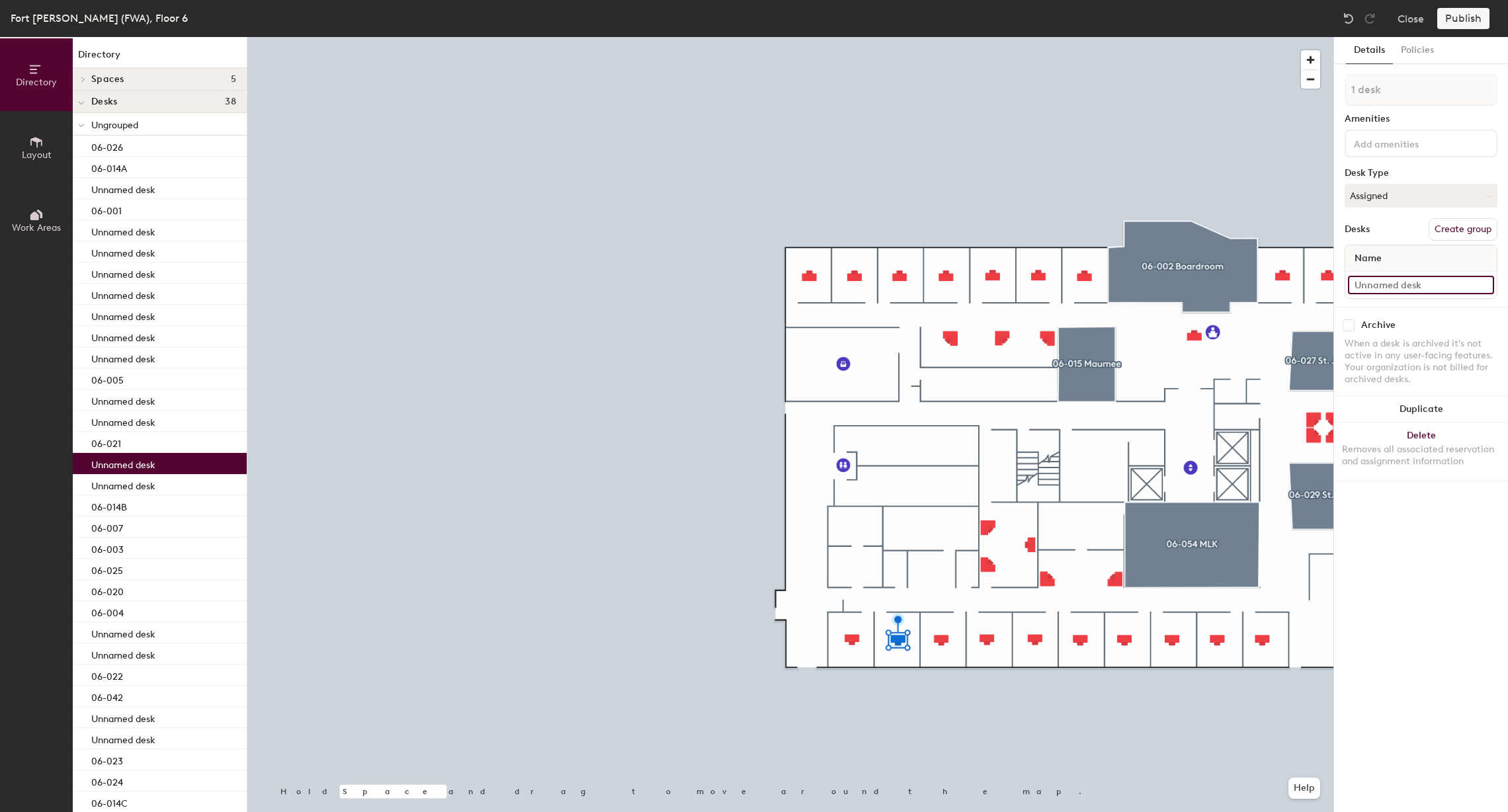
click at [1428, 292] on input at bounding box center [1421, 285] width 146 height 19
type input "06-041"
click at [1444, 281] on input at bounding box center [1421, 285] width 146 height 19
type input "06-040"
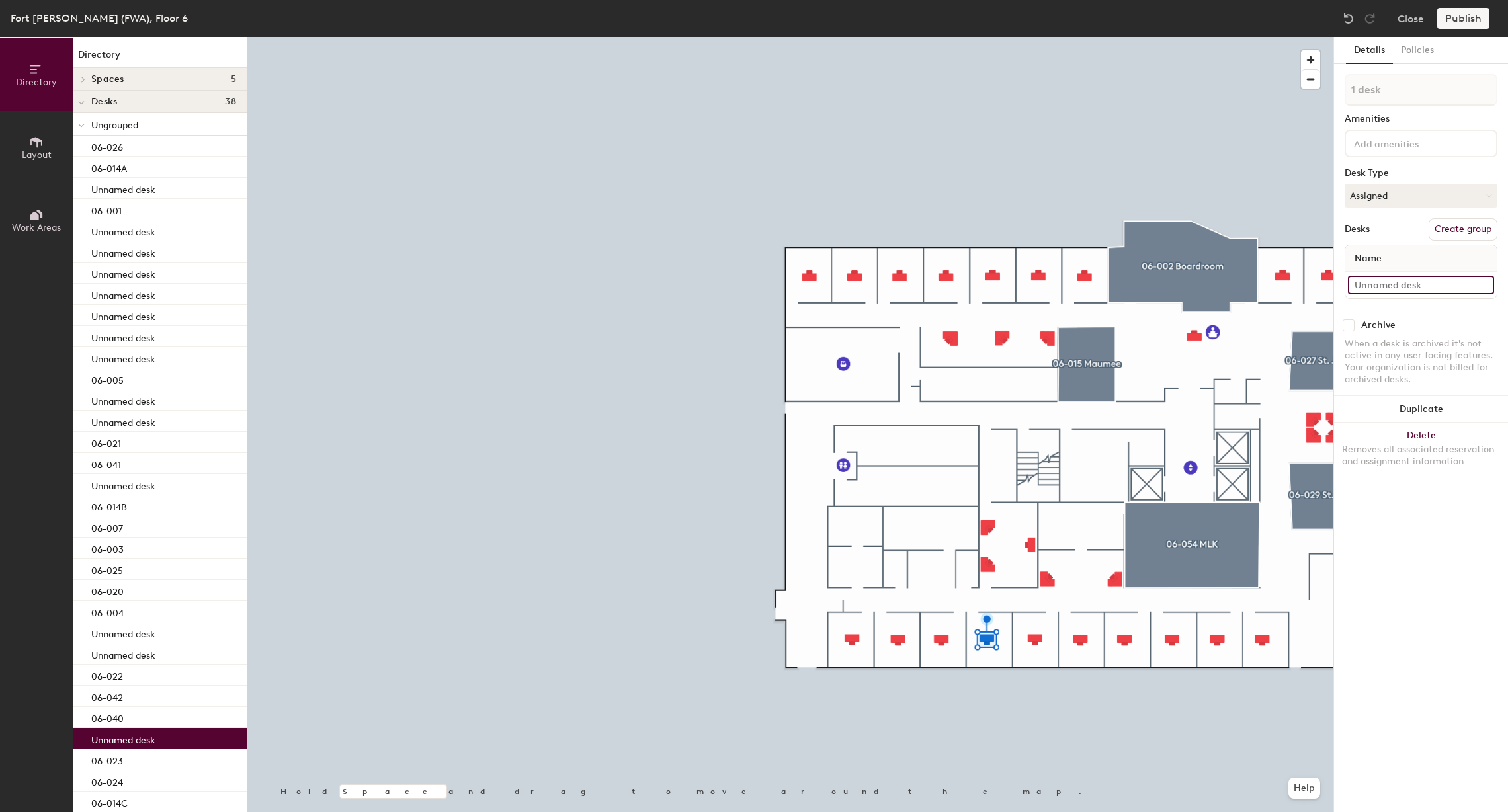
click at [1397, 288] on input at bounding box center [1421, 285] width 146 height 19
type input "06-039"
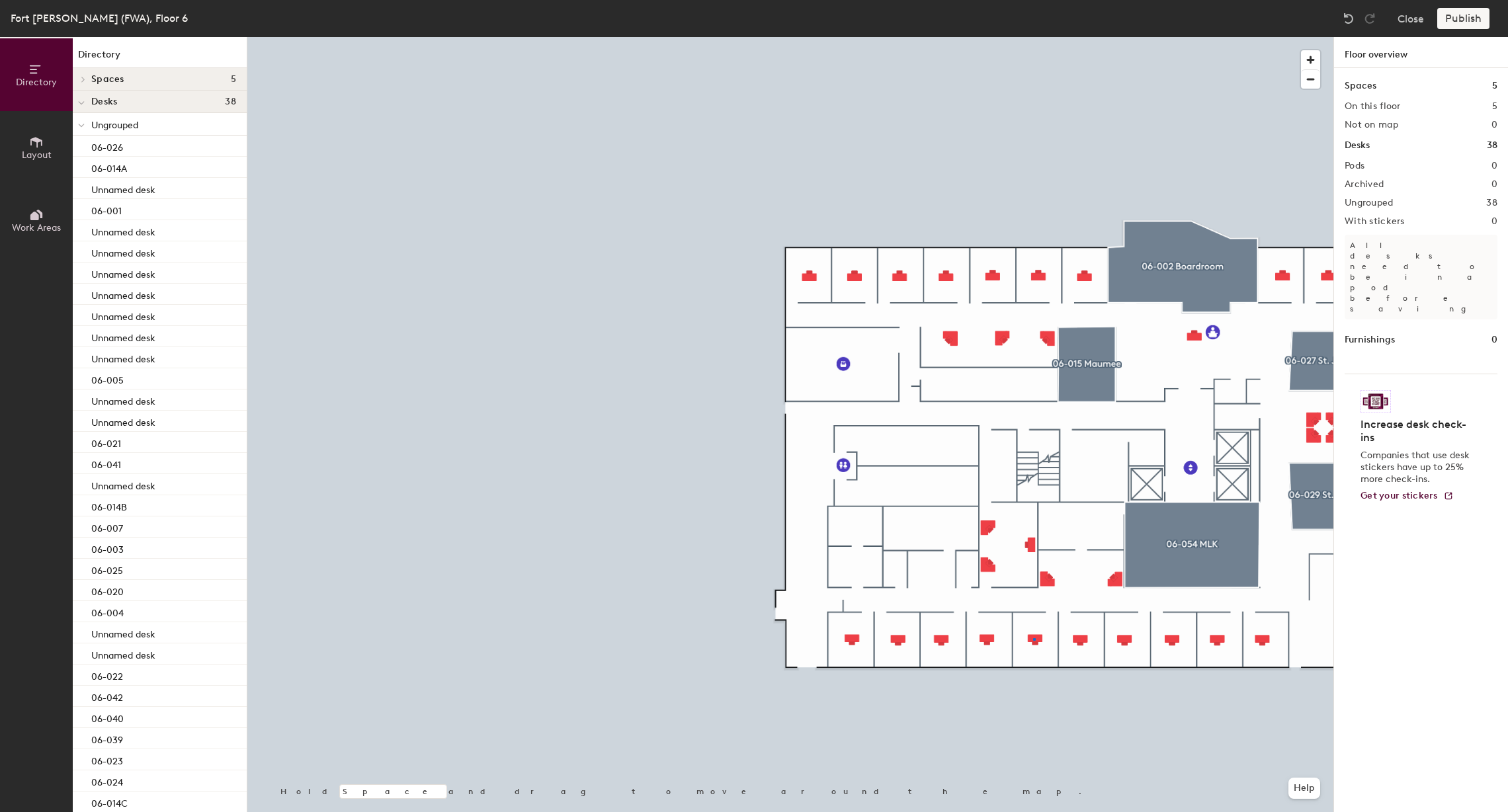
click at [1034, 37] on div at bounding box center [790, 37] width 1086 height 0
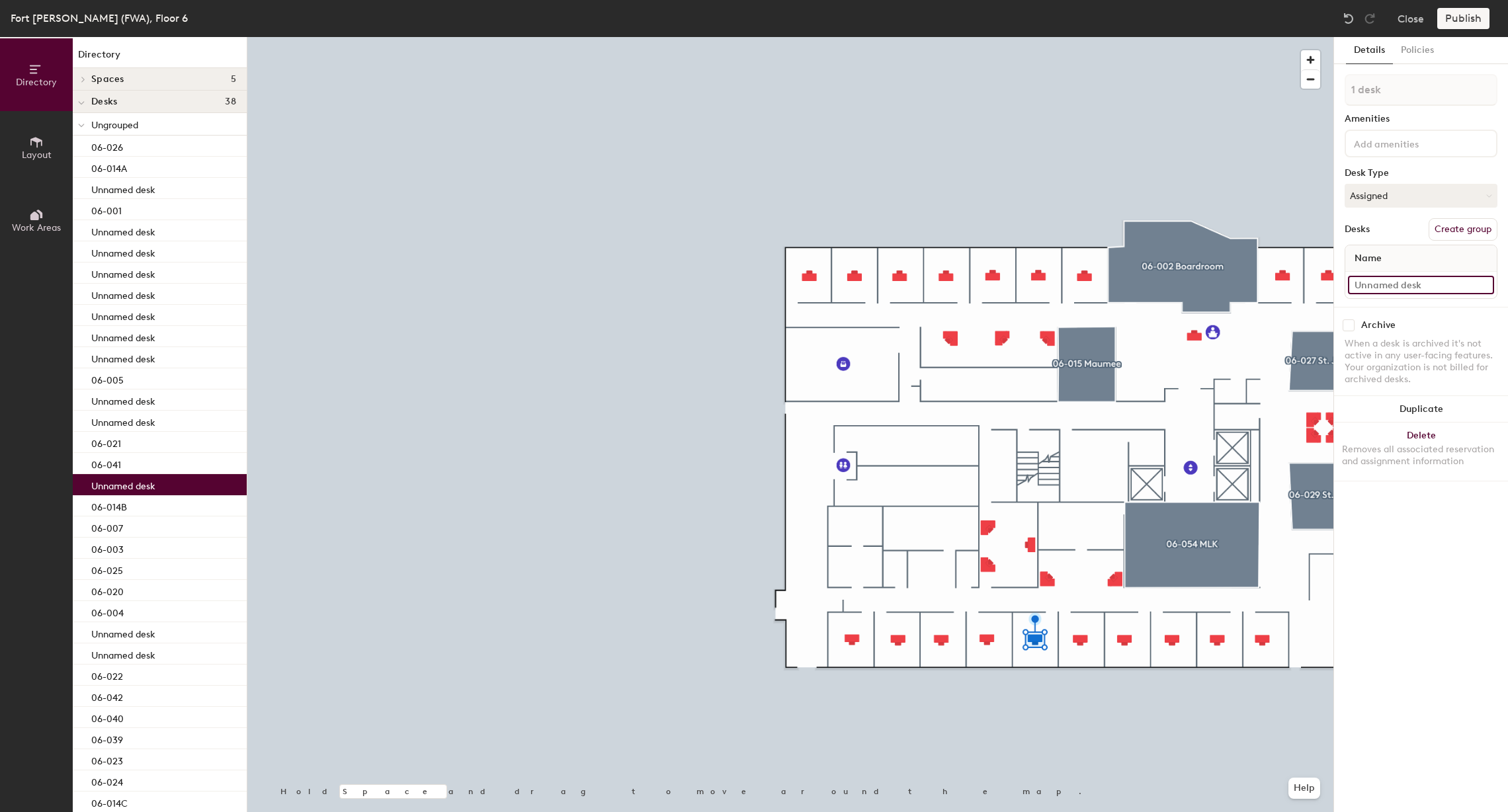
click at [1397, 290] on input at bounding box center [1421, 285] width 146 height 19
type input "06-038"
click at [1395, 287] on input at bounding box center [1421, 285] width 146 height 19
type input "06-037"
click at [1386, 285] on input at bounding box center [1421, 285] width 146 height 19
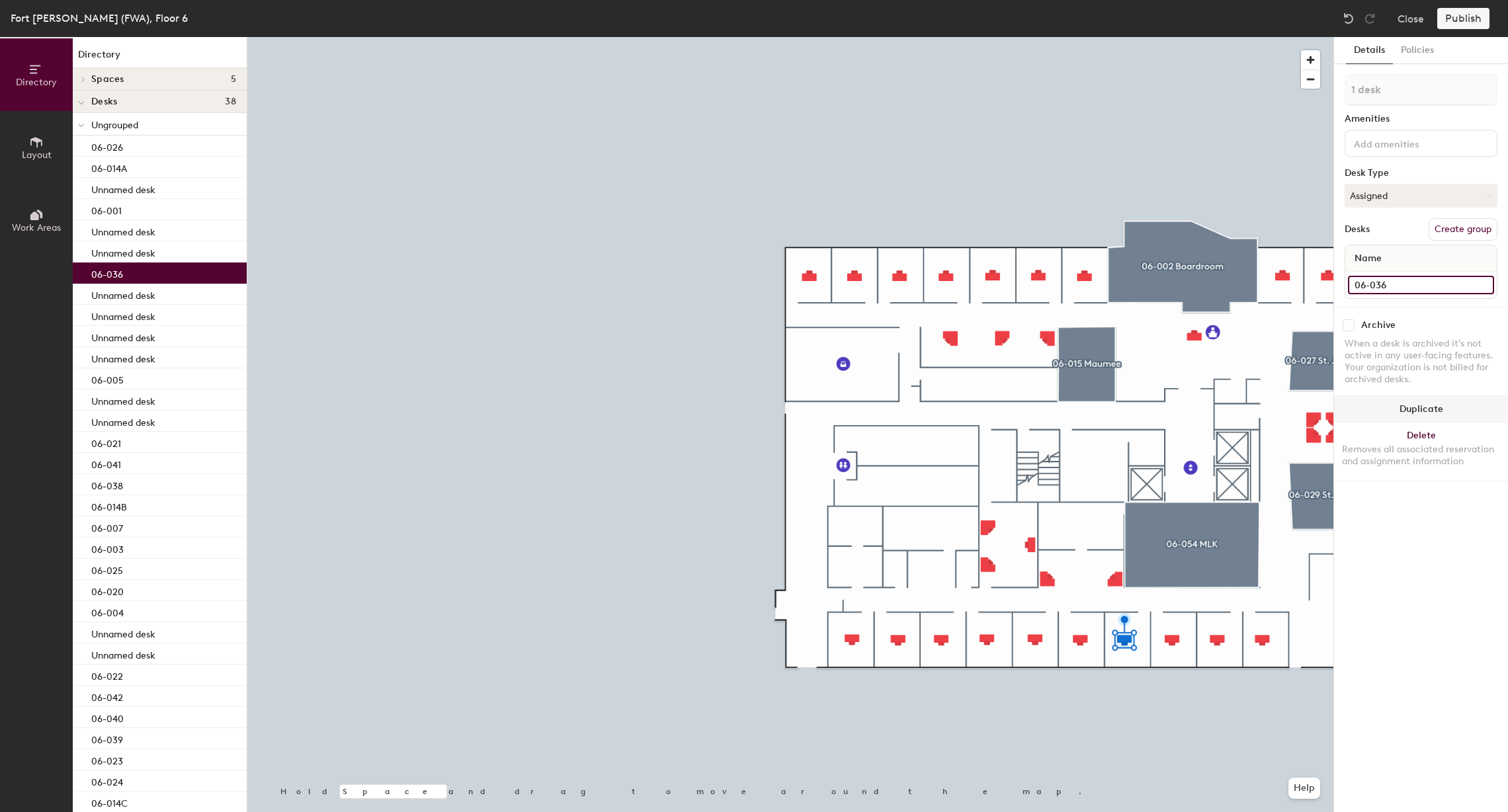
type input "06-036"
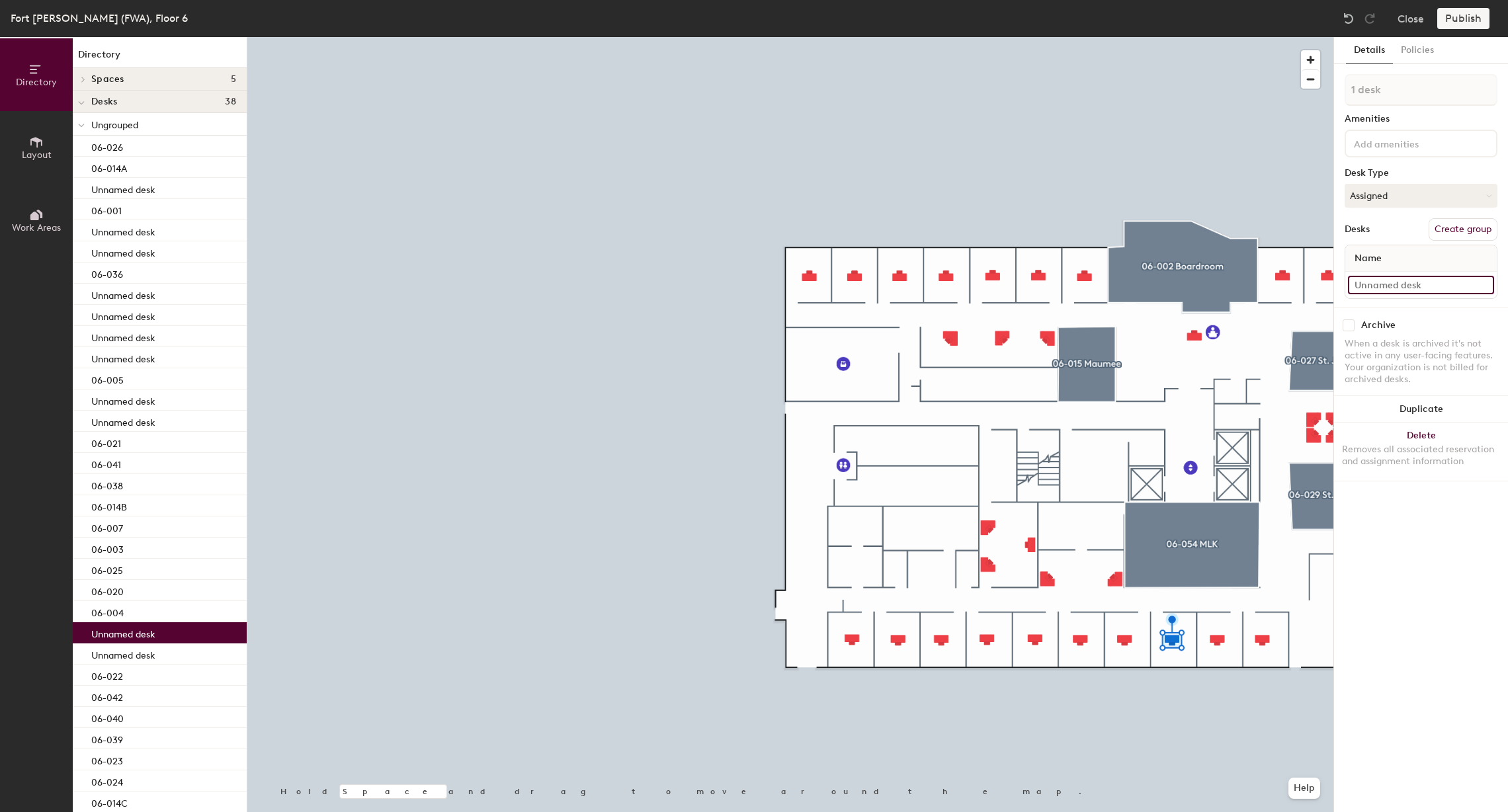
click at [1395, 288] on input at bounding box center [1421, 285] width 146 height 19
type input "06-035"
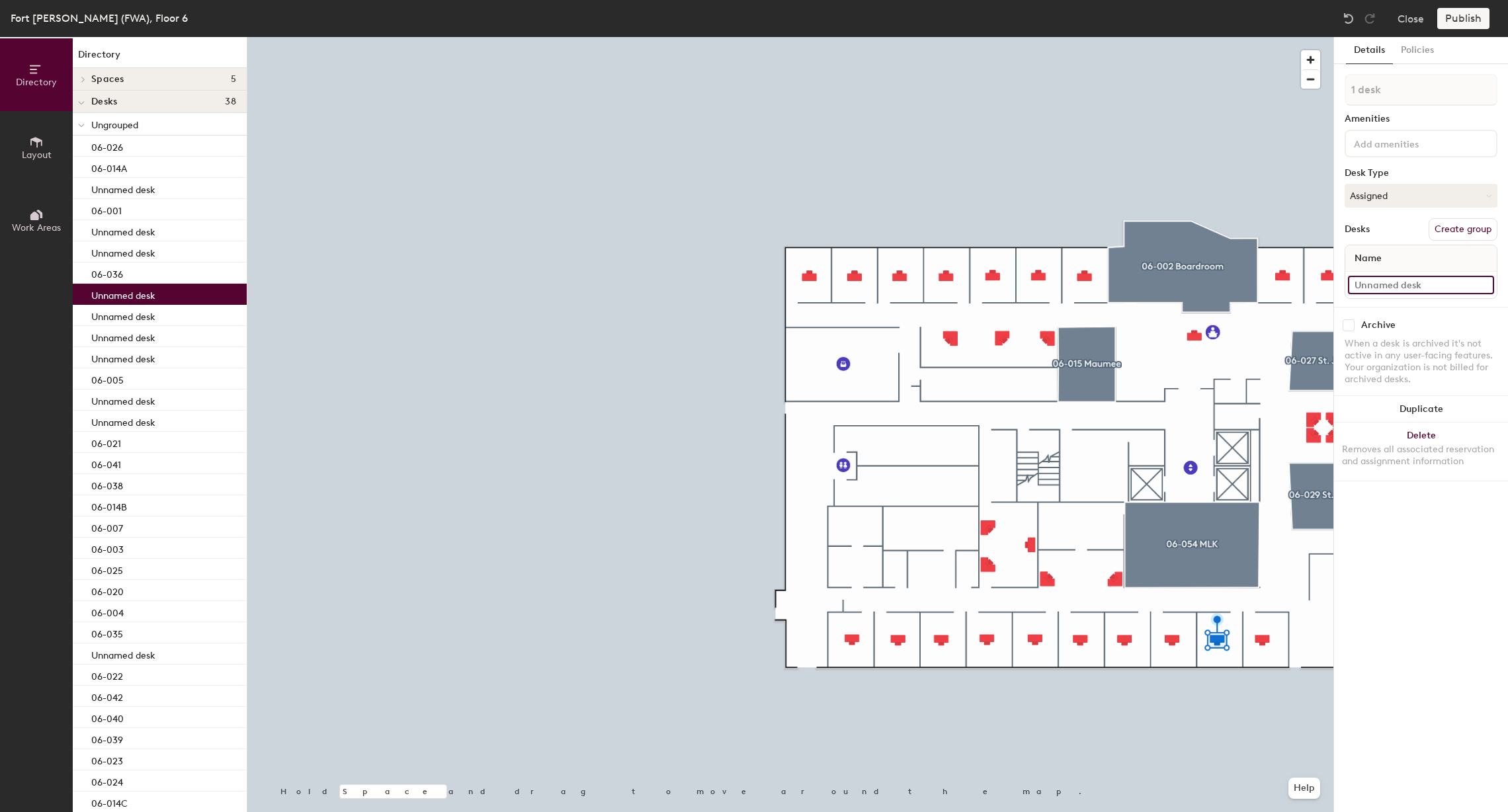
click at [1416, 286] on input at bounding box center [1421, 285] width 146 height 19
type input "06-034"
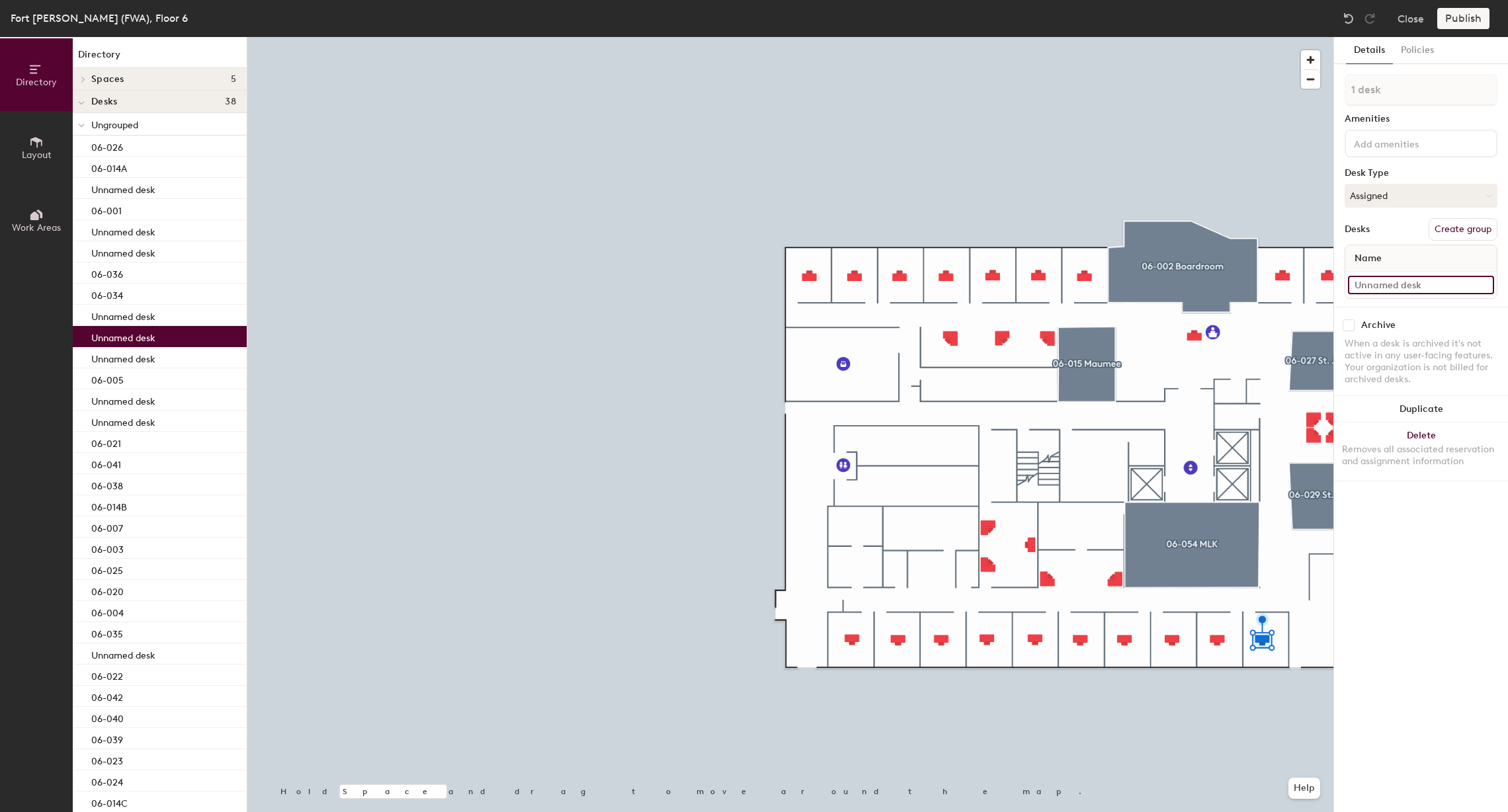
click at [1390, 285] on input at bounding box center [1421, 285] width 146 height 19
type input "06-033"
click at [1221, 37] on div at bounding box center [790, 37] width 1086 height 0
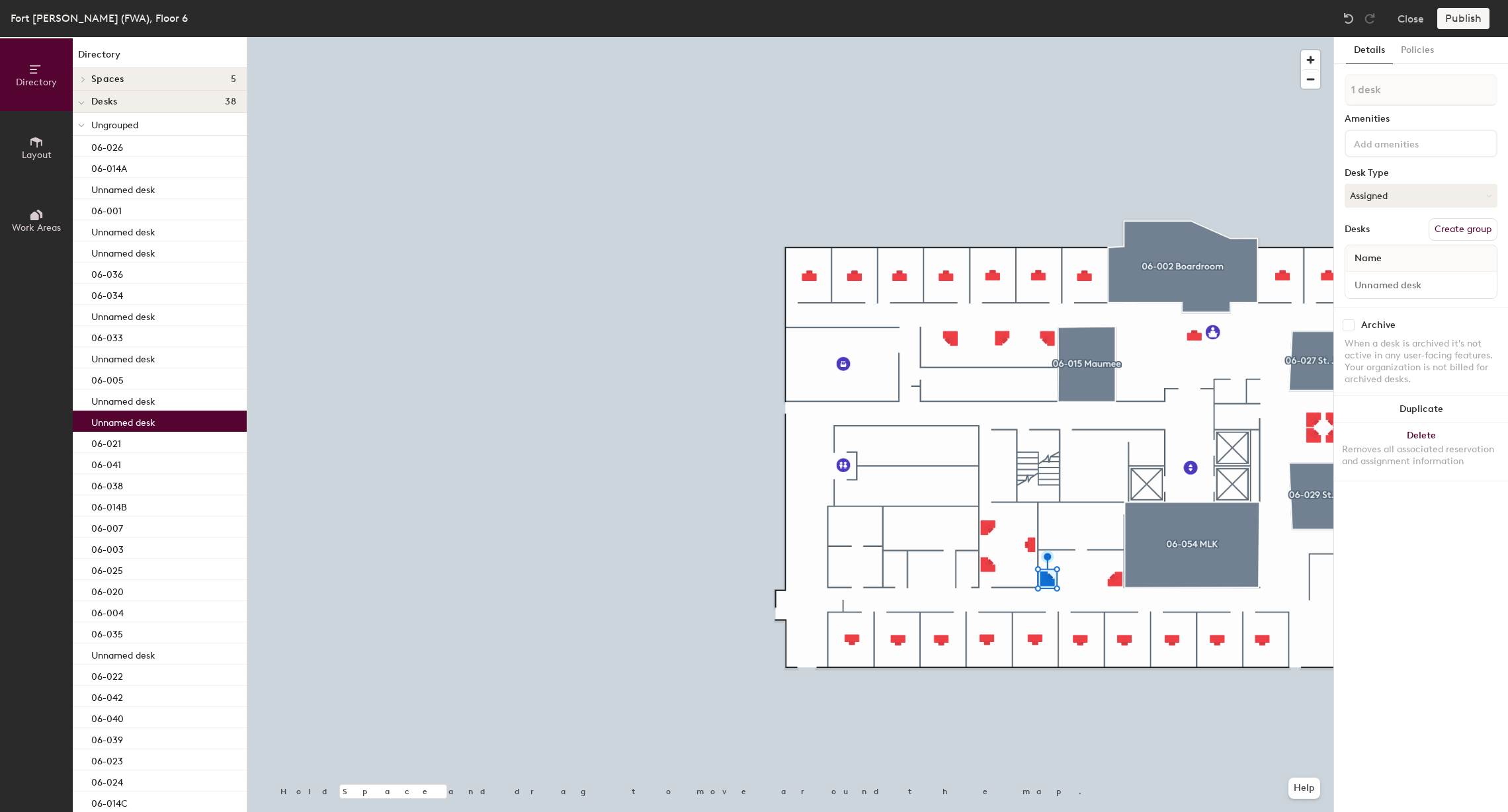
click at [1383, 294] on div at bounding box center [1421, 285] width 152 height 27
click at [1381, 287] on input at bounding box center [1421, 285] width 146 height 19
type input "9"
type input "06-051A"
click at [1115, 37] on div at bounding box center [790, 37] width 1086 height 0
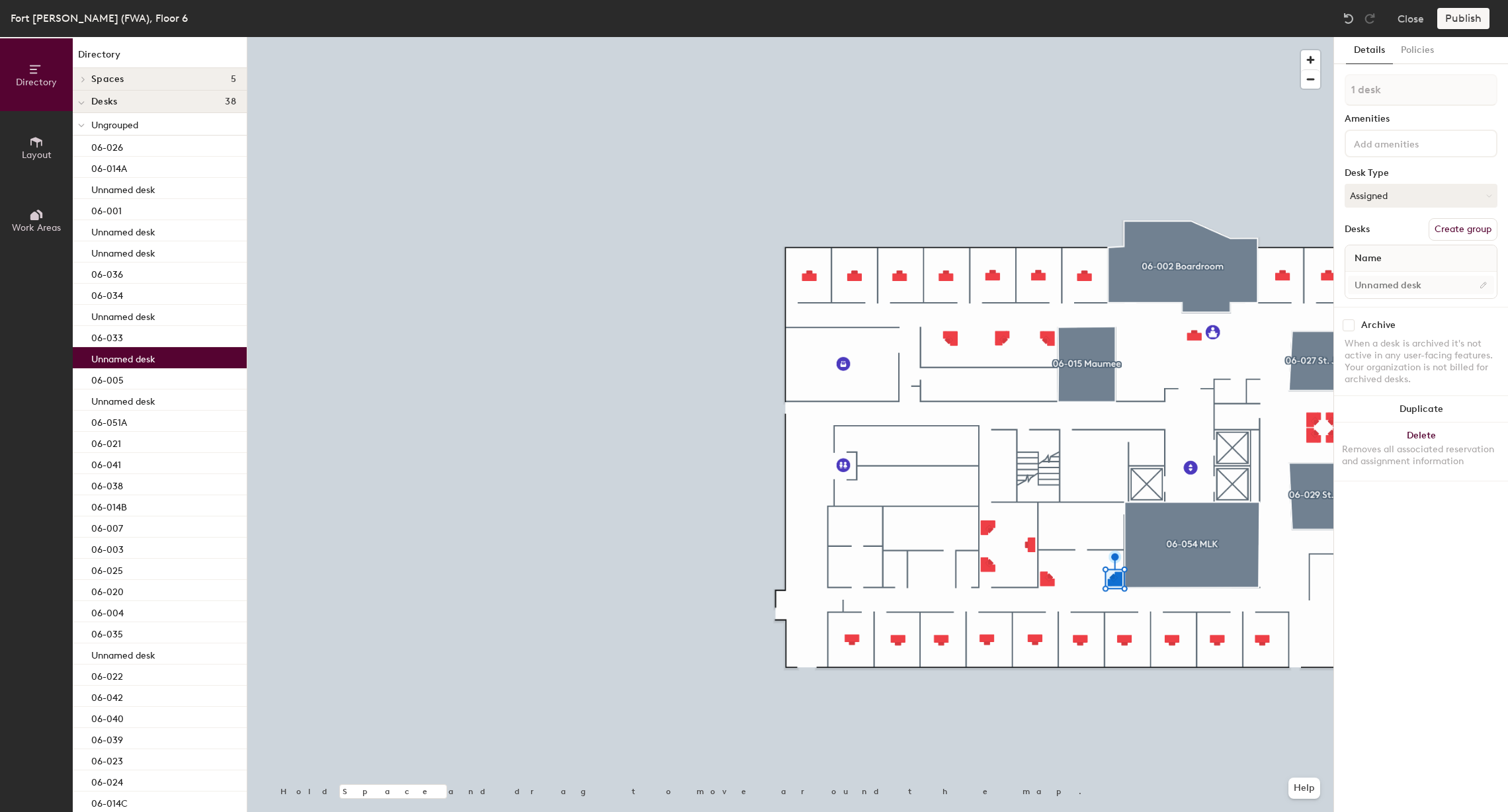
drag, startPoint x: 1386, startPoint y: 294, endPoint x: 1381, endPoint y: 287, distance: 8.6
click at [1386, 294] on div at bounding box center [1421, 285] width 152 height 27
click at [1381, 282] on input at bounding box center [1421, 285] width 146 height 19
type input "9"
type input "06"
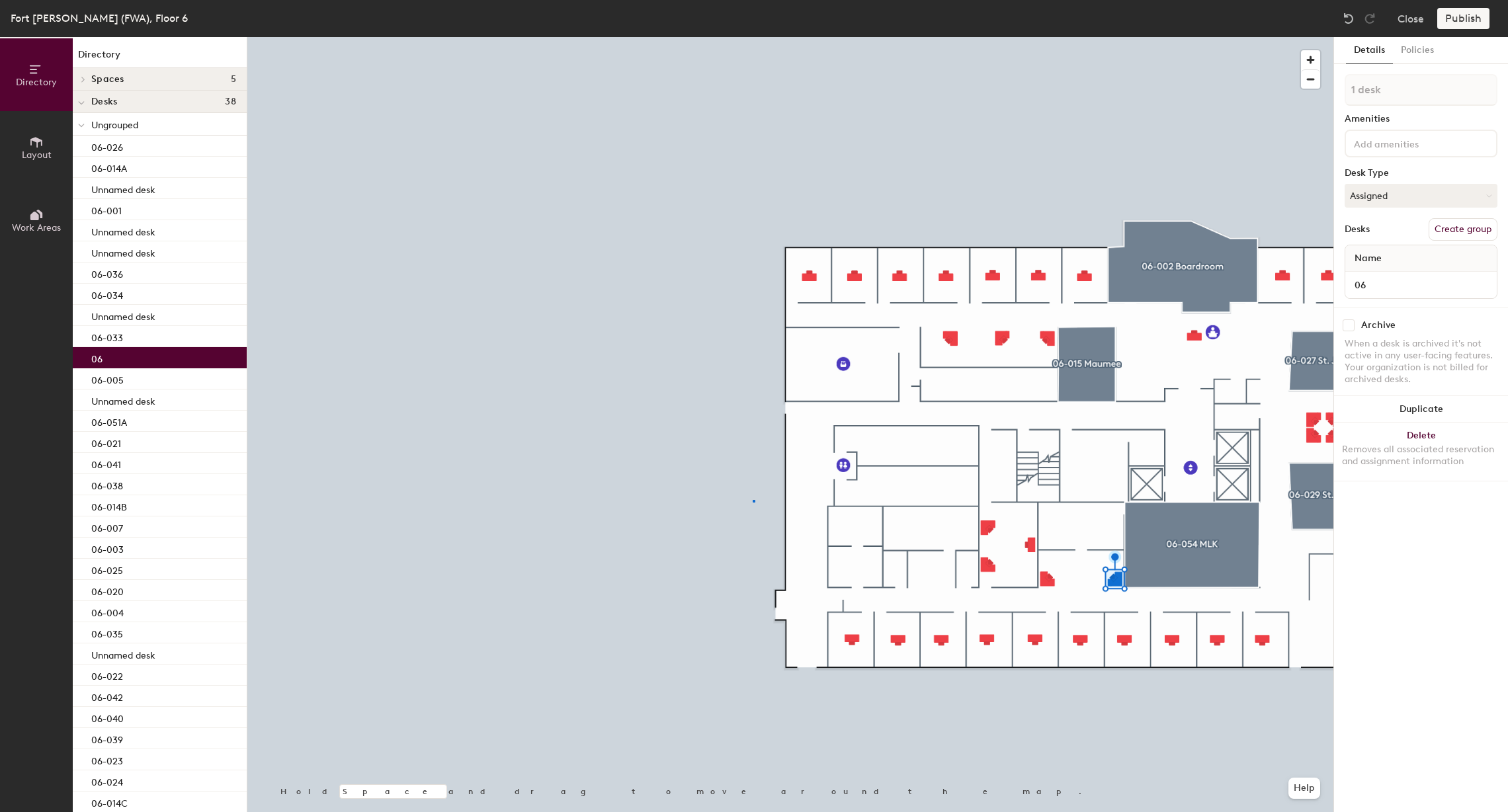
click at [753, 37] on div at bounding box center [790, 37] width 1086 height 0
click at [1389, 279] on input "06" at bounding box center [1421, 285] width 146 height 19
click at [1389, 281] on input "06" at bounding box center [1421, 285] width 146 height 19
type input "-"
type input "06-51B"
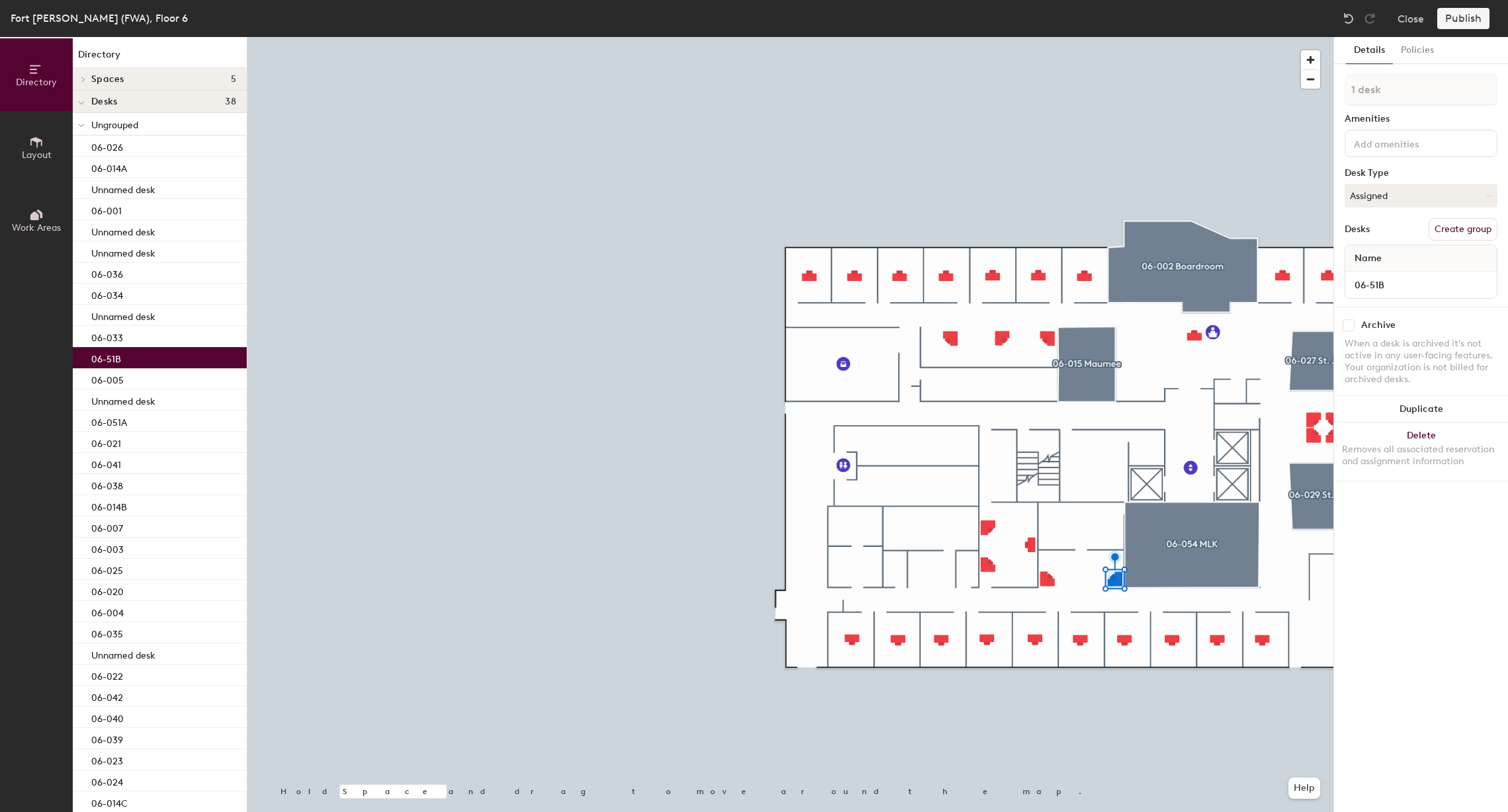
click at [1166, 37] on div at bounding box center [790, 37] width 1086 height 0
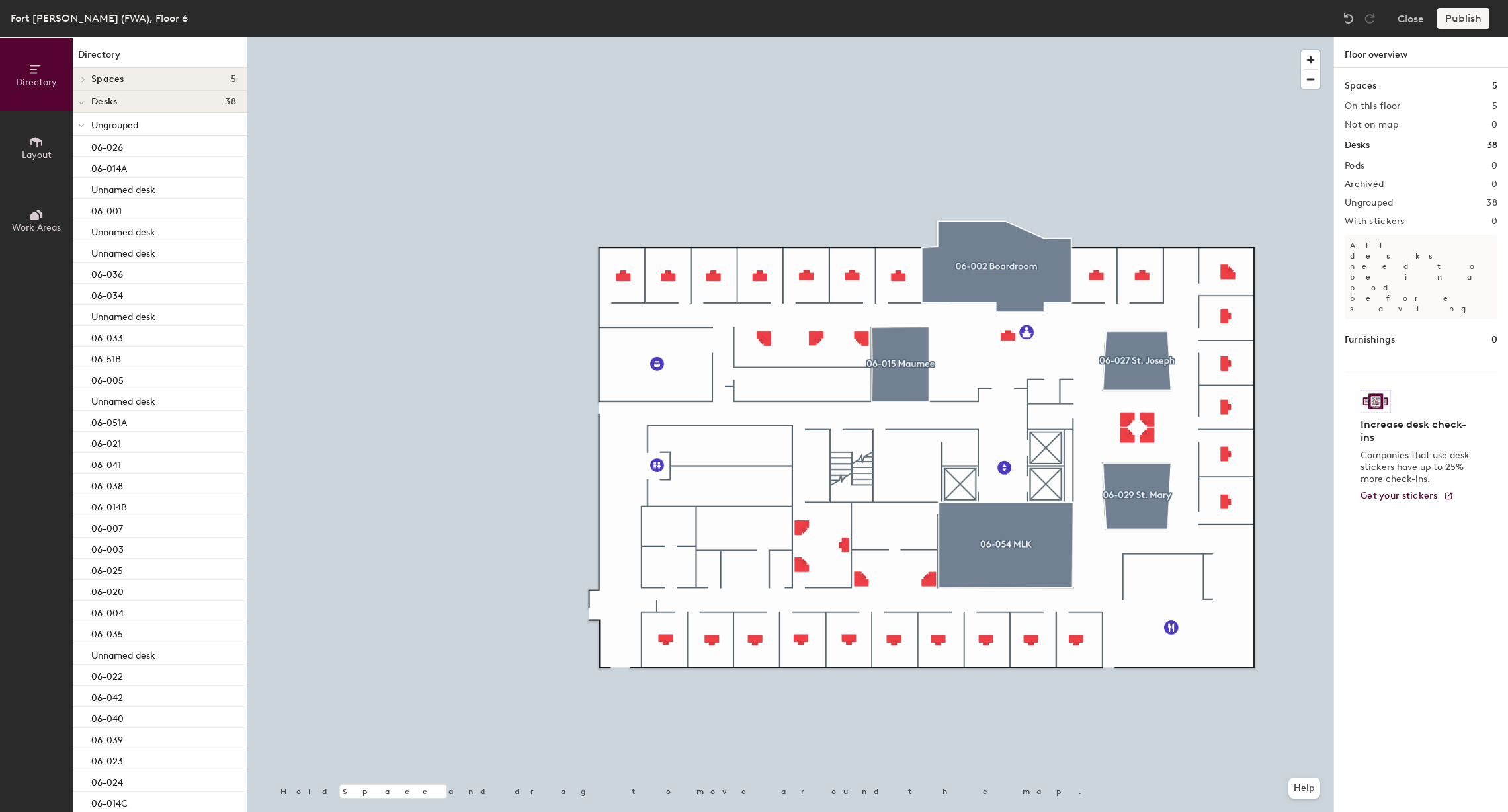
click at [801, 37] on div at bounding box center [790, 37] width 1086 height 0
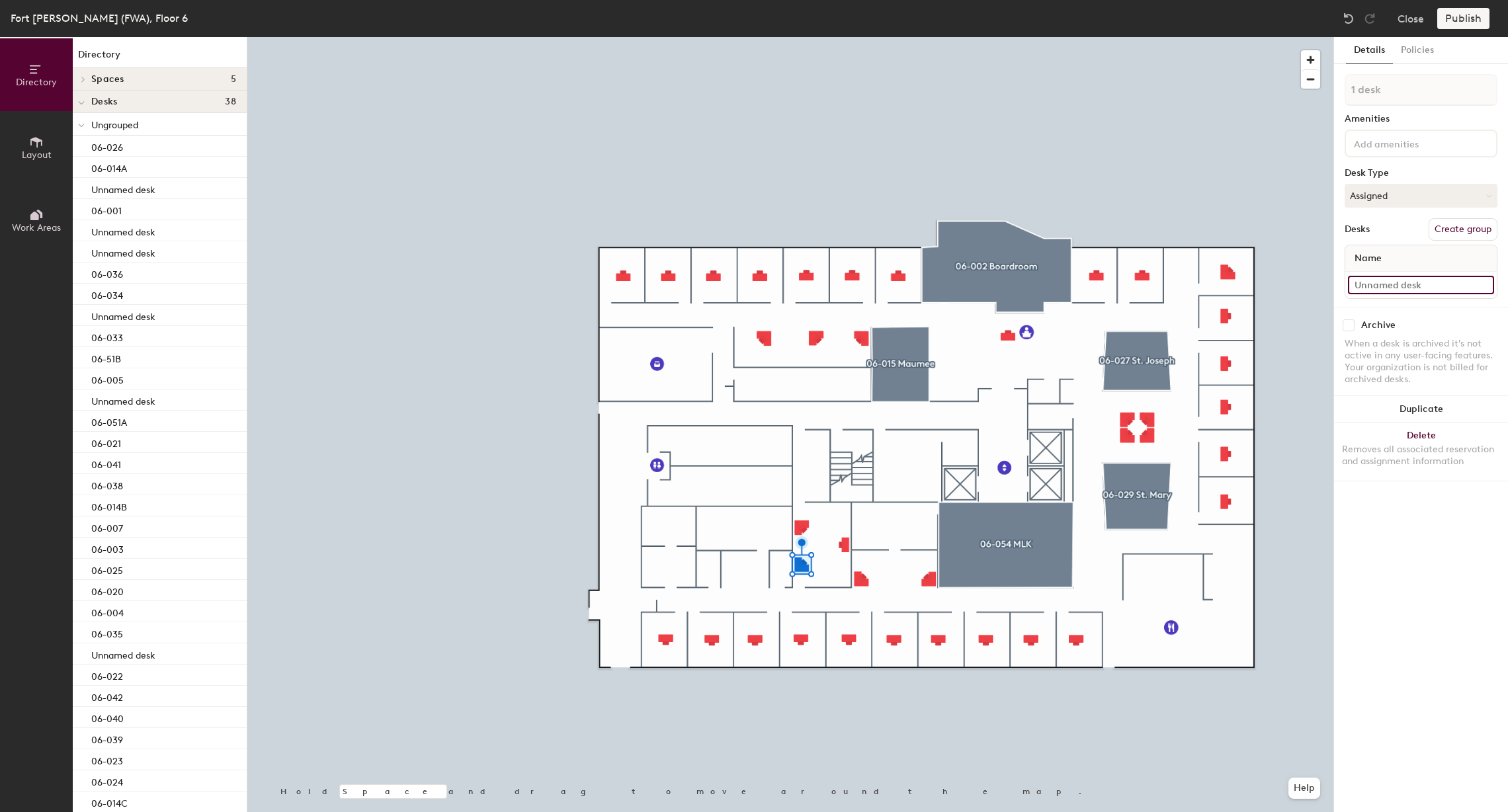
click at [1387, 278] on input at bounding box center [1421, 285] width 146 height 19
click at [1371, 282] on input "06-50A" at bounding box center [1421, 285] width 146 height 19
click at [1366, 281] on input "06-50A" at bounding box center [1421, 285] width 146 height 19
click at [1371, 289] on input "06-50A" at bounding box center [1421, 285] width 146 height 19
type input "06-050A"
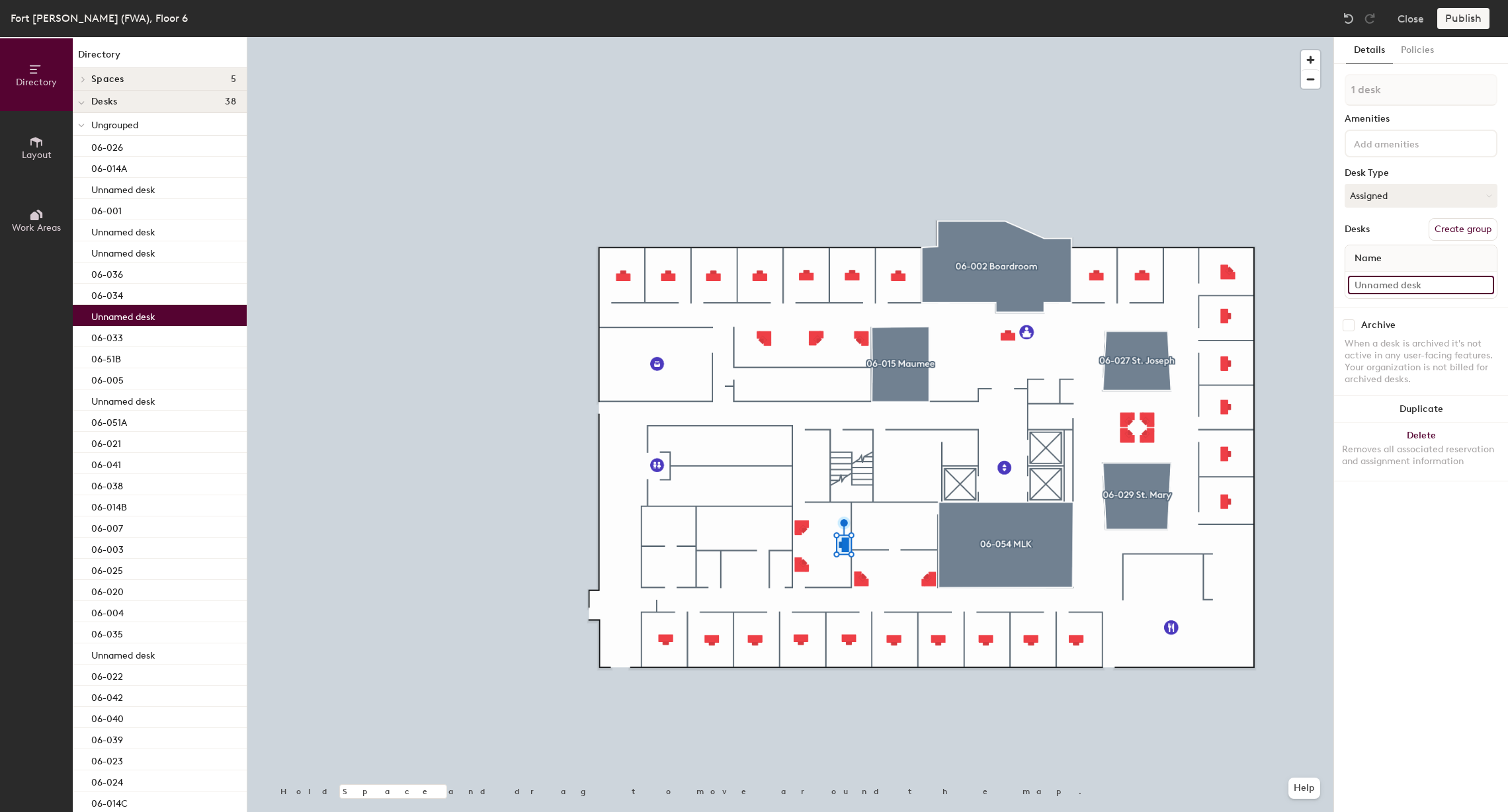
click at [1391, 286] on input at bounding box center [1421, 285] width 146 height 19
type input "06-050C"
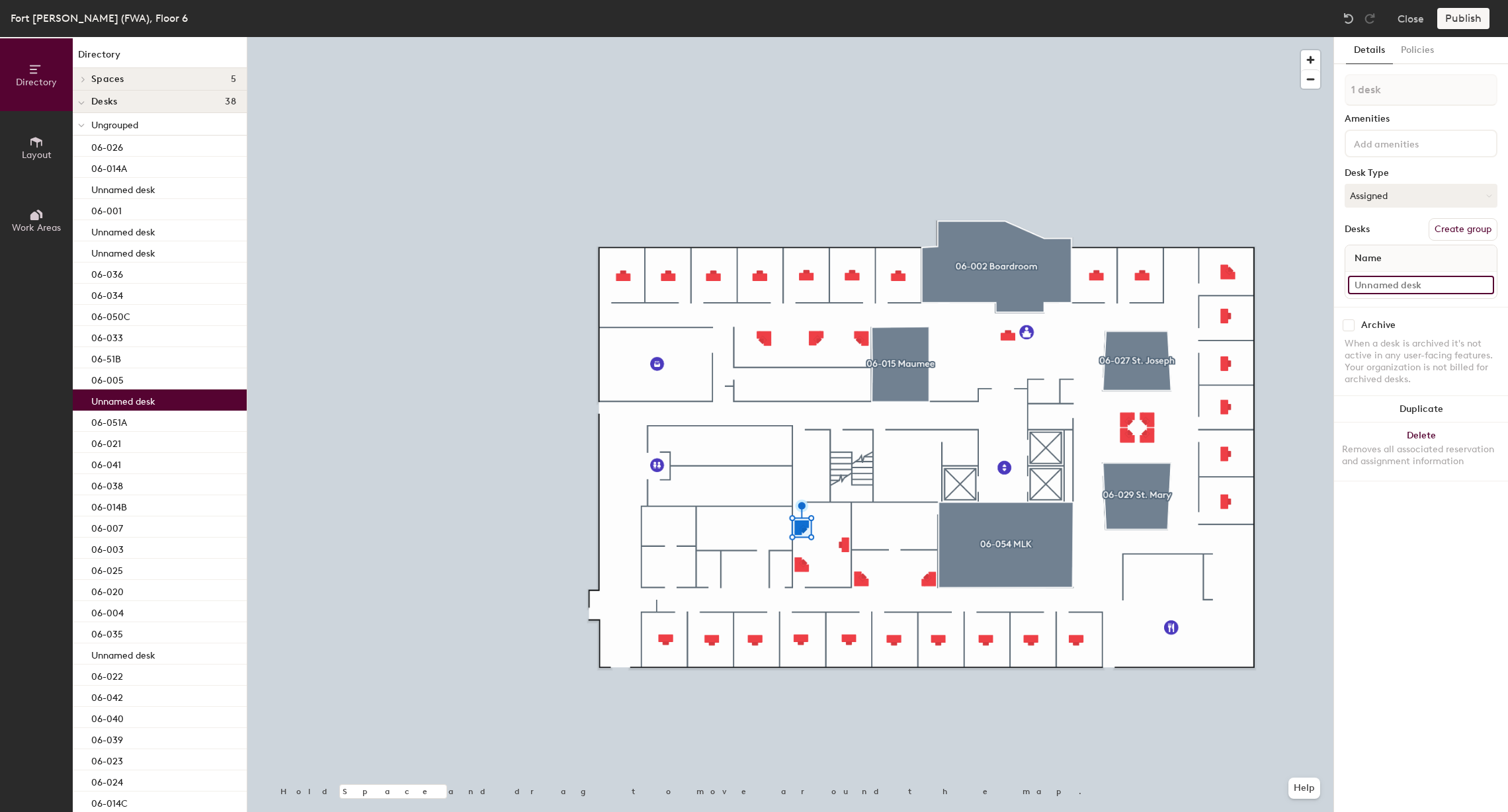
click at [1375, 279] on input at bounding box center [1421, 285] width 146 height 19
type input "06-050B"
click at [1107, 37] on div at bounding box center [790, 37] width 1086 height 0
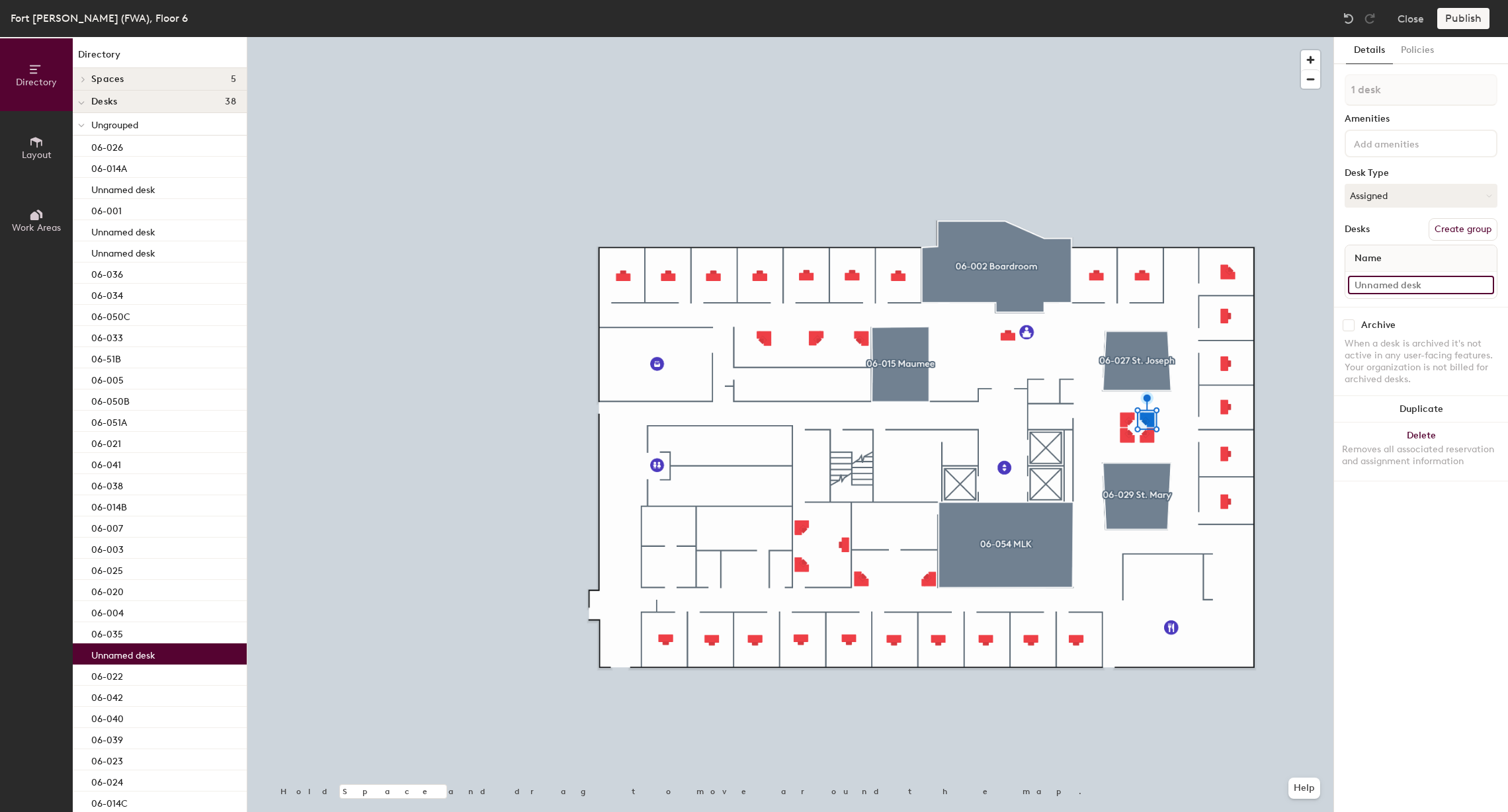
click at [1371, 278] on input at bounding box center [1421, 285] width 146 height 19
type input "06-028B"
click at [1393, 281] on input at bounding box center [1421, 285] width 146 height 19
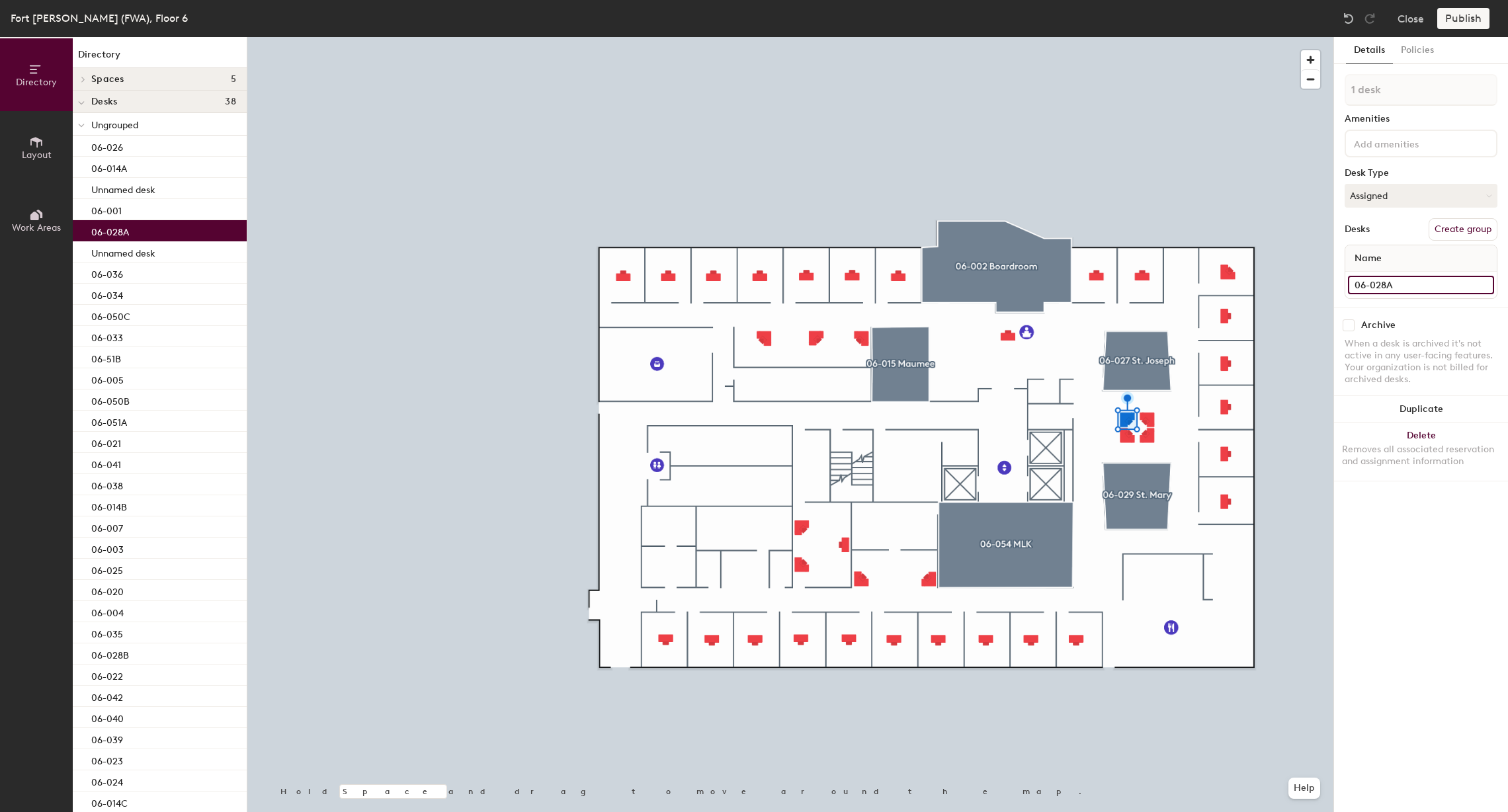
click at [1299, 271] on div "Directory Layout Work Areas Directory Spaces 5 06-002 Boardroom 06-015 Maumee 0…" at bounding box center [754, 424] width 1508 height 775
type input "06-028A"
click at [1387, 278] on input at bounding box center [1421, 285] width 146 height 19
paste input "06-028A"
drag, startPoint x: 1400, startPoint y: 282, endPoint x: 1386, endPoint y: 282, distance: 14.0
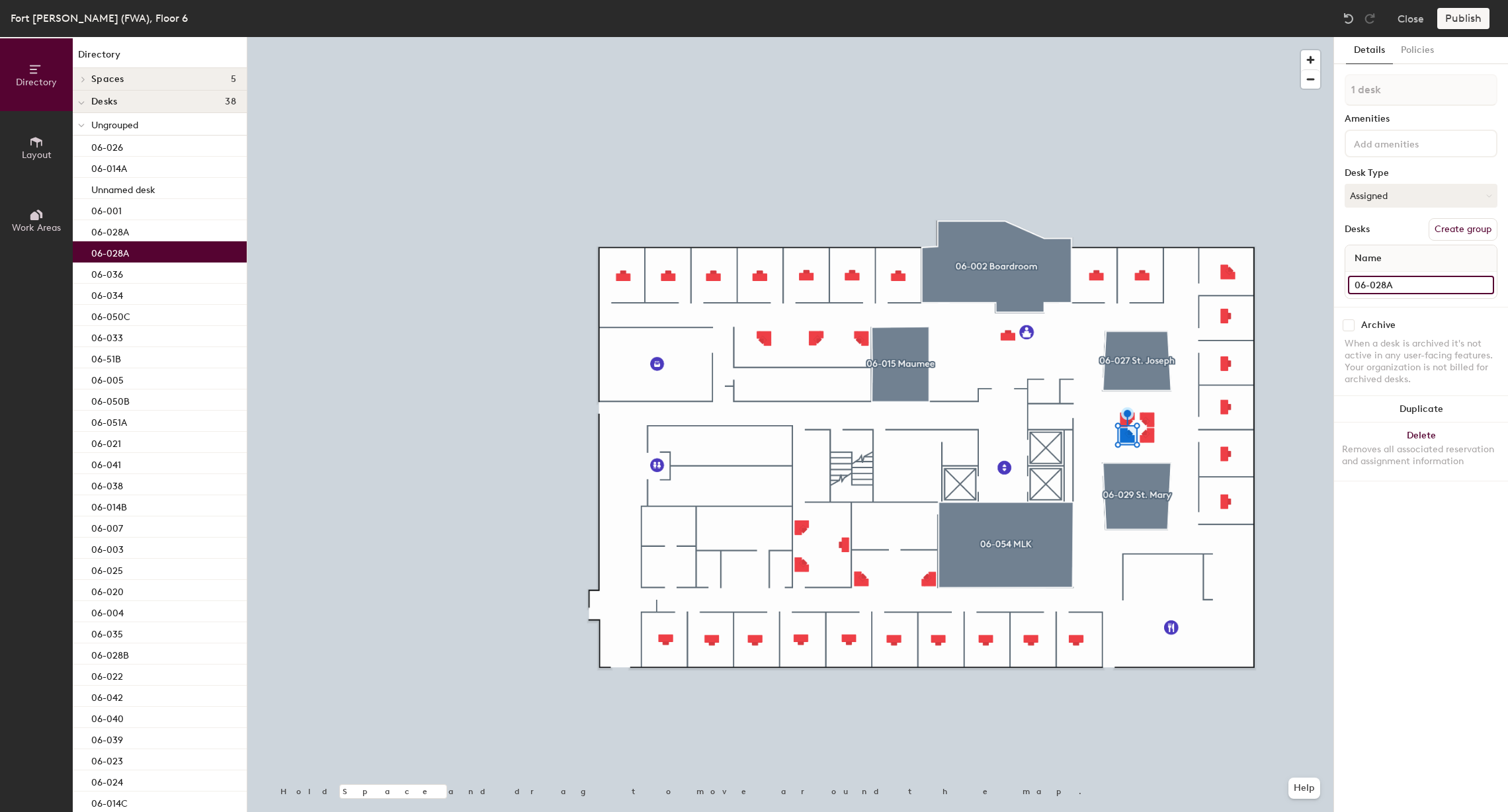
click at [1386, 282] on input "06-028A" at bounding box center [1421, 285] width 146 height 19
click at [1315, 277] on div "Directory Layout Work Areas Directory Spaces 5 06-002 Boardroom 06-015 Maumee 0…" at bounding box center [754, 424] width 1508 height 775
paste input "06-028A"
type input "06-028C"
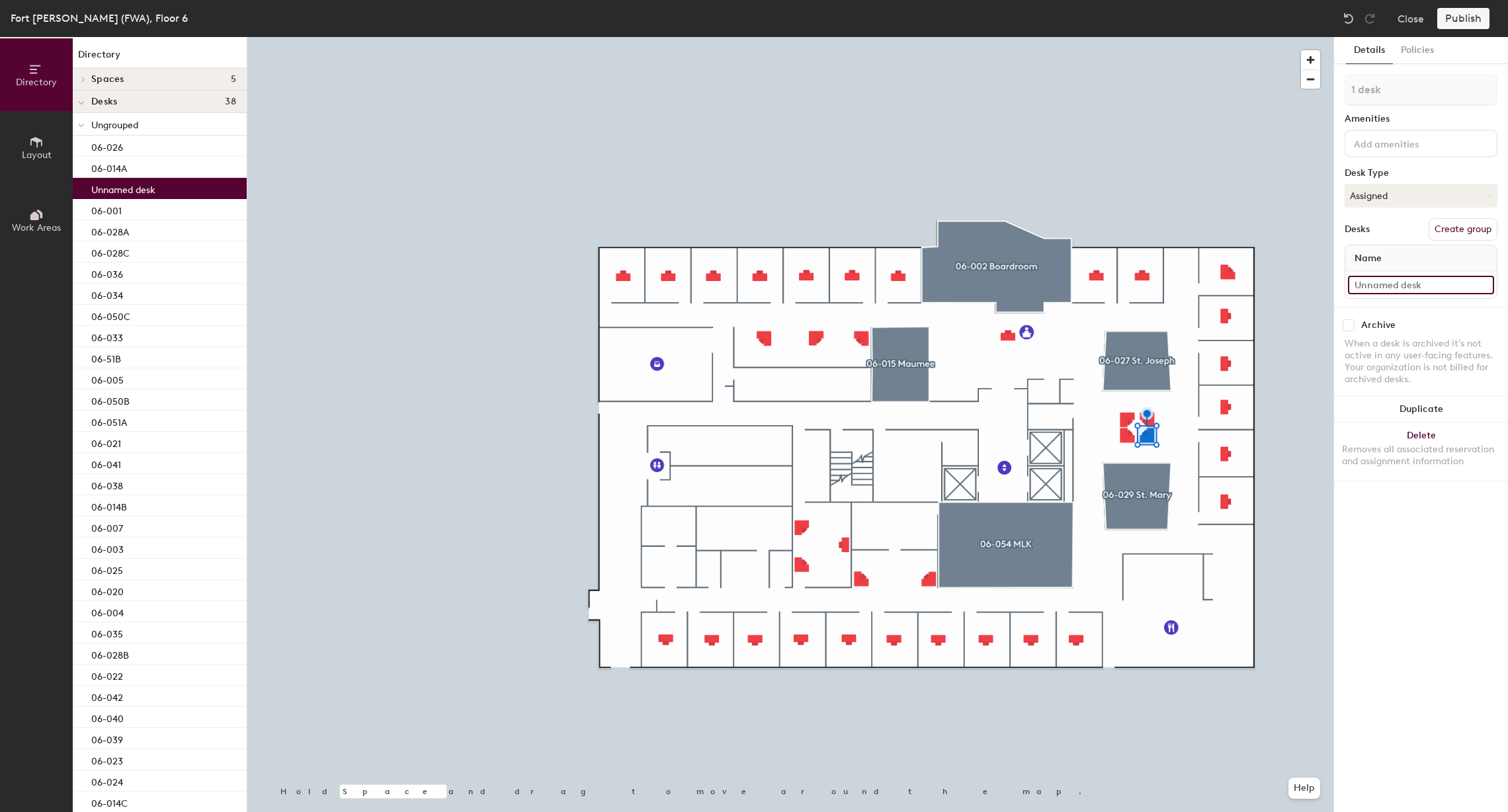
click at [1404, 283] on input at bounding box center [1421, 285] width 146 height 19
paste input "06-028A"
click at [1388, 284] on input "06-028A" at bounding box center [1421, 285] width 146 height 19
drag, startPoint x: 1363, startPoint y: 285, endPoint x: 1339, endPoint y: 278, distance: 25.0
click at [1339, 278] on div "Details Policies 1 desk Amenities Desk Type Assigned Desks Create group Name D …" at bounding box center [1421, 424] width 174 height 775
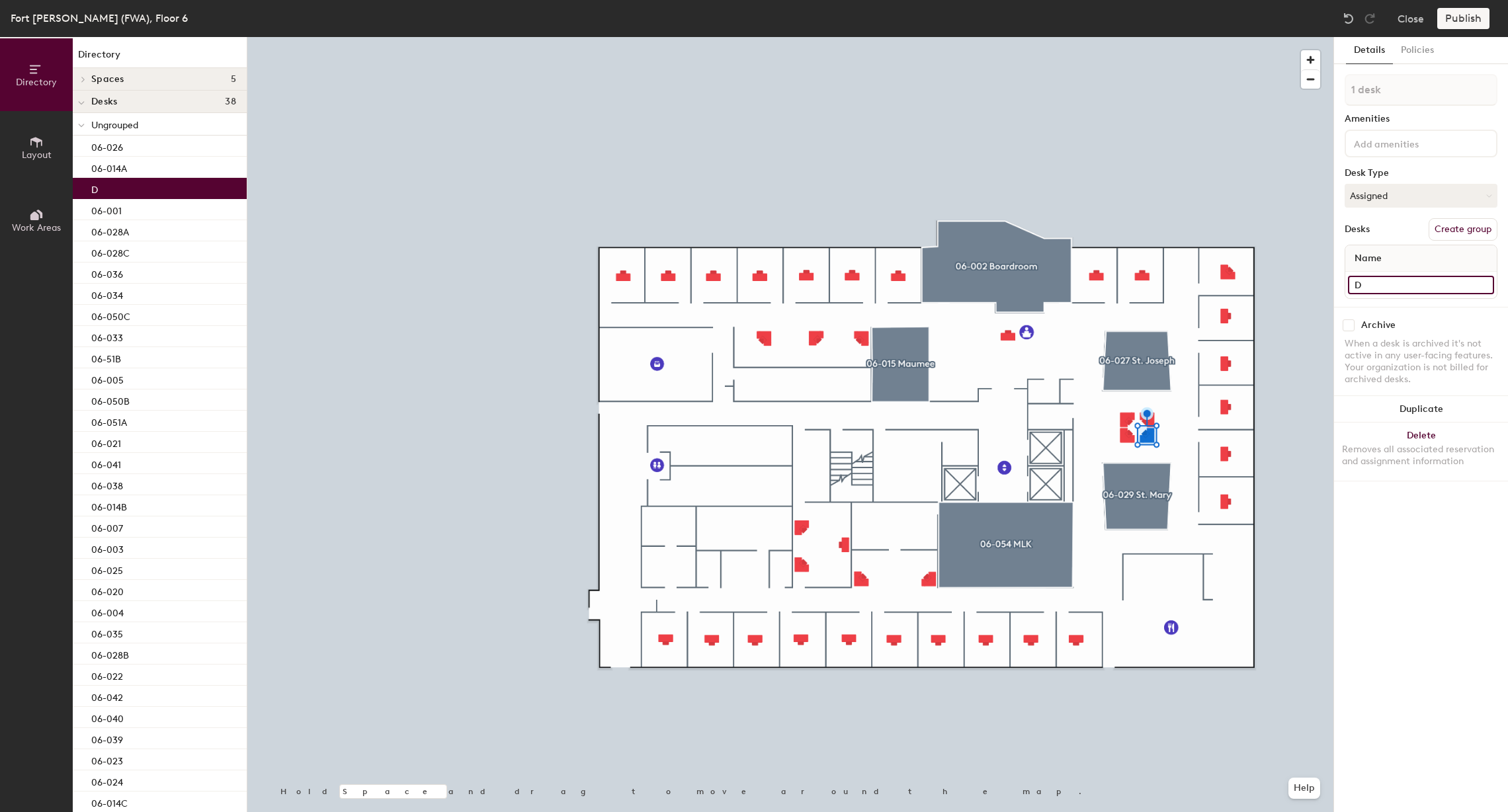
paste input "06-028A"
drag, startPoint x: 1389, startPoint y: 281, endPoint x: 1404, endPoint y: 283, distance: 15.1
click at [1404, 282] on input "06-028A" at bounding box center [1421, 285] width 146 height 19
click at [1321, 277] on div "Directory Layout Work Areas Directory Spaces 5 06-002 Boardroom 06-015 Maumee 0…" at bounding box center [754, 424] width 1508 height 775
paste input "06-028A"
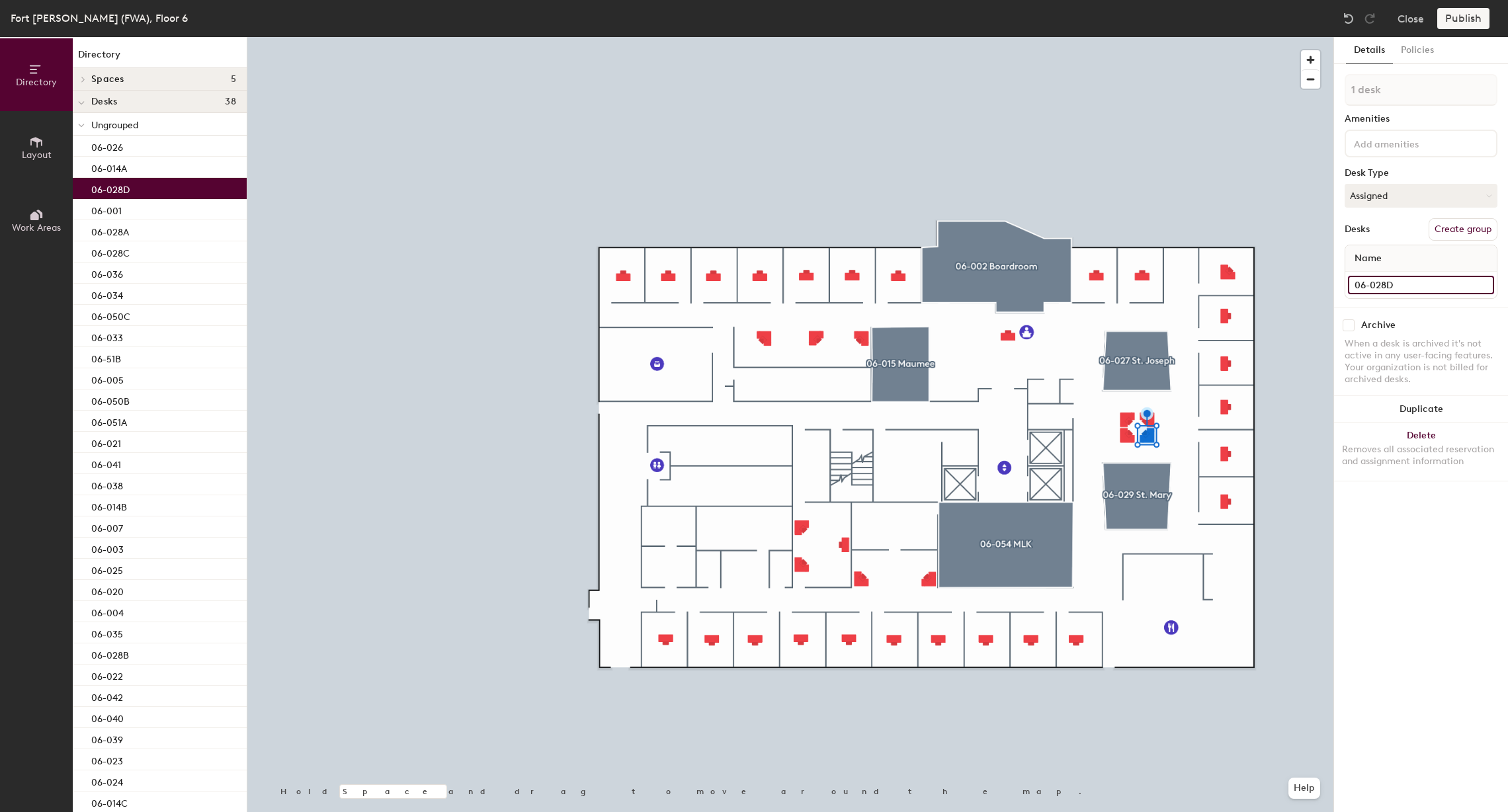
type input "06-028D"
drag, startPoint x: 1389, startPoint y: 285, endPoint x: 1338, endPoint y: 281, distance: 51.2
click at [1200, 37] on div at bounding box center [790, 37] width 1086 height 0
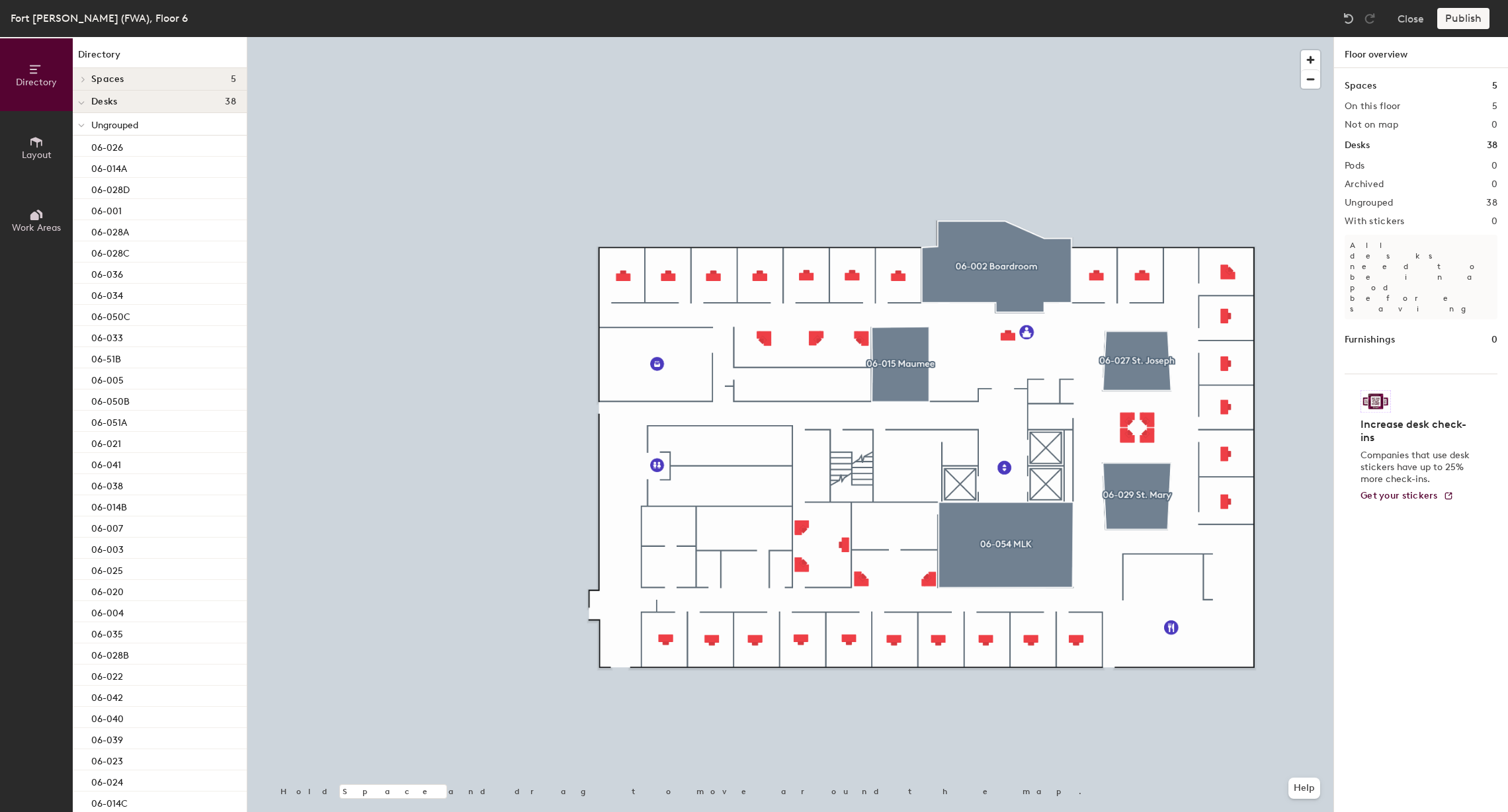
click at [1463, 21] on div "Publish" at bounding box center [1467, 19] width 60 height 21
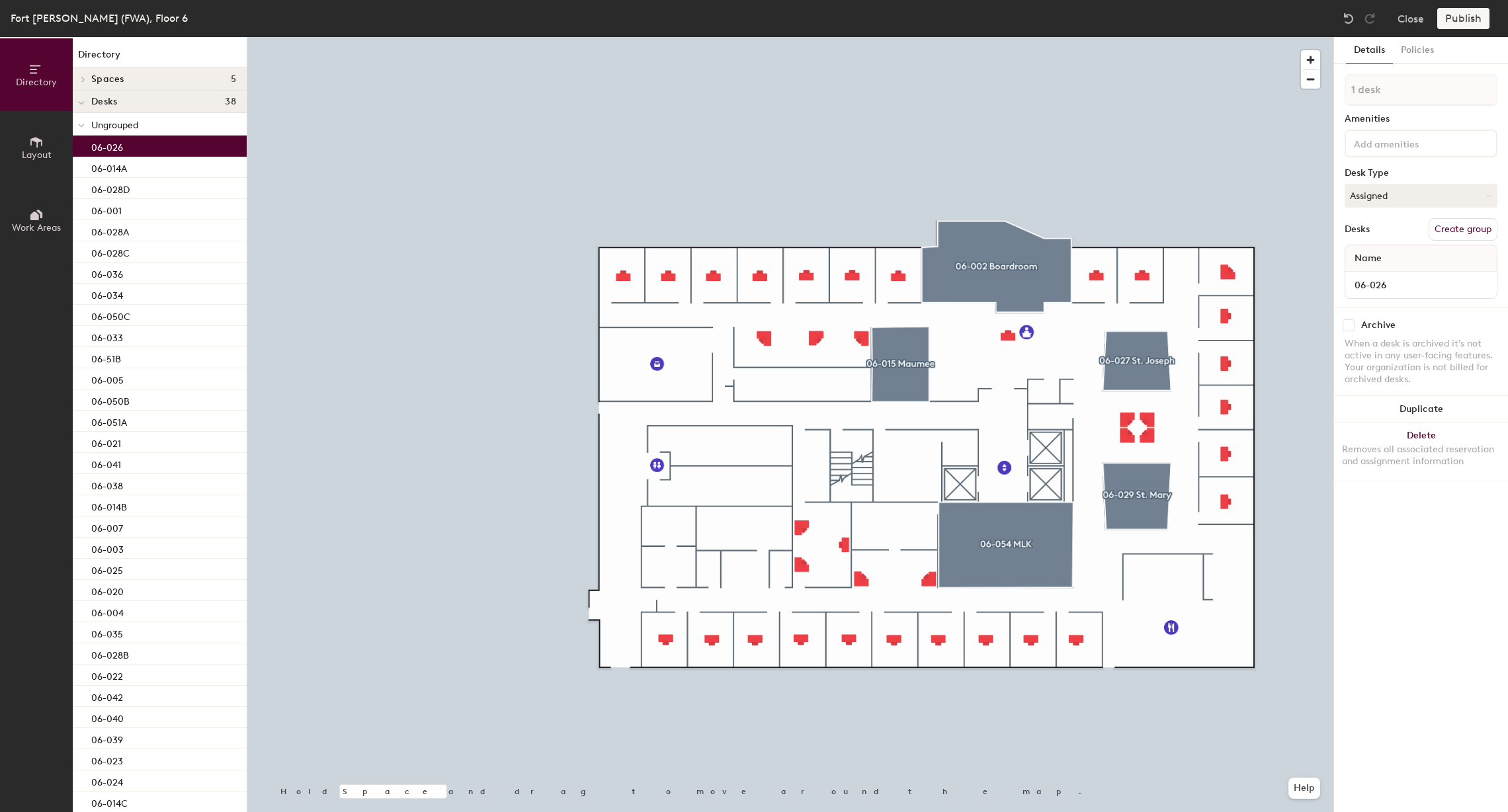
click at [165, 151] on div "06-026" at bounding box center [159, 146] width 174 height 21
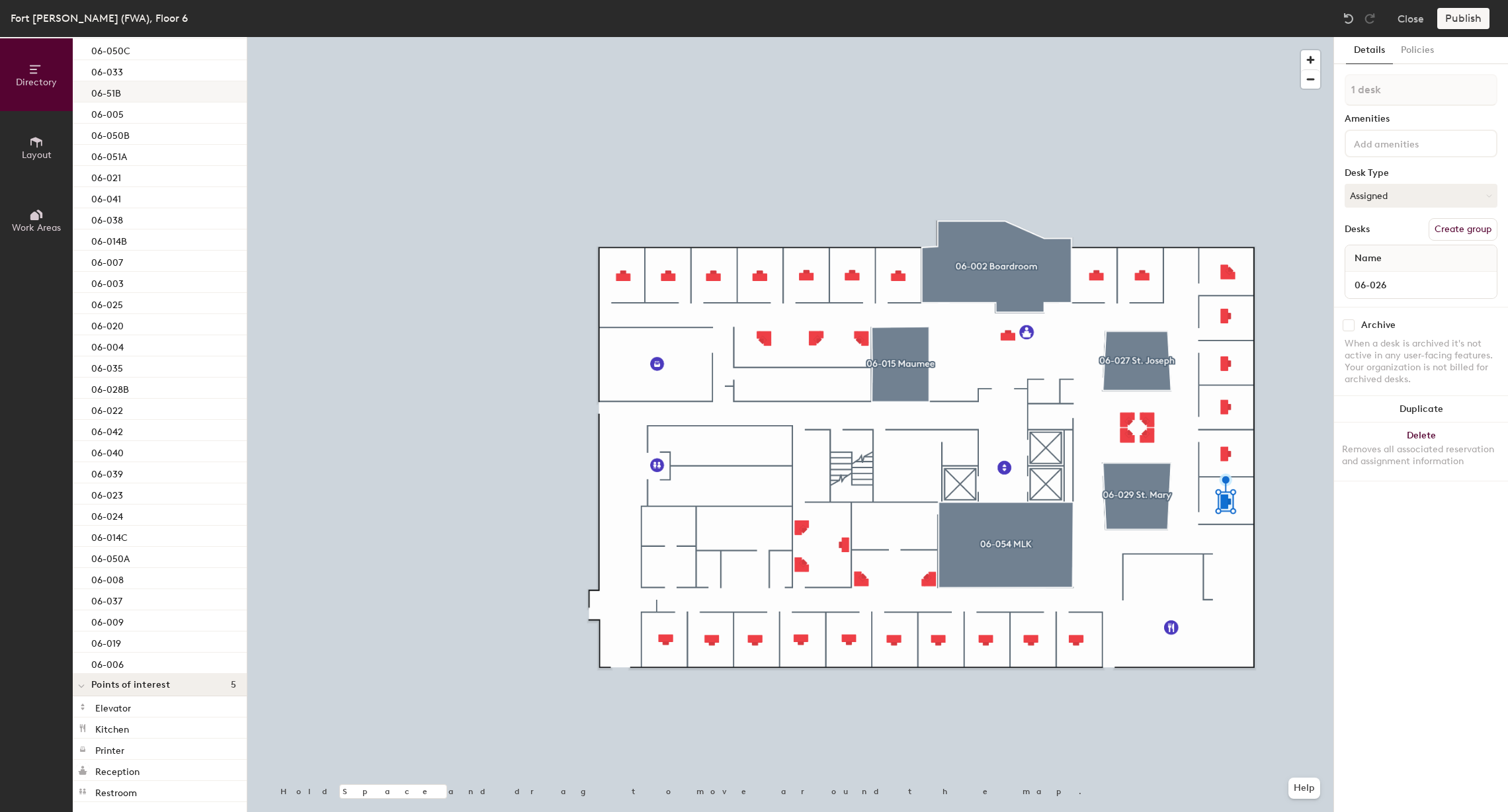
click at [126, 92] on div "06-51B" at bounding box center [159, 91] width 174 height 21
click at [1381, 278] on input "06-51B" at bounding box center [1421, 285] width 146 height 19
click at [1372, 278] on input "06-51B" at bounding box center [1421, 285] width 146 height 19
click at [1370, 281] on input "06-51B" at bounding box center [1421, 285] width 146 height 19
type input "06-051B"
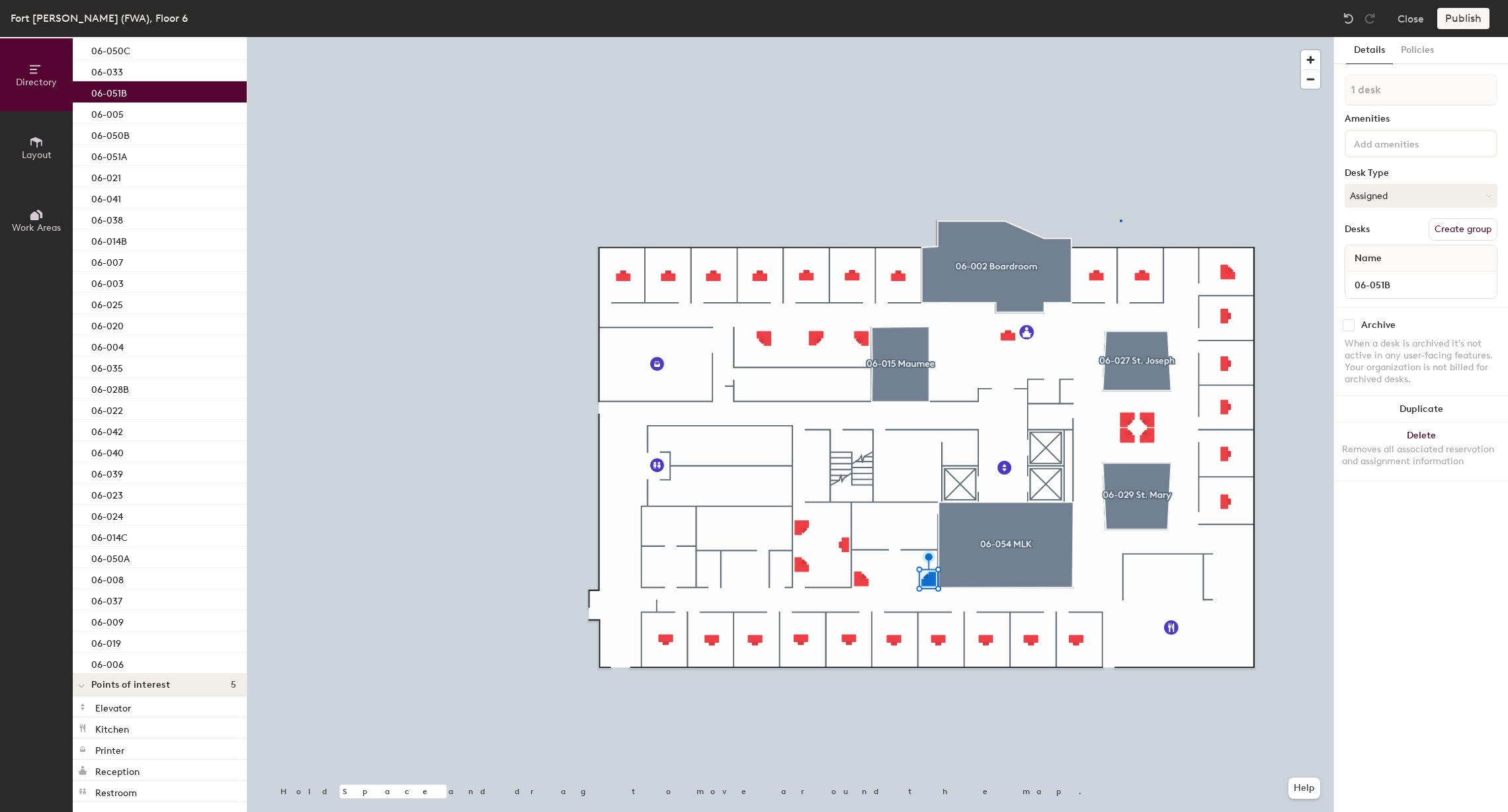
click at [1120, 37] on div at bounding box center [790, 37] width 1086 height 0
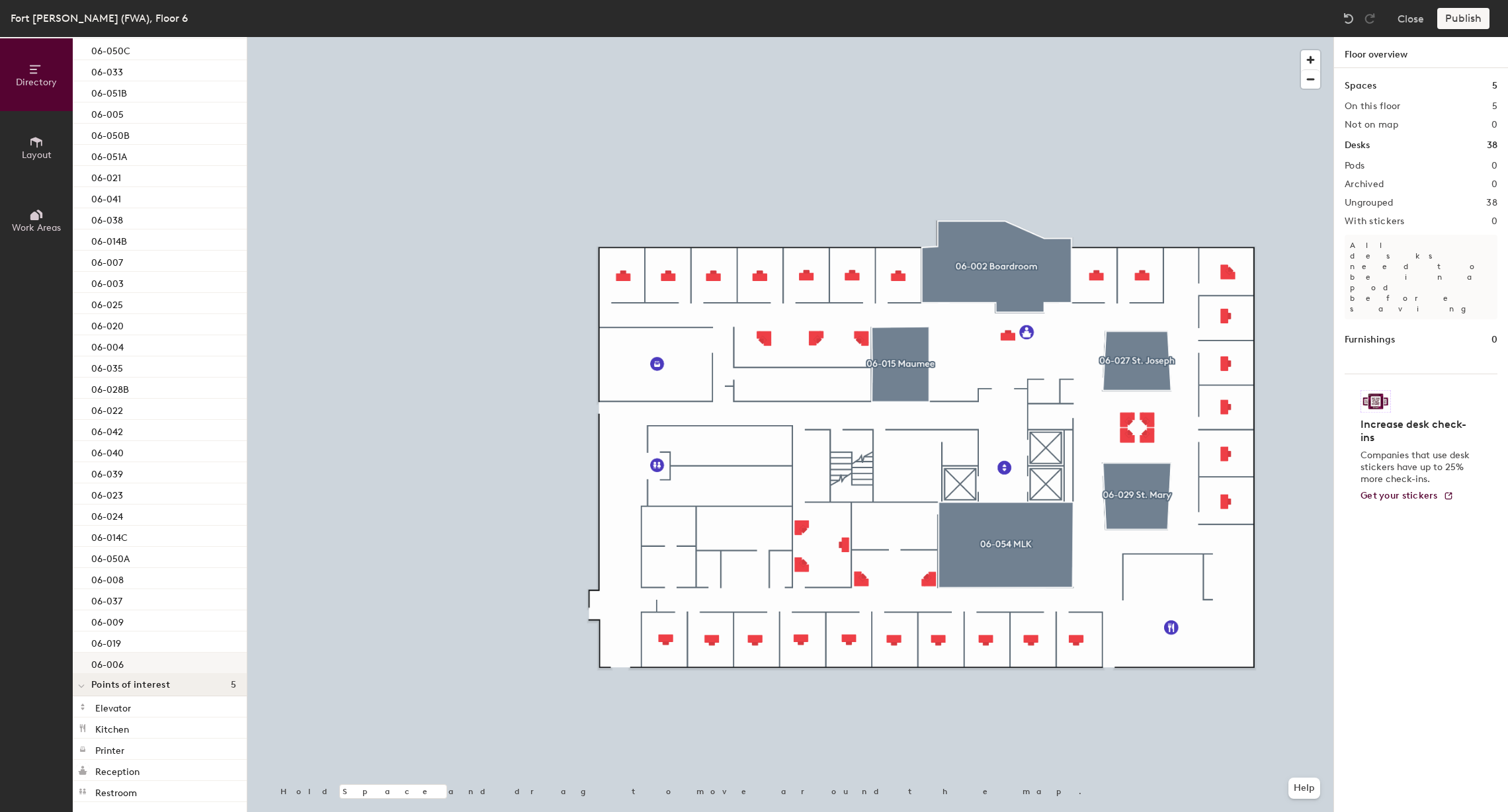
click at [135, 656] on div "06-006" at bounding box center [159, 663] width 174 height 21
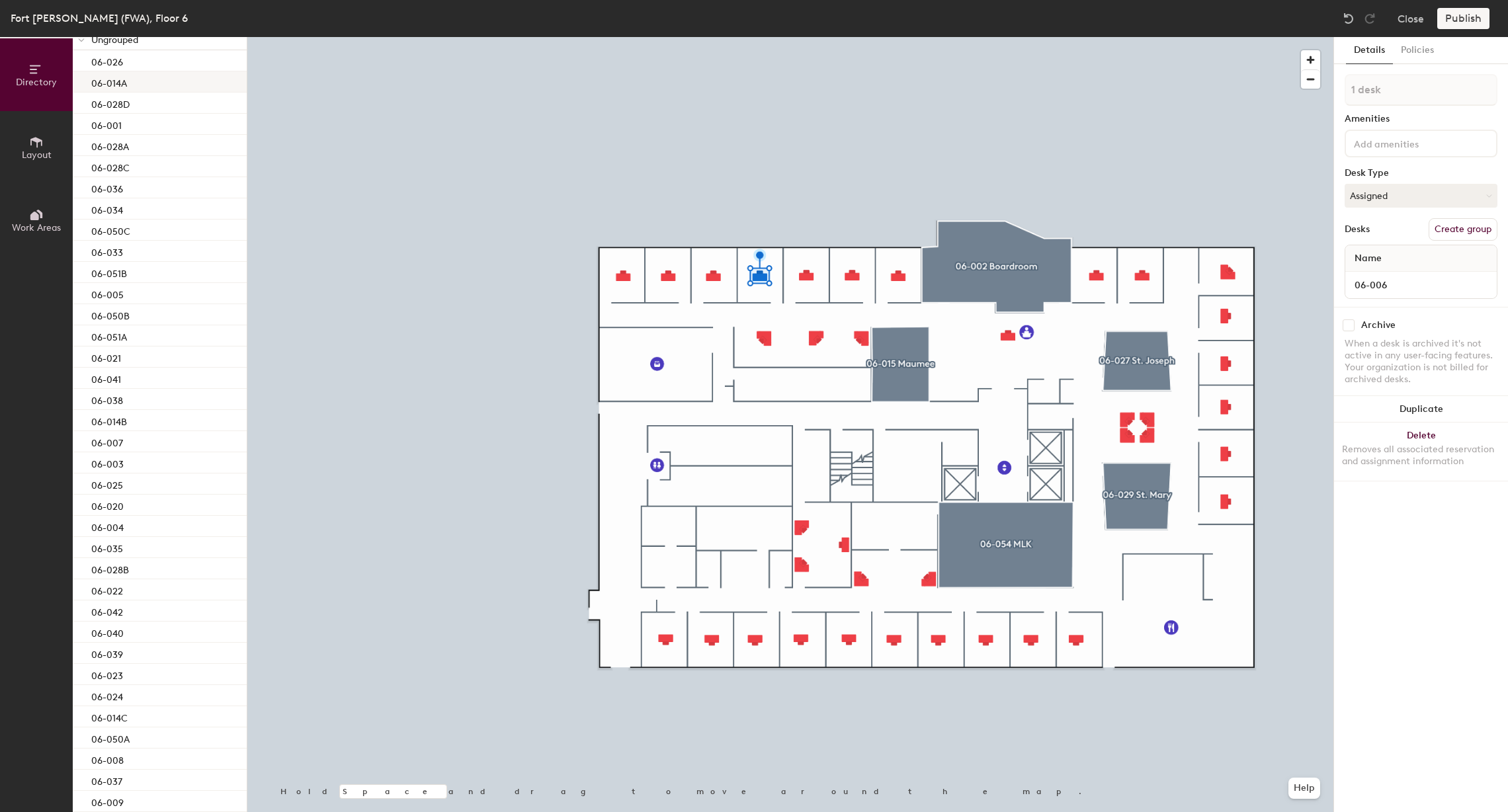
scroll to position [0, 0]
click at [105, 135] on div "06-026" at bounding box center [159, 146] width 174 height 21
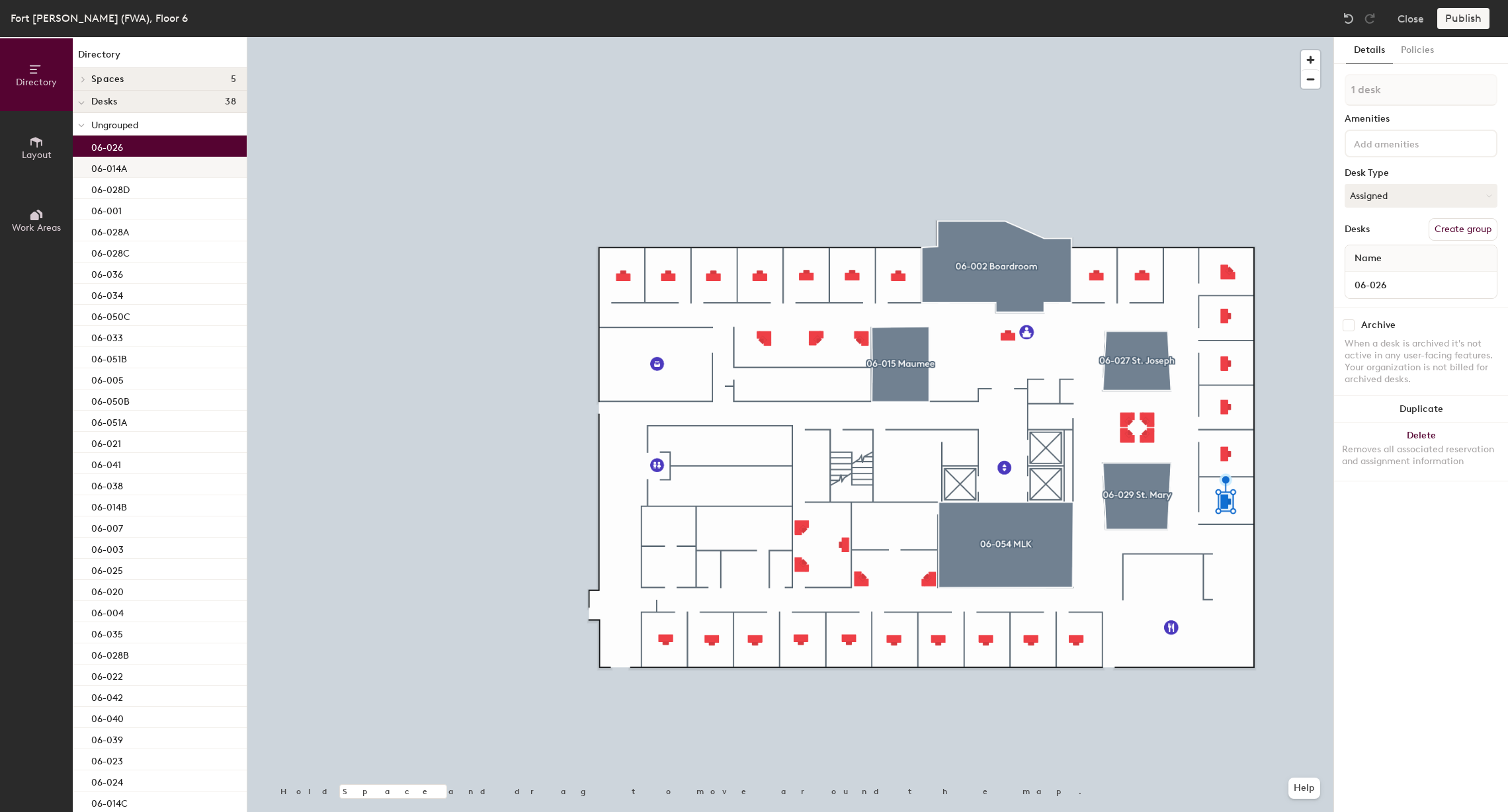
click at [104, 171] on p "06-014A" at bounding box center [109, 167] width 36 height 15
click at [100, 141] on p "06-026" at bounding box center [107, 146] width 32 height 15
click at [99, 121] on span "Ungrouped" at bounding box center [115, 125] width 47 height 11
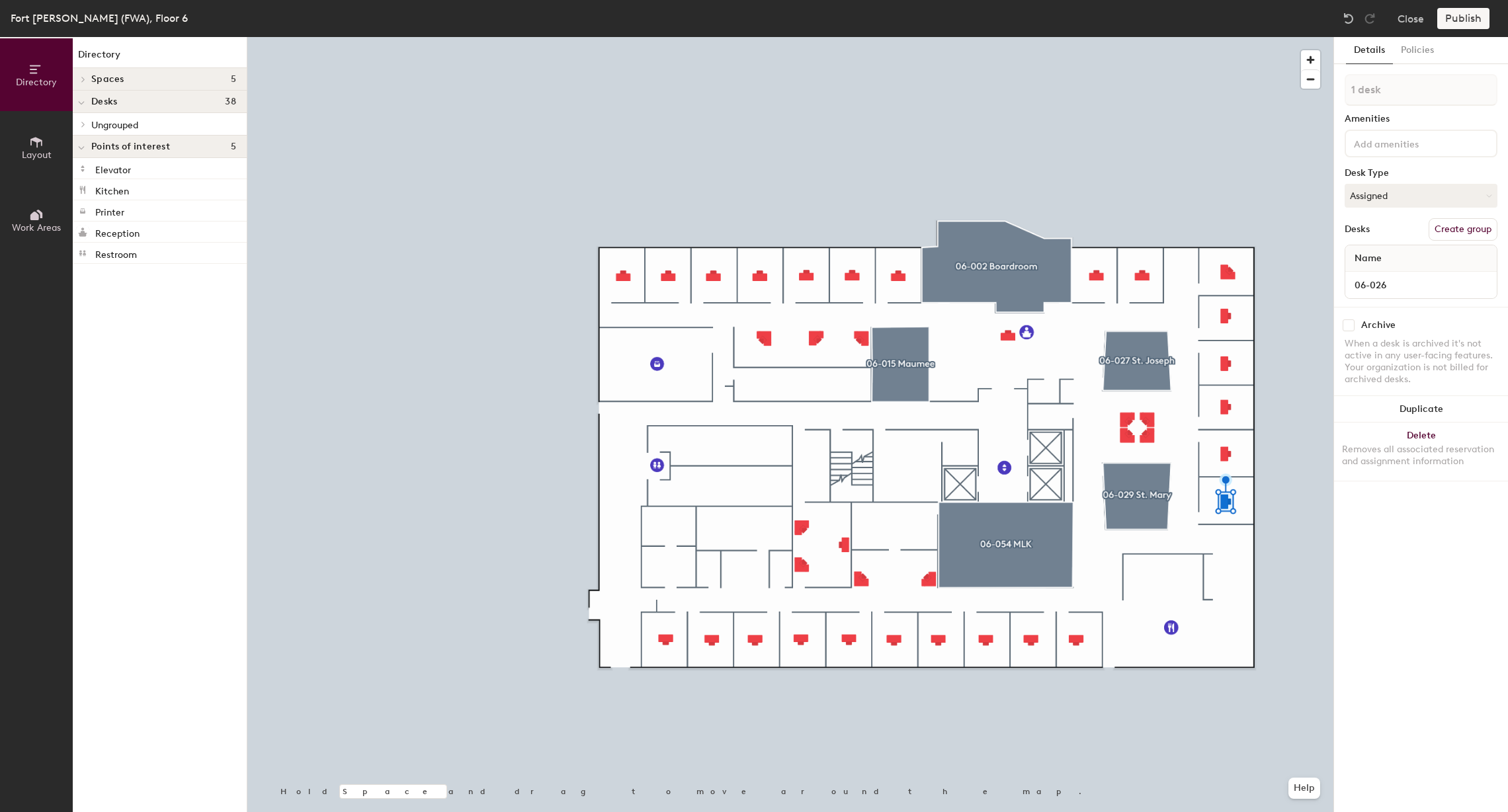
click at [104, 123] on span "Ungrouped" at bounding box center [115, 125] width 47 height 11
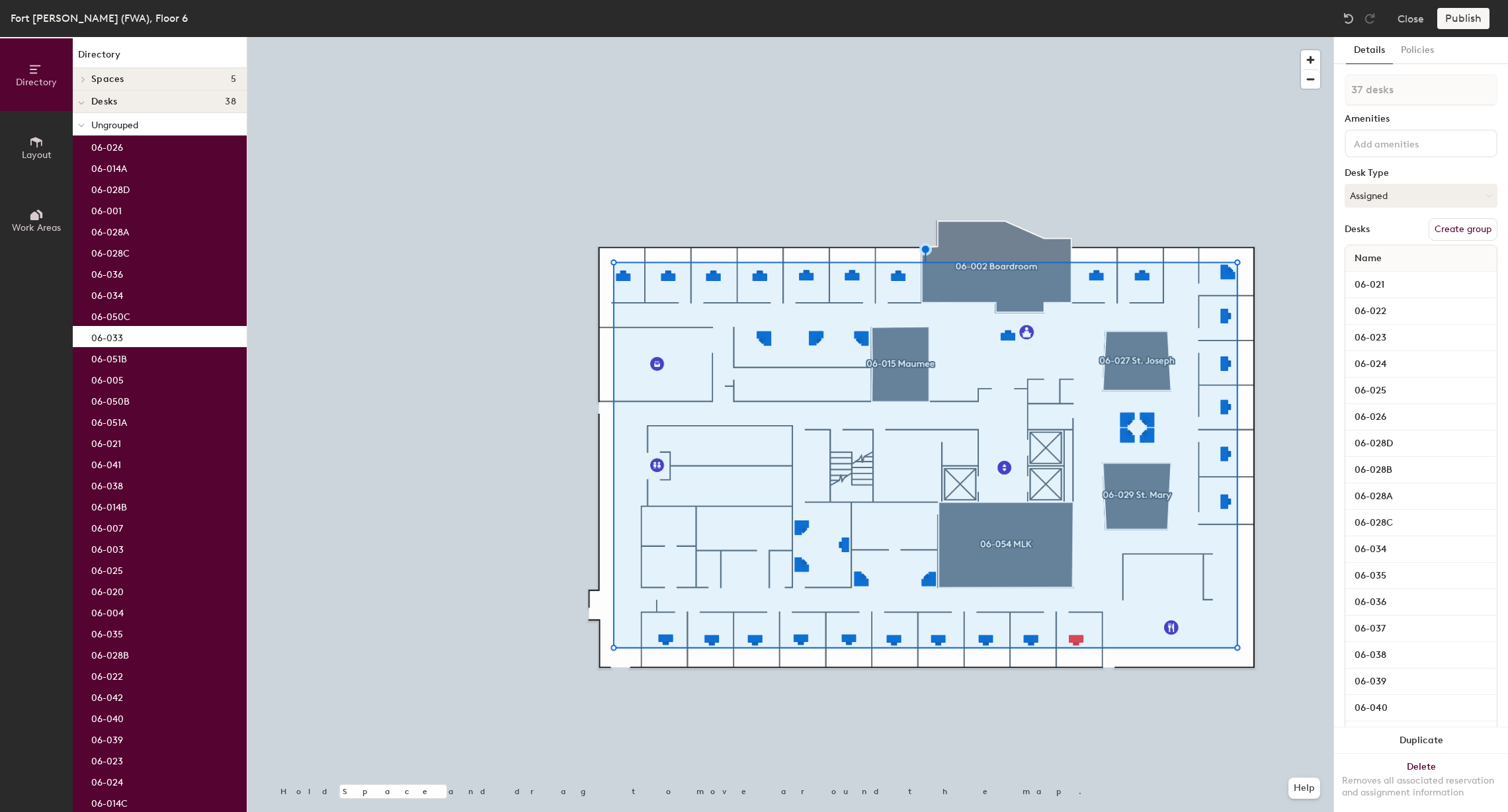
type input "38 desks"
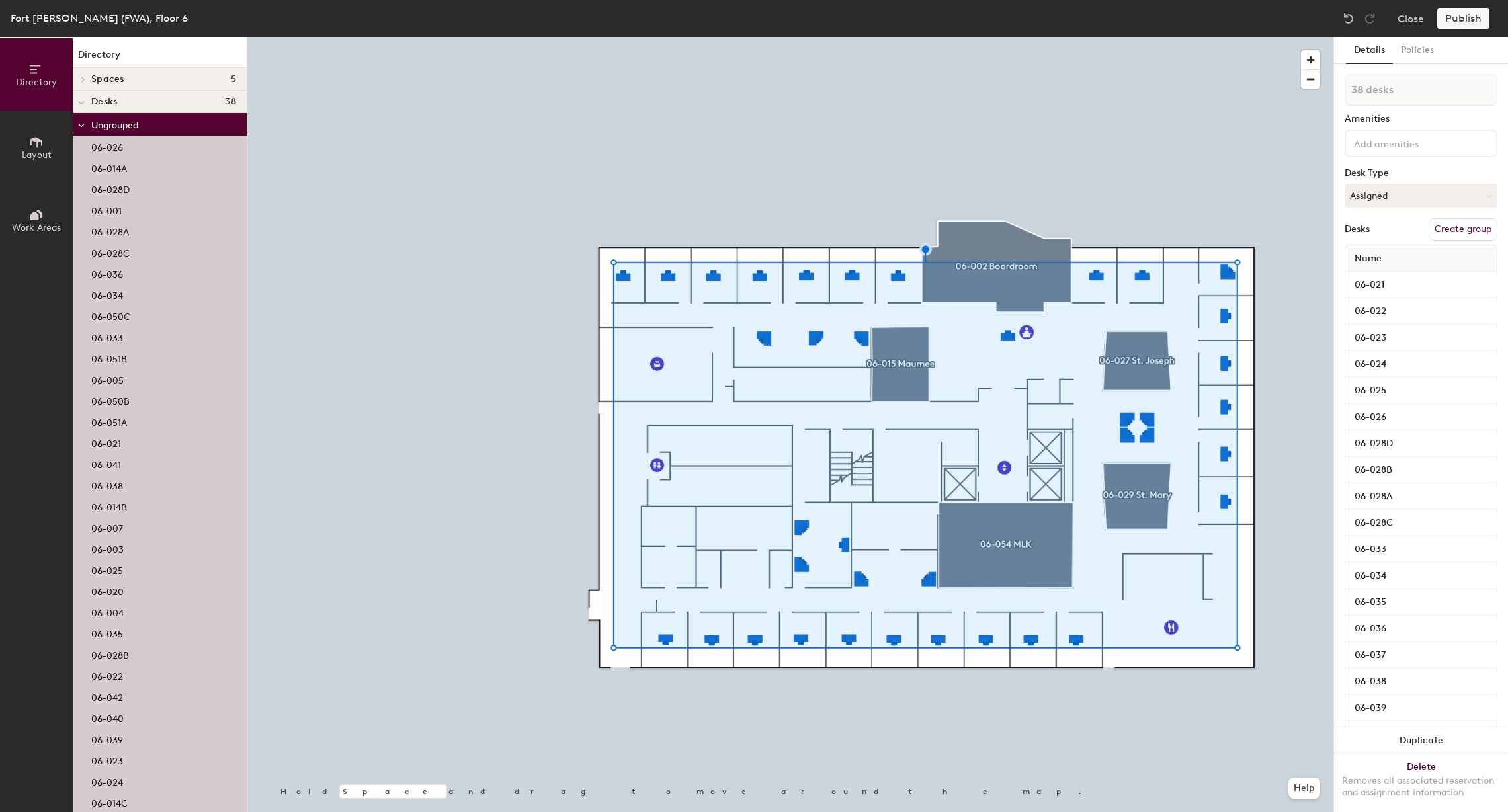
click at [1435, 227] on button "Create group" at bounding box center [1463, 229] width 69 height 23
click at [1275, 61] on div "Directory Layout Work Areas Directory Spaces 5 06-002 Boardroom 06-015 Maumee 0…" at bounding box center [754, 424] width 1508 height 775
type input "Offices"
click at [1417, 115] on div "Amenities" at bounding box center [1421, 119] width 152 height 10
click at [1455, 16] on button "Publish" at bounding box center [1463, 19] width 52 height 21
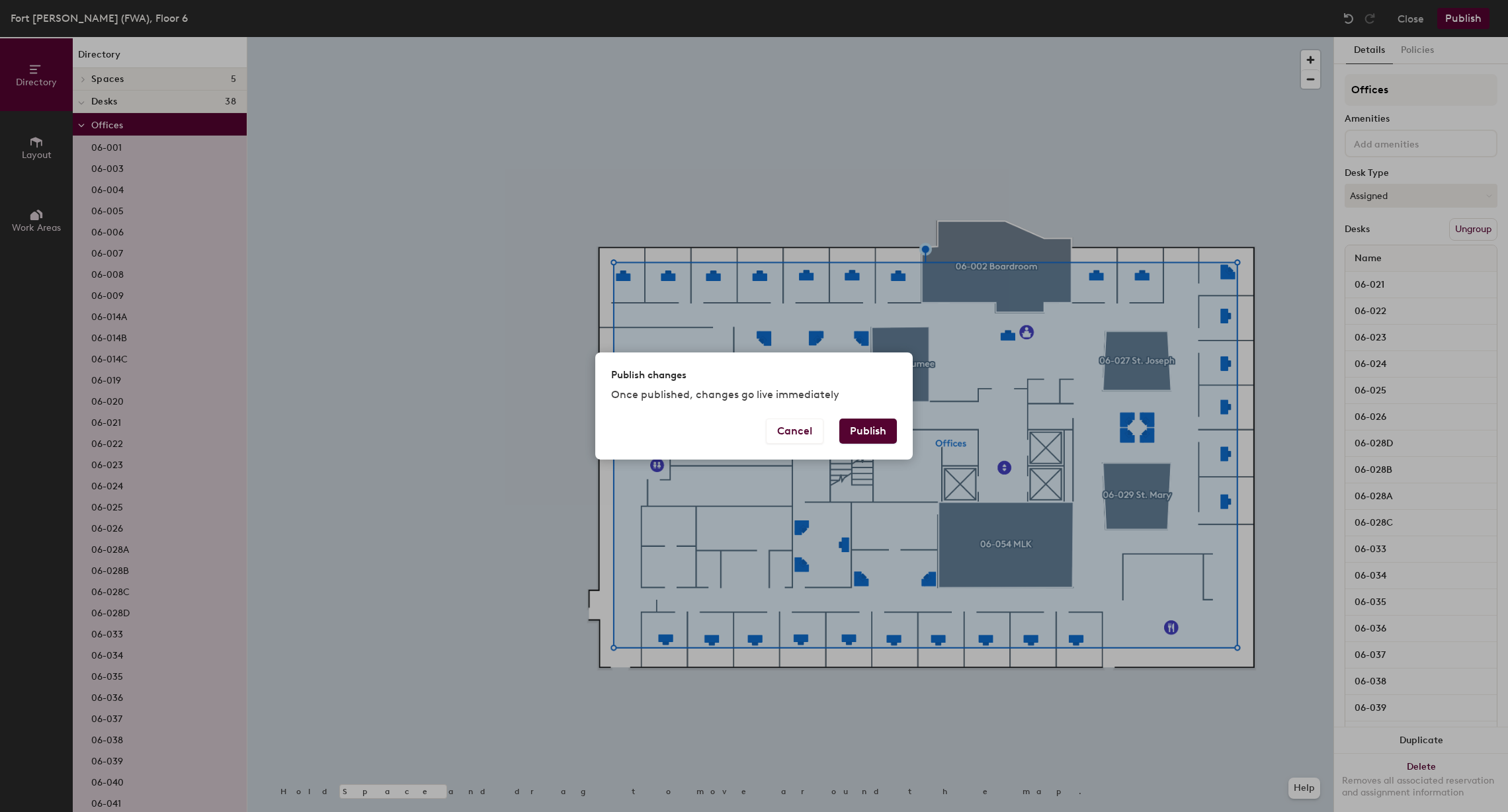
click at [871, 425] on button "Publish" at bounding box center [868, 431] width 58 height 25
